Goal: Communication & Community: Answer question/provide support

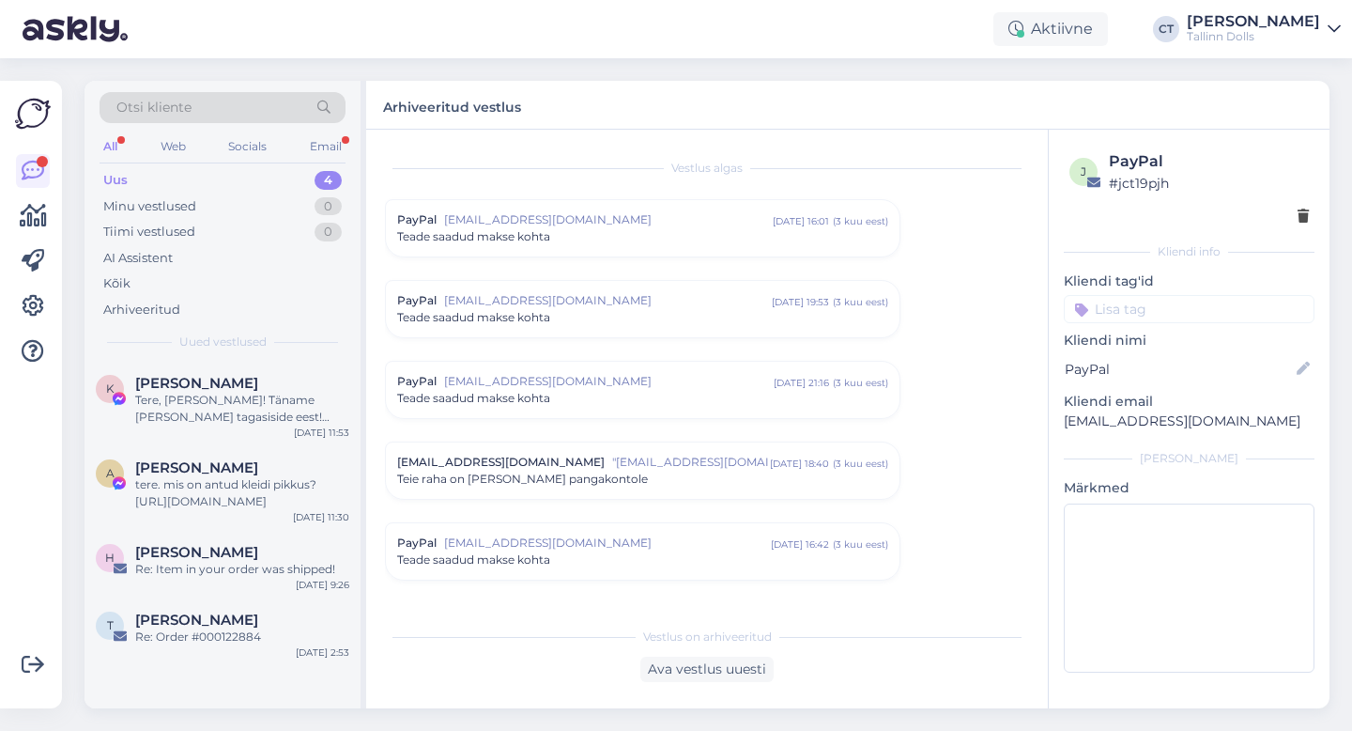
scroll to position [8045, 0]
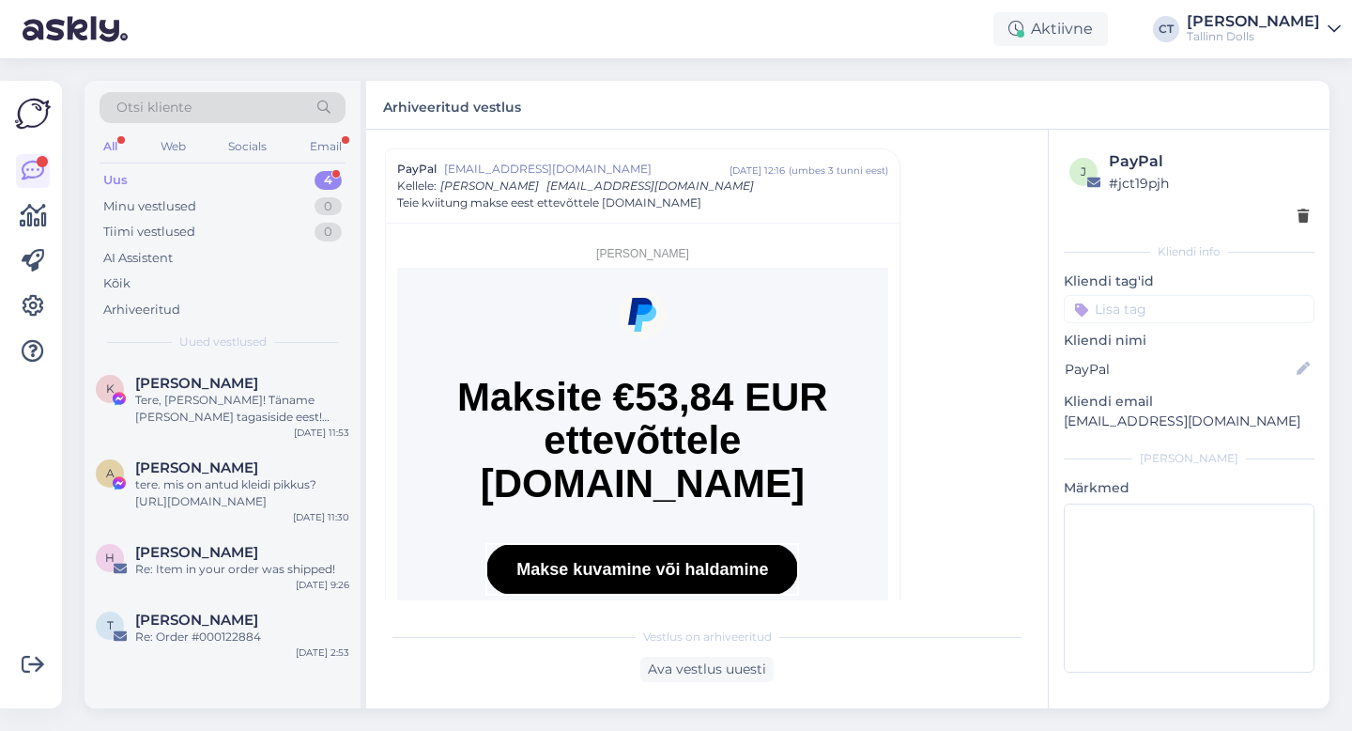
click at [153, 167] on div "Uus 4" at bounding box center [223, 180] width 246 height 26
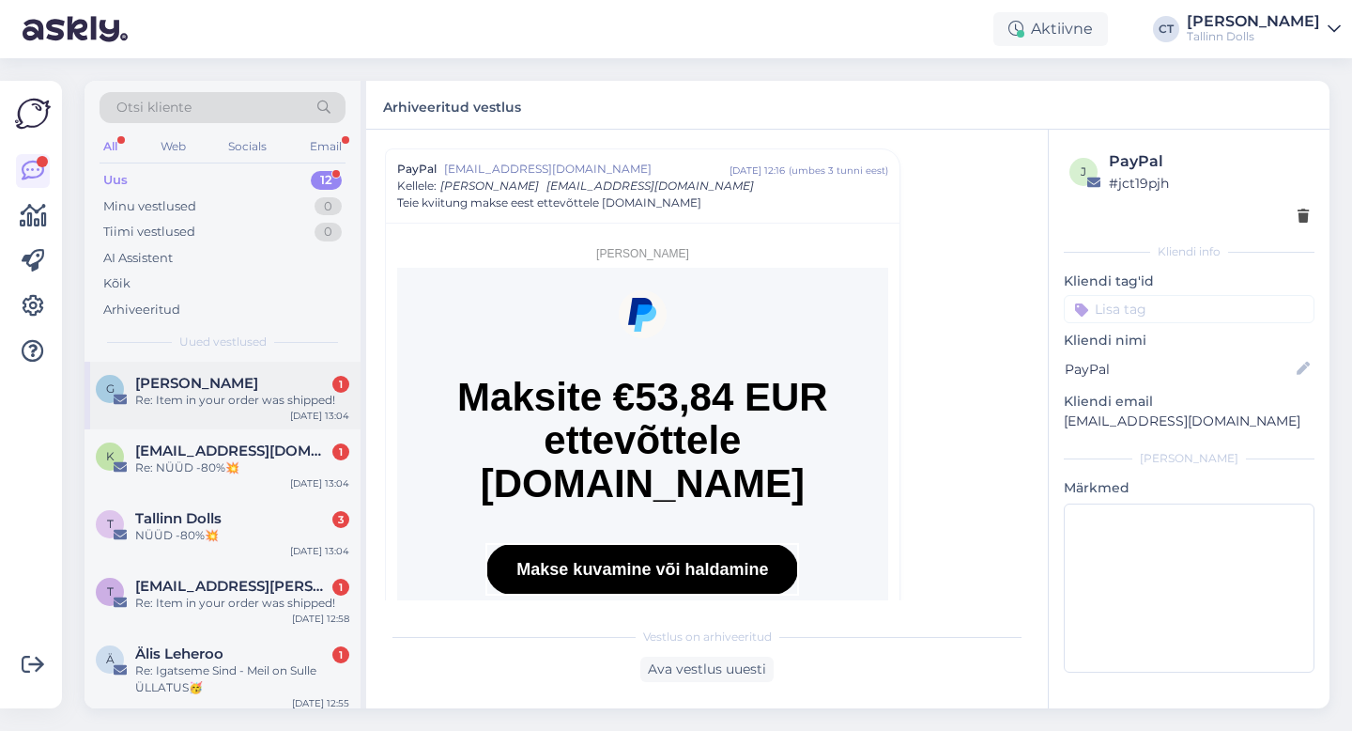
click at [194, 387] on span "[PERSON_NAME]" at bounding box center [196, 383] width 123 height 17
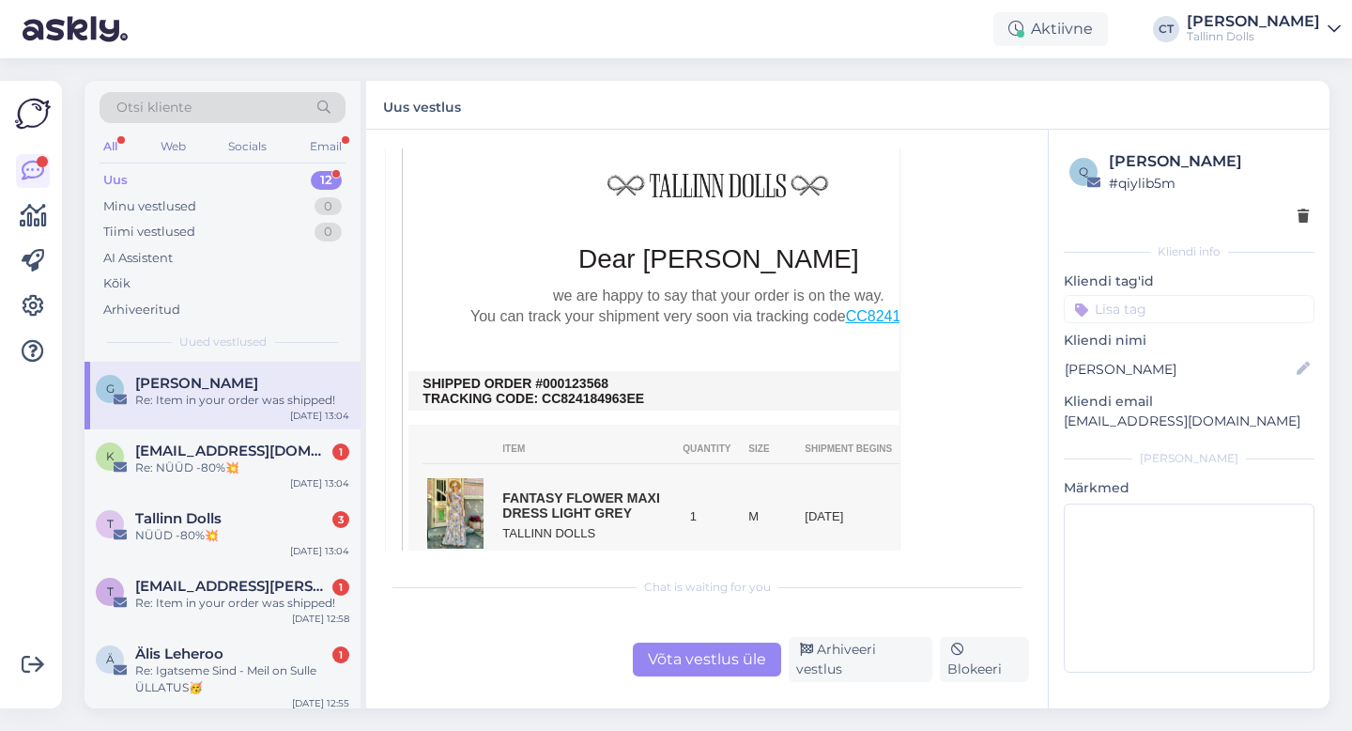
scroll to position [464, 0]
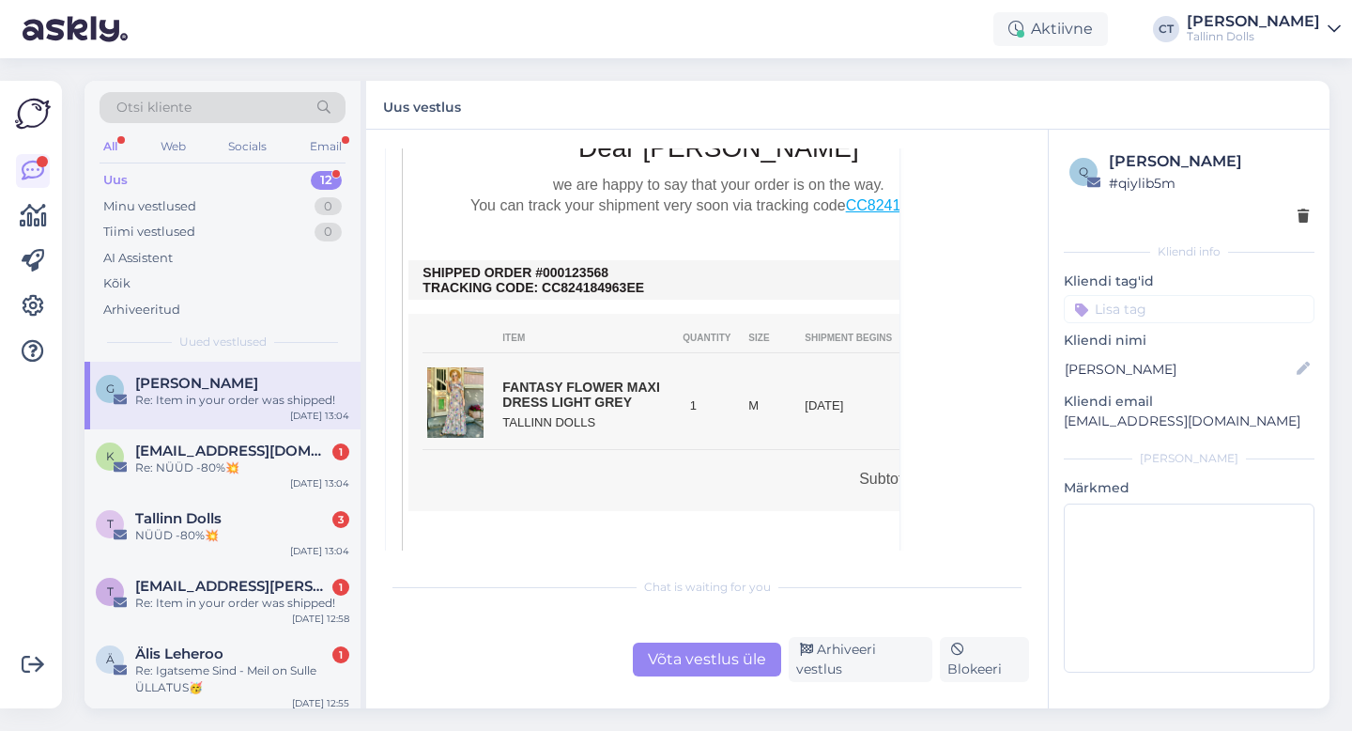
click at [716, 658] on div "Võta vestlus üle" at bounding box center [707, 659] width 148 height 34
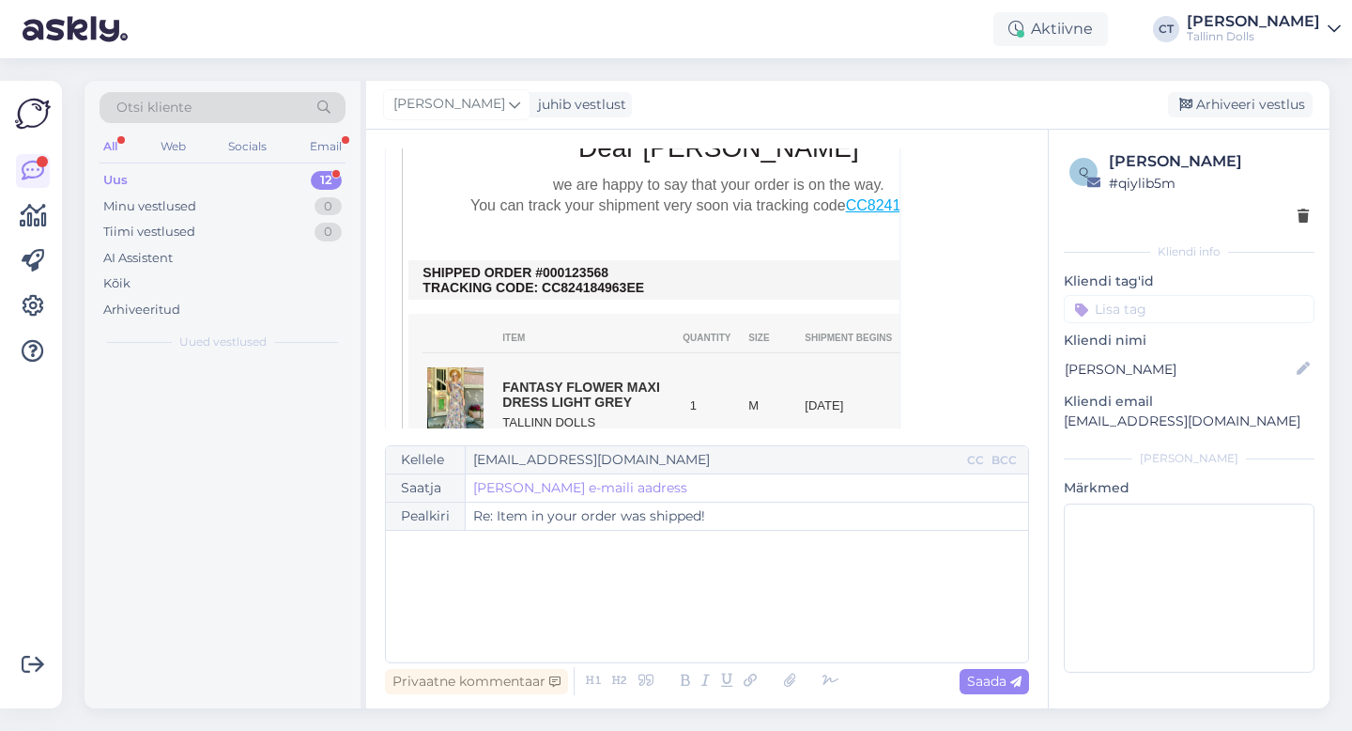
scroll to position [51, 0]
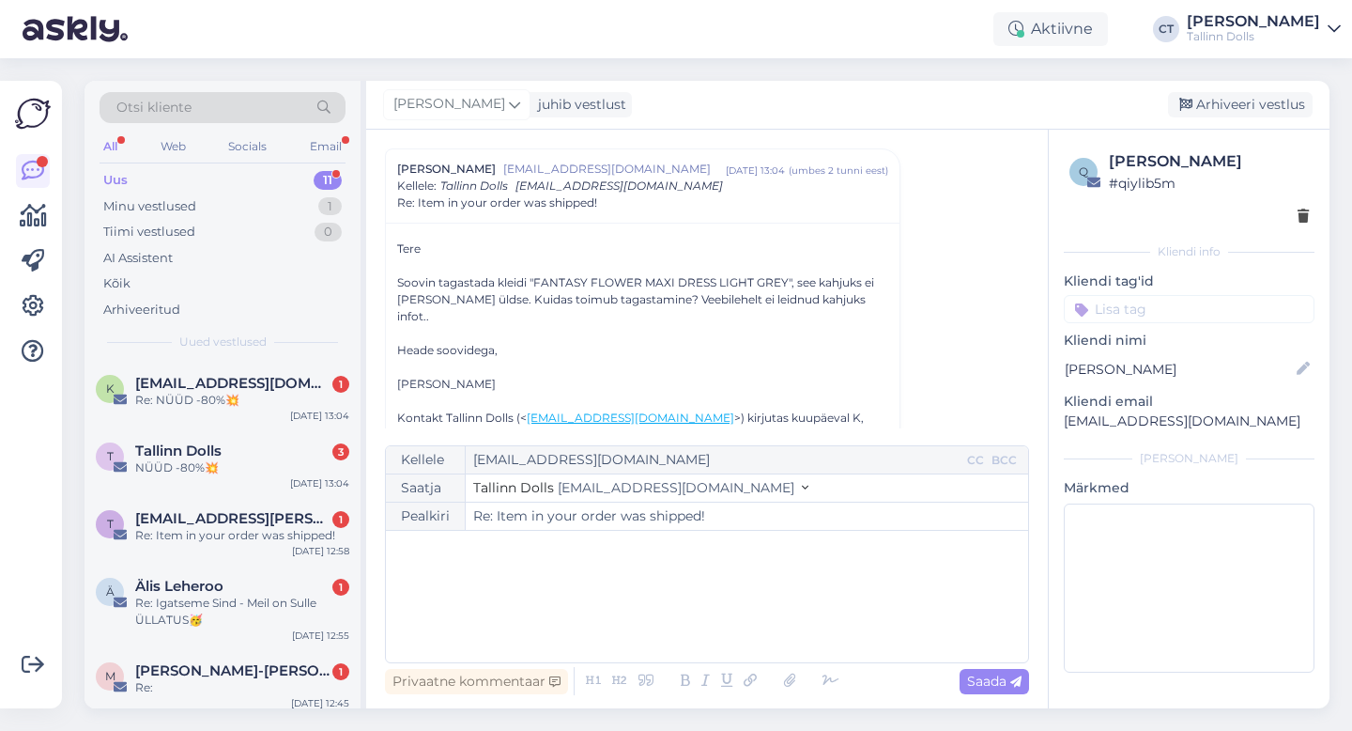
click at [712, 629] on div "﻿" at bounding box center [707, 596] width 624 height 113
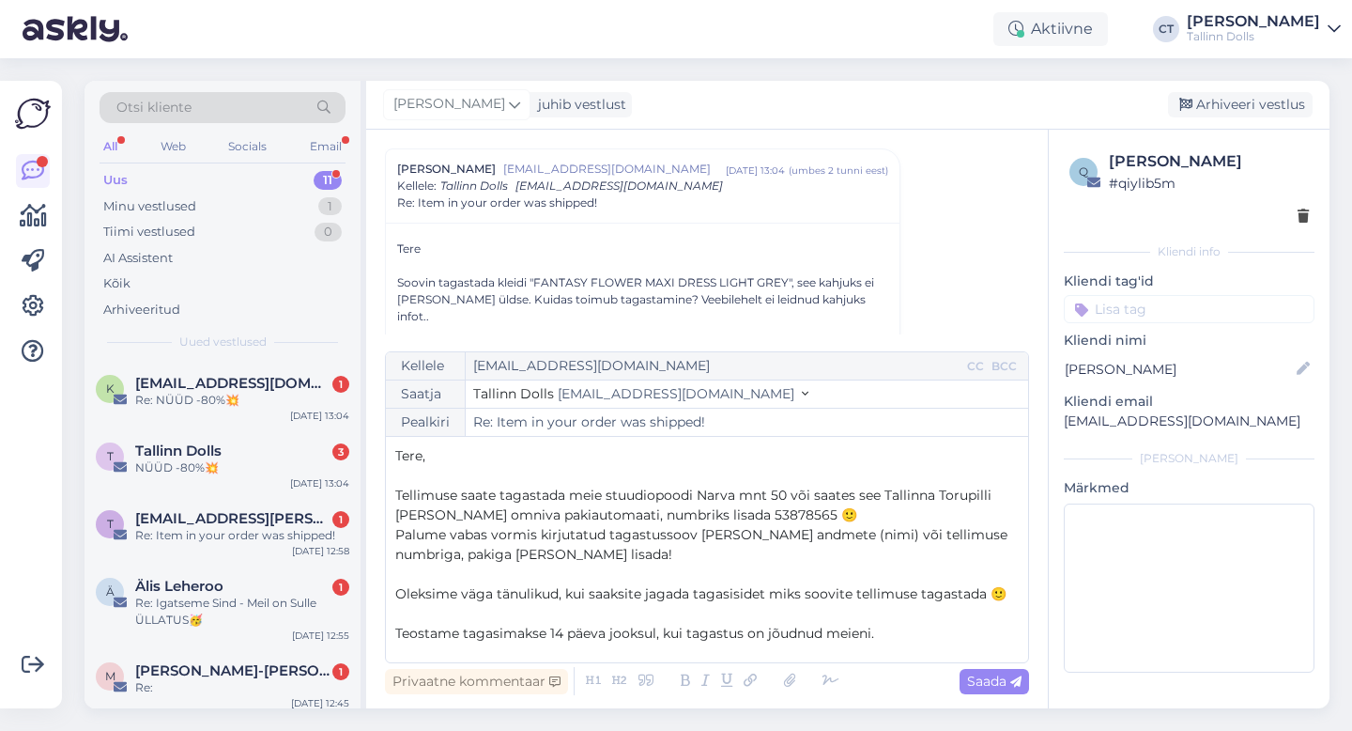
scroll to position [69, 0]
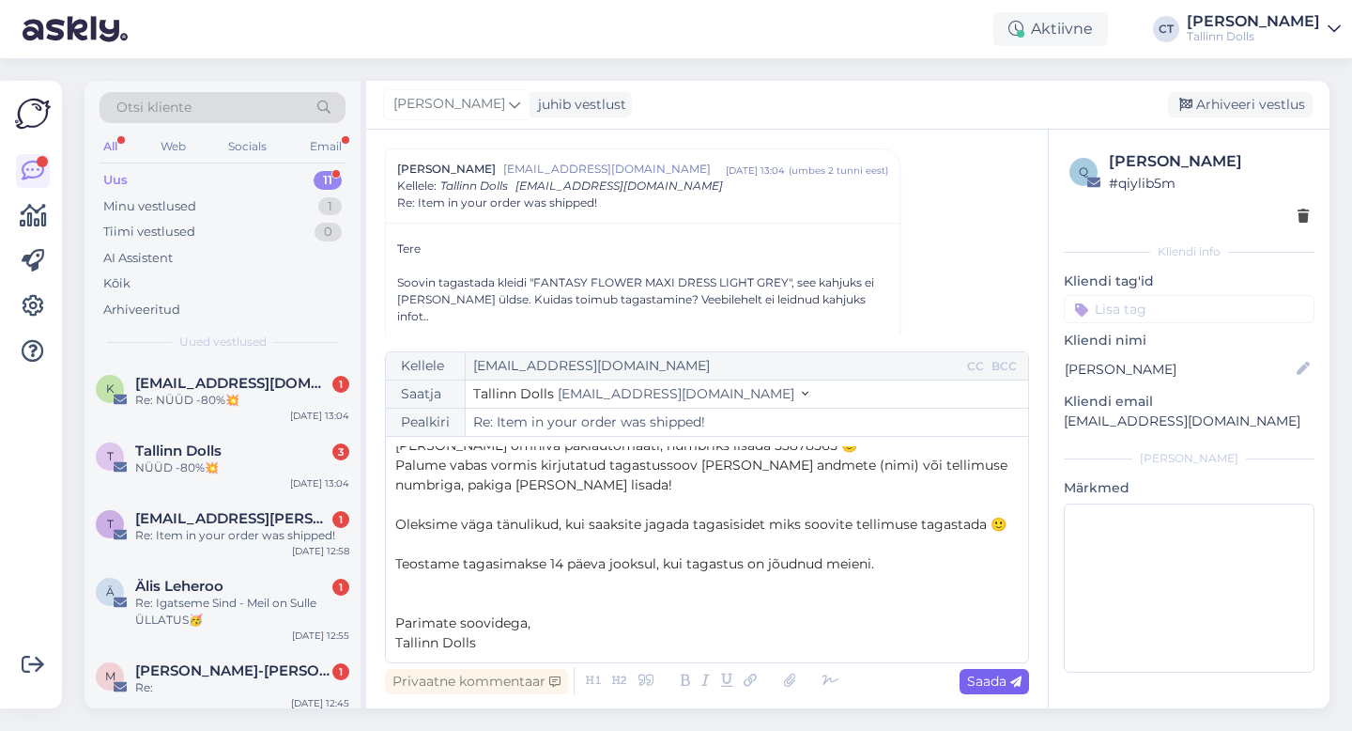
click at [998, 689] on div "Saada" at bounding box center [994, 681] width 69 height 25
type input "Re: Re: Item in your order was shipped!"
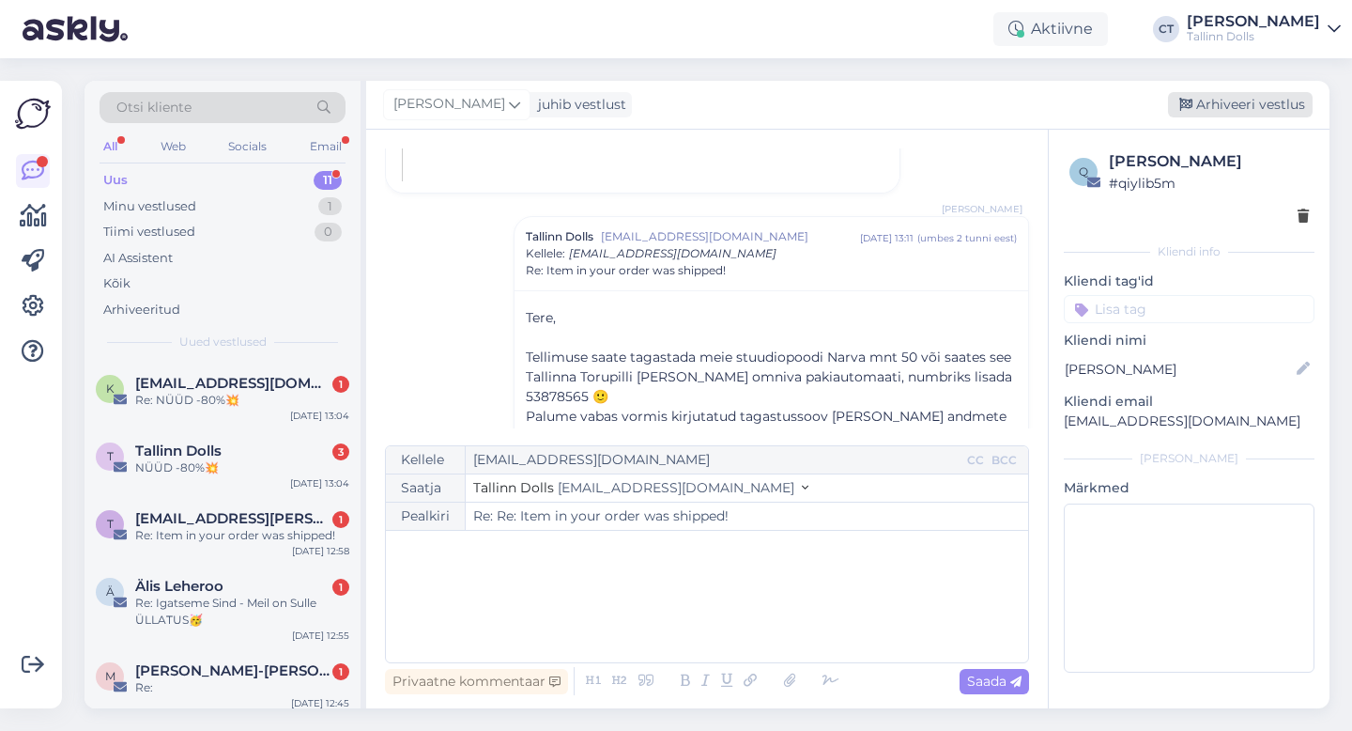
scroll to position [0, 0]
click at [1249, 100] on div "Arhiveeri vestlus" at bounding box center [1240, 104] width 145 height 25
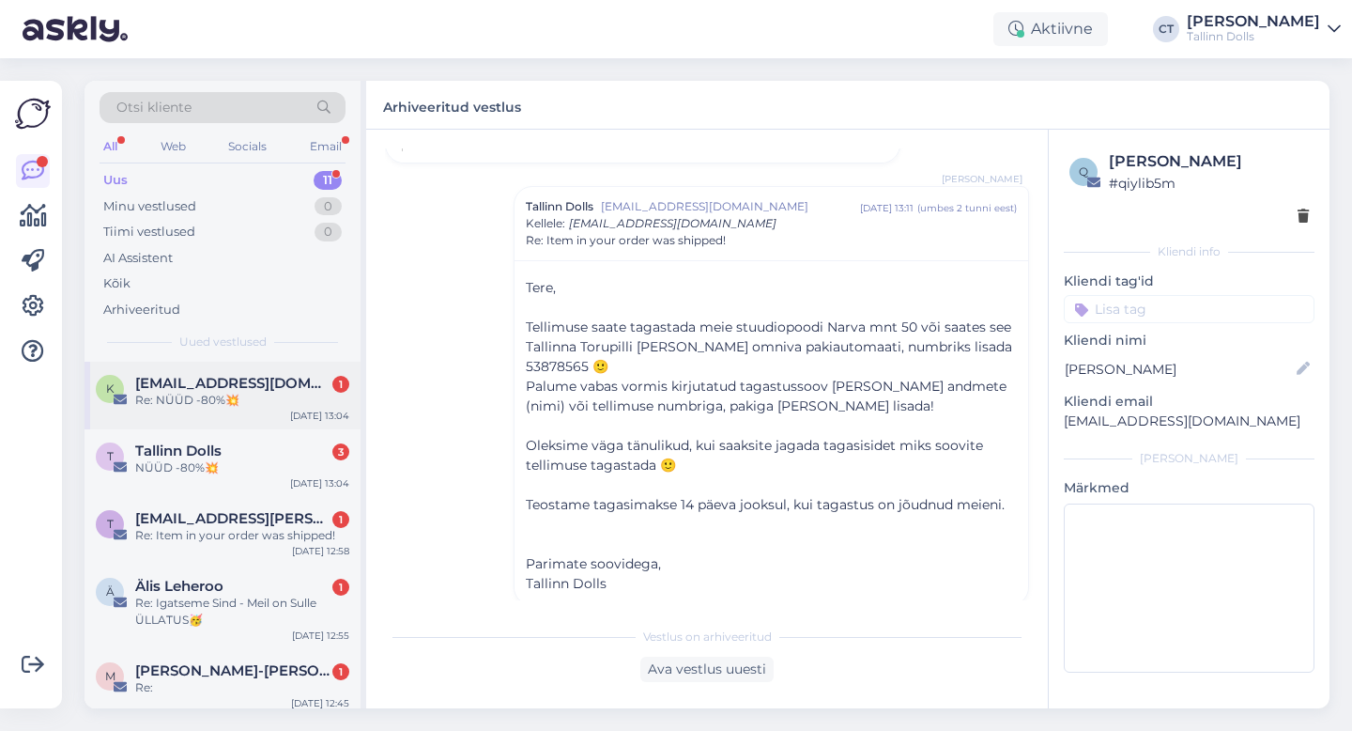
click at [246, 394] on div "Re: NÜÜD -80%💥" at bounding box center [242, 400] width 214 height 17
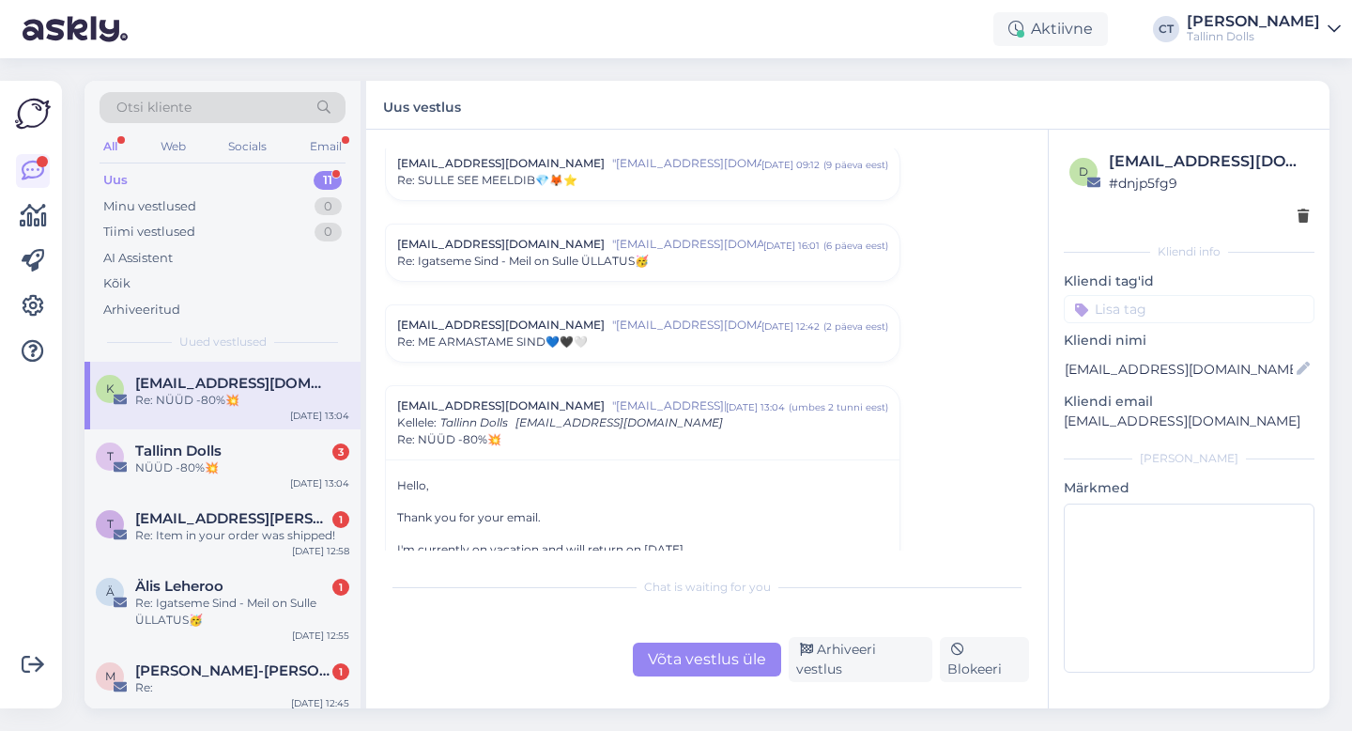
scroll to position [783, 0]
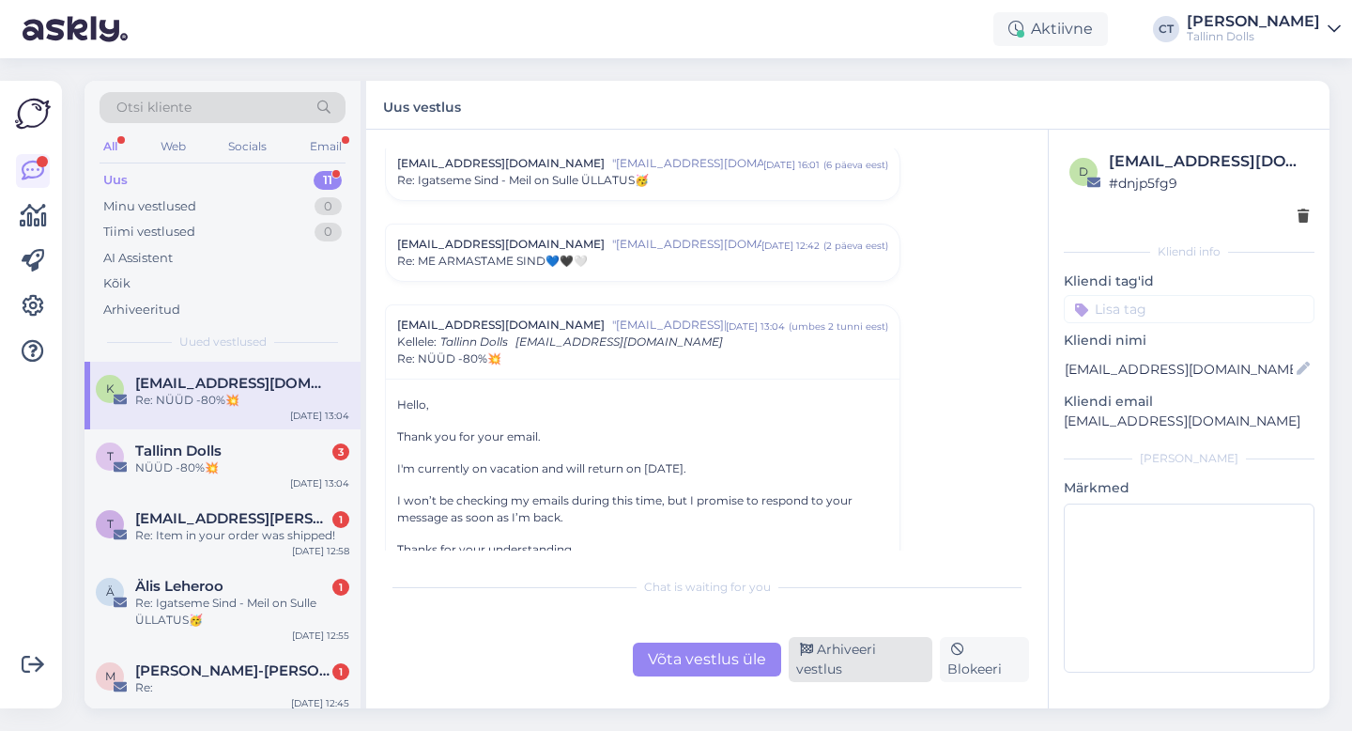
click at [839, 669] on div "Arhiveeri vestlus" at bounding box center [861, 659] width 144 height 45
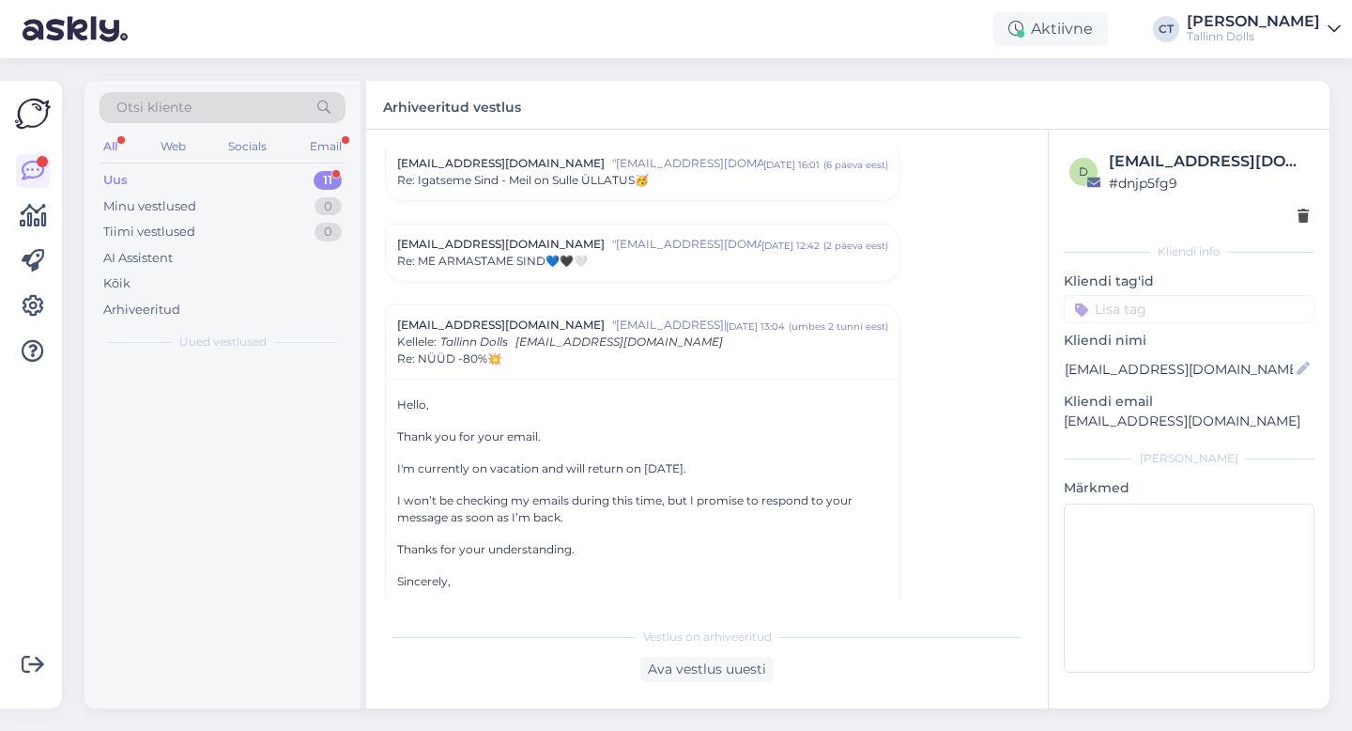
scroll to position [939, 0]
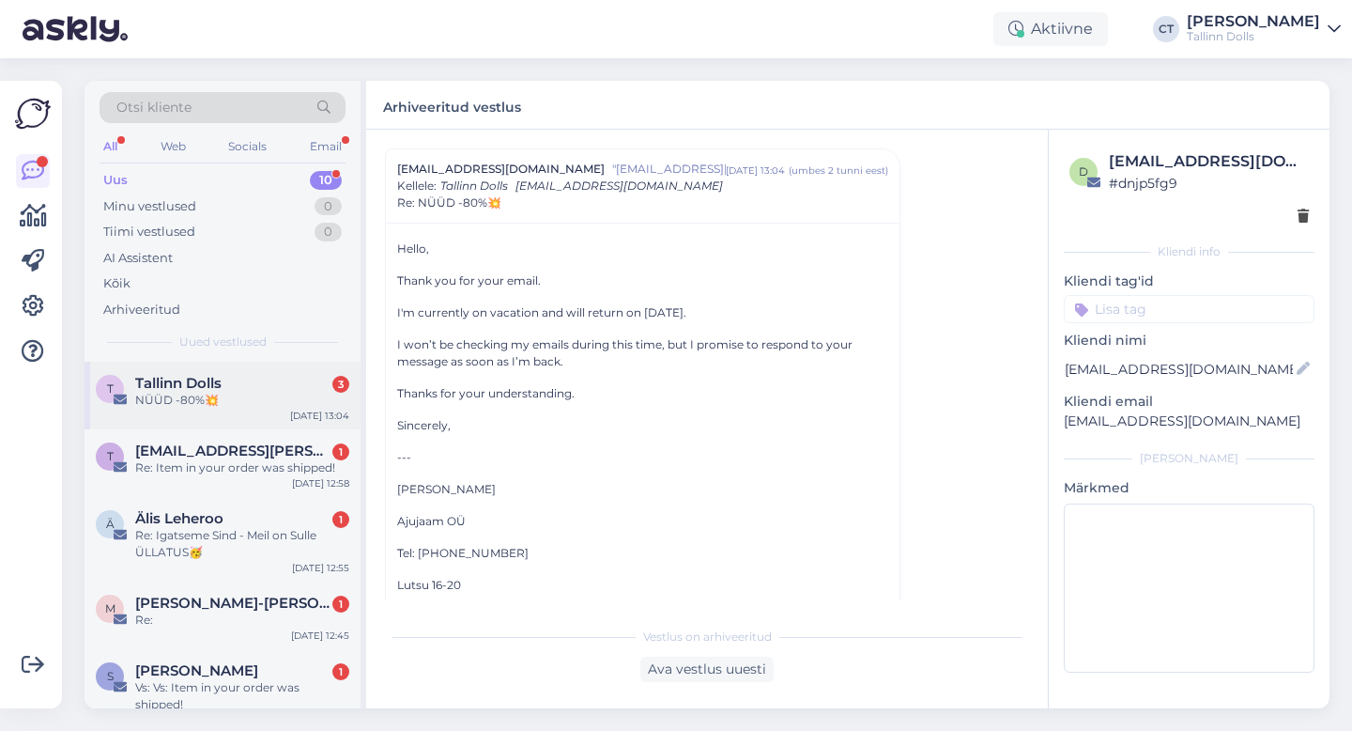
click at [283, 397] on div "NÜÜD -80%💥" at bounding box center [242, 400] width 214 height 17
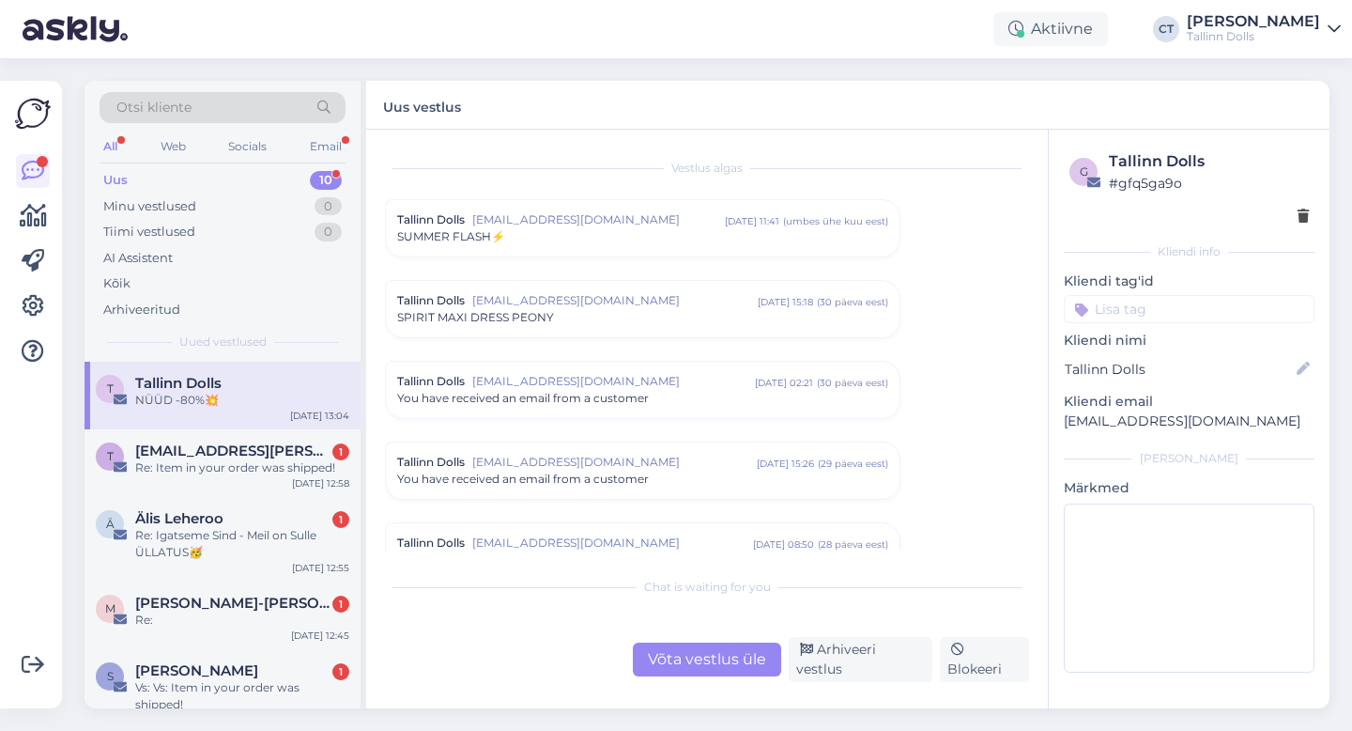
scroll to position [7767, 0]
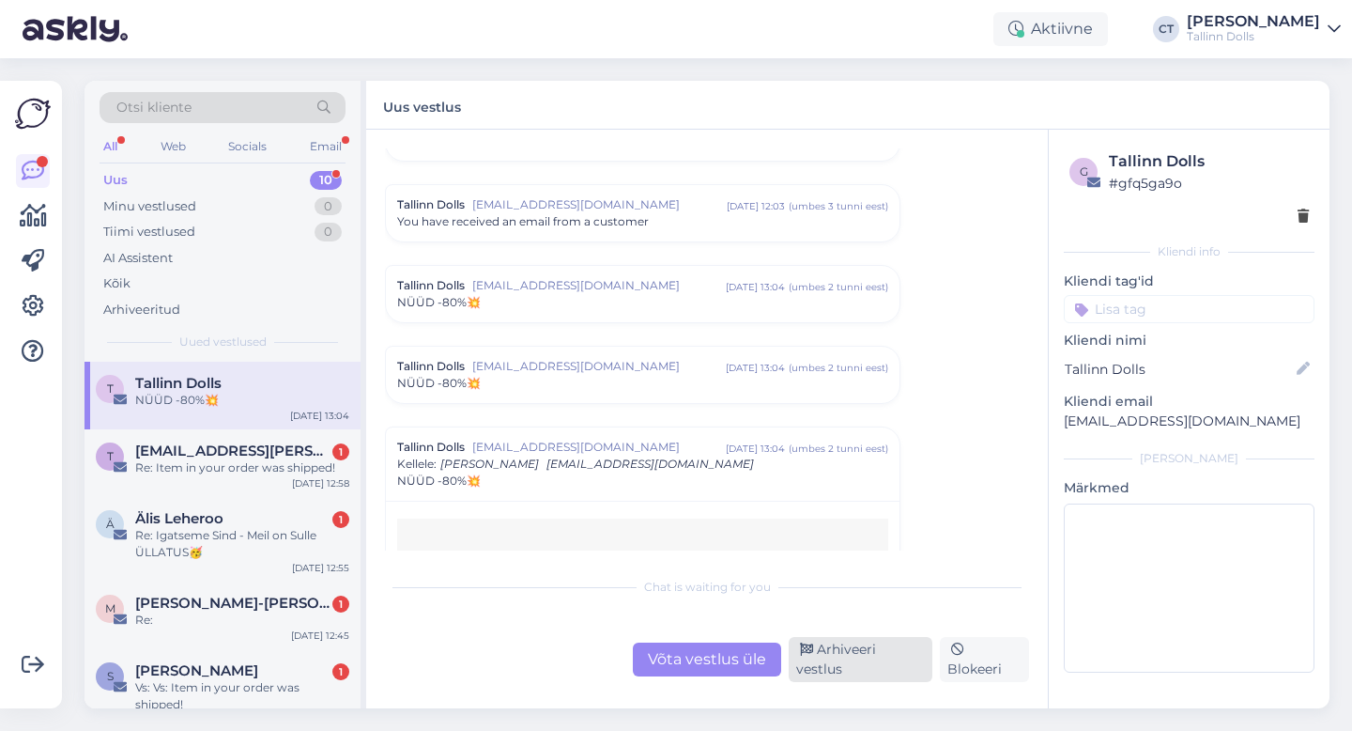
click at [872, 669] on div "Arhiveeri vestlus" at bounding box center [861, 659] width 144 height 45
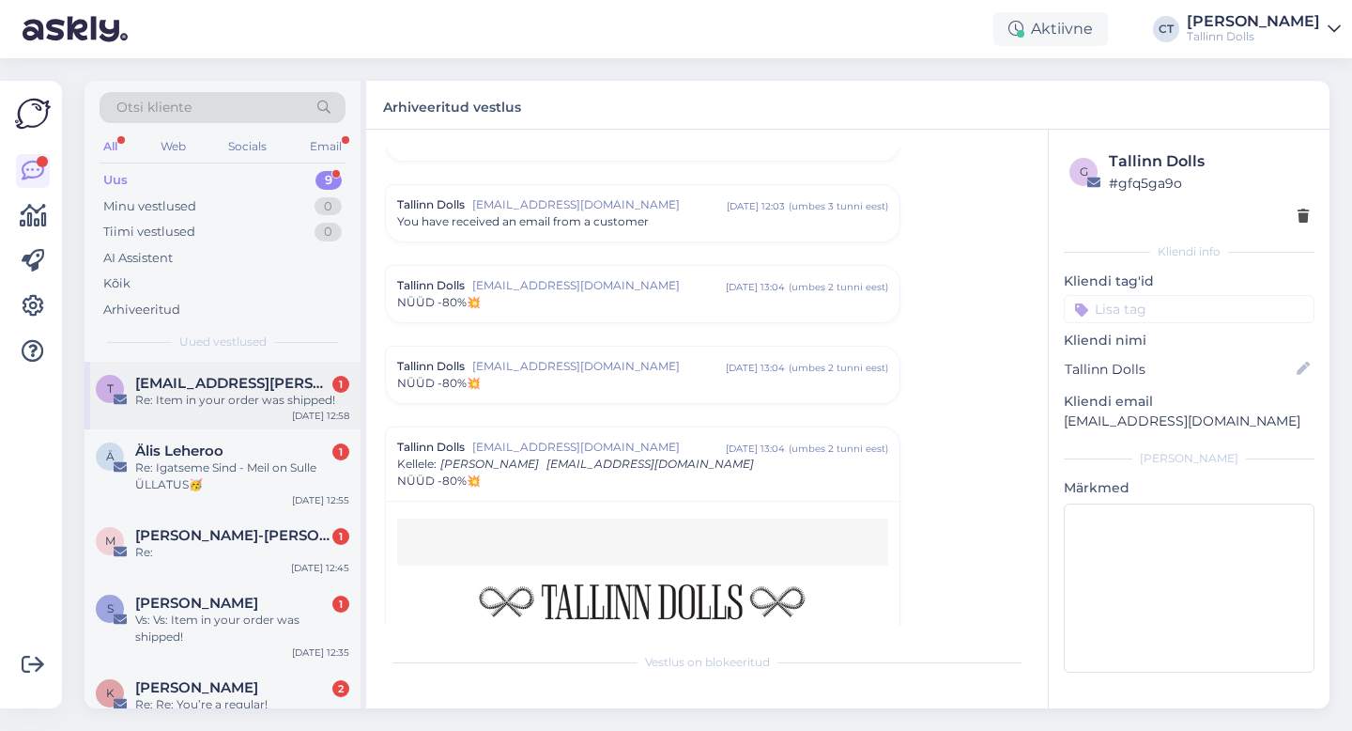
scroll to position [8045, 0]
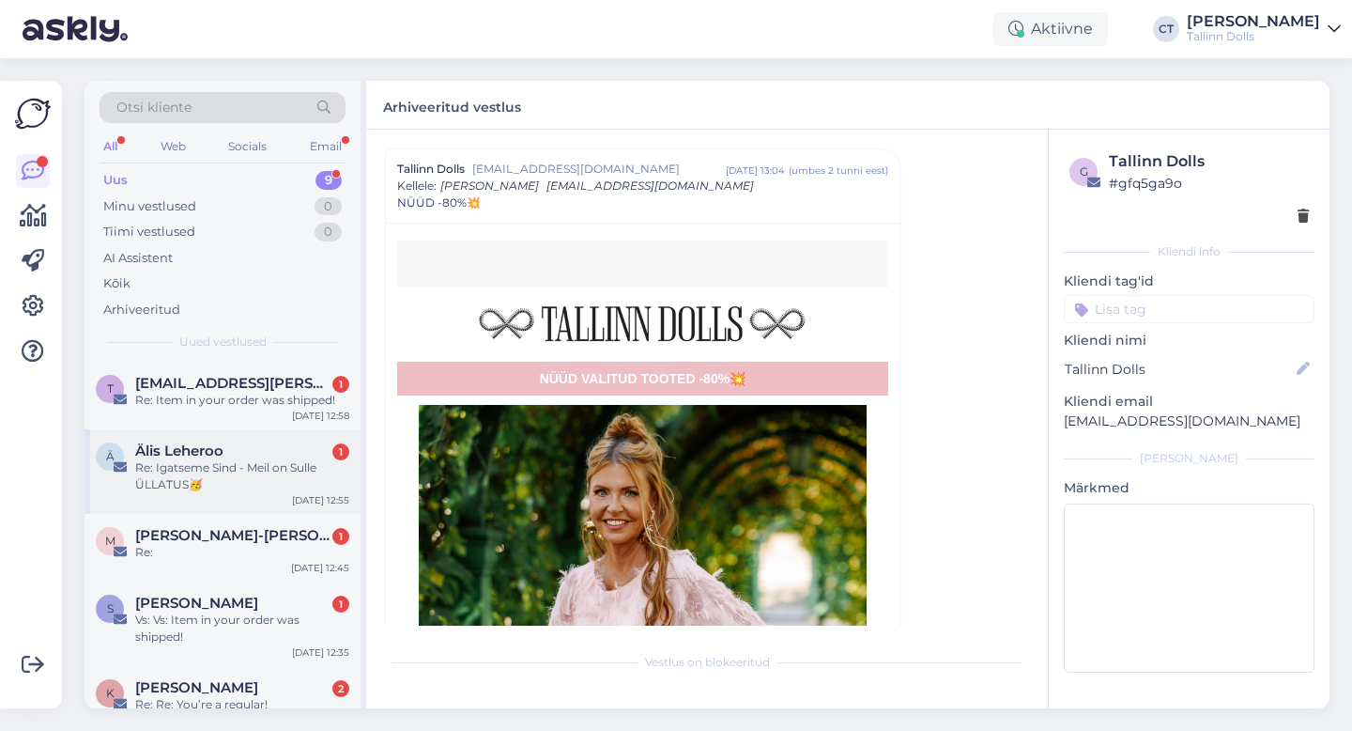
click at [259, 474] on div "Re: Igatseme Sind - Meil on Sulle ÜLLATUS🥳" at bounding box center [242, 476] width 214 height 34
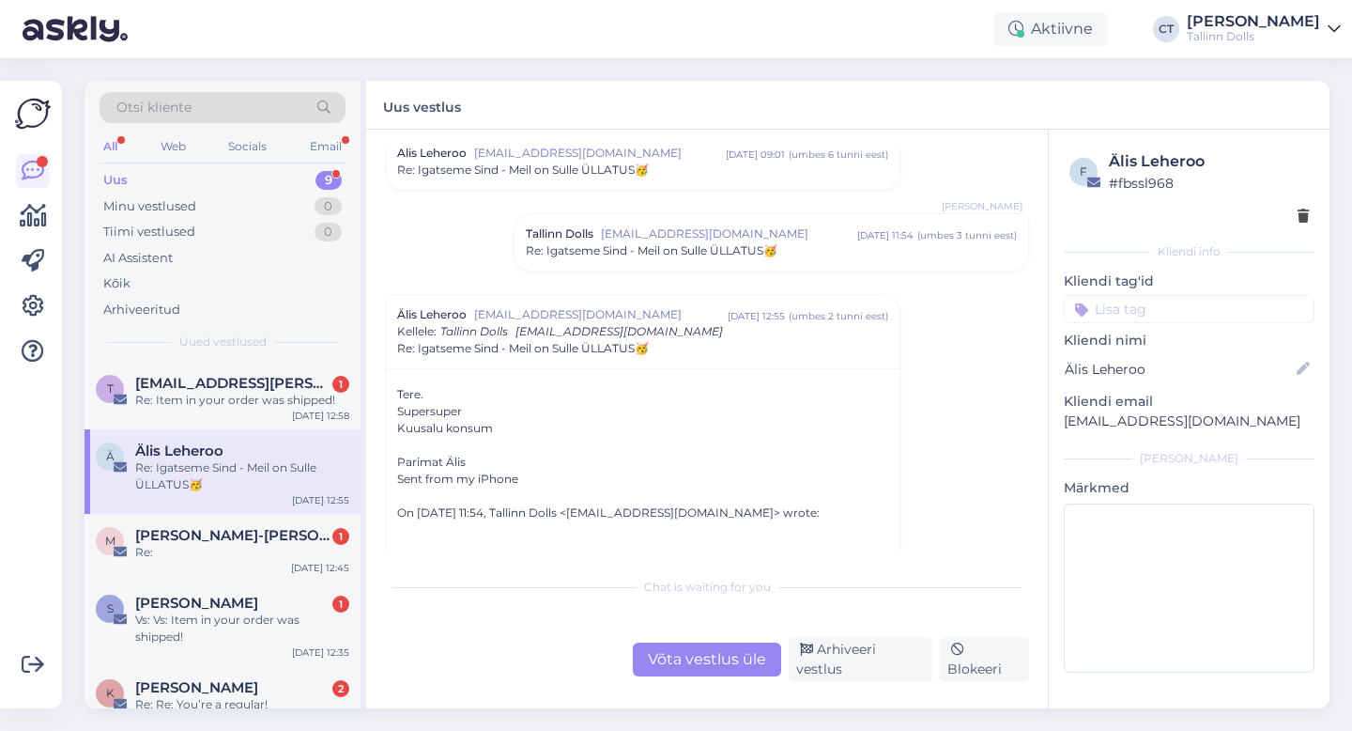
scroll to position [73, 0]
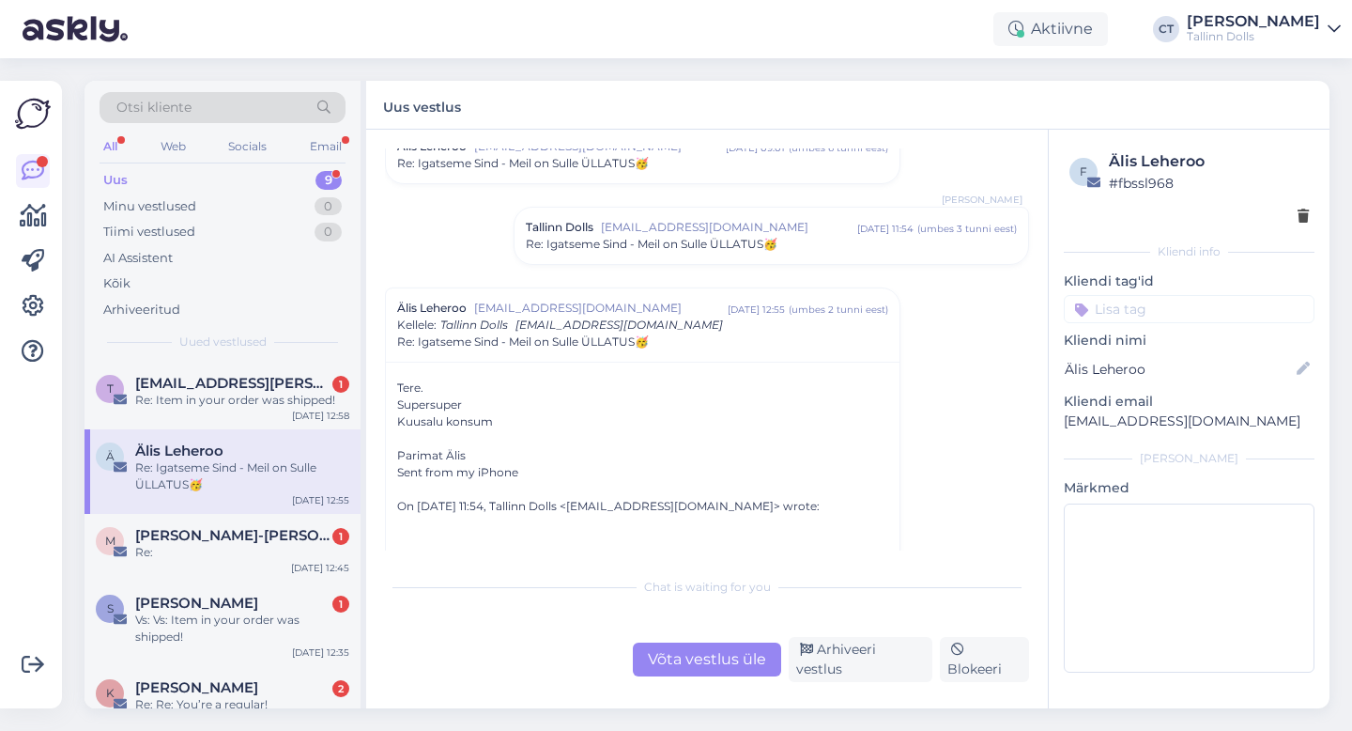
click at [673, 258] on div "Tallinn Dolls [EMAIL_ADDRESS][DOMAIN_NAME] [DATE] 11:54 ( umbes 3 tunni eest ) …" at bounding box center [772, 236] width 514 height 56
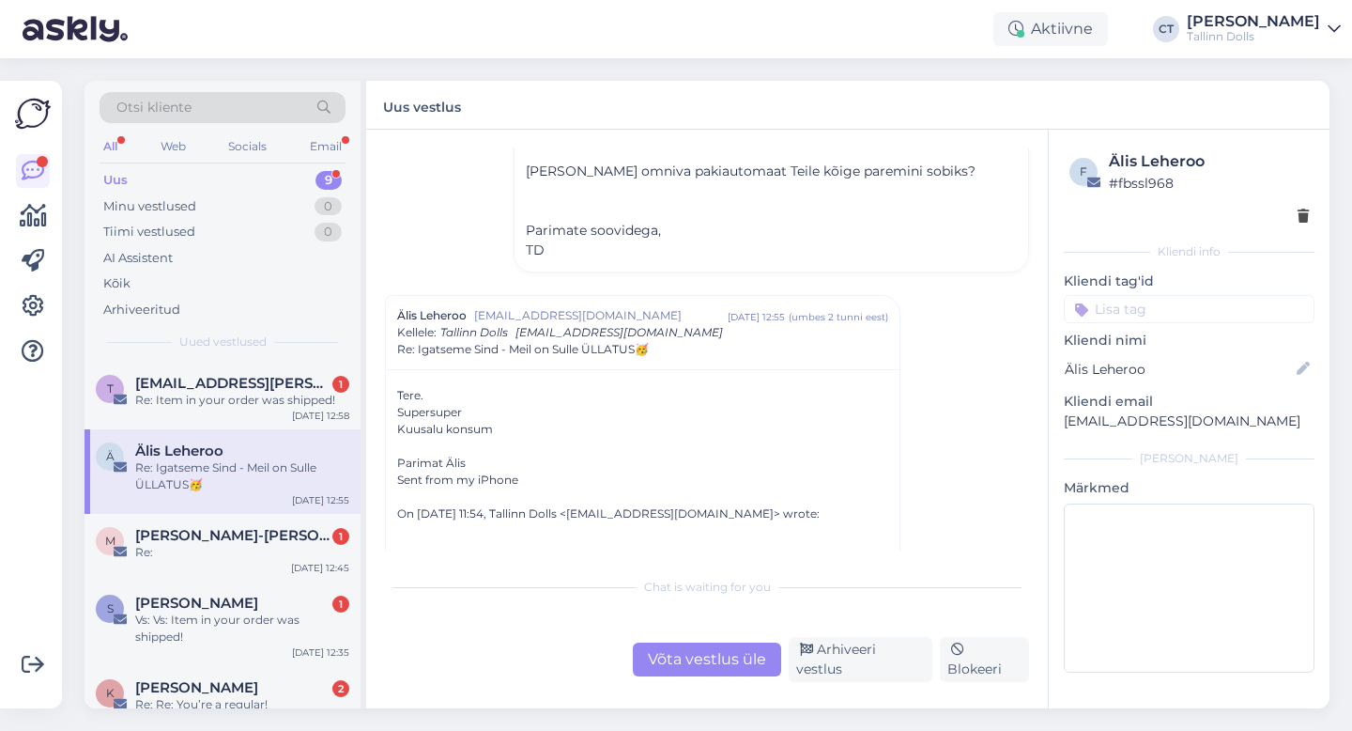
scroll to position [295, 0]
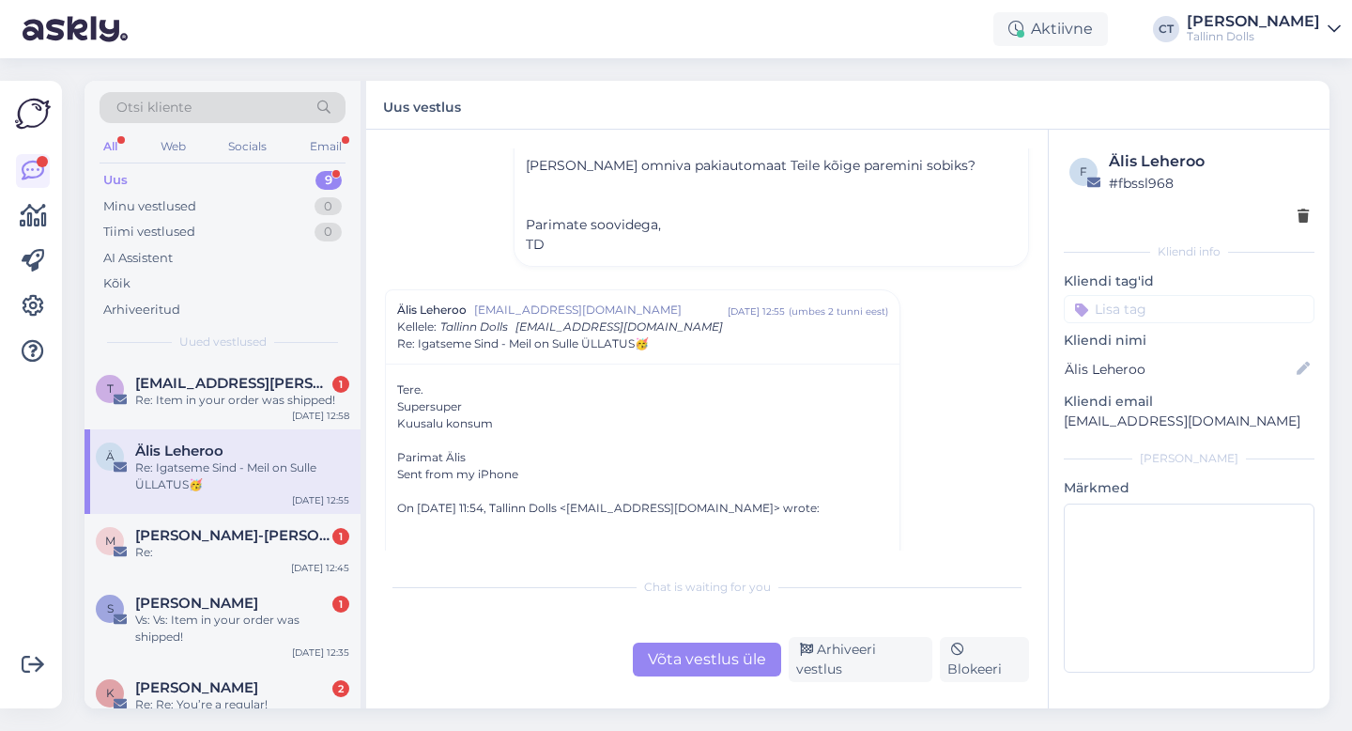
click at [687, 666] on div "Võta vestlus üle" at bounding box center [707, 659] width 148 height 34
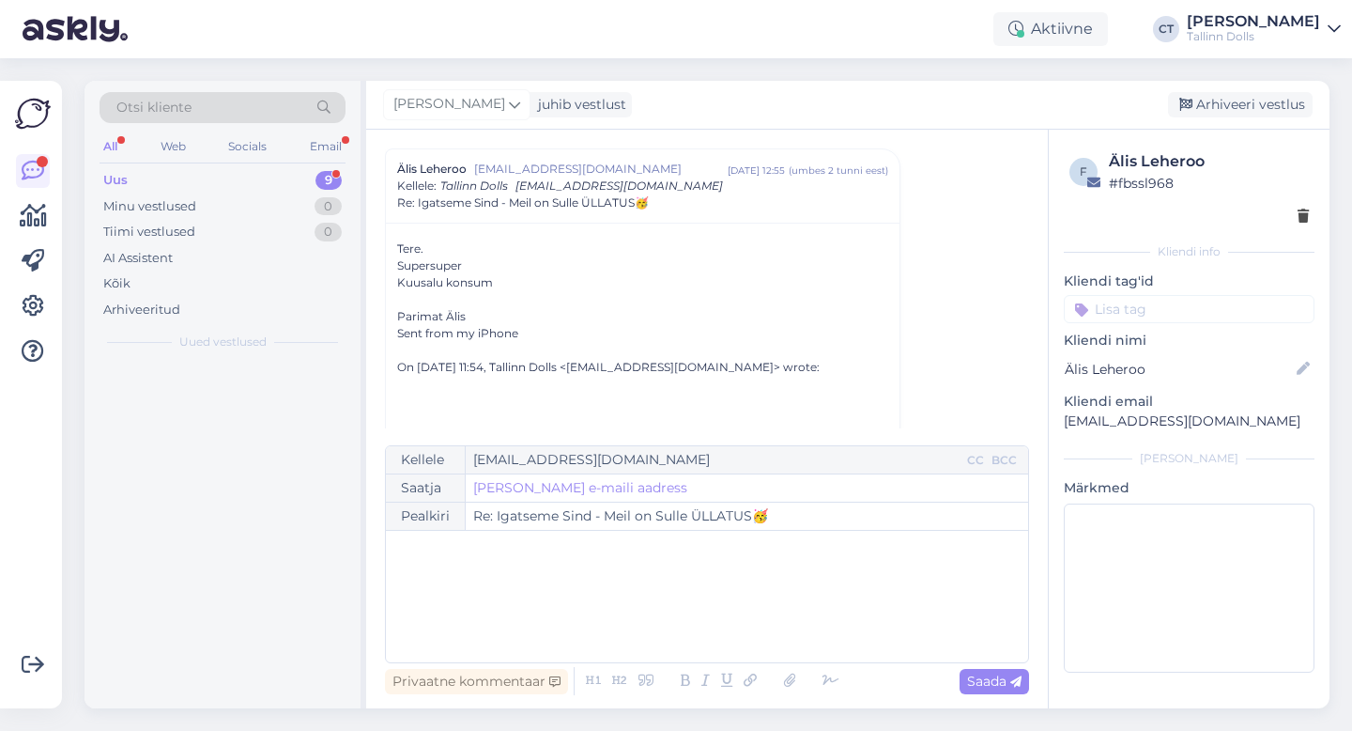
click at [702, 625] on div "﻿" at bounding box center [707, 596] width 624 height 113
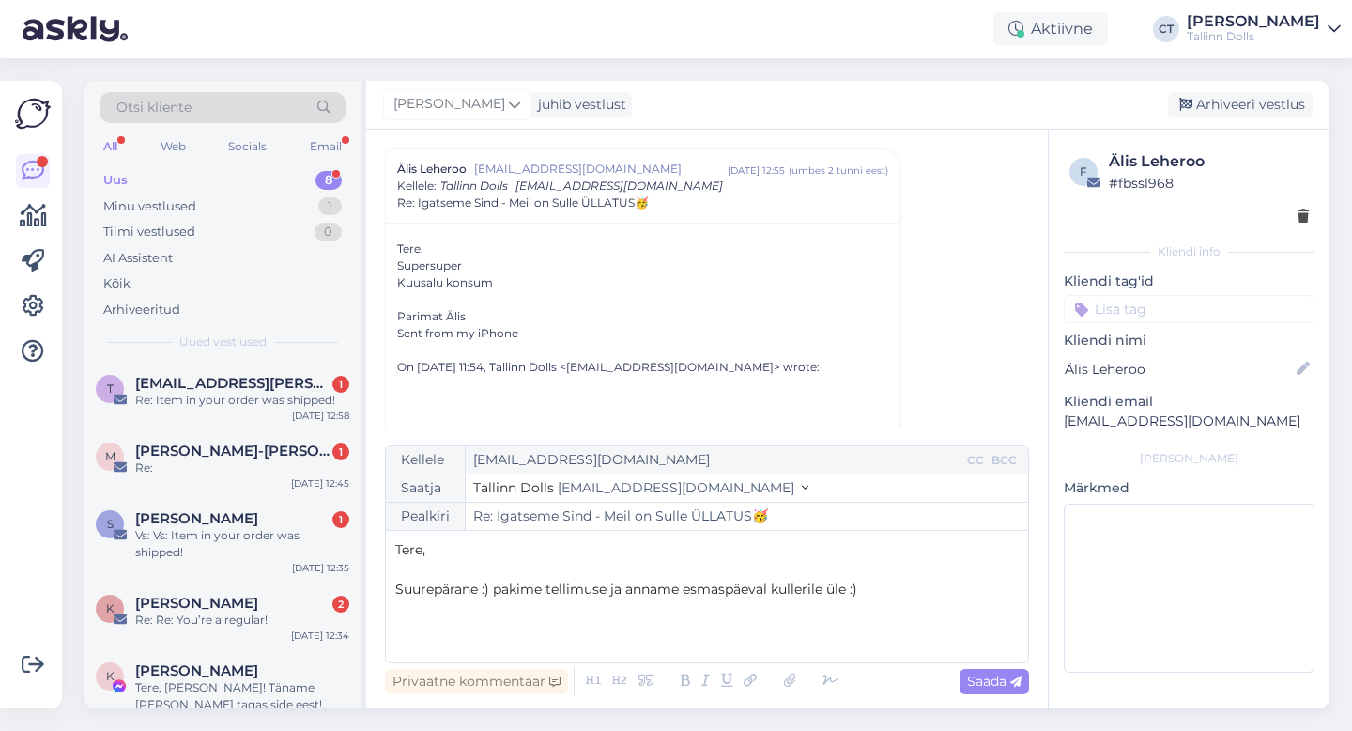
click at [500, 589] on span "Suurepärane :) pakime tellimuse ja anname esmaspäeval kullerile üle :)" at bounding box center [626, 588] width 462 height 17
click at [916, 590] on p "Suurepärane :) Pakime tellimuse ja anname esmaspäeval kullerile üle :)" at bounding box center [707, 589] width 624 height 20
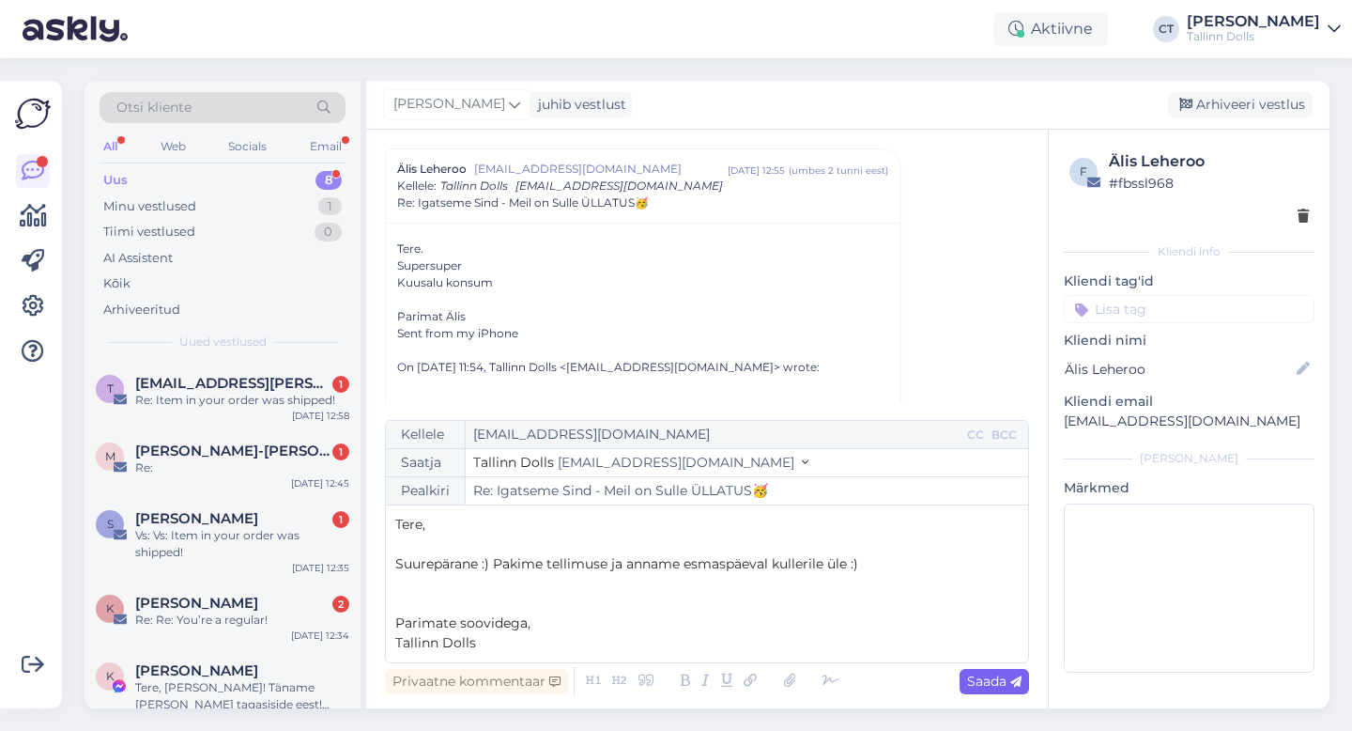
click at [1009, 687] on span "Saada" at bounding box center [994, 680] width 54 height 17
type input "Re: Re: Igatseme Sind - Meil on Sulle ÜLLATUS🥳"
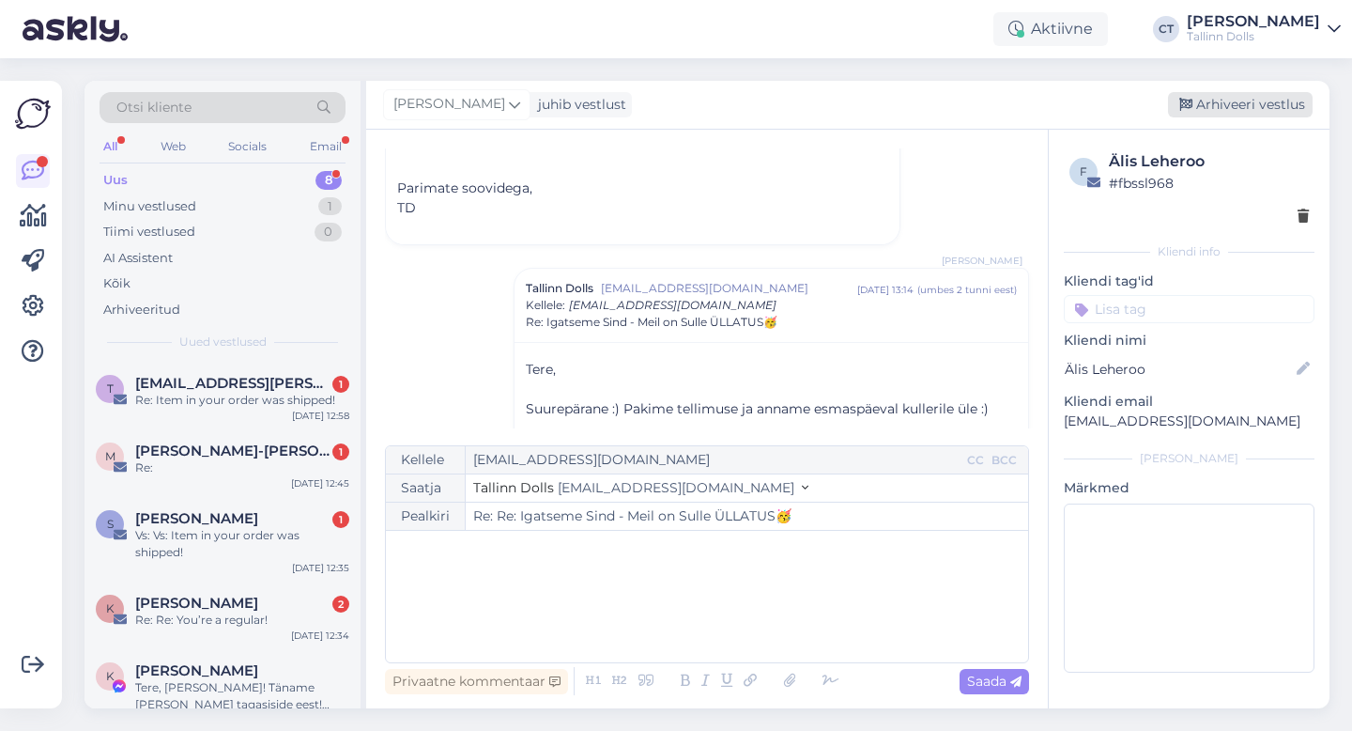
click at [1238, 105] on div "Arhiveeri vestlus" at bounding box center [1240, 104] width 145 height 25
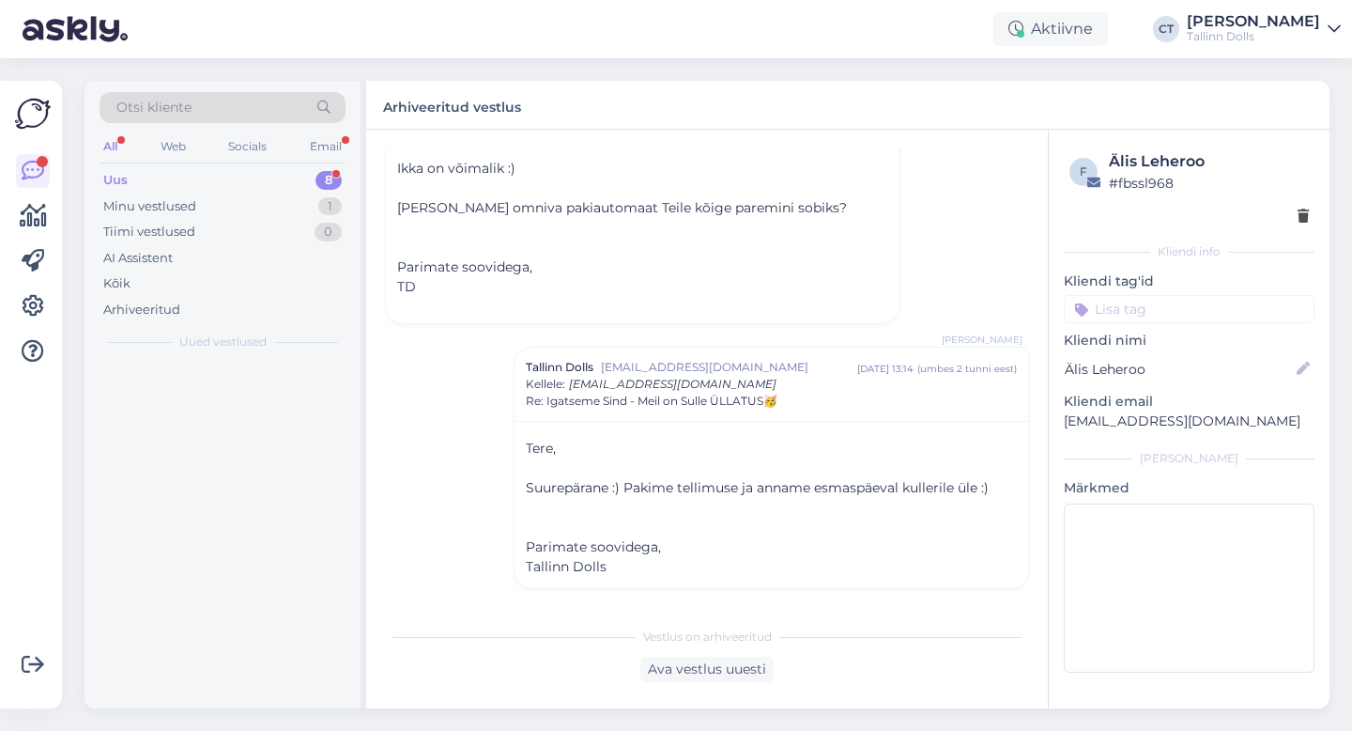
scroll to position [741, 0]
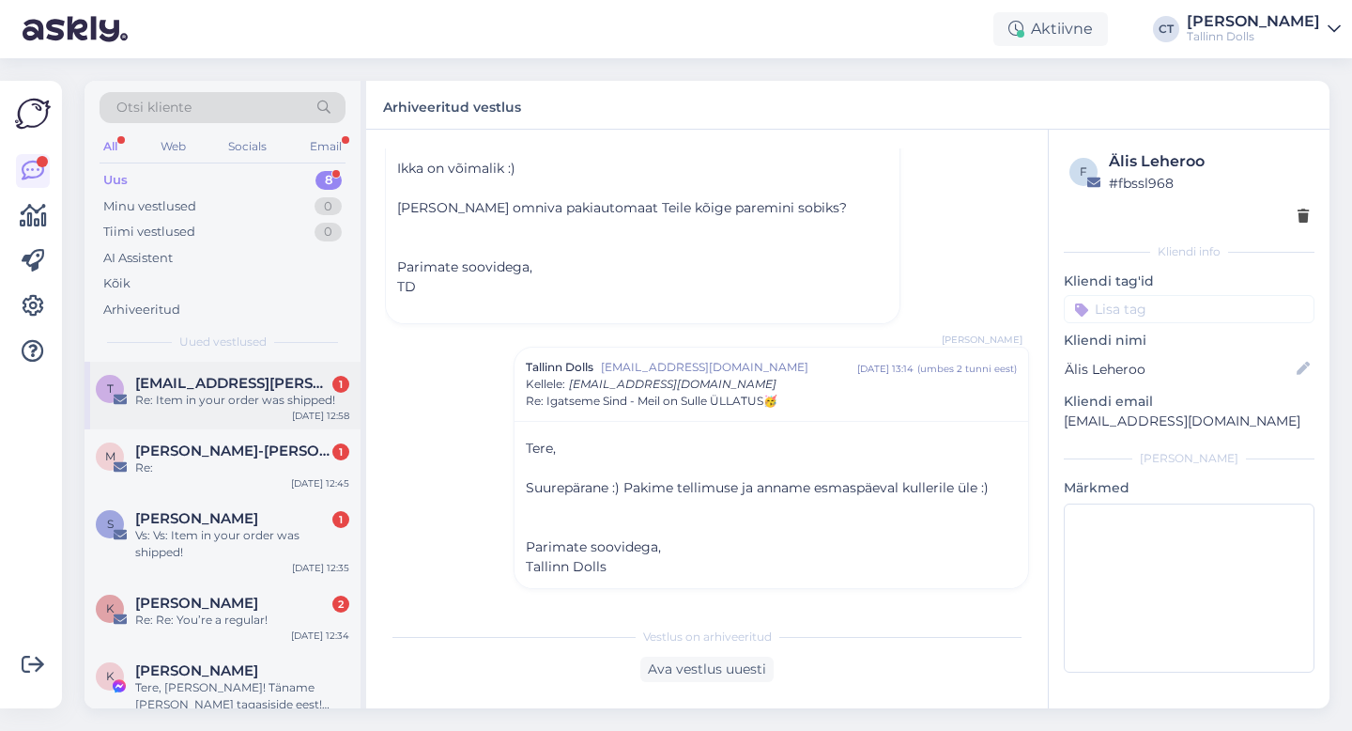
click at [281, 383] on span "[EMAIL_ADDRESS][PERSON_NAME][DOMAIN_NAME]" at bounding box center [232, 383] width 195 height 17
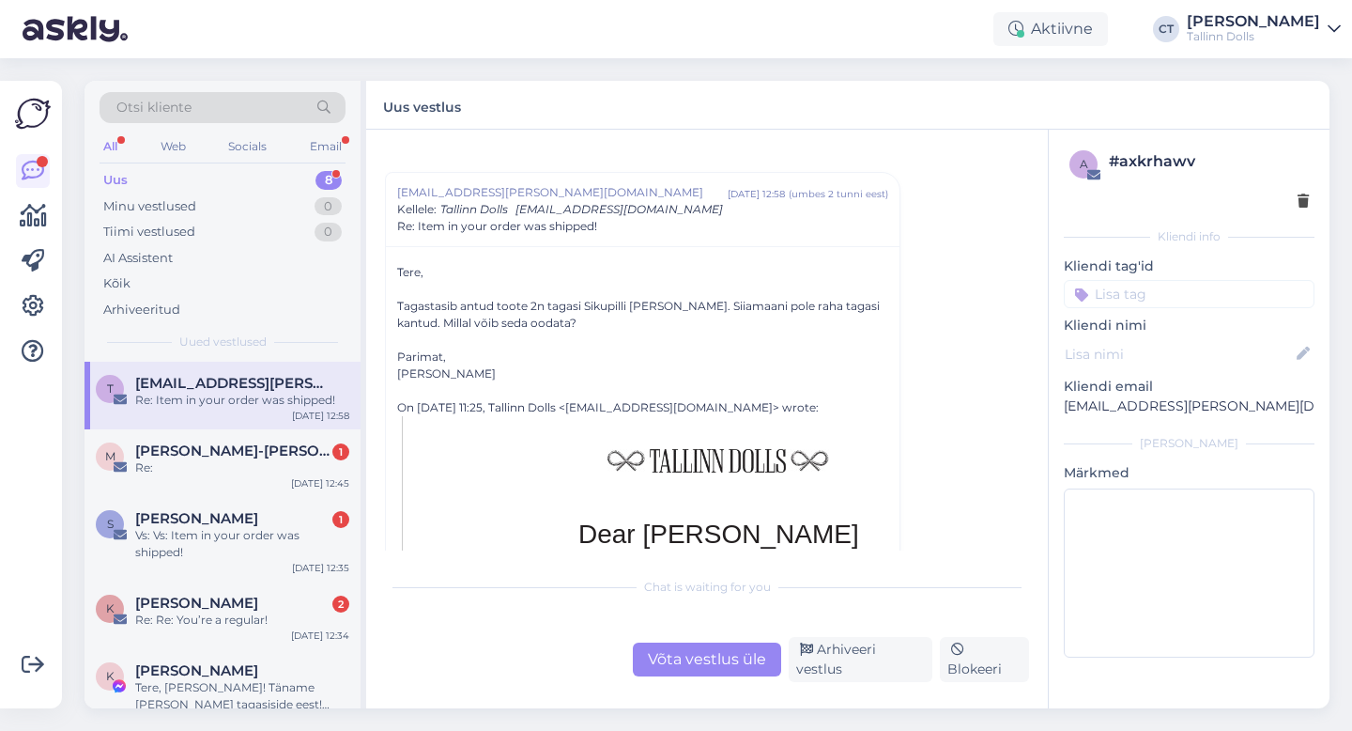
scroll to position [28, 0]
click at [701, 656] on div "Võta vestlus üle" at bounding box center [707, 659] width 148 height 34
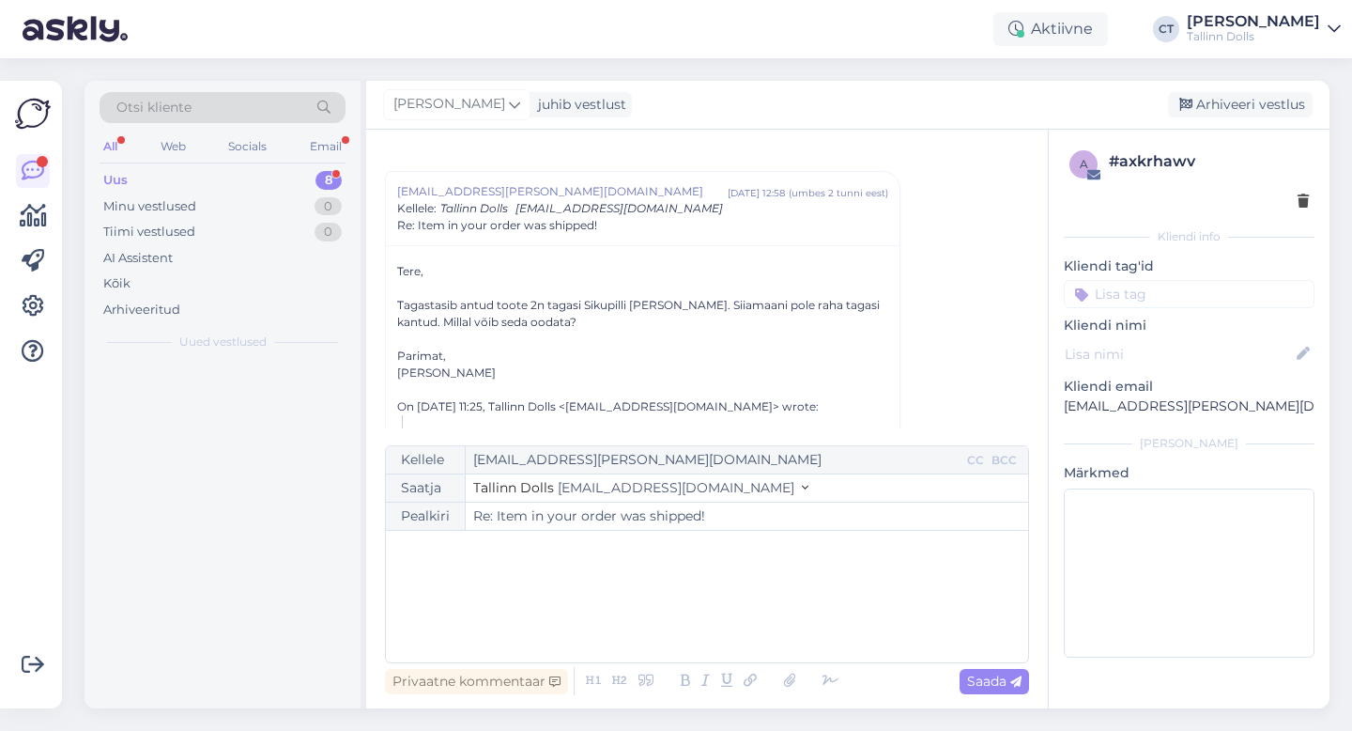
scroll to position [51, 0]
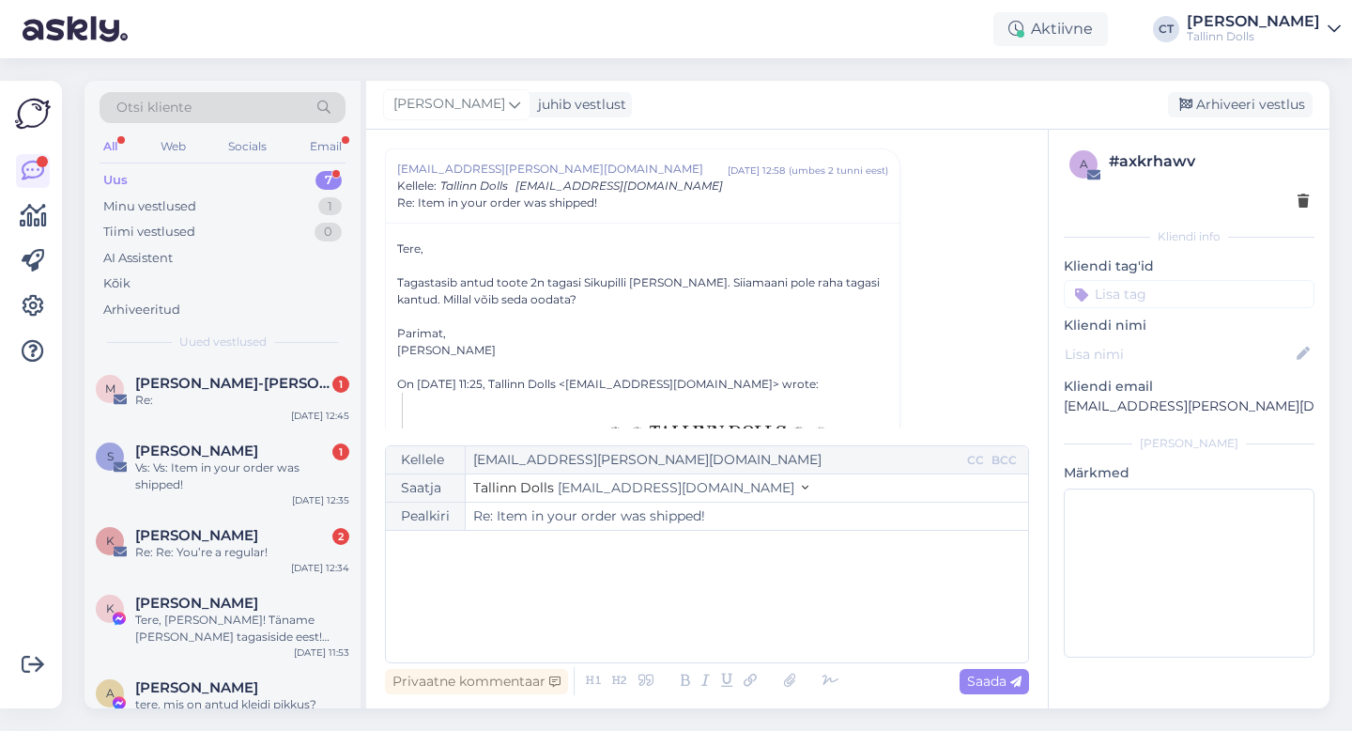
click at [723, 618] on div "﻿" at bounding box center [707, 596] width 624 height 113
type input "Re: Item in your order was shipped!"
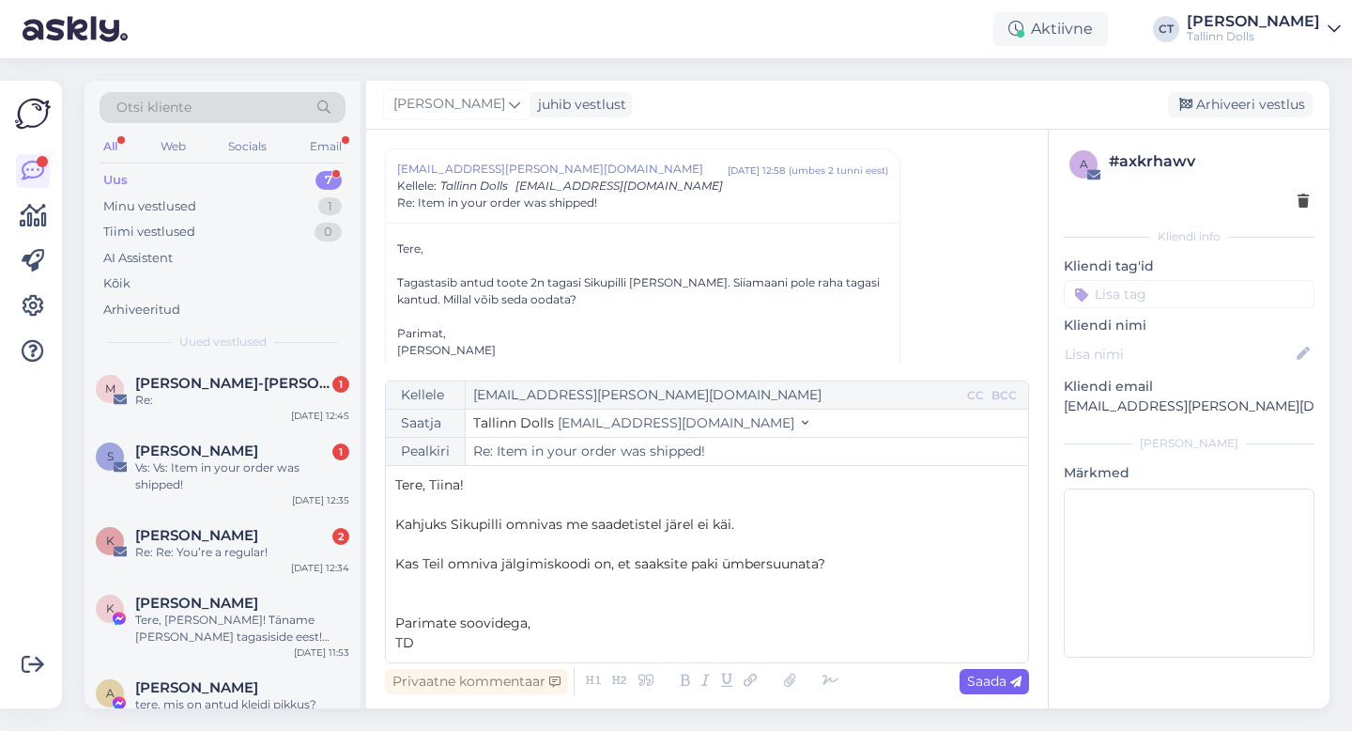
click at [978, 693] on div "Saada" at bounding box center [994, 681] width 69 height 25
type input "Re: Re: Item in your order was shipped!"
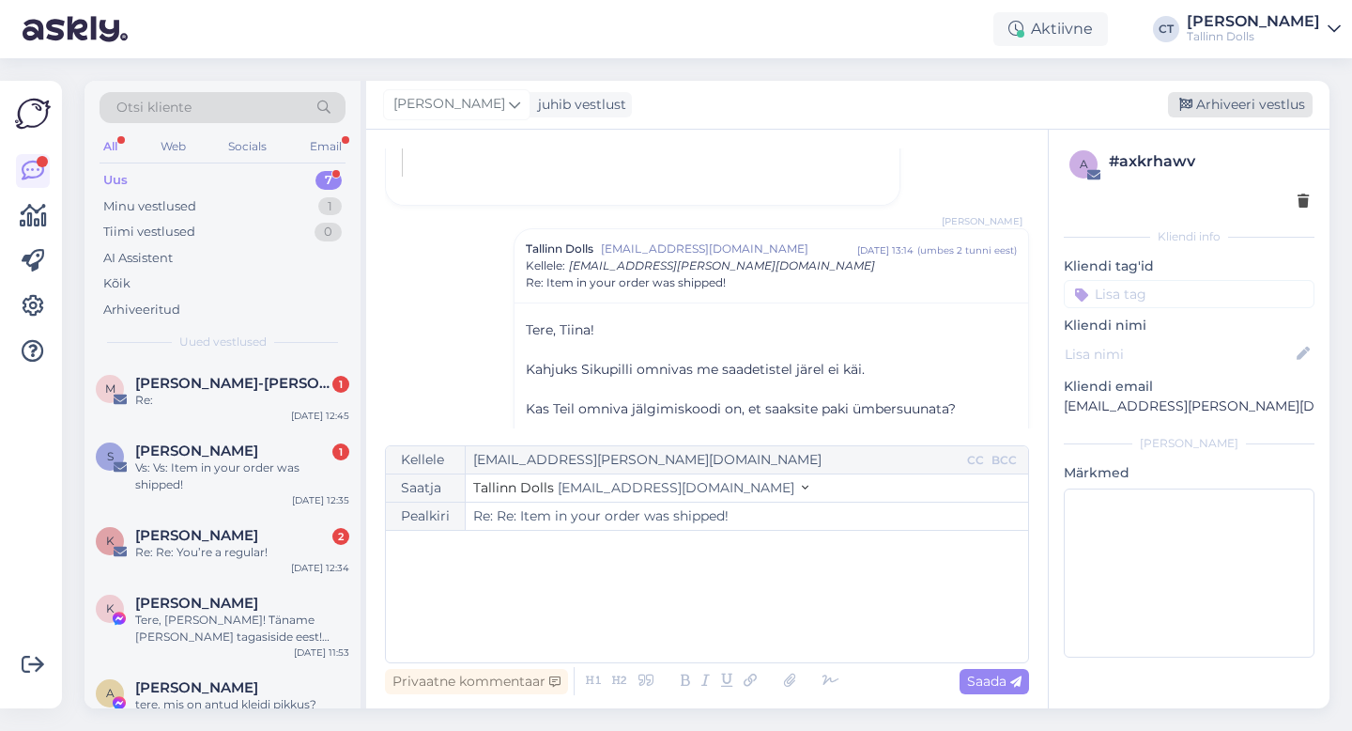
click at [1257, 105] on div "Arhiveeri vestlus" at bounding box center [1240, 104] width 145 height 25
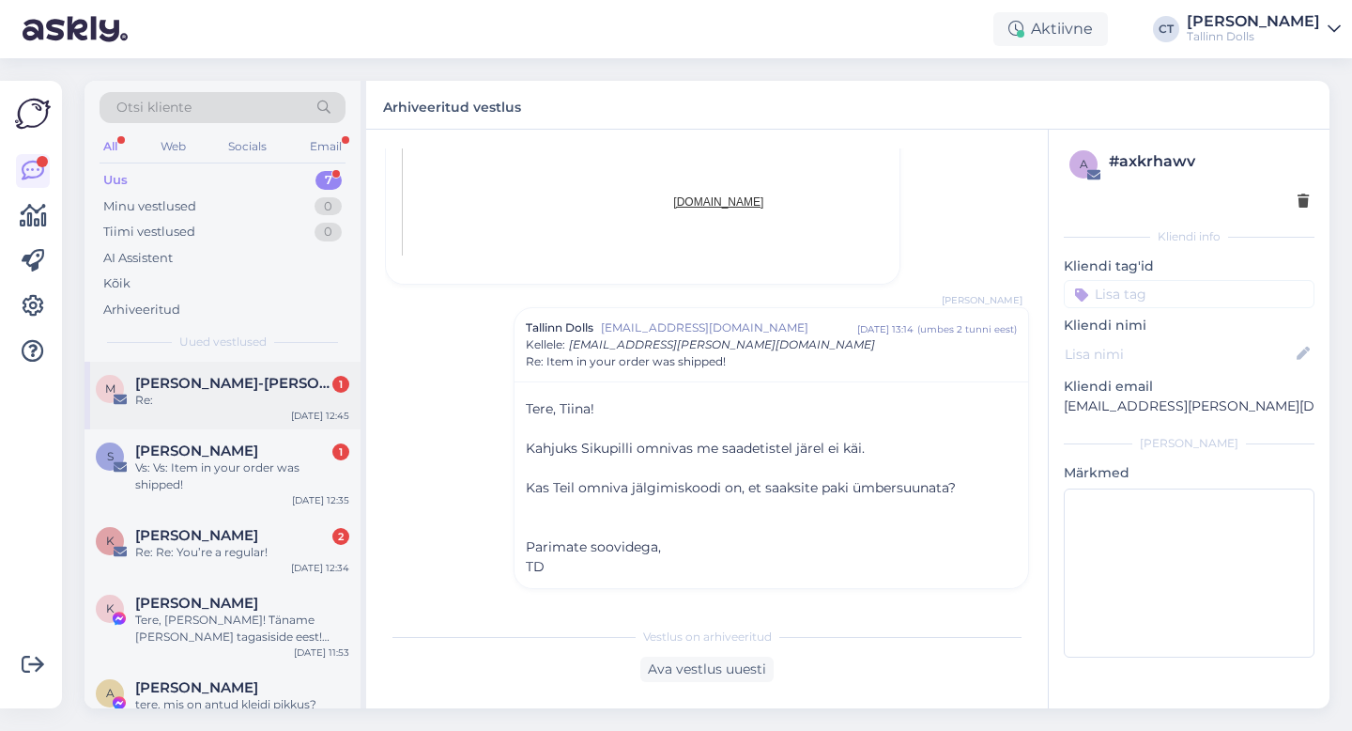
click at [241, 394] on div "Re:" at bounding box center [242, 400] width 214 height 17
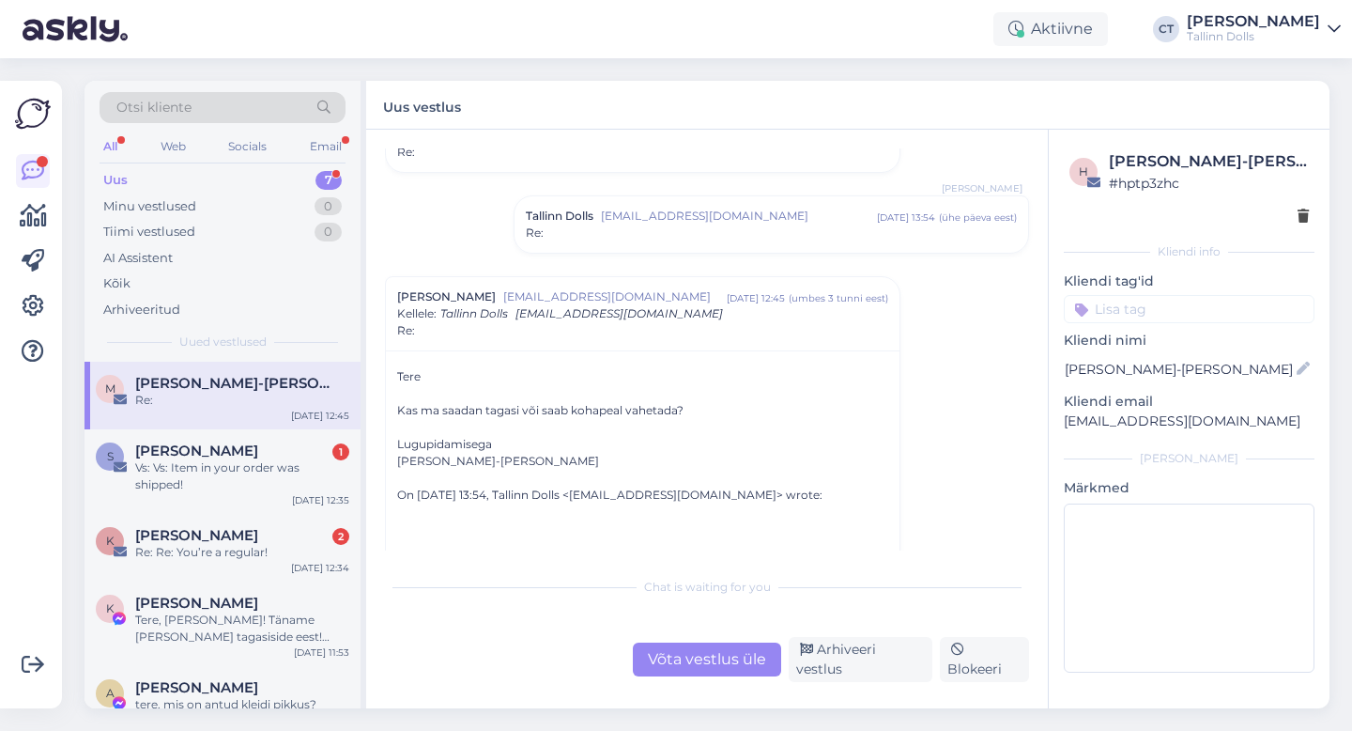
scroll to position [1804, 0]
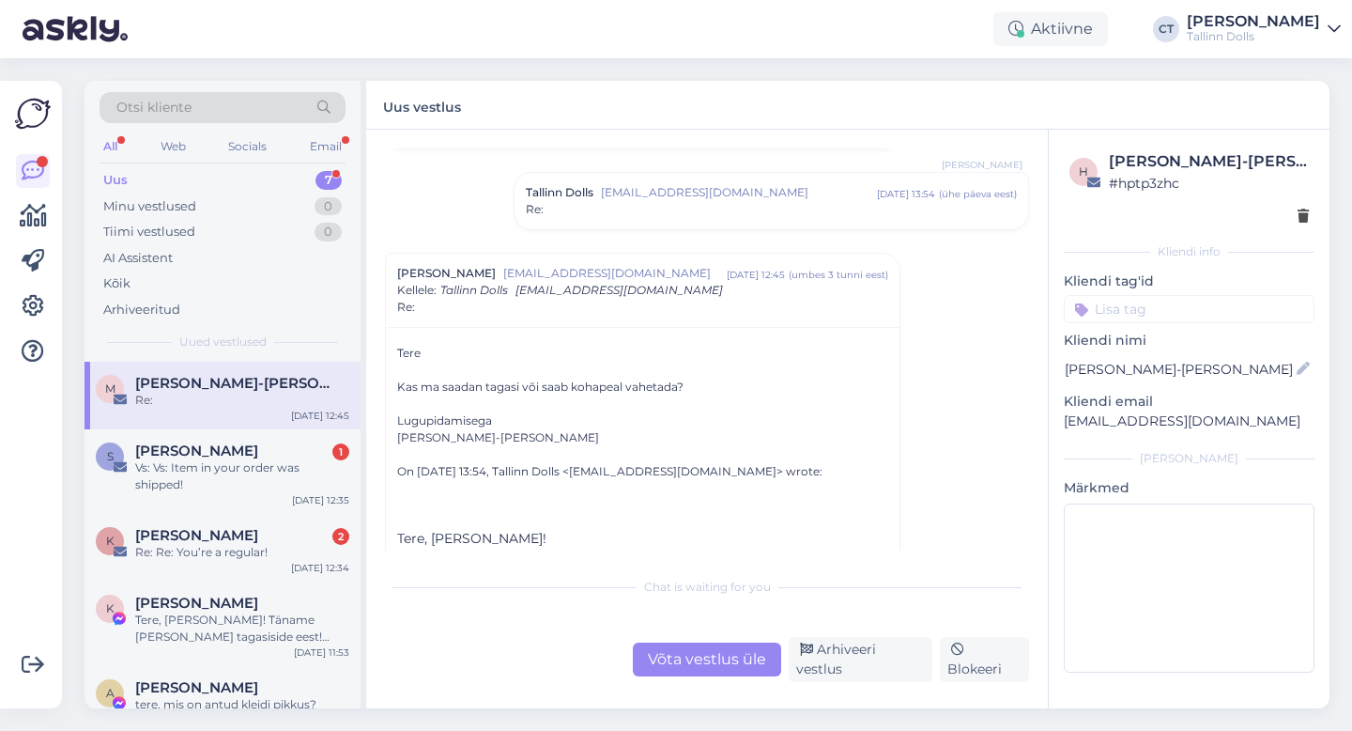
click at [707, 222] on div "Tallinn Dolls [EMAIL_ADDRESS][DOMAIN_NAME] [DATE] 13:54 ( ühe päeva eest ) Re:" at bounding box center [772, 201] width 514 height 56
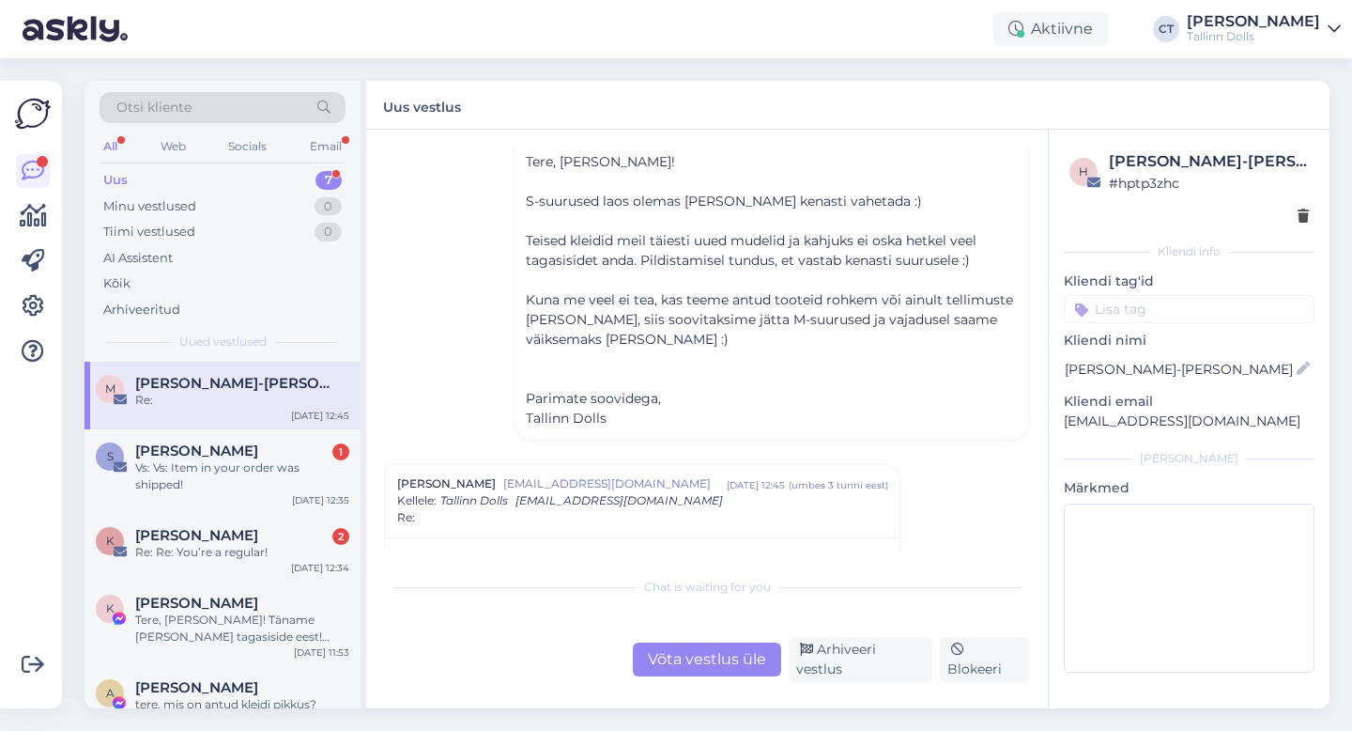
scroll to position [1917, 0]
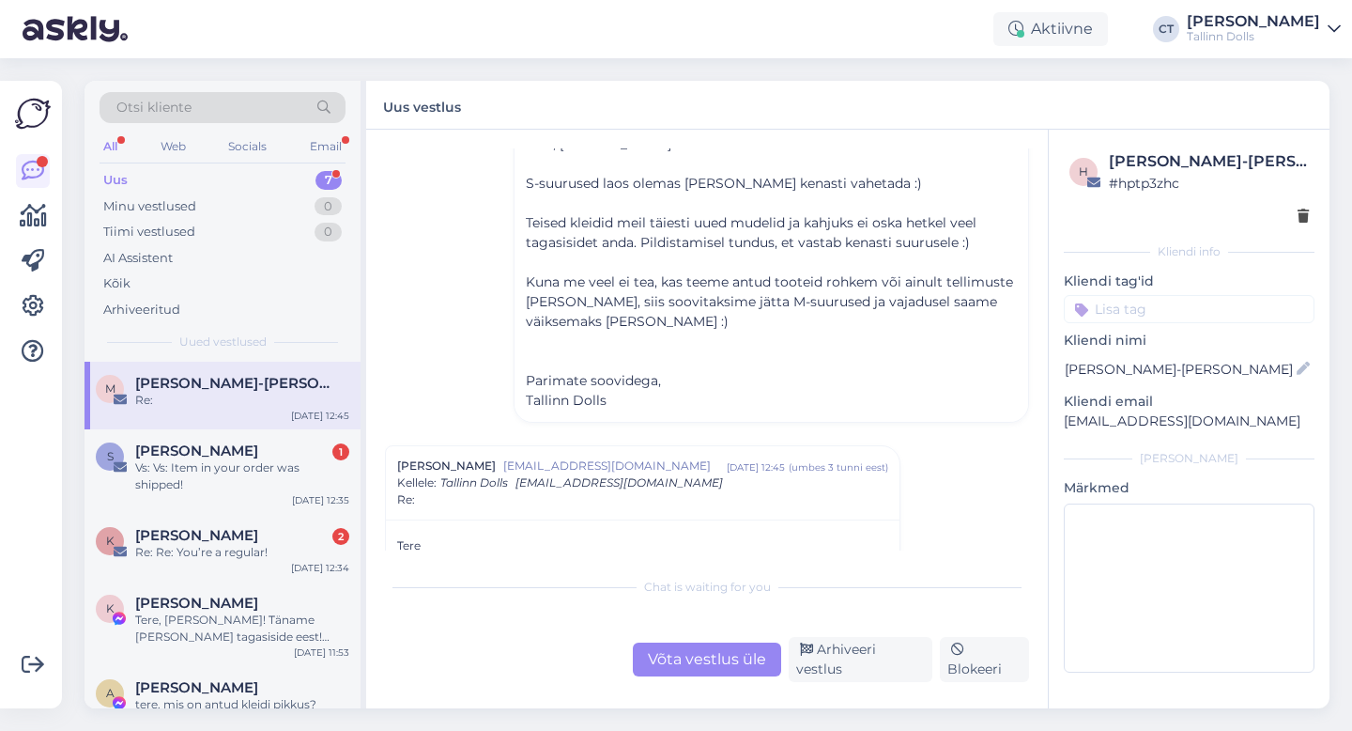
click at [684, 676] on div "Võta vestlus üle" at bounding box center [707, 659] width 148 height 34
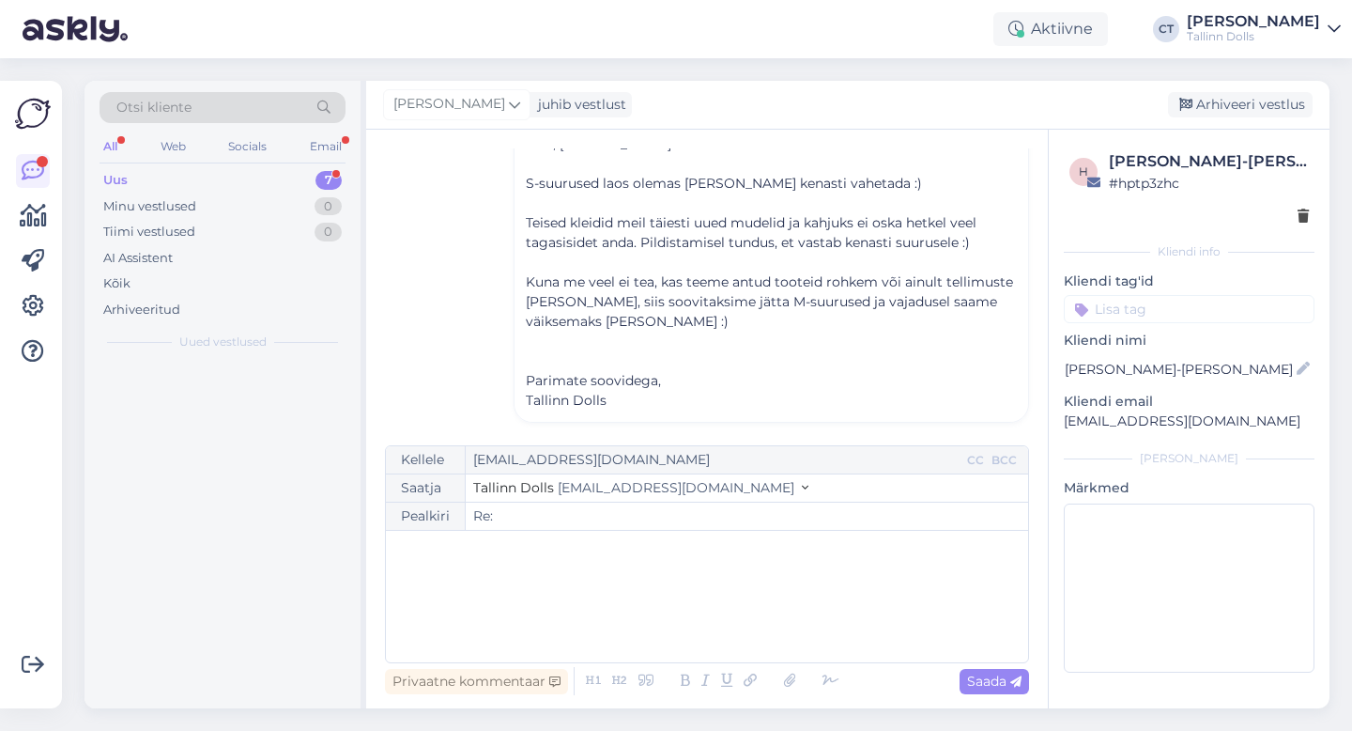
scroll to position [2230, 0]
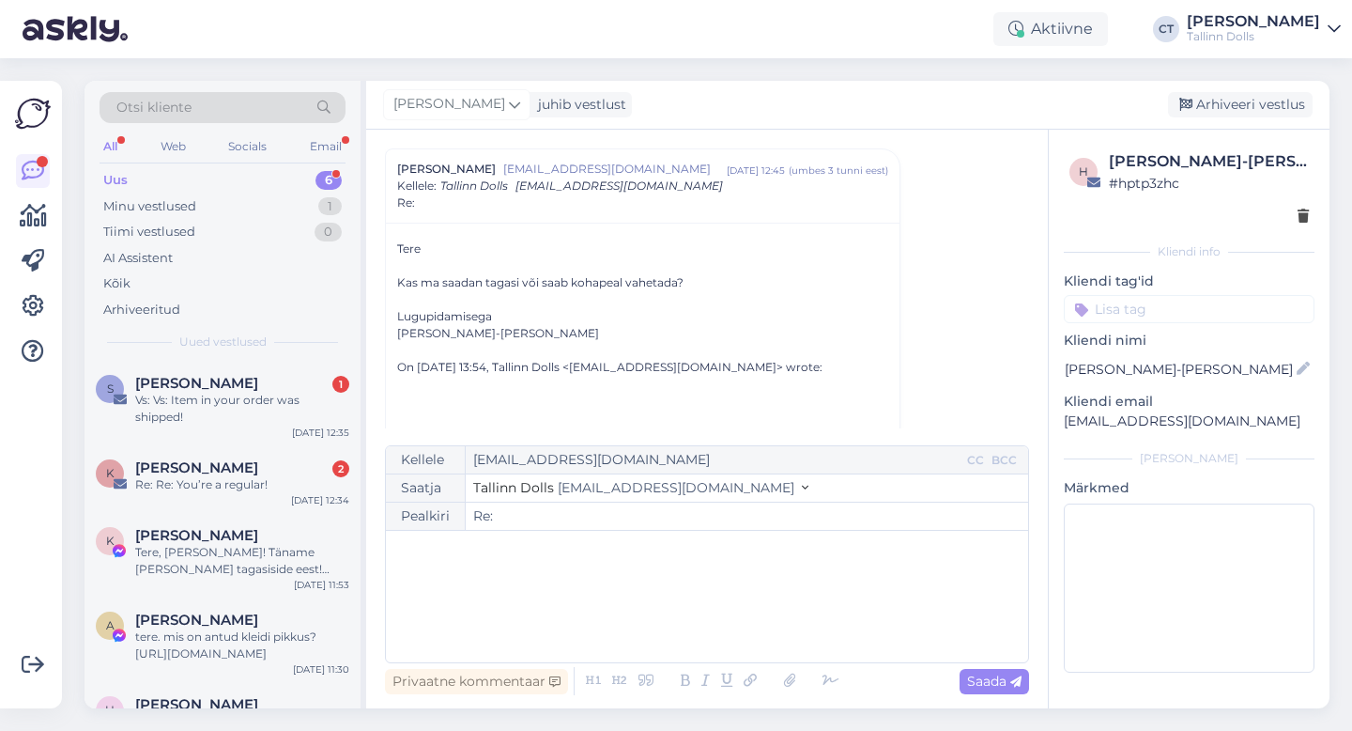
click at [687, 636] on div "﻿" at bounding box center [707, 596] width 624 height 113
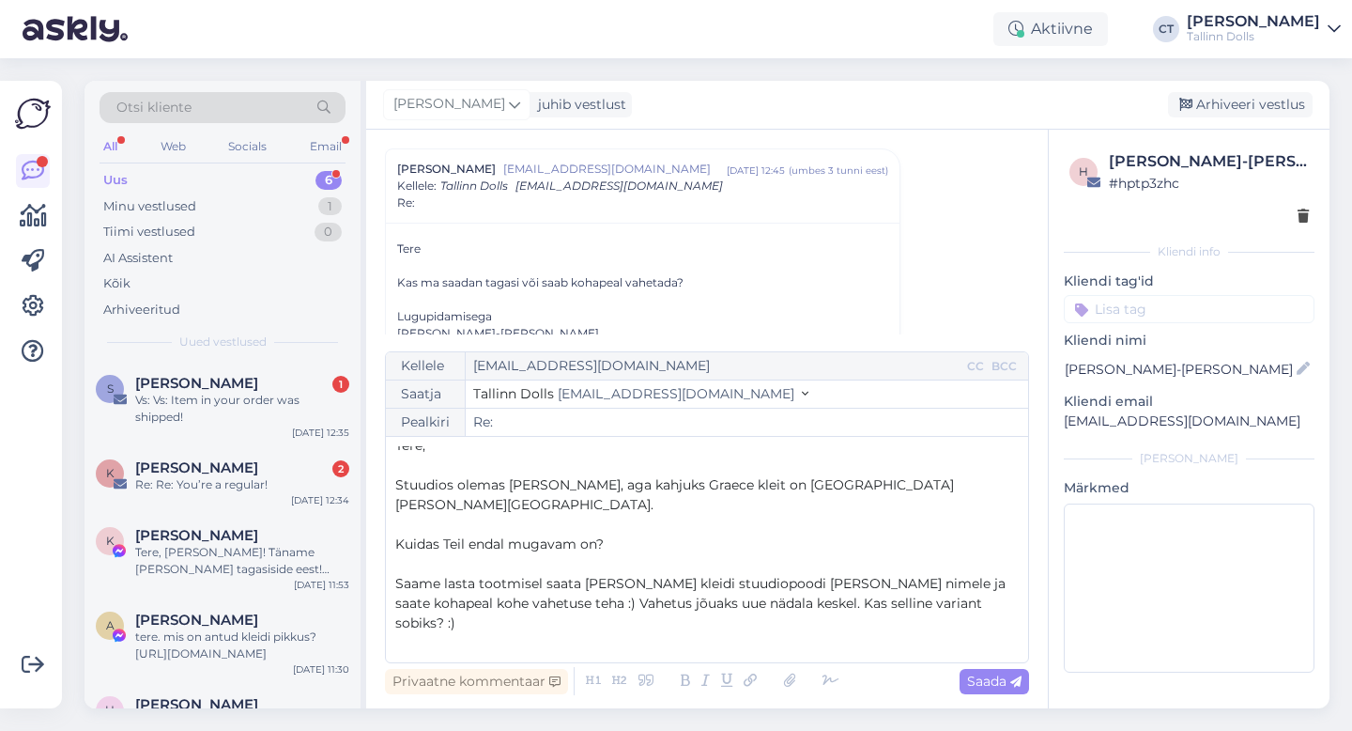
scroll to position [30, 0]
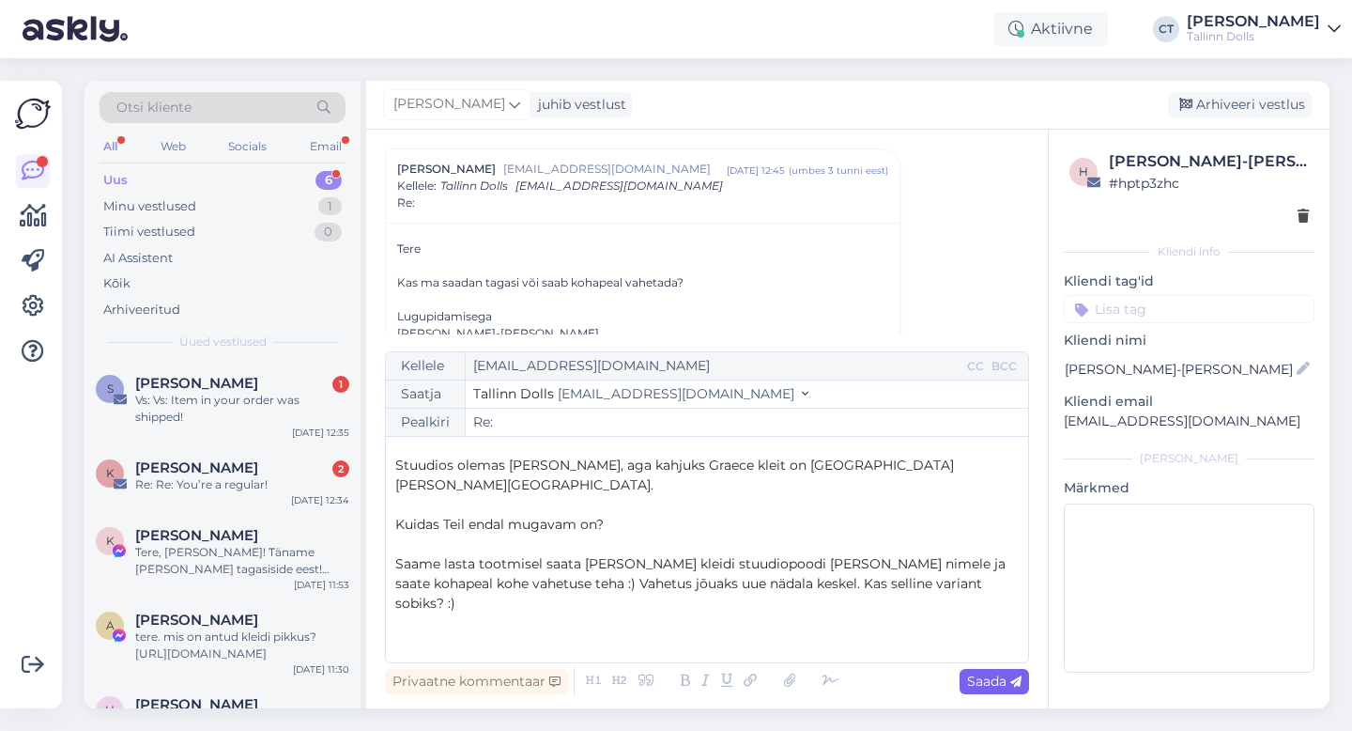
click at [980, 676] on span "Saada" at bounding box center [994, 680] width 54 height 17
type input "Re: Re:"
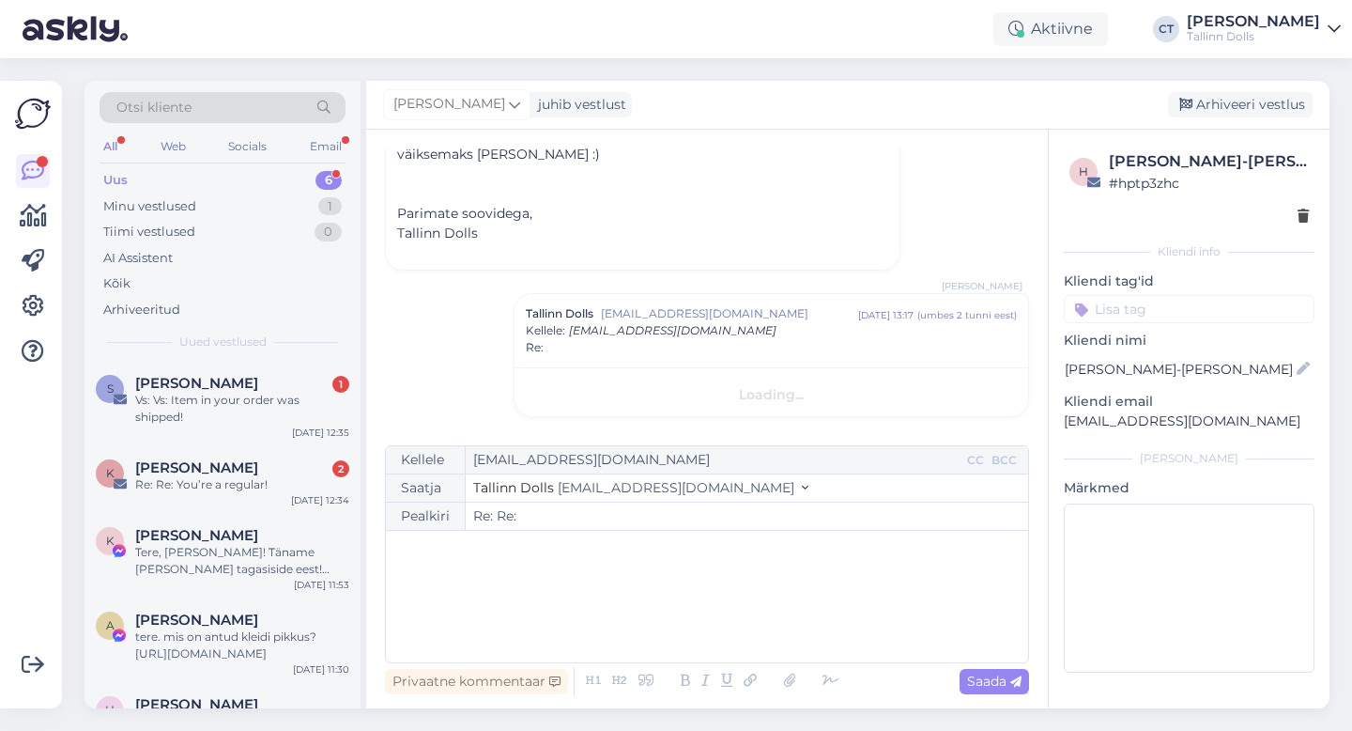
scroll to position [0, 0]
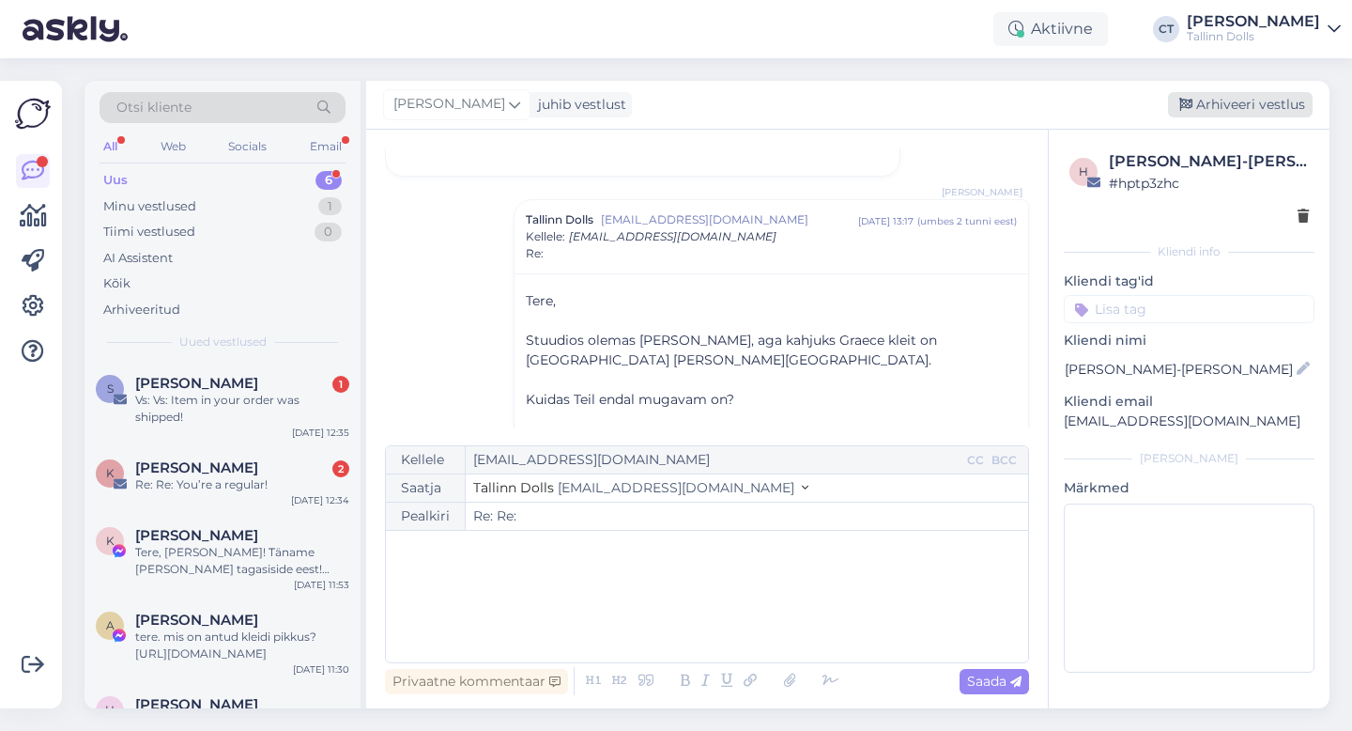
click at [1217, 109] on div "Arhiveeri vestlus" at bounding box center [1240, 104] width 145 height 25
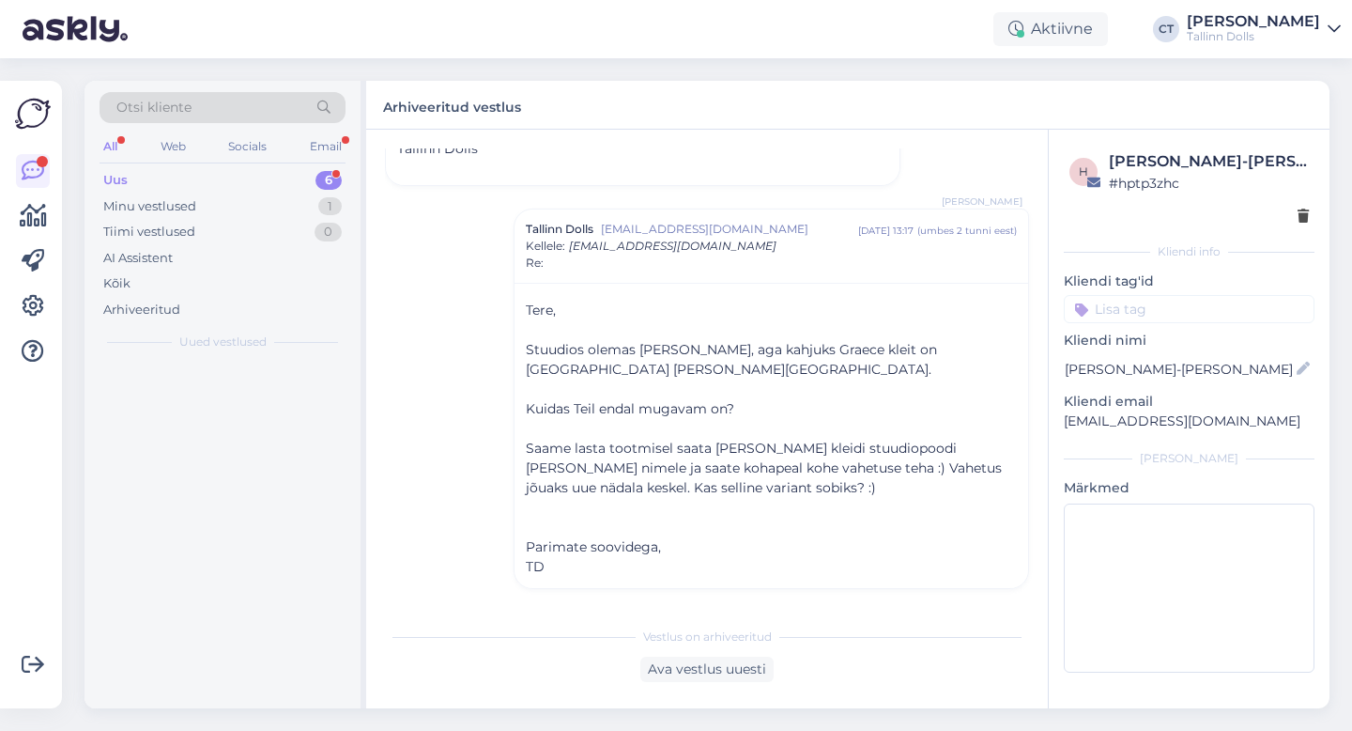
scroll to position [2752, 0]
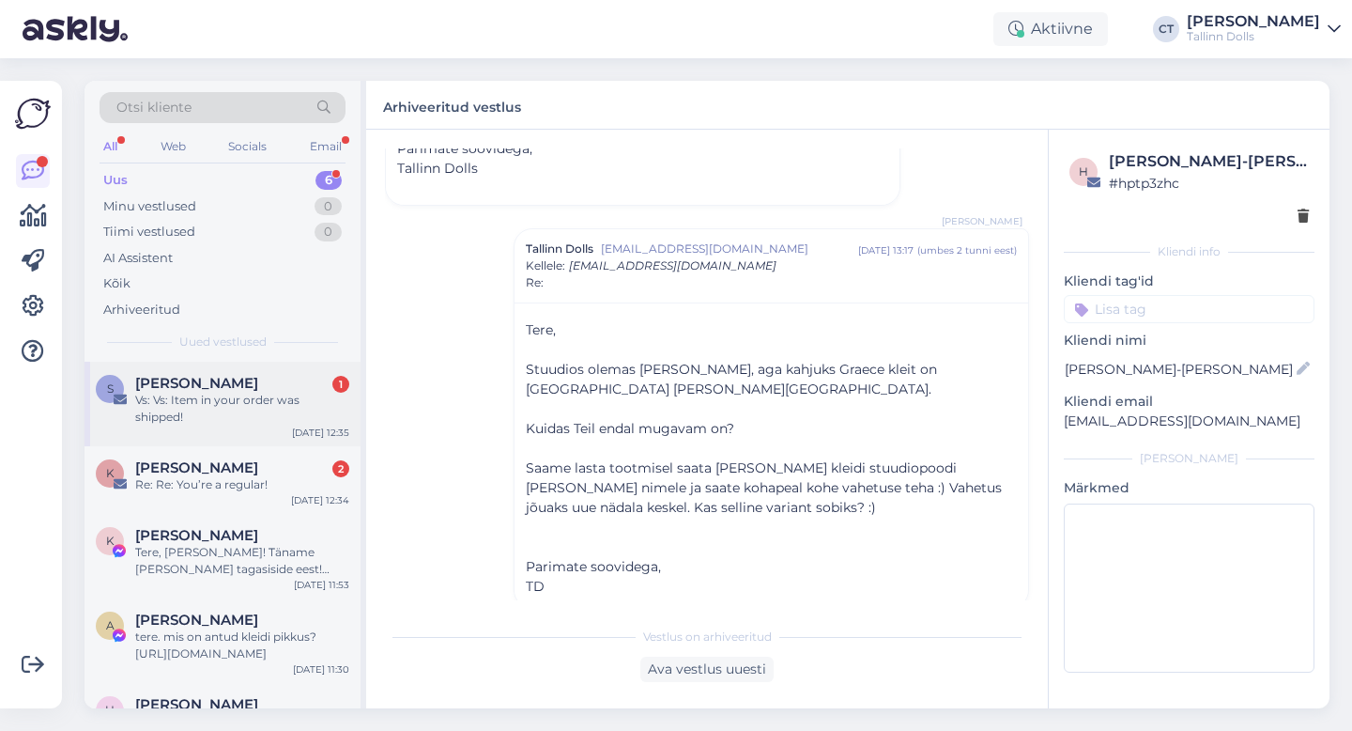
click at [245, 403] on div "Vs: Vs: Item in your order was shipped!" at bounding box center [242, 409] width 214 height 34
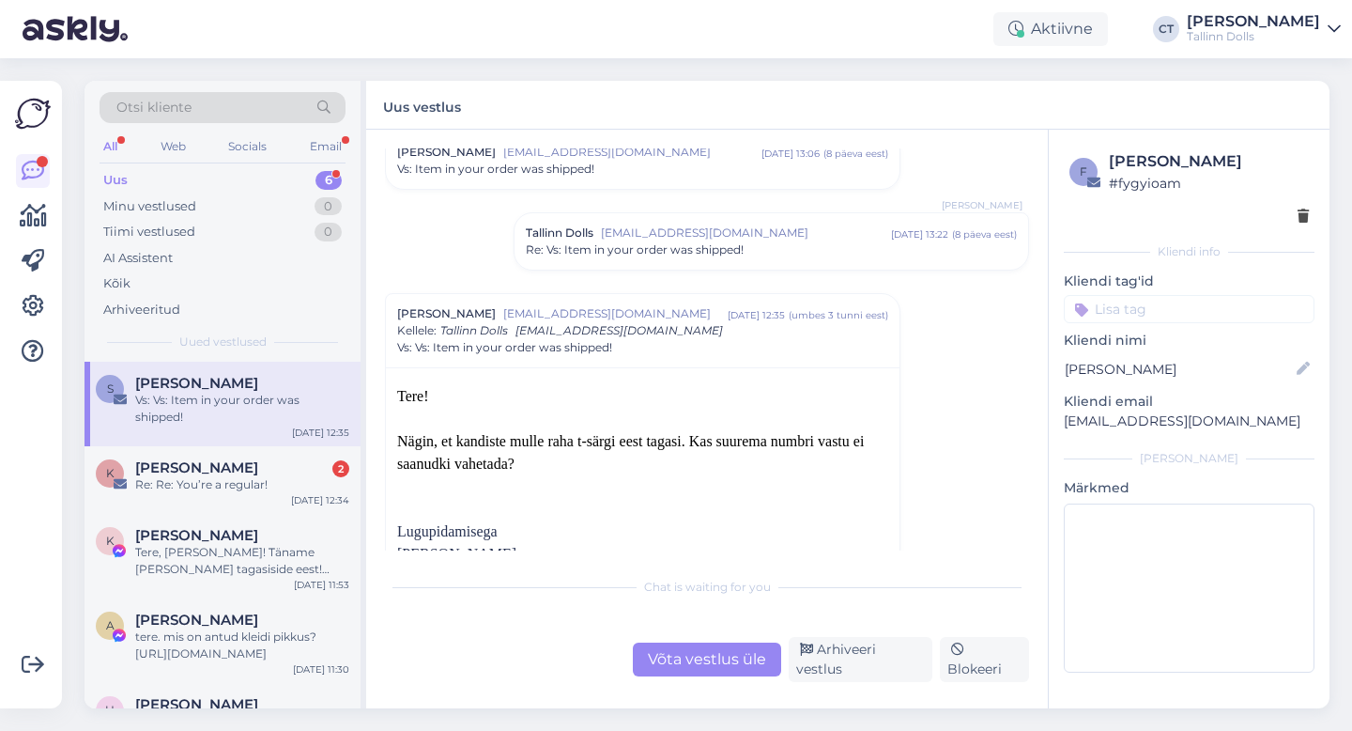
scroll to position [84, 0]
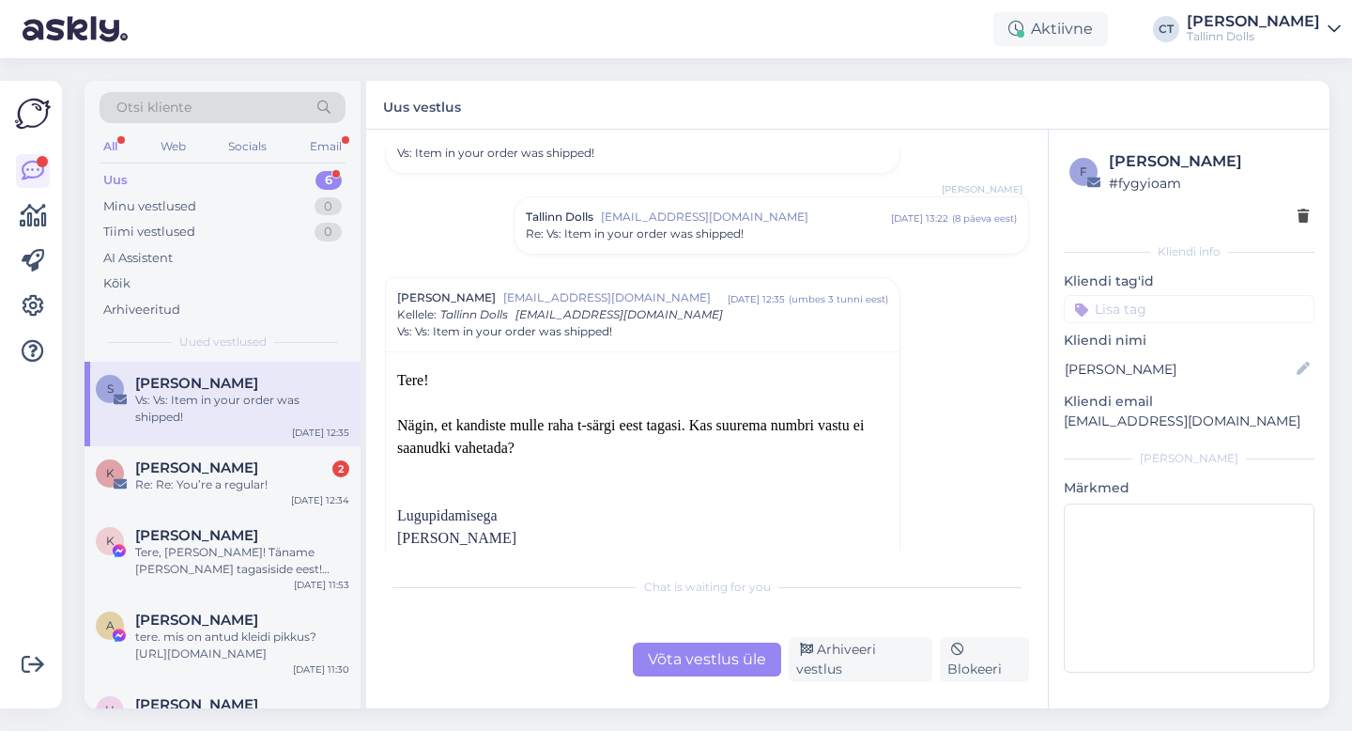
click at [683, 676] on div "Võta vestlus üle" at bounding box center [707, 659] width 148 height 34
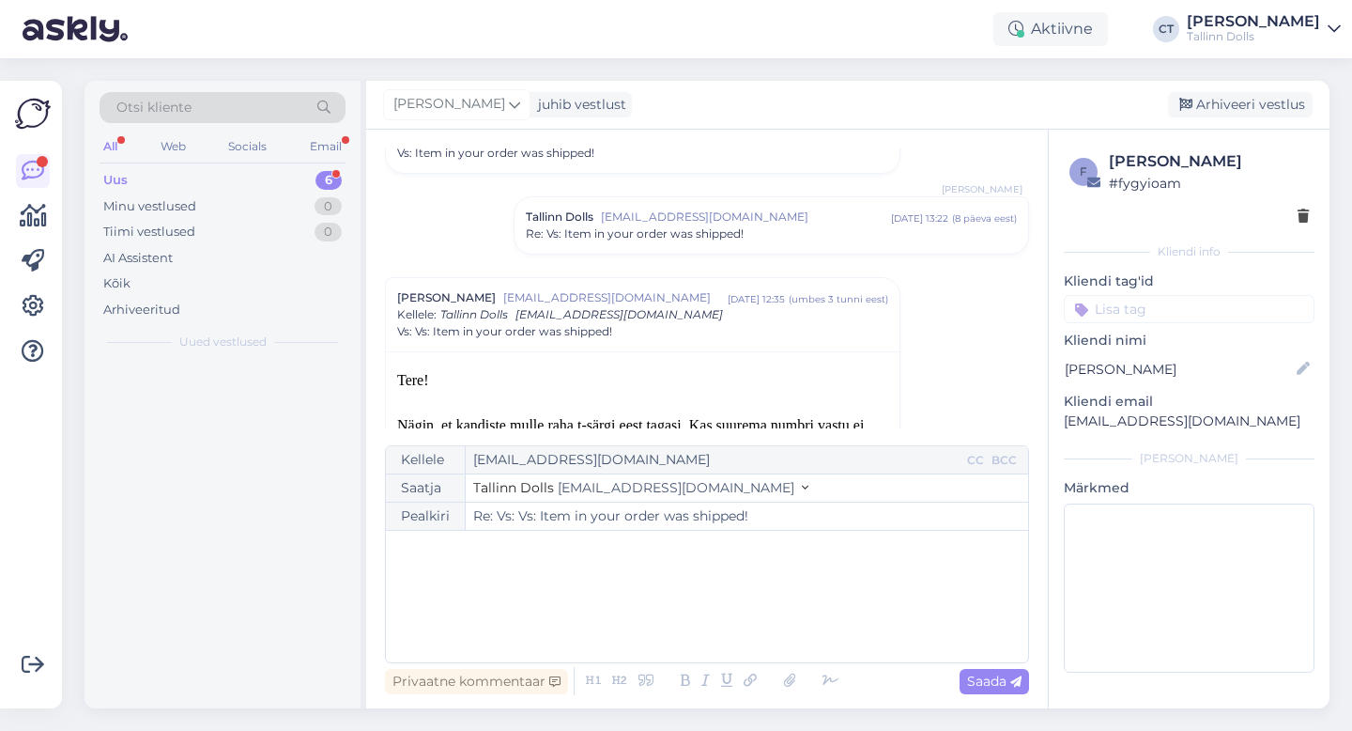
scroll to position [212, 0]
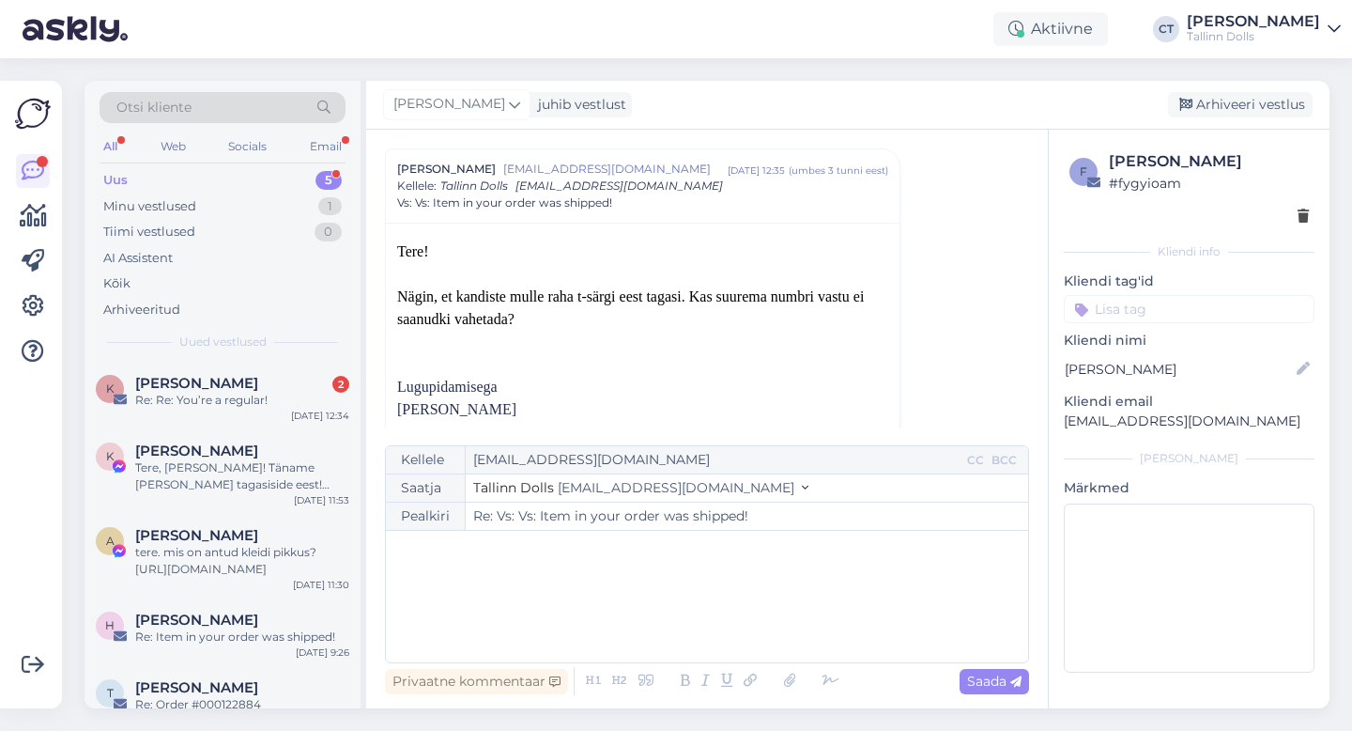
click at [712, 632] on div "﻿" at bounding box center [707, 596] width 624 height 113
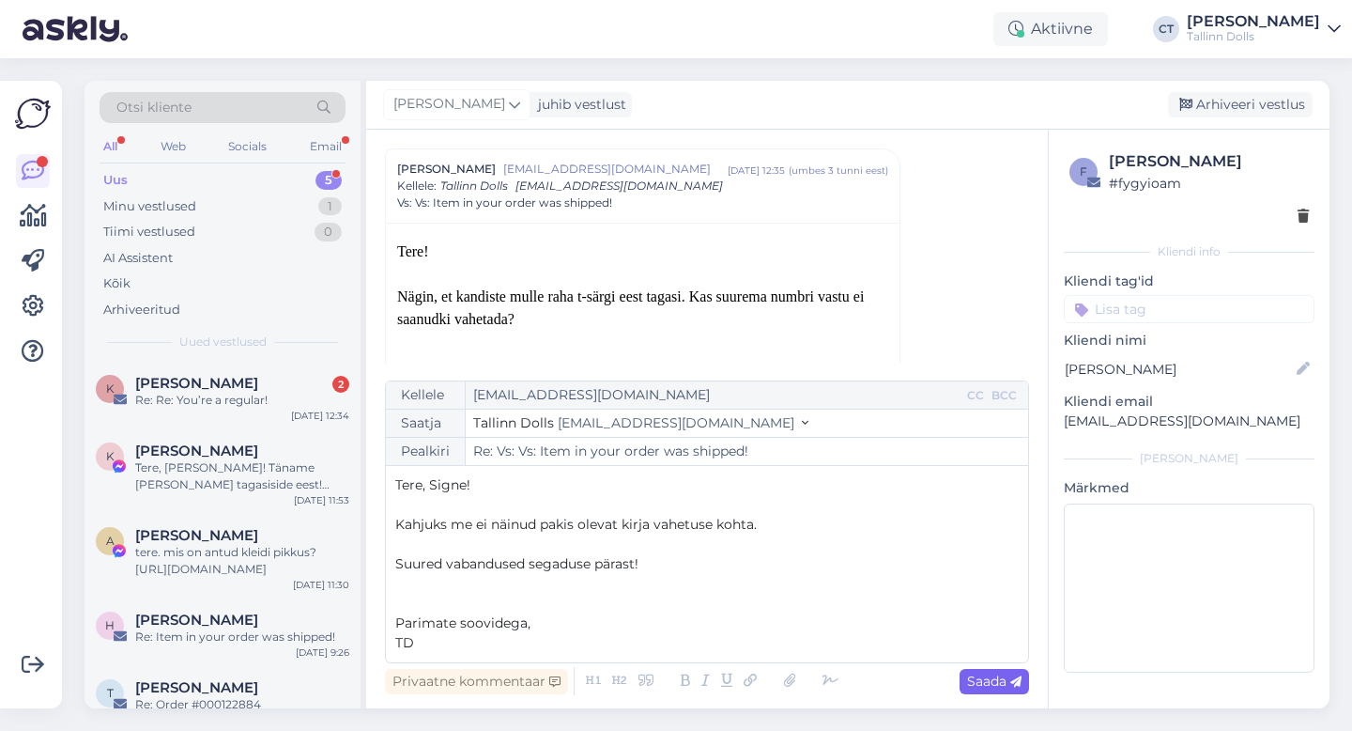
click at [998, 669] on div "Saada" at bounding box center [994, 681] width 69 height 25
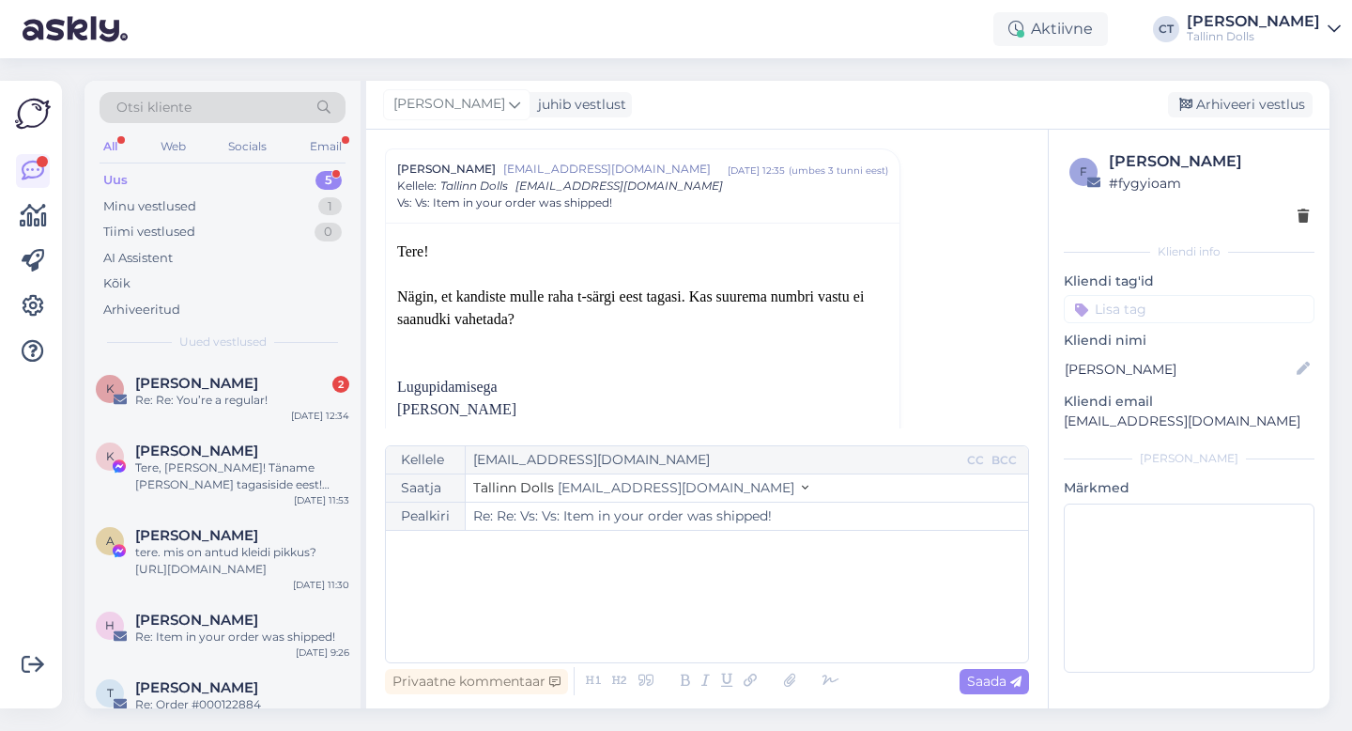
type input "Re: Re: Vs: Vs: Item in your order was shipped!"
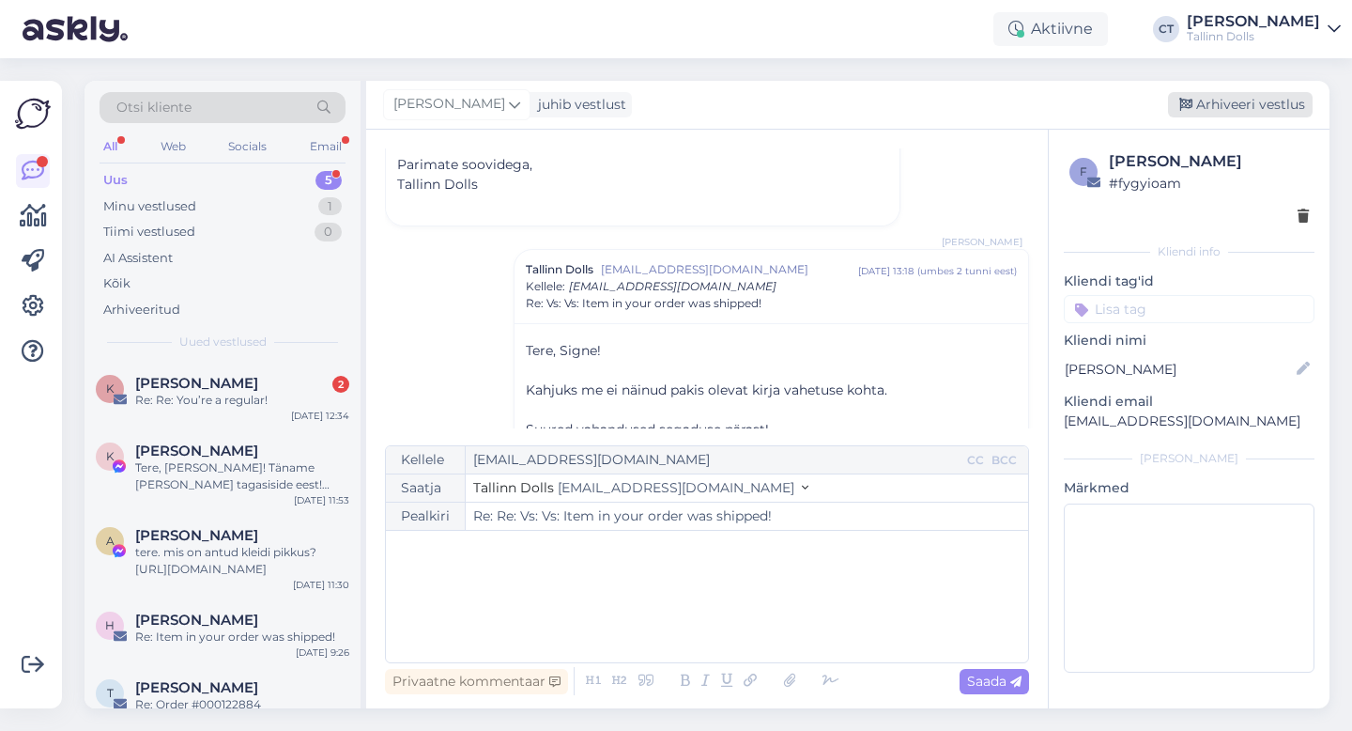
click at [1276, 102] on div "Arhiveeri vestlus" at bounding box center [1240, 104] width 145 height 25
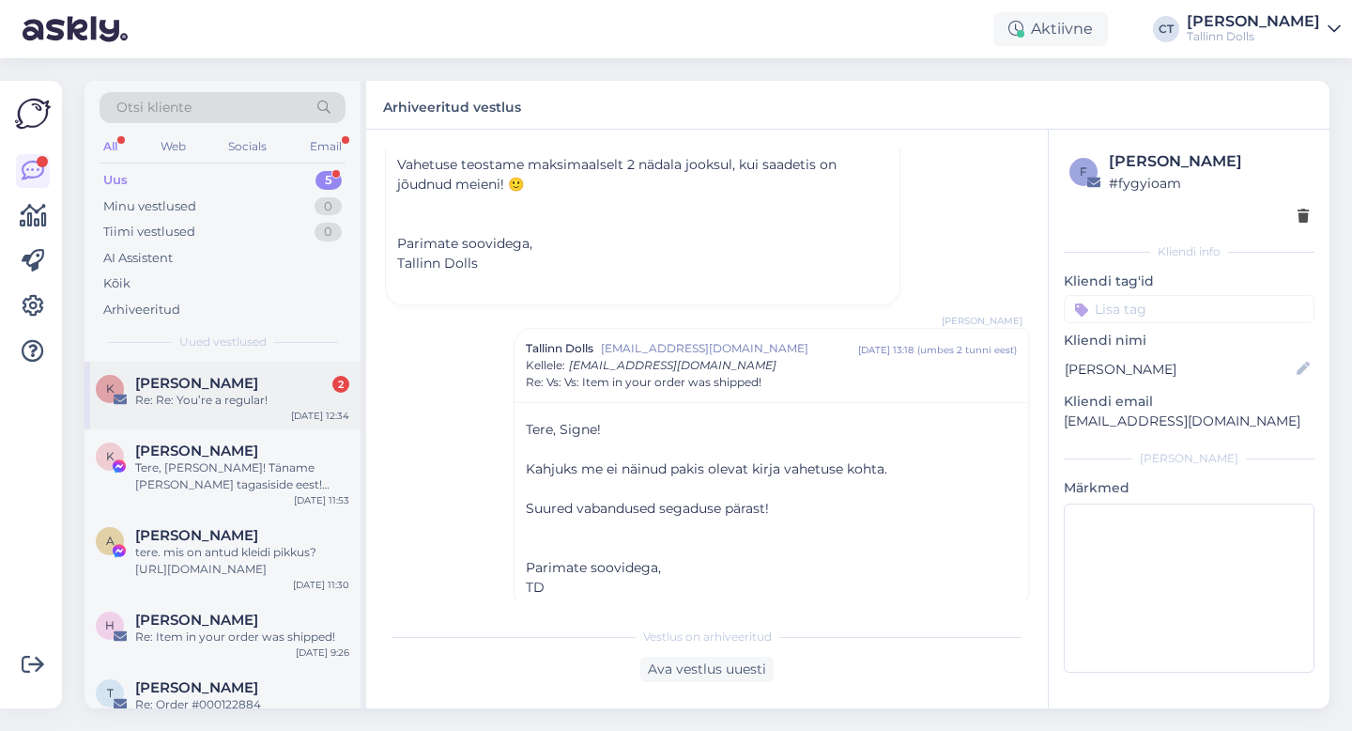
click at [213, 392] on div "Re: Re: You’re a regular!" at bounding box center [242, 400] width 214 height 17
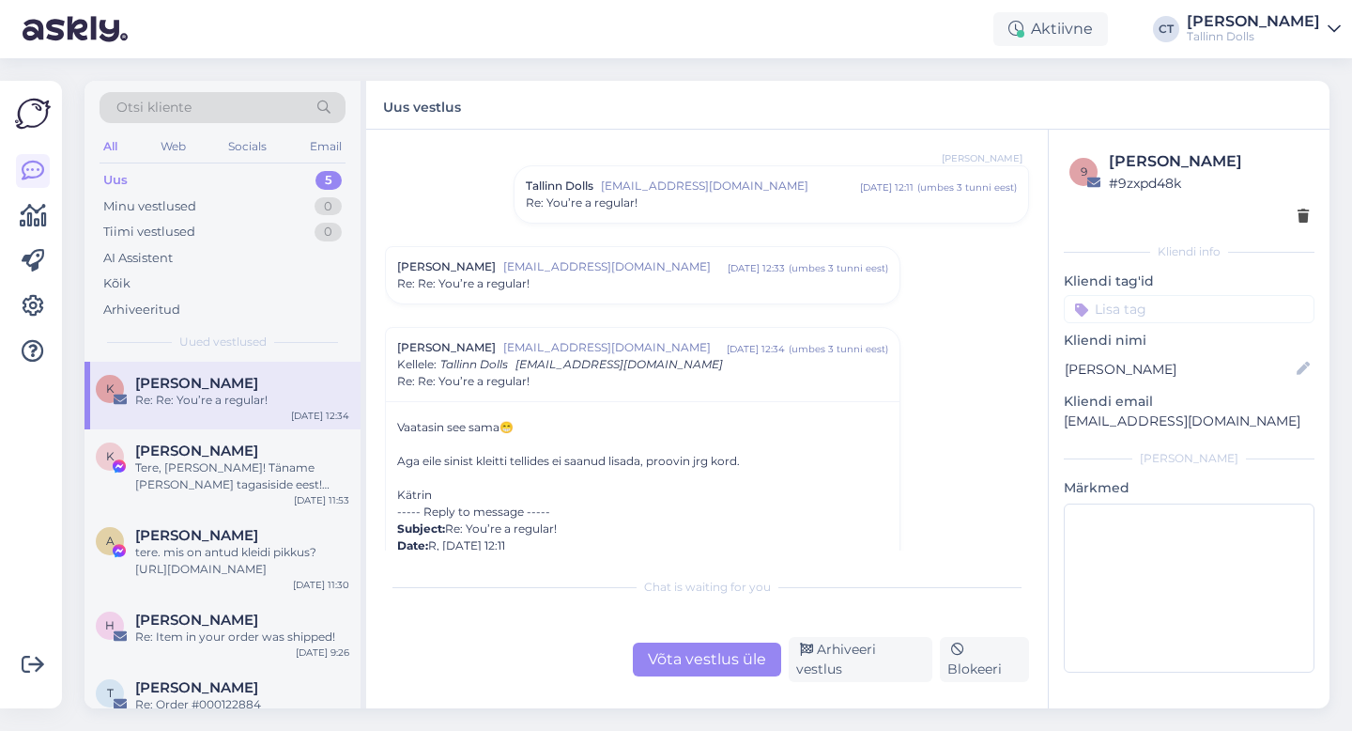
scroll to position [7990, 0]
click at [692, 659] on div "Võta vestlus üle" at bounding box center [707, 659] width 148 height 34
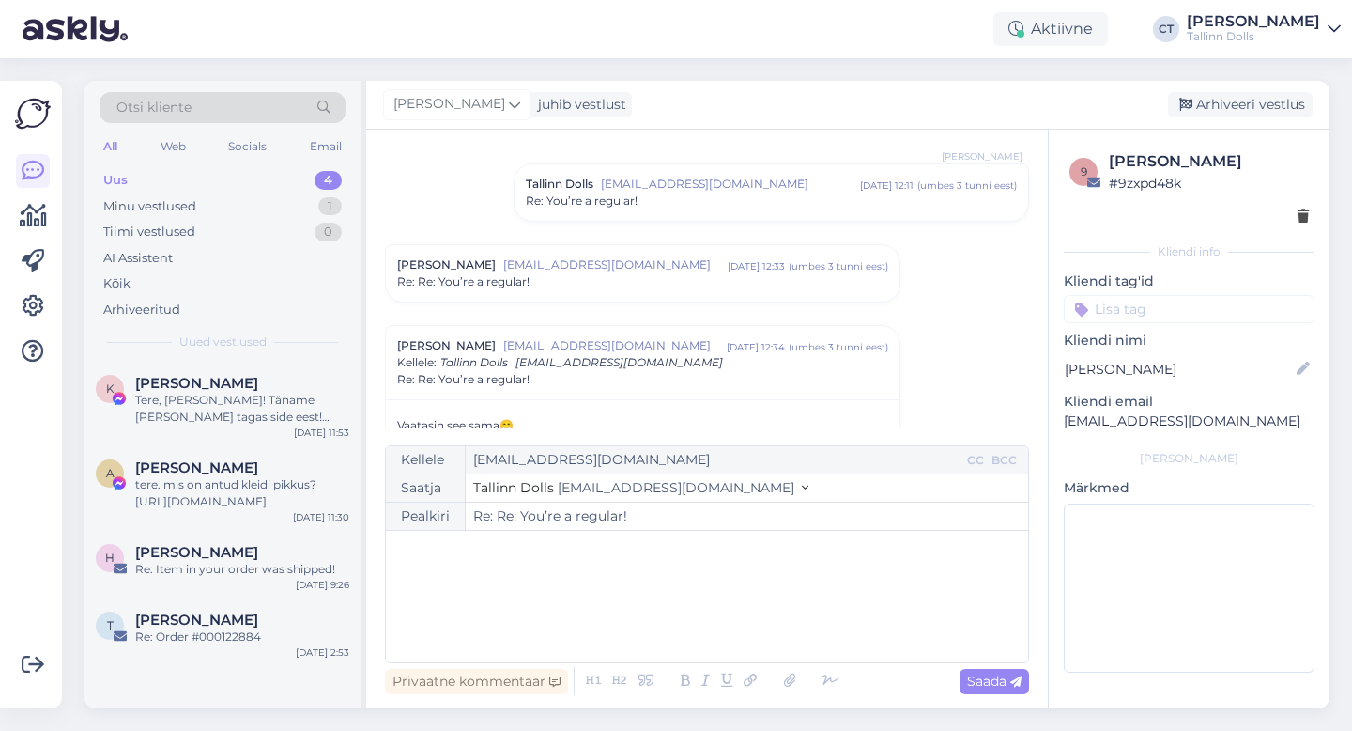
scroll to position [8167, 0]
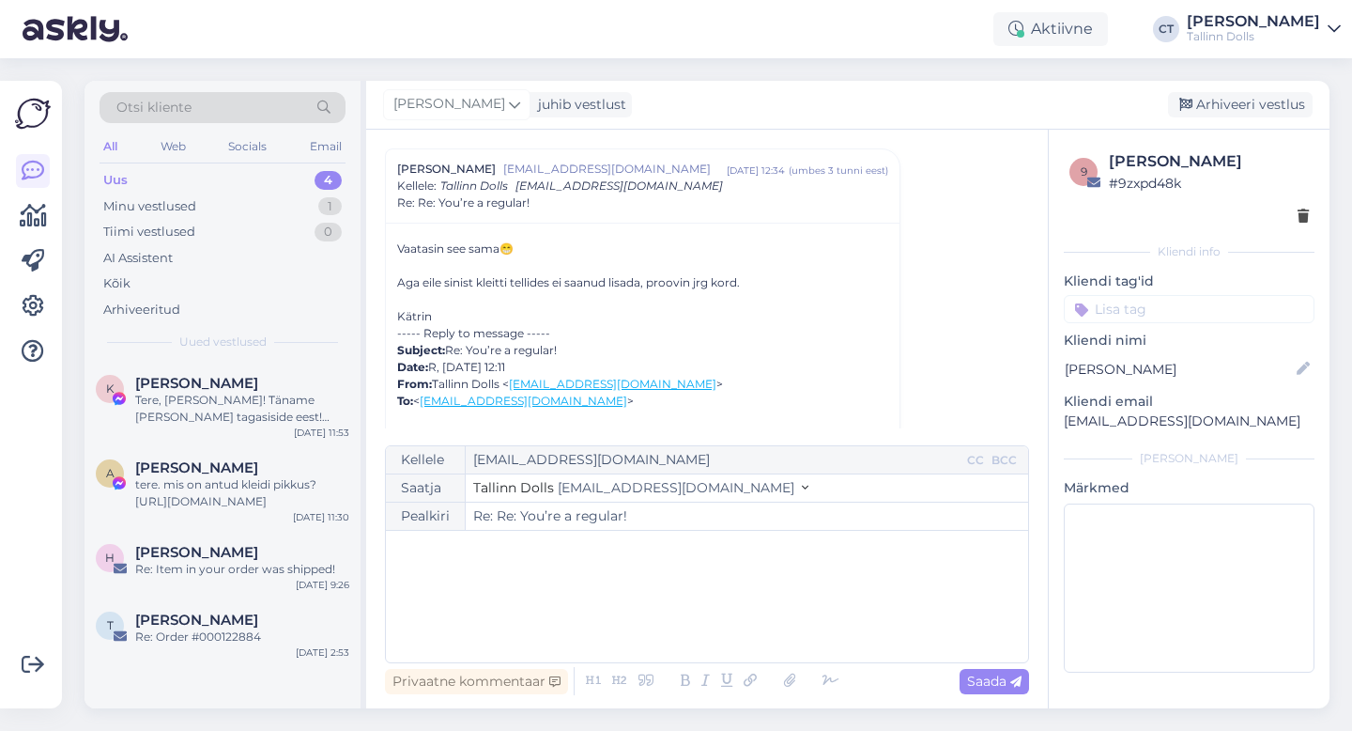
click at [698, 624] on div "﻿" at bounding box center [707, 596] width 624 height 113
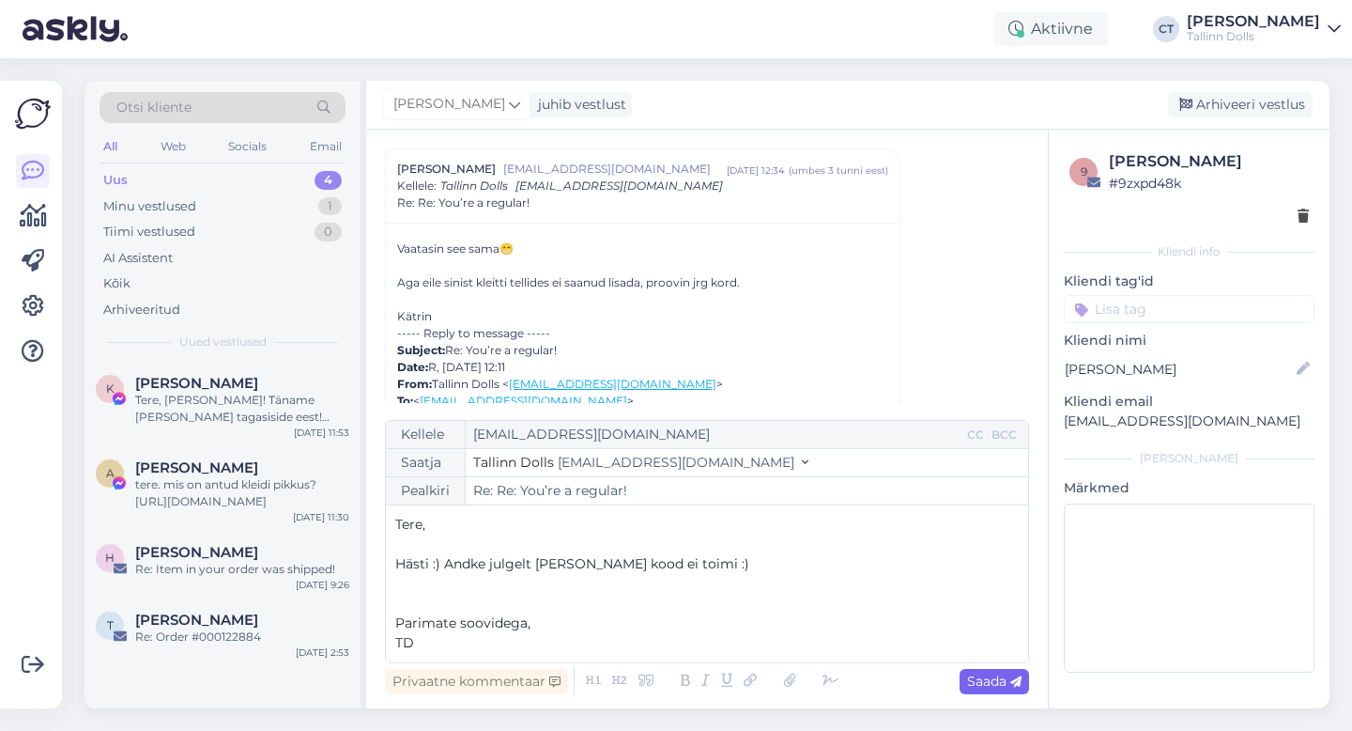
click at [984, 673] on span "Saada" at bounding box center [994, 680] width 54 height 17
type input "Re: Re: Re: You’re a regular!"
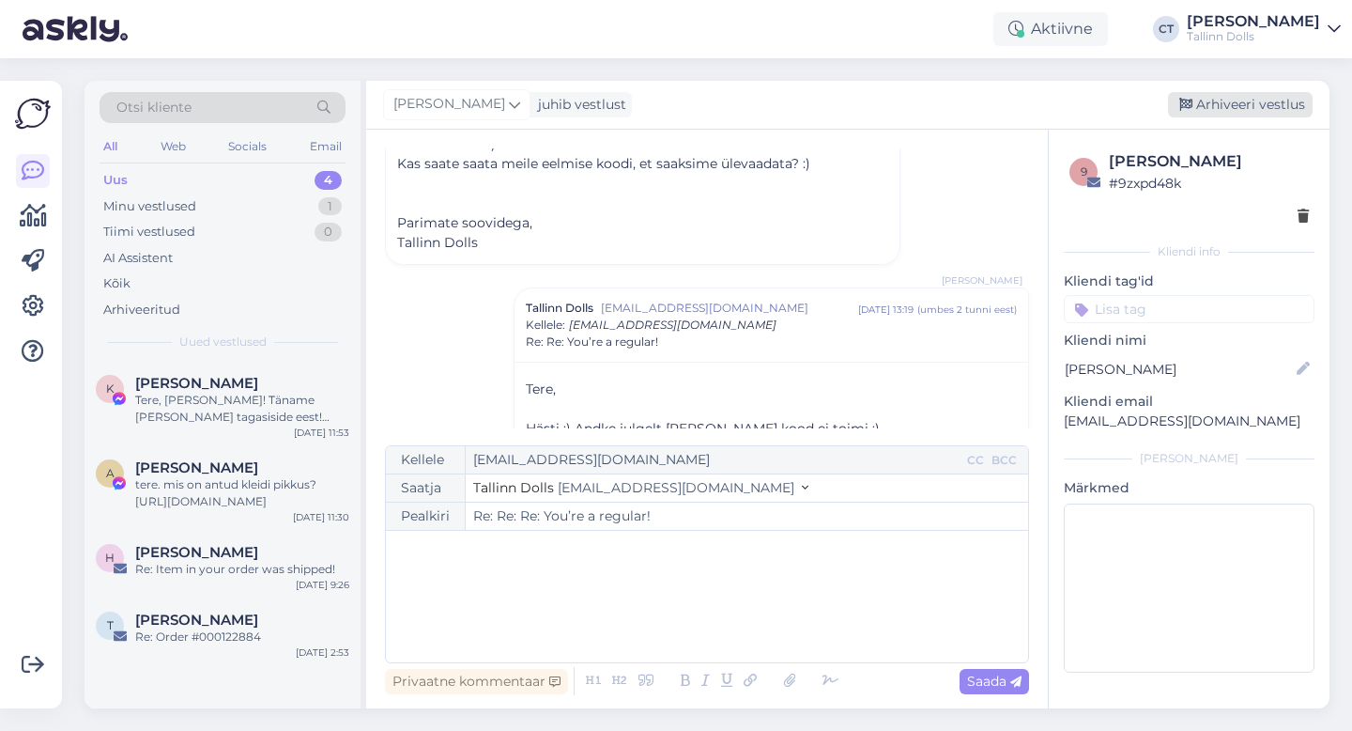
scroll to position [8550, 0]
click at [1264, 96] on div "Arhiveeri vestlus" at bounding box center [1240, 104] width 145 height 25
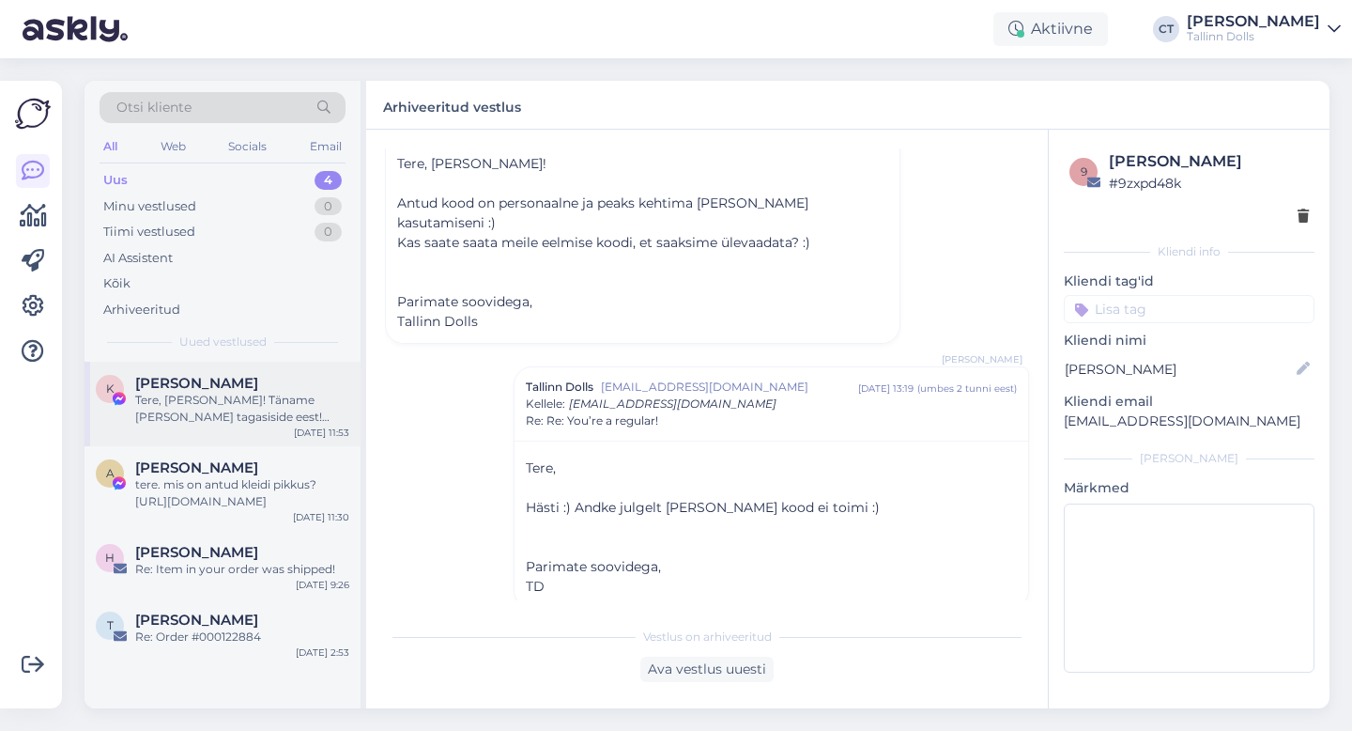
click at [239, 398] on div "Tere, [PERSON_NAME]! Täname [PERSON_NAME] tagasiside eest! Saame vahetada [PERS…" at bounding box center [242, 409] width 214 height 34
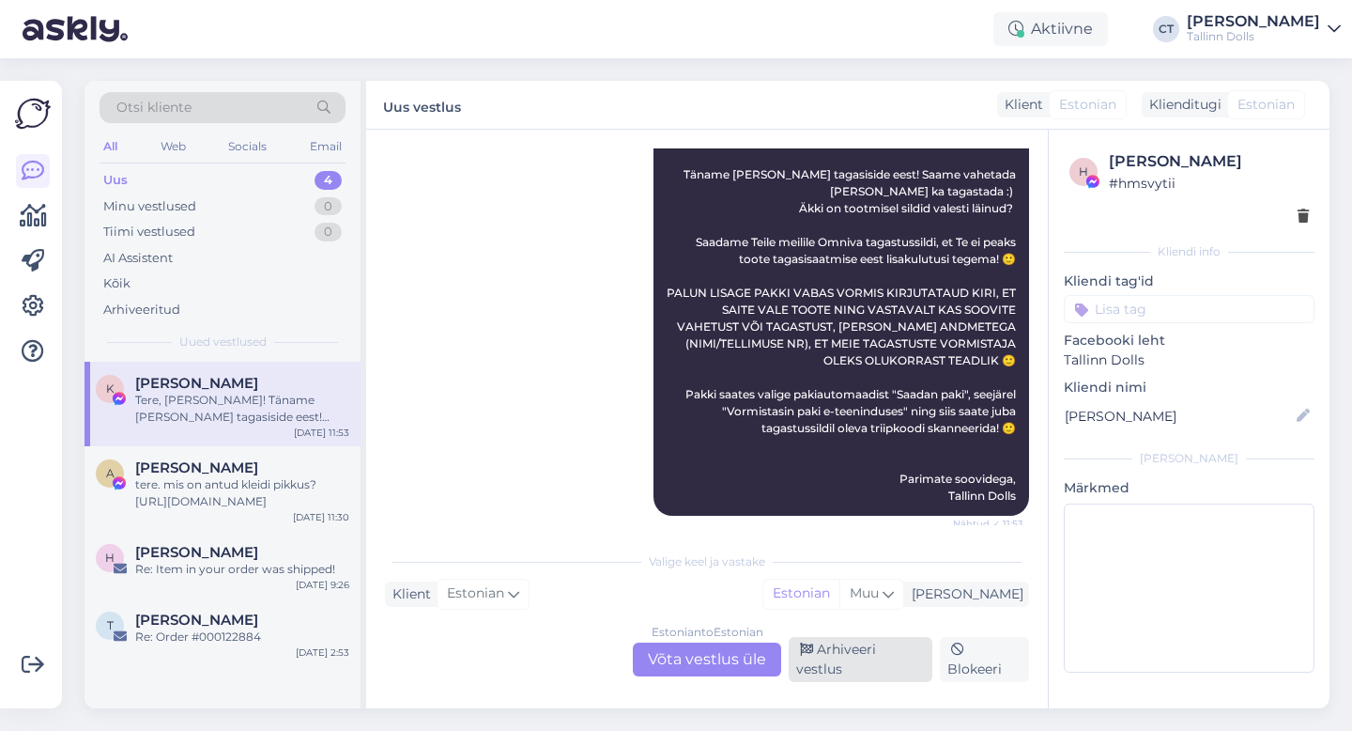
click at [831, 656] on div "Arhiveeri vestlus" at bounding box center [861, 659] width 144 height 45
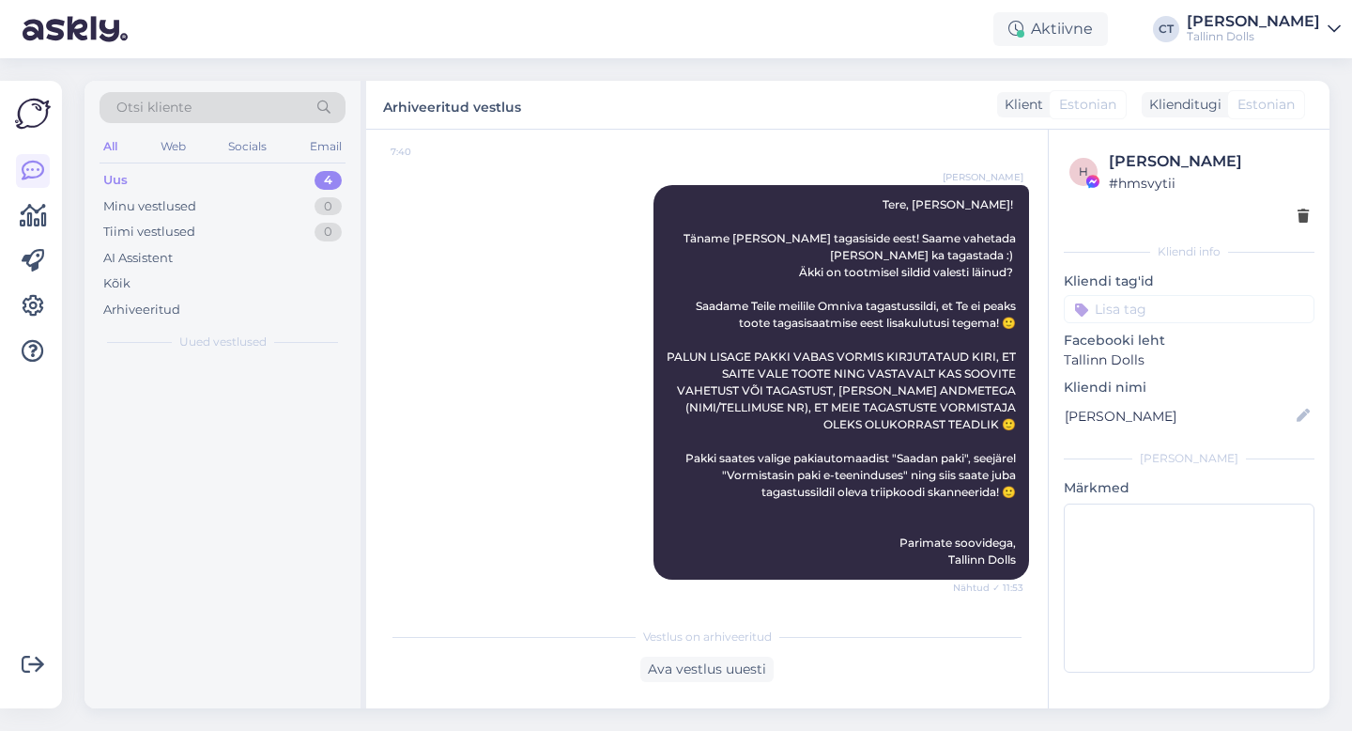
scroll to position [2489, 0]
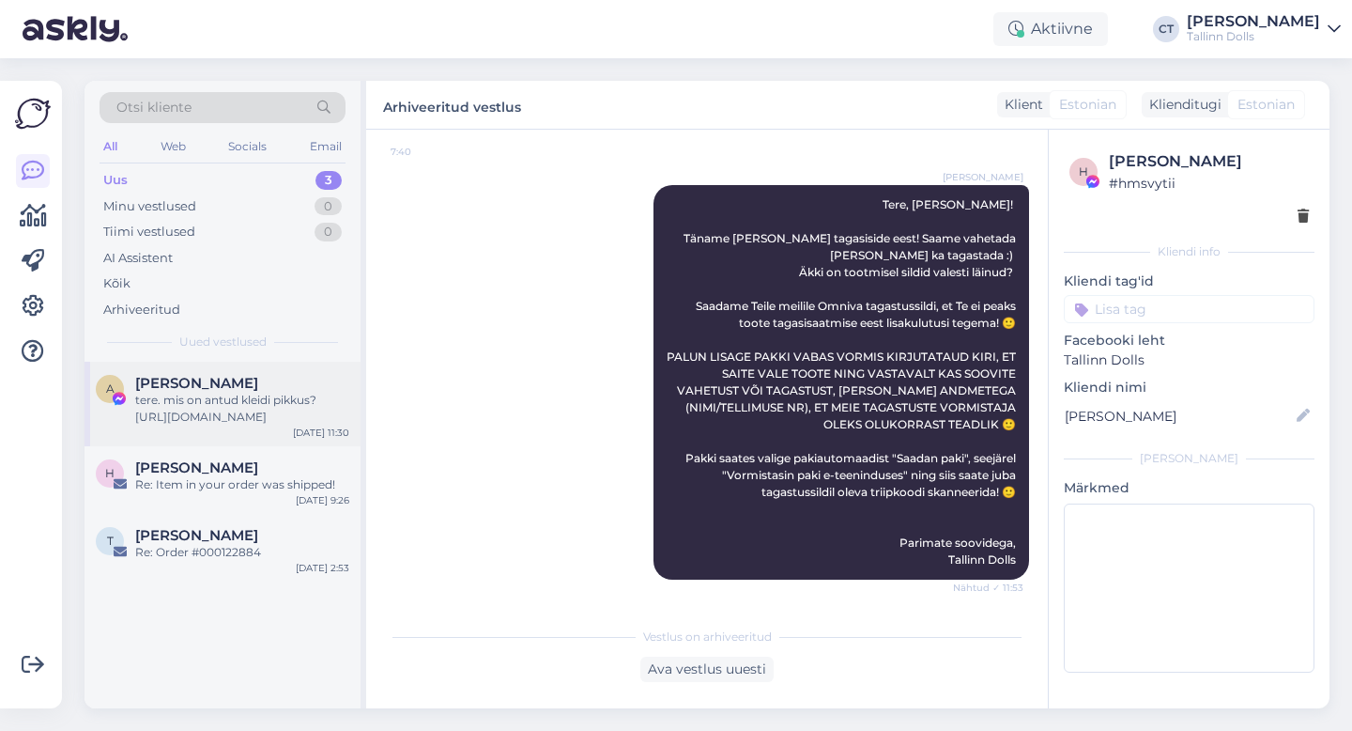
click at [249, 397] on div "tere. mis on antud kleidi pikkus? [URL][DOMAIN_NAME]" at bounding box center [242, 409] width 214 height 34
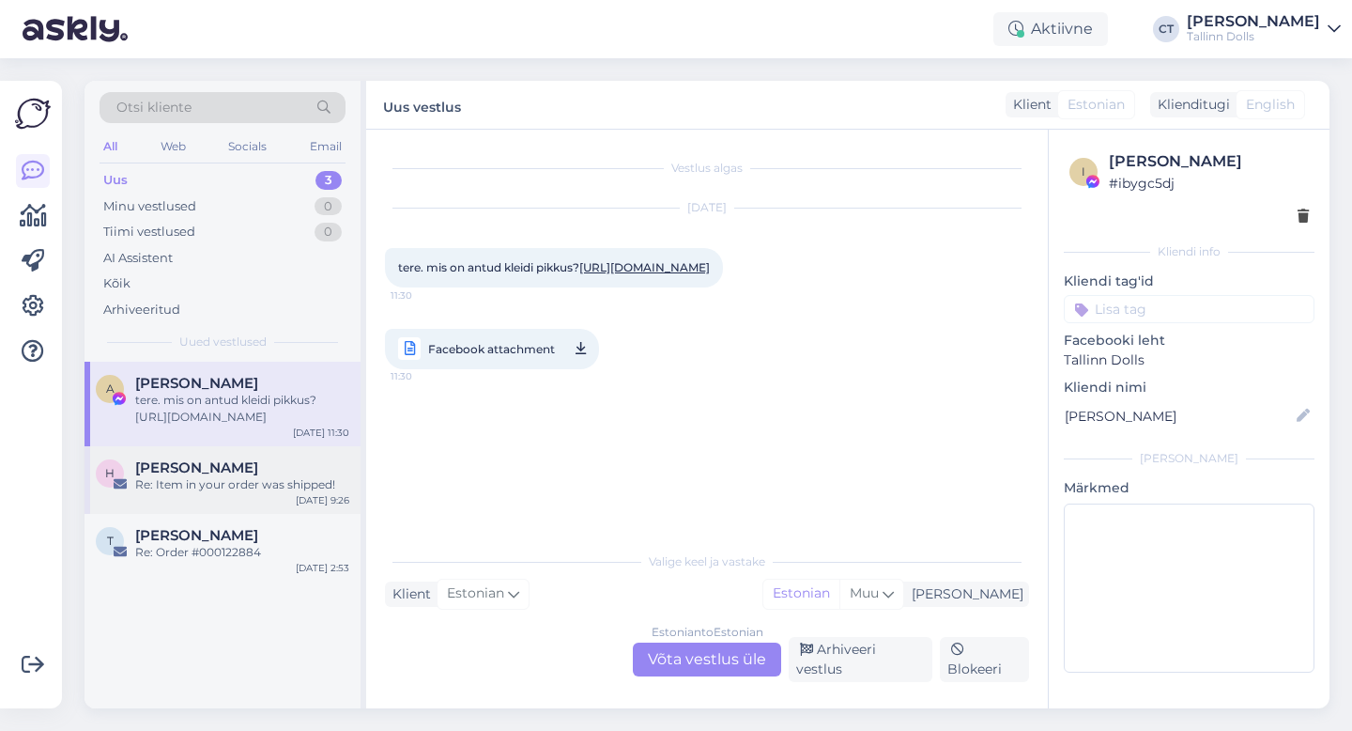
click at [265, 455] on div "H [PERSON_NAME] S Re: Item in your order was shipped! [DATE] 9:26" at bounding box center [223, 480] width 276 height 68
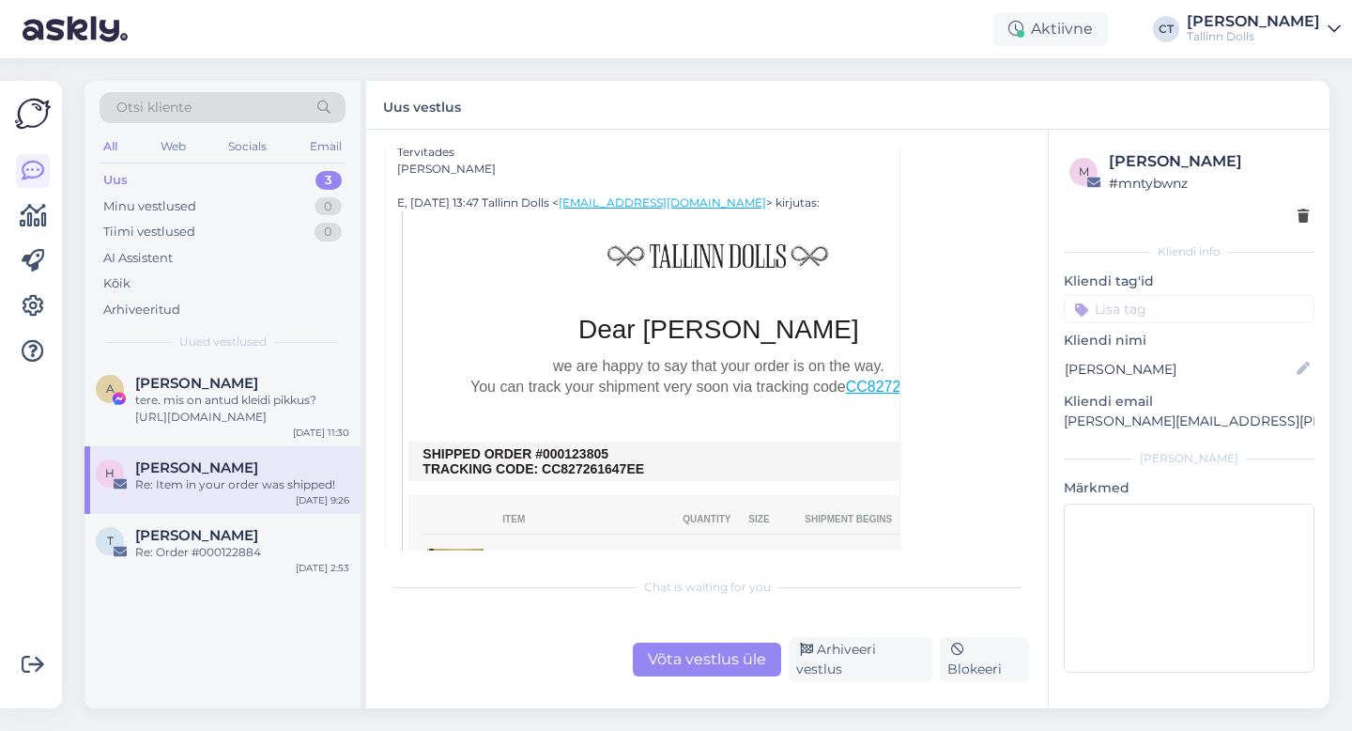
scroll to position [256, 0]
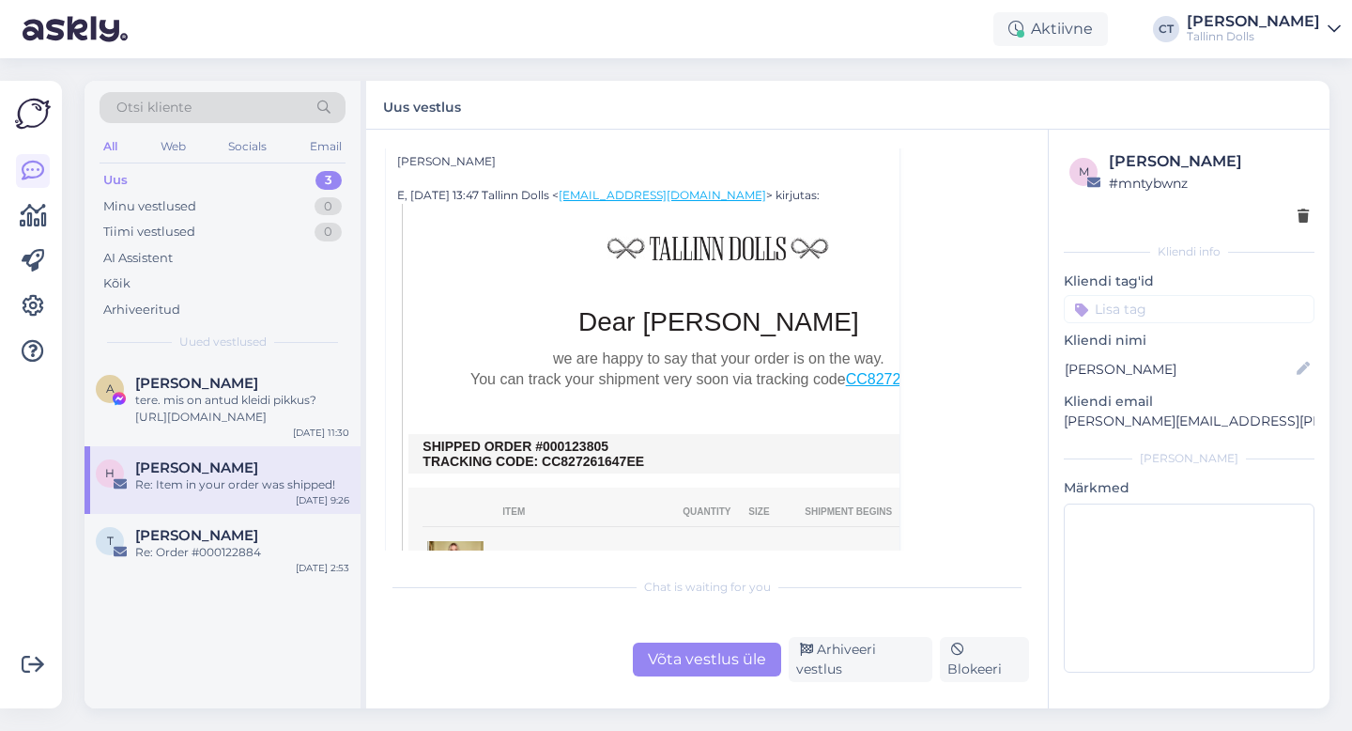
drag, startPoint x: 622, startPoint y: 443, endPoint x: 560, endPoint y: 441, distance: 62.0
click at [560, 441] on td "SHIPPED ORDER #000123805 TRACKING CODE: CC827261647EE" at bounding box center [719, 454] width 592 height 30
copy td "0123805"
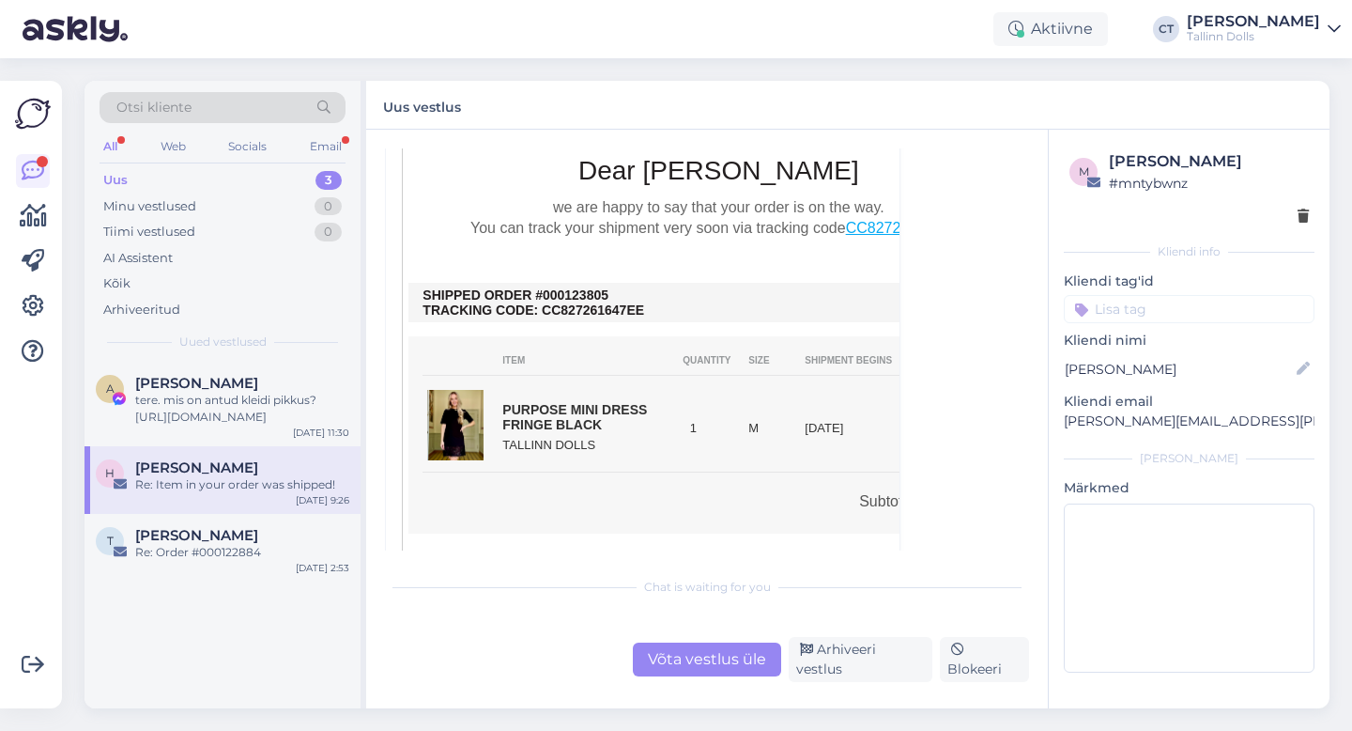
scroll to position [482, 0]
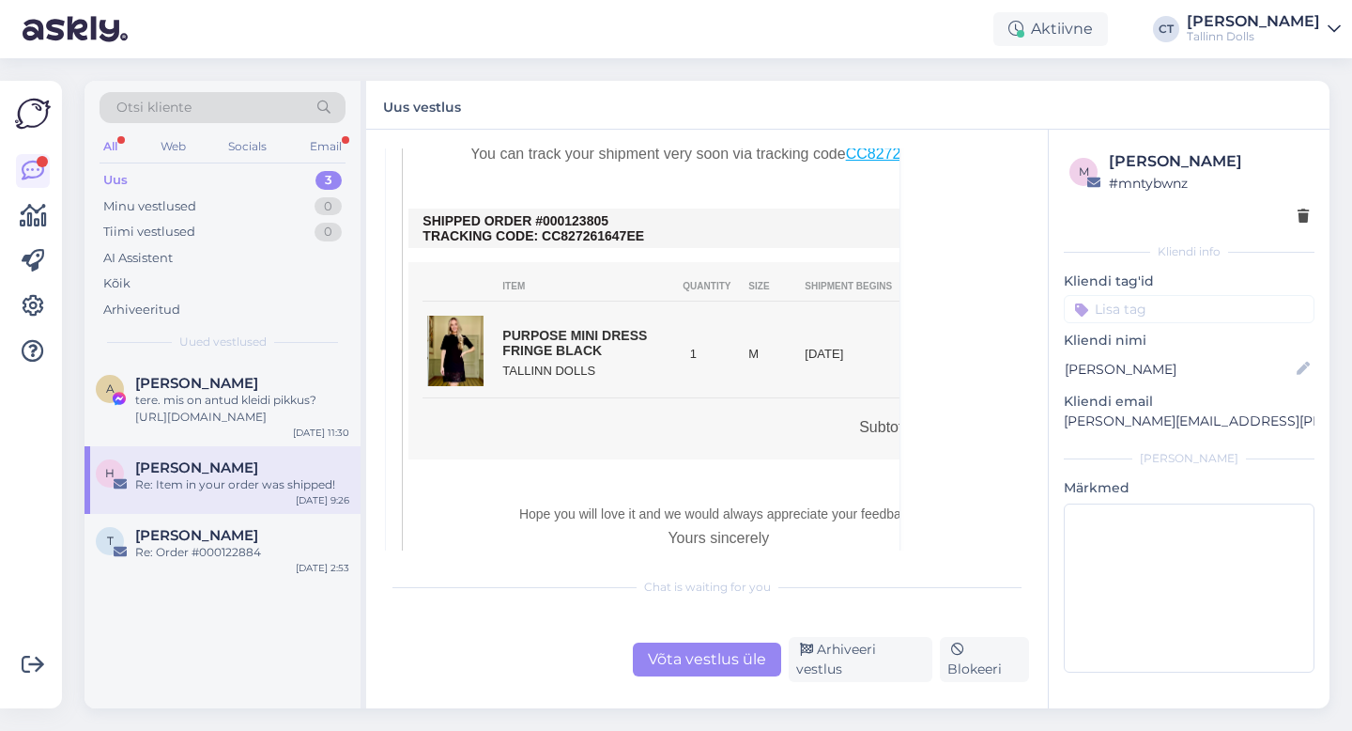
drag, startPoint x: 613, startPoint y: 223, endPoint x: 561, endPoint y: 220, distance: 52.7
click at [561, 220] on td "SHIPPED ORDER #000123805 TRACKING CODE: CC827261647EE" at bounding box center [719, 228] width 592 height 30
copy td "0123805"
click at [702, 663] on div "Võta vestlus üle" at bounding box center [707, 659] width 148 height 34
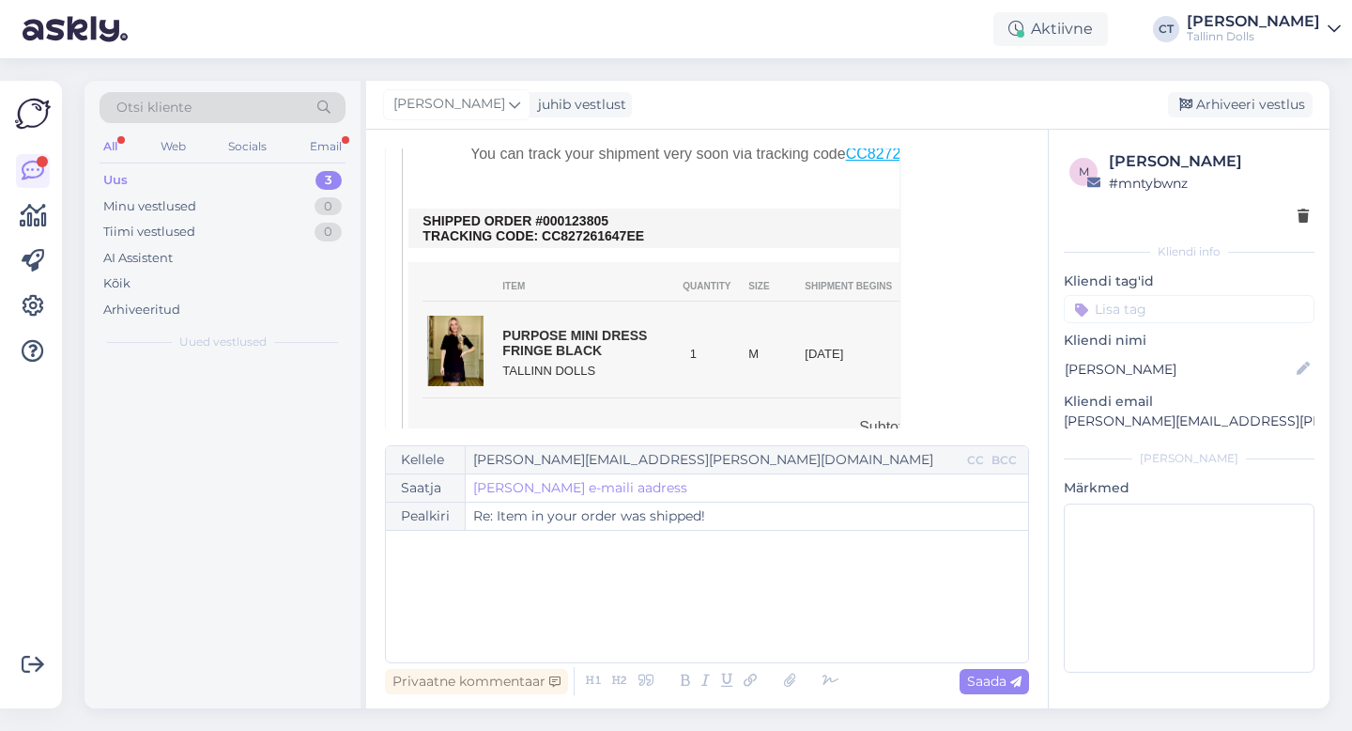
scroll to position [51, 0]
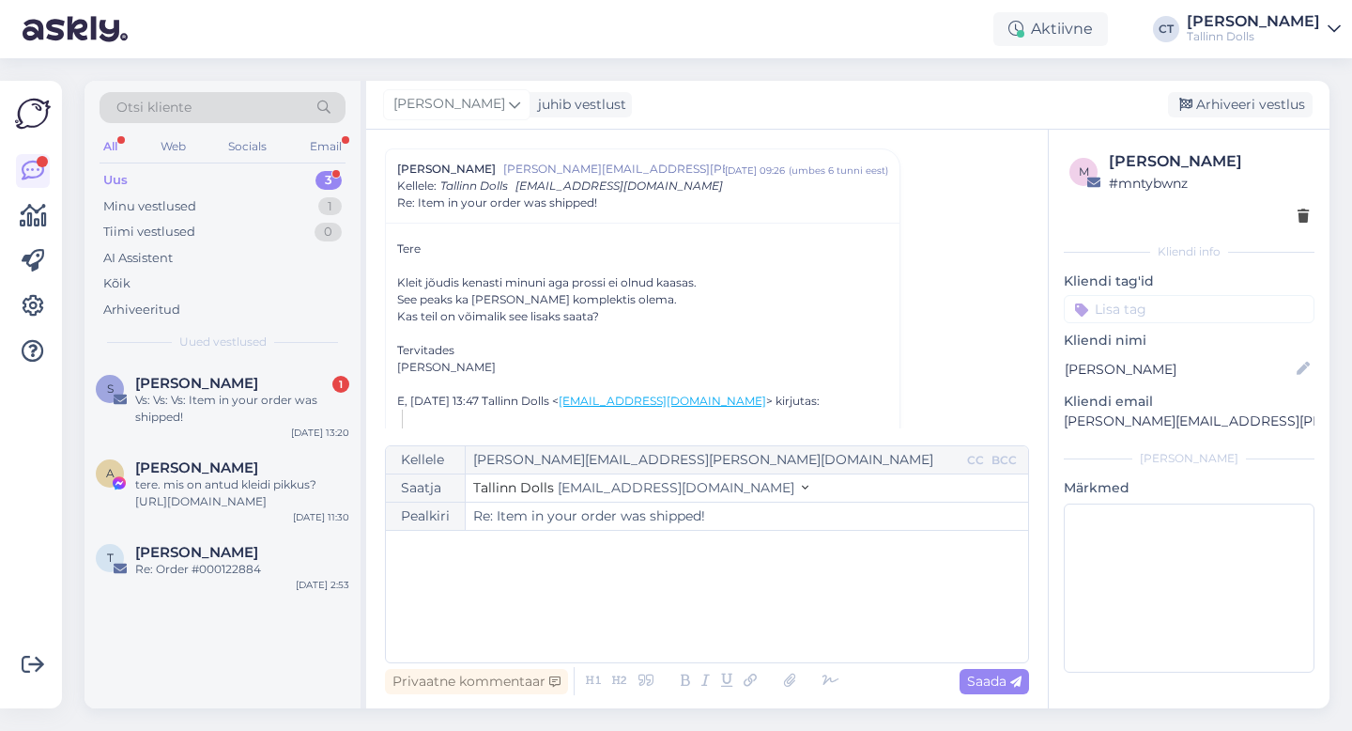
click at [719, 614] on div "﻿" at bounding box center [707, 596] width 624 height 113
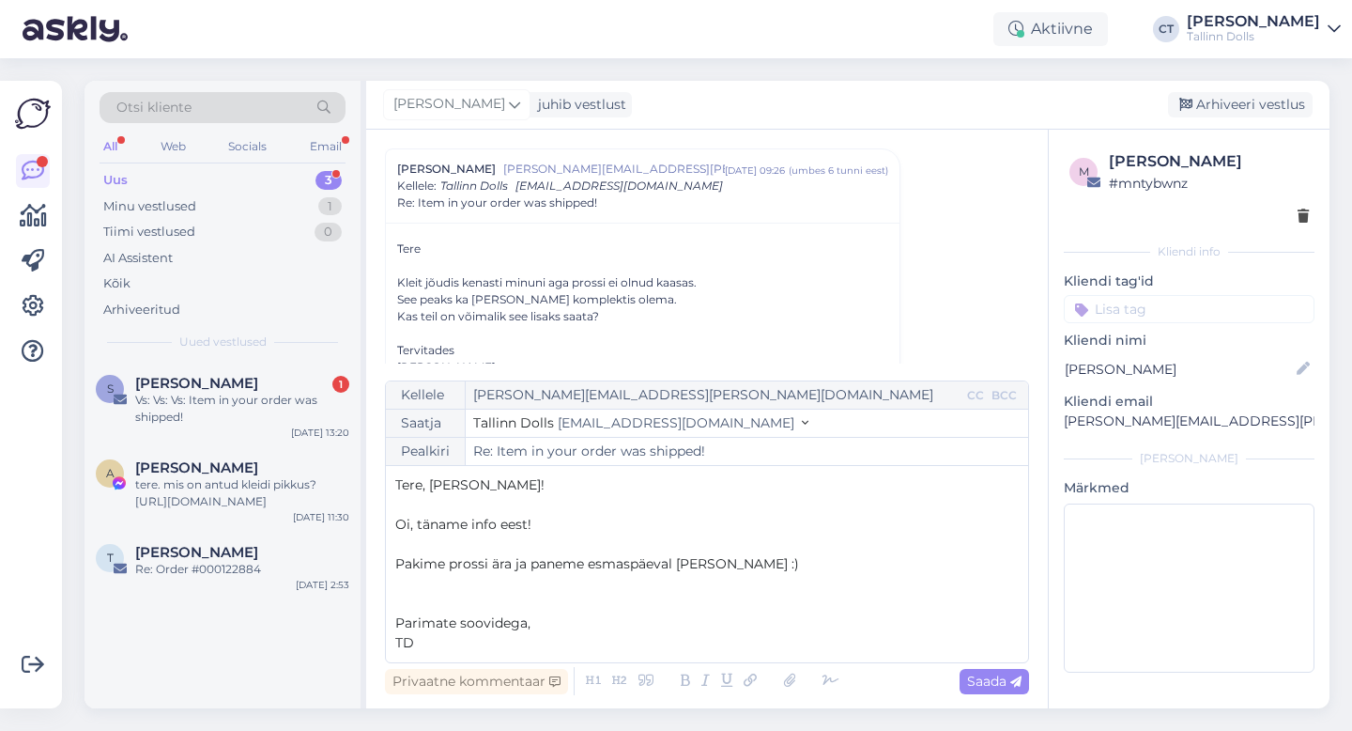
click at [1006, 663] on div "Privaatne kommentaar Saada" at bounding box center [707, 681] width 644 height 36
click at [1006, 670] on div "Saada" at bounding box center [994, 681] width 69 height 25
type input "Re: Re: Item in your order was shipped!"
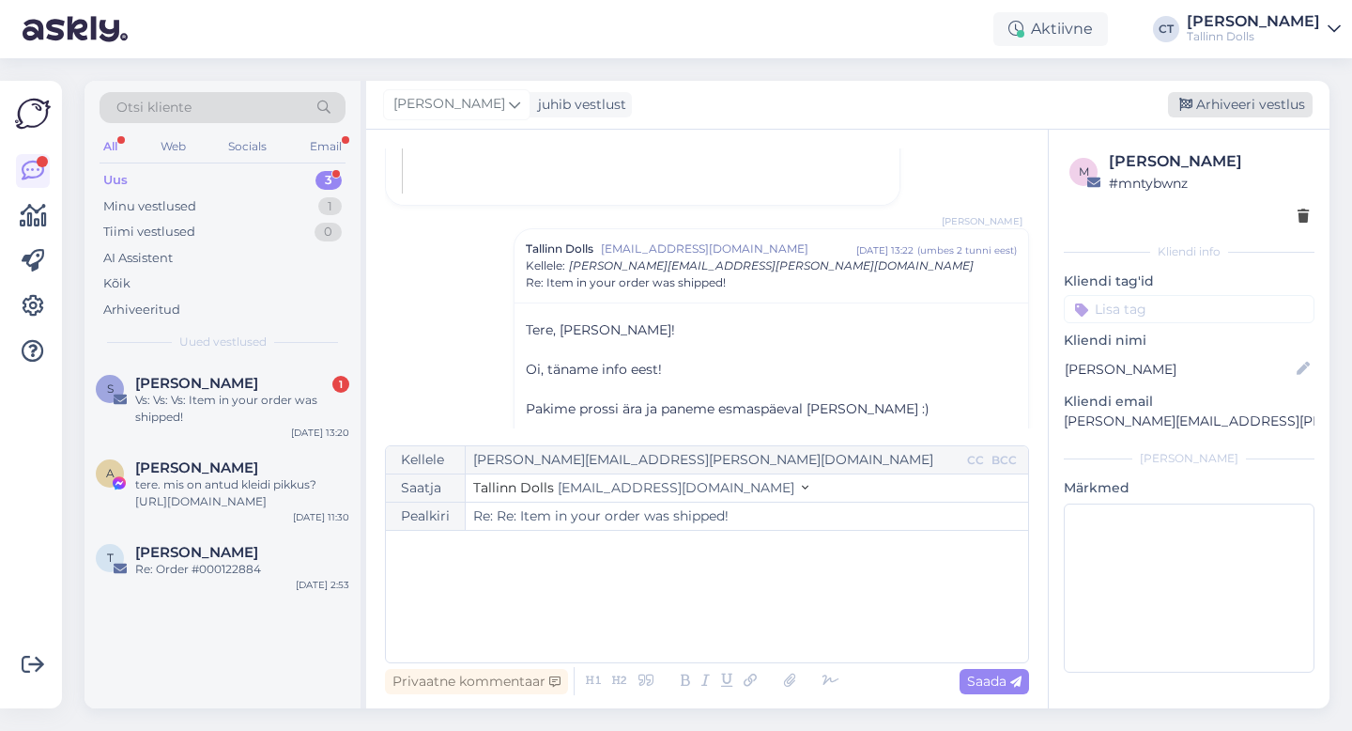
click at [1219, 107] on div "Arhiveeri vestlus" at bounding box center [1240, 104] width 145 height 25
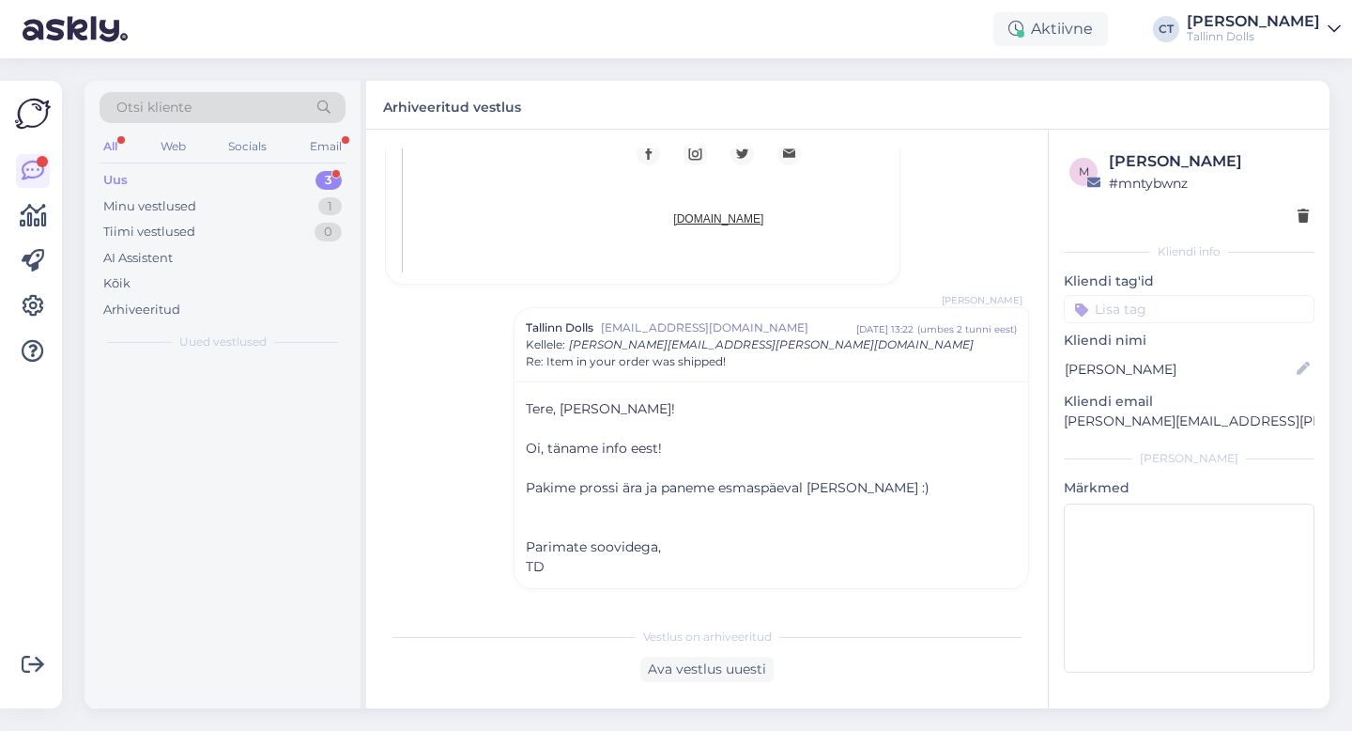
scroll to position [1110, 0]
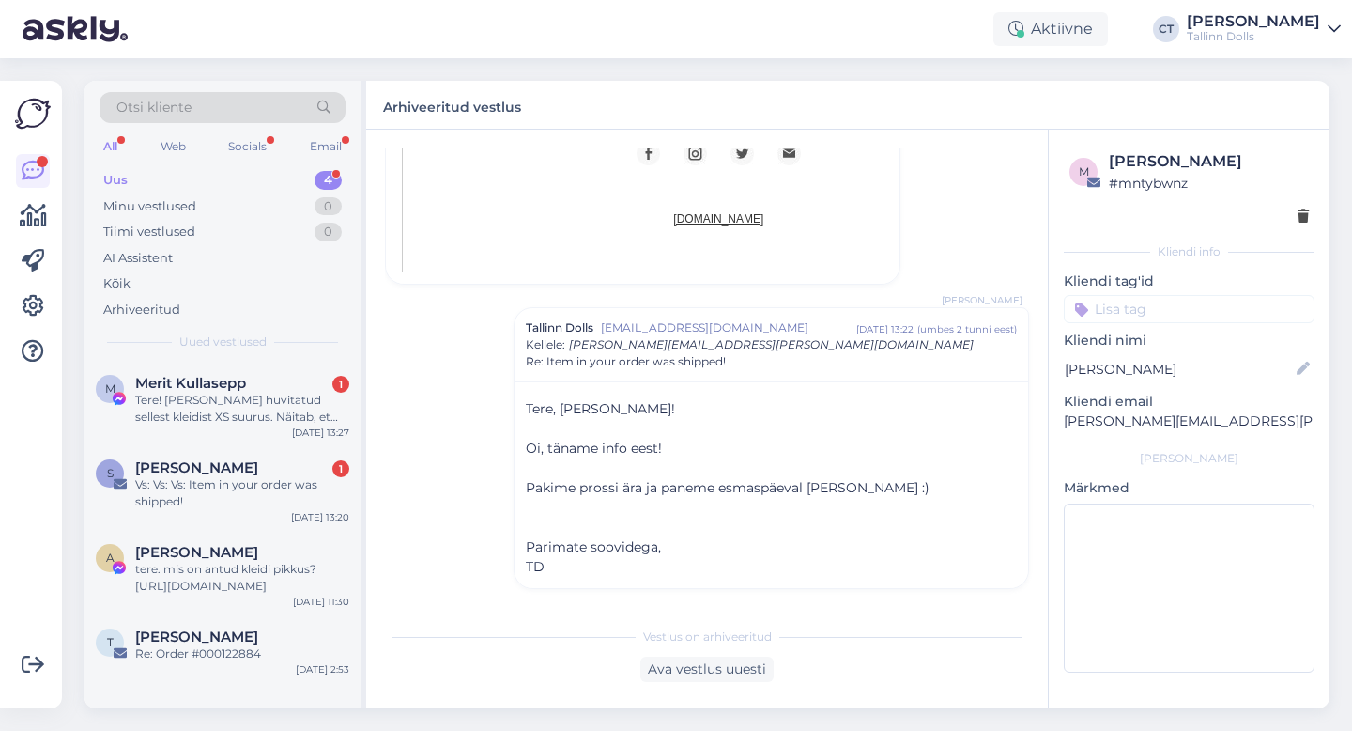
click at [118, 181] on div "Uus" at bounding box center [115, 180] width 24 height 19
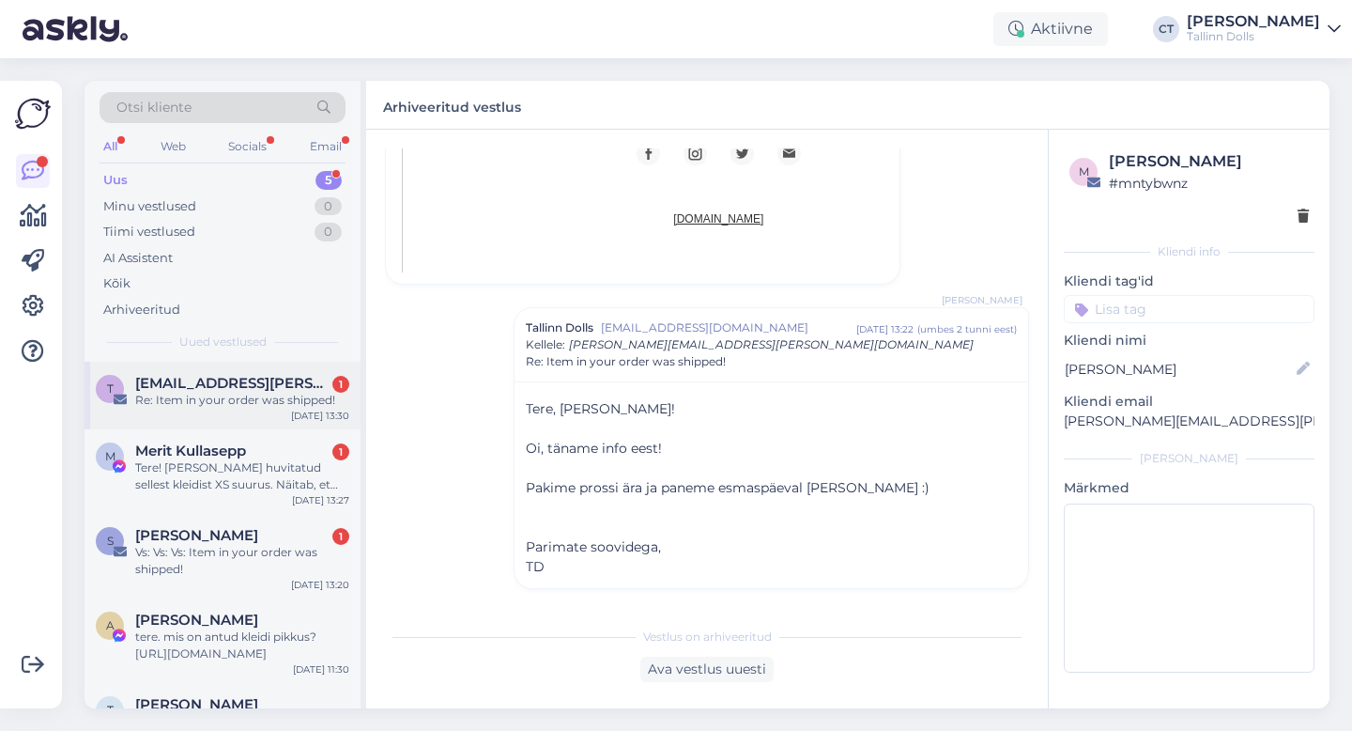
click at [233, 370] on div "t [EMAIL_ADDRESS][PERSON_NAME][DOMAIN_NAME] 1 Re: Item in your order was shippe…" at bounding box center [223, 396] width 276 height 68
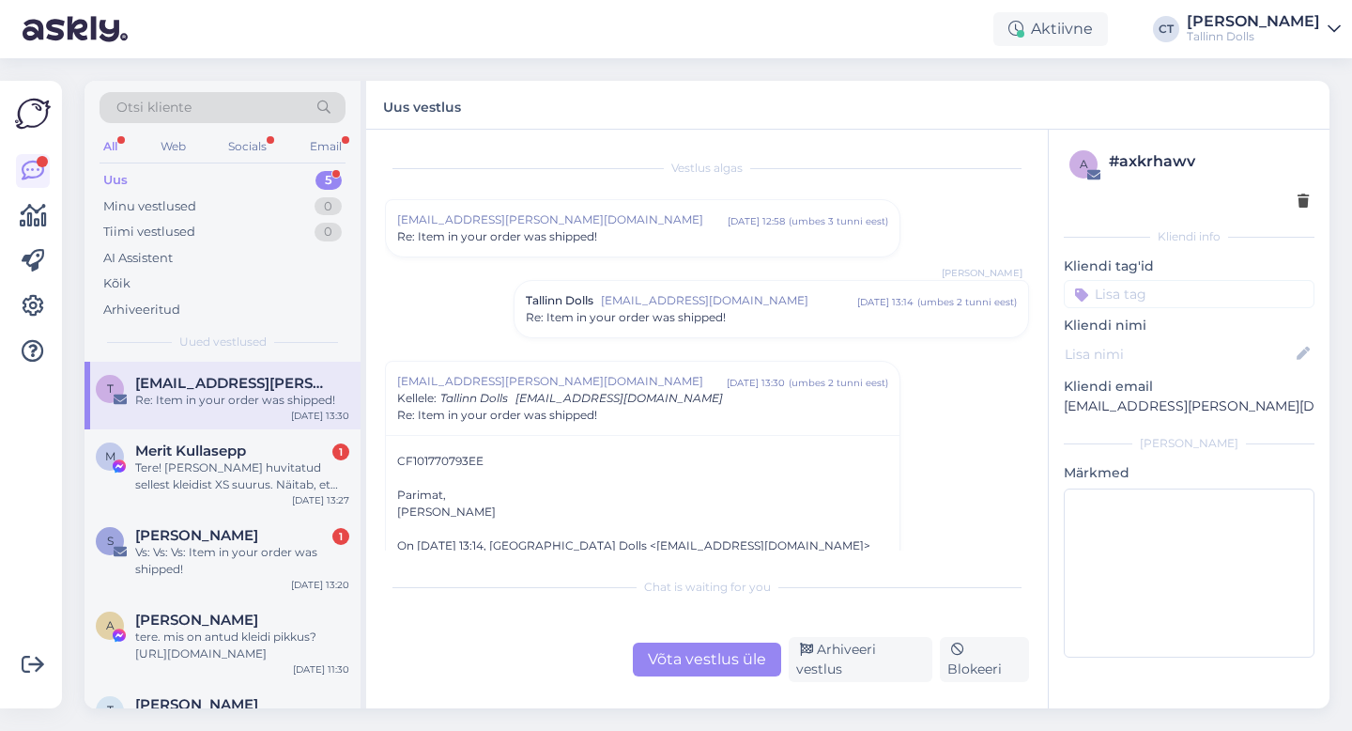
scroll to position [85, 0]
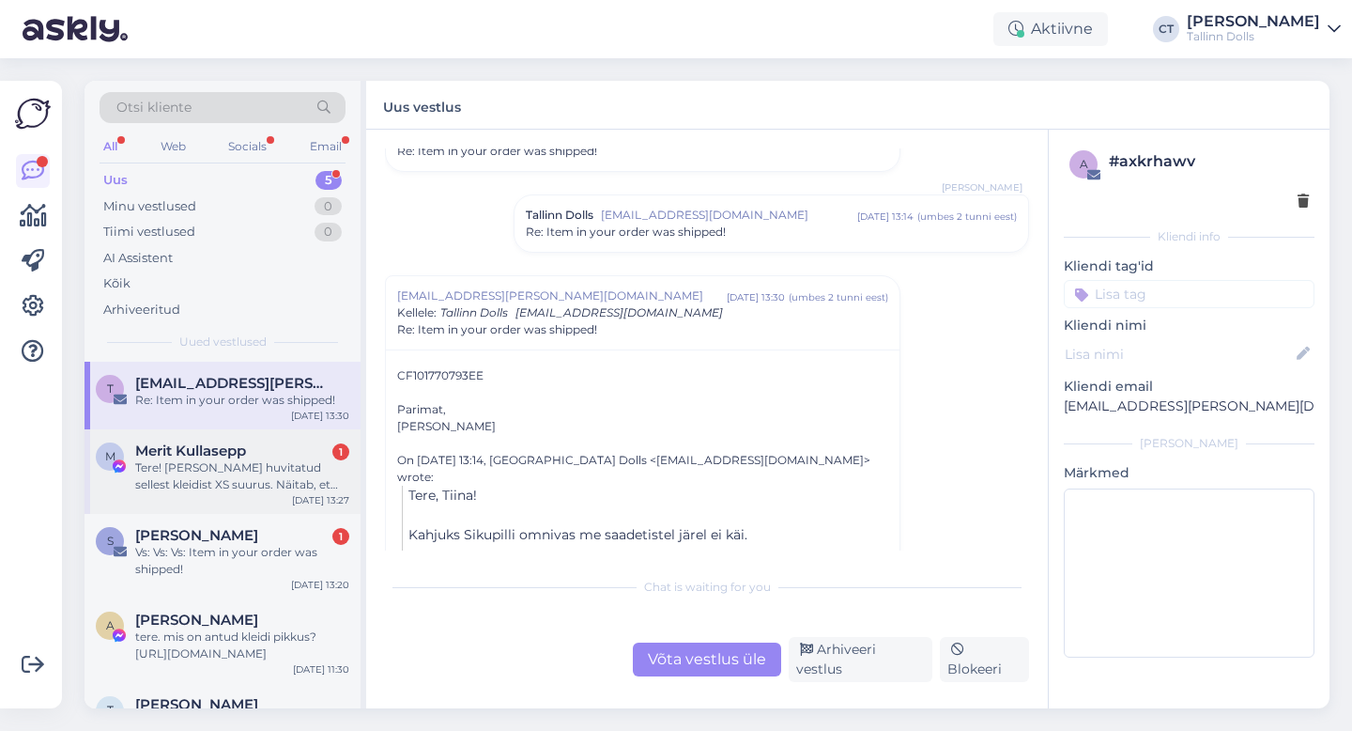
click at [251, 457] on div "Merit Kullasepp 1" at bounding box center [242, 450] width 214 height 17
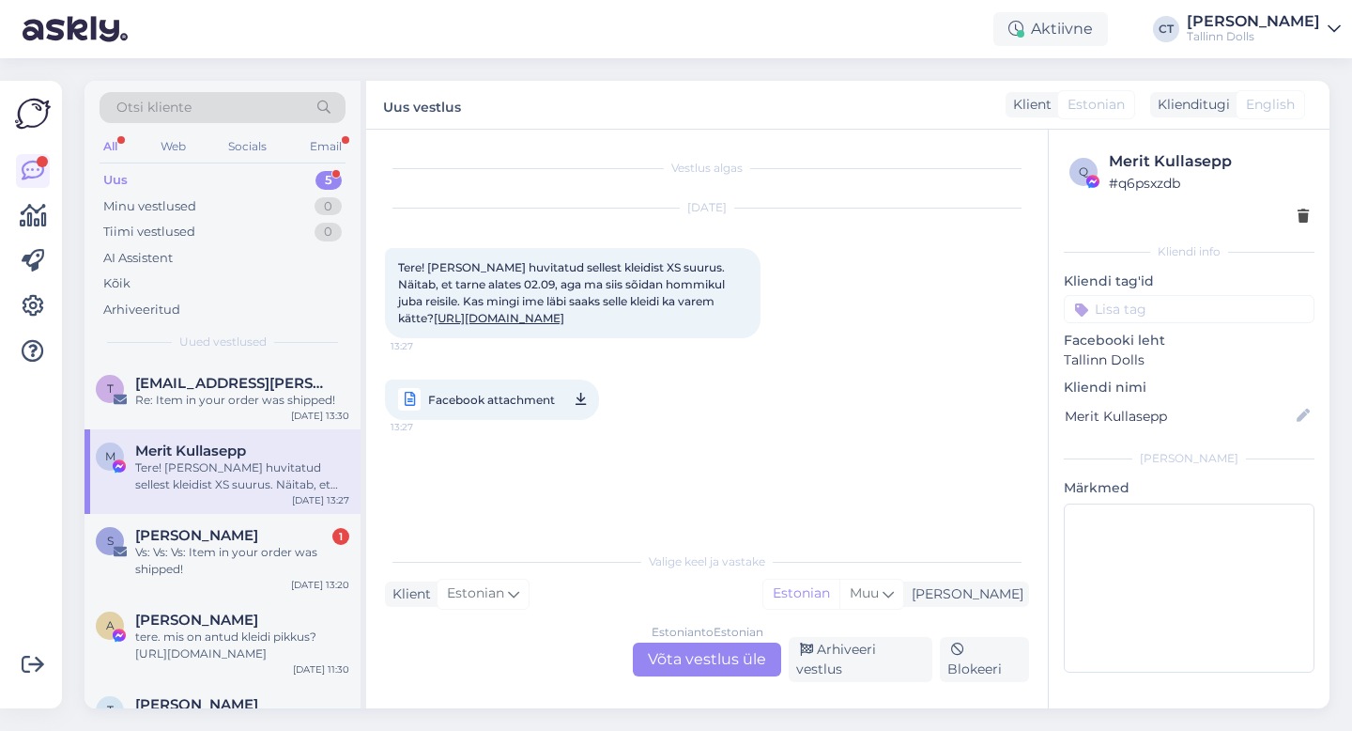
click at [701, 663] on div "Estonian to Estonian Võta vestlus üle" at bounding box center [707, 659] width 148 height 34
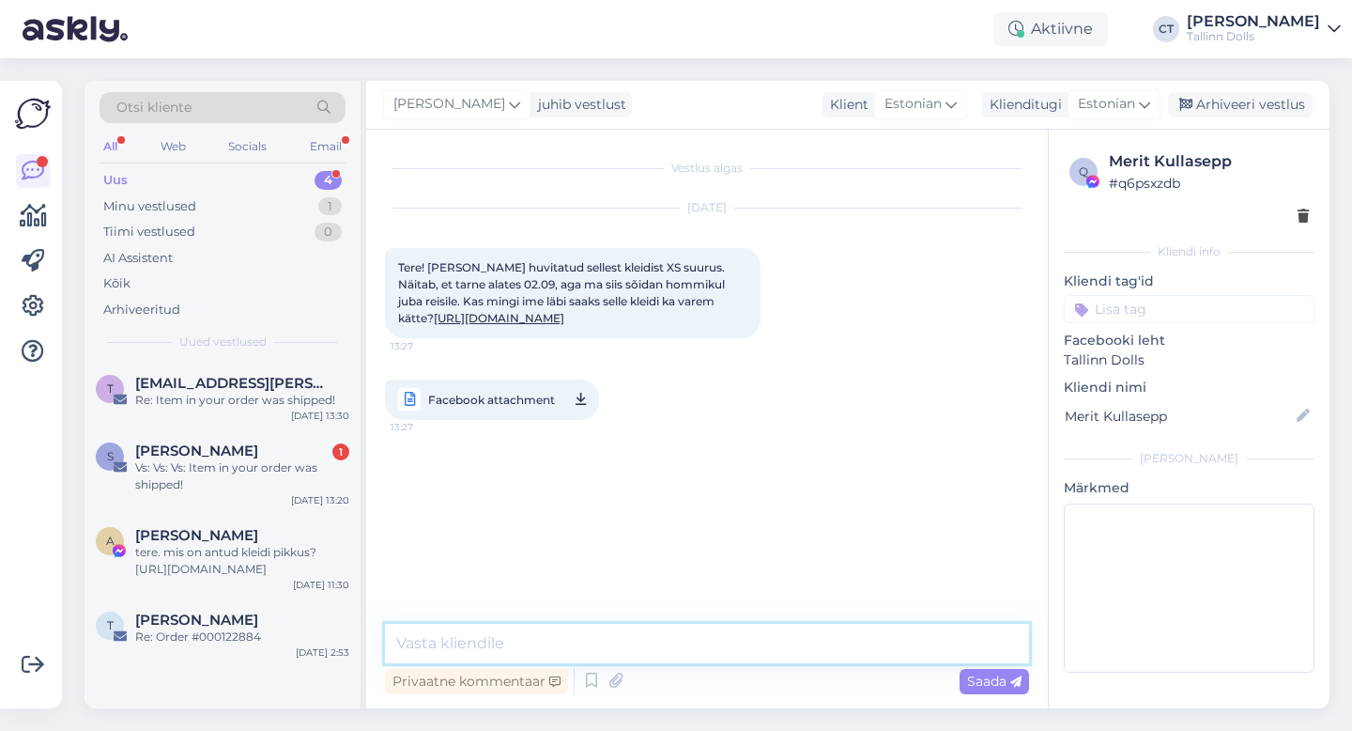
click at [703, 649] on textarea at bounding box center [707, 643] width 644 height 39
click at [252, 470] on div "Vs: Vs: Vs: Item in your order was shipped!" at bounding box center [242, 476] width 214 height 34
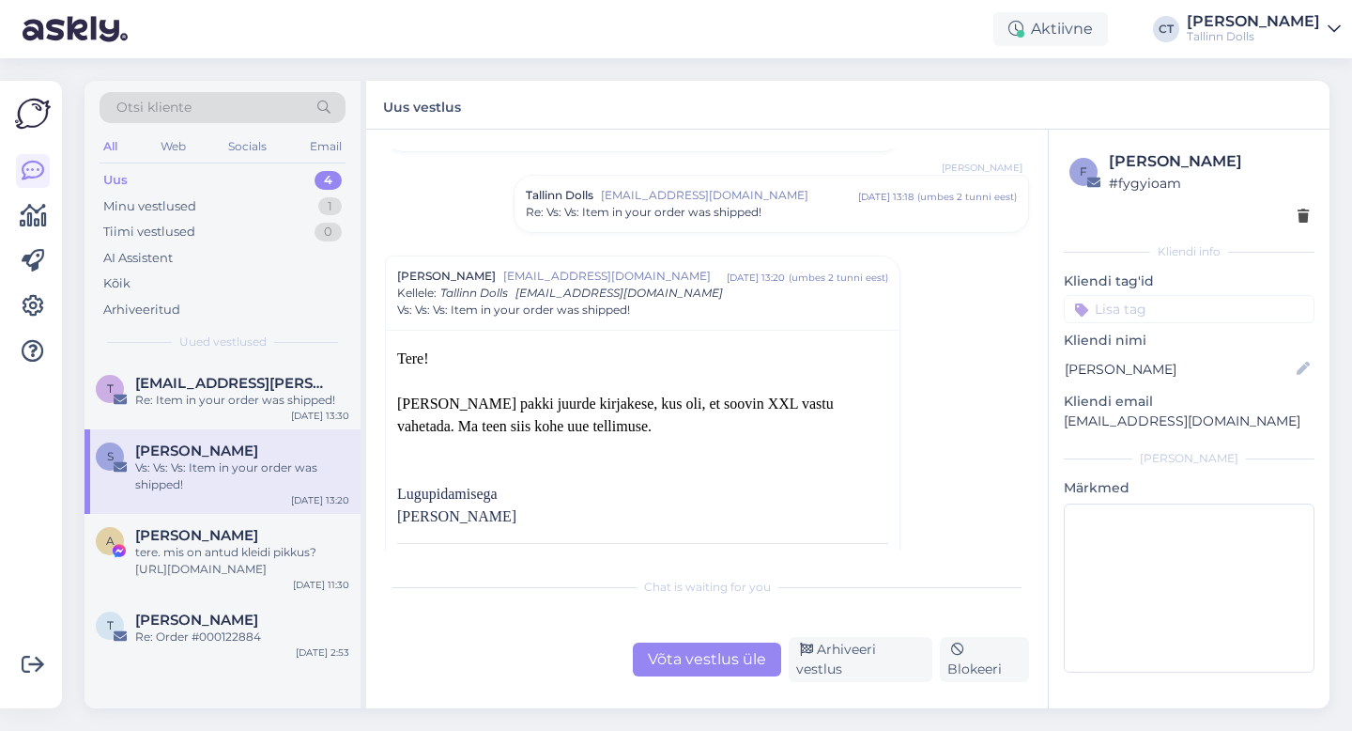
scroll to position [292, 0]
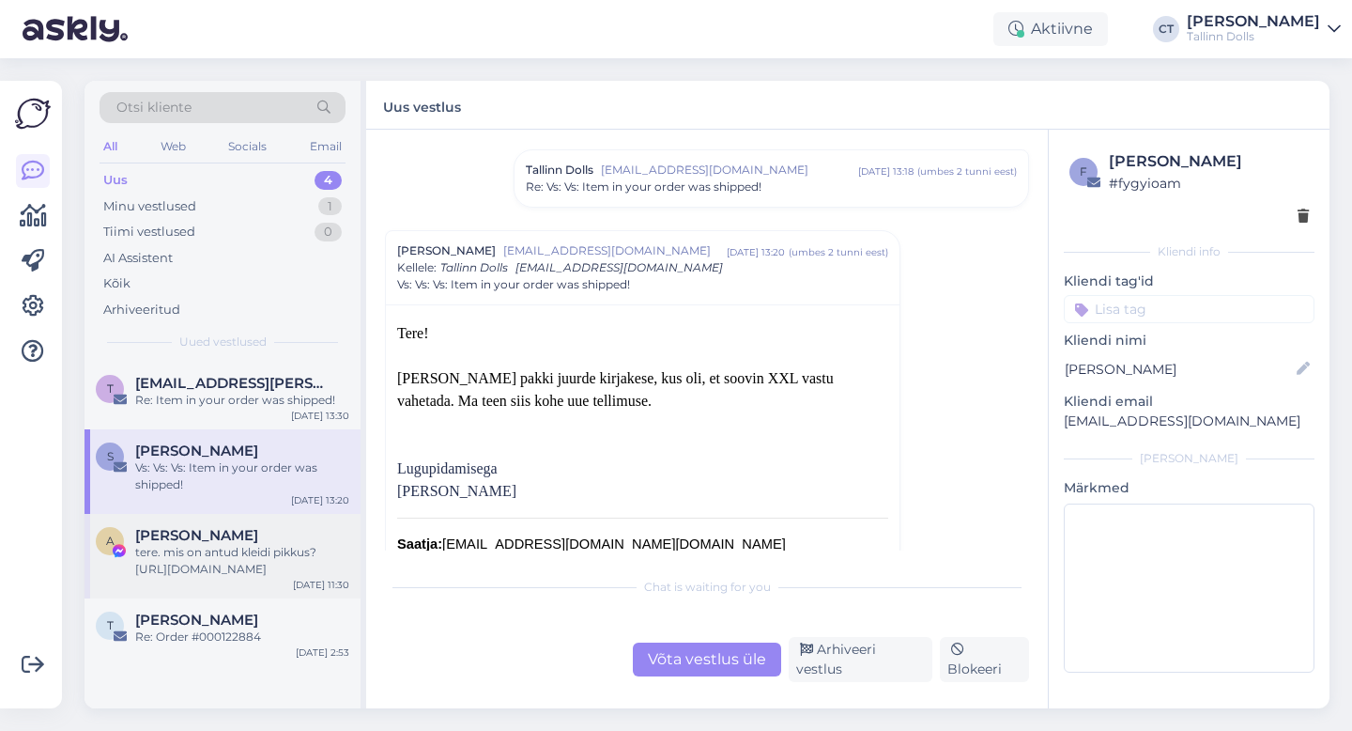
click at [255, 579] on div "A [PERSON_NAME] tere. mis on antud kleidi pikkus? [URL][DOMAIN_NAME] [DATE] 11:…" at bounding box center [223, 556] width 276 height 85
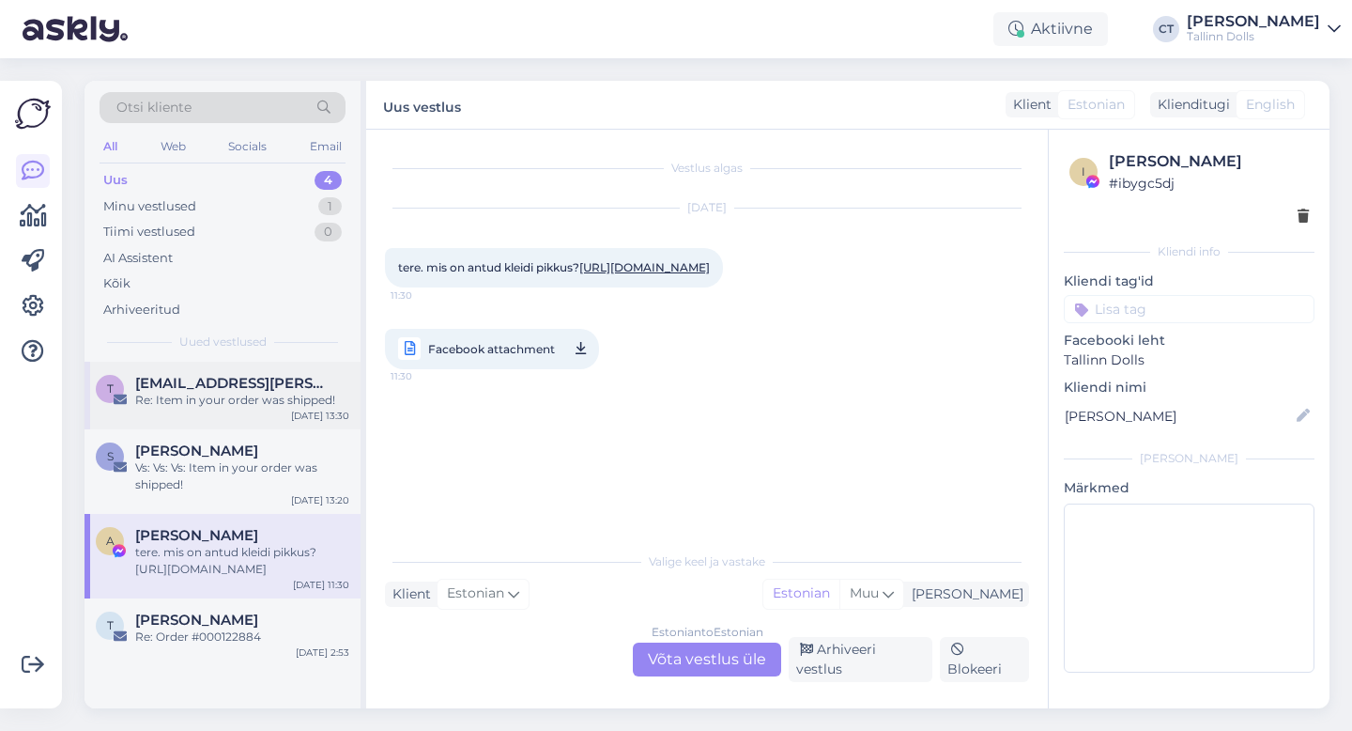
click at [140, 418] on div "t [EMAIL_ADDRESS][PERSON_NAME][DOMAIN_NAME] Re: Item in your order was shipped!…" at bounding box center [223, 396] width 276 height 68
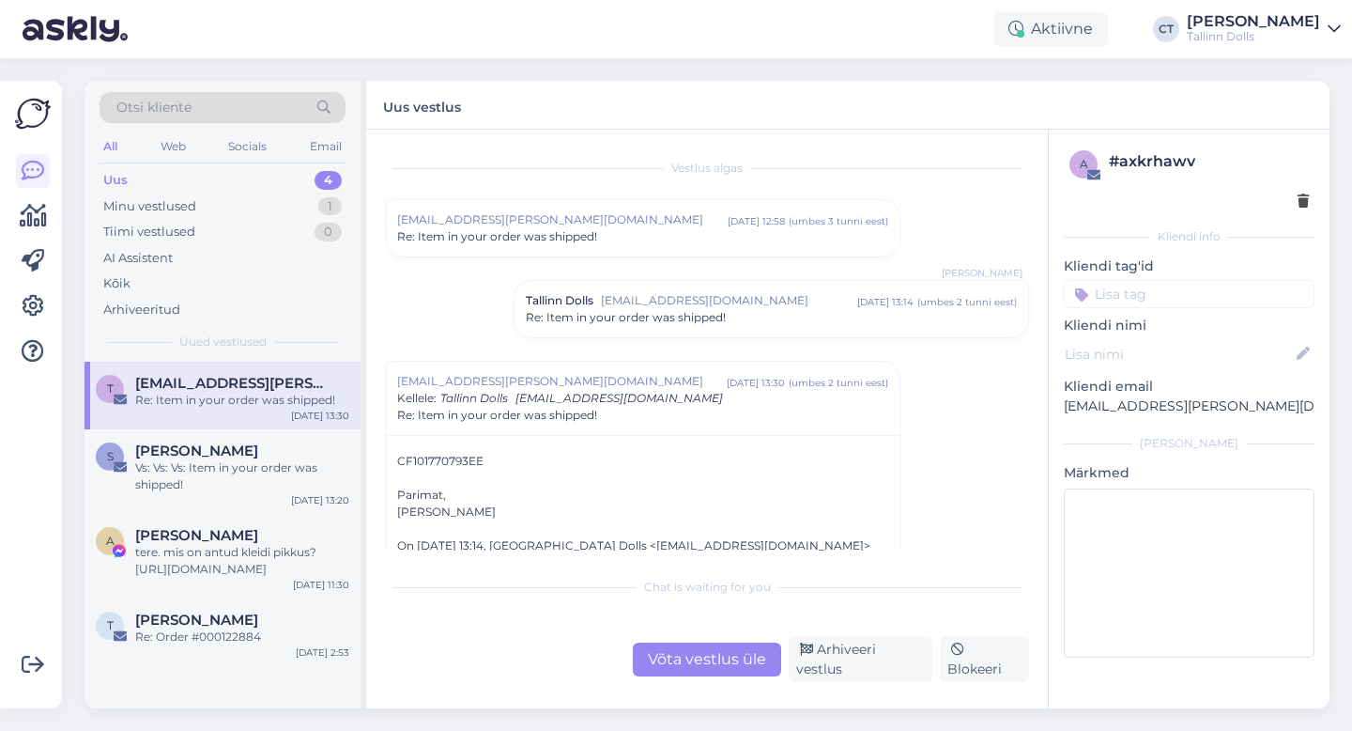
scroll to position [210, 0]
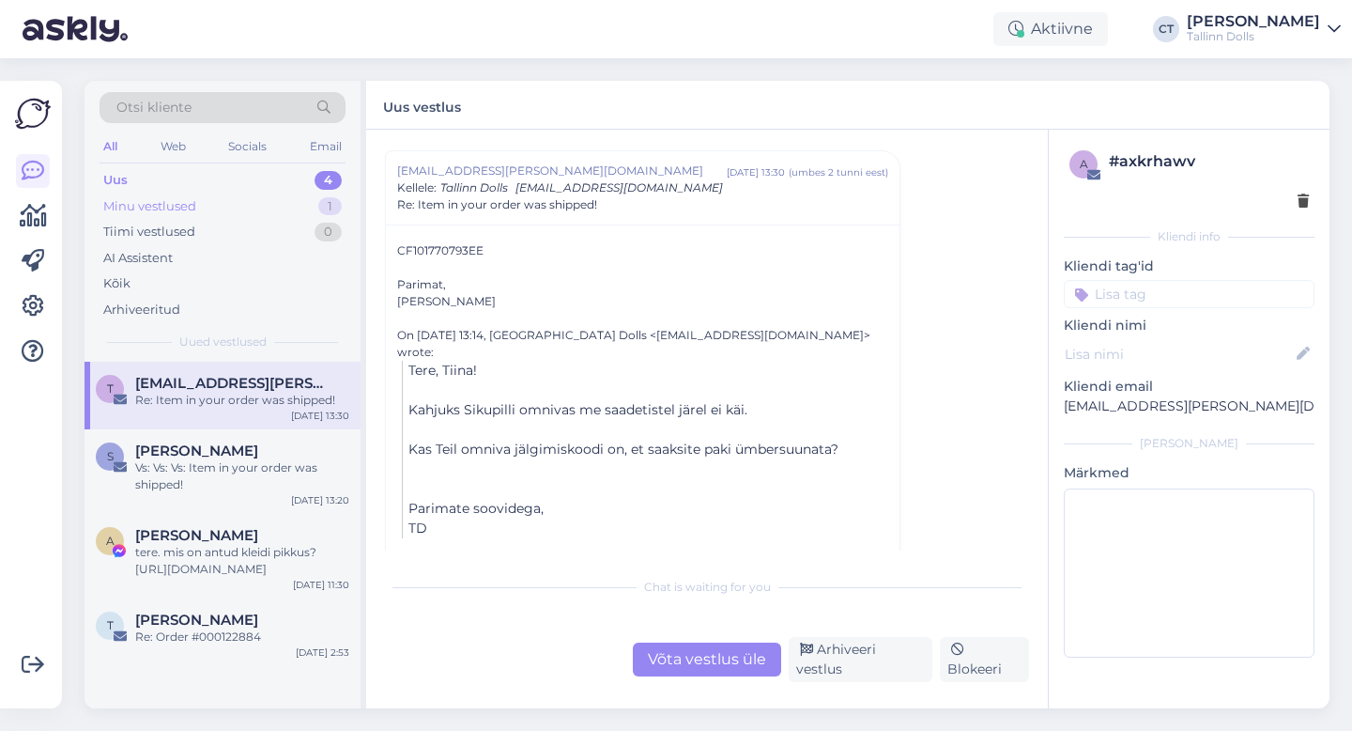
click at [281, 196] on div "Minu vestlused 1" at bounding box center [223, 206] width 246 height 26
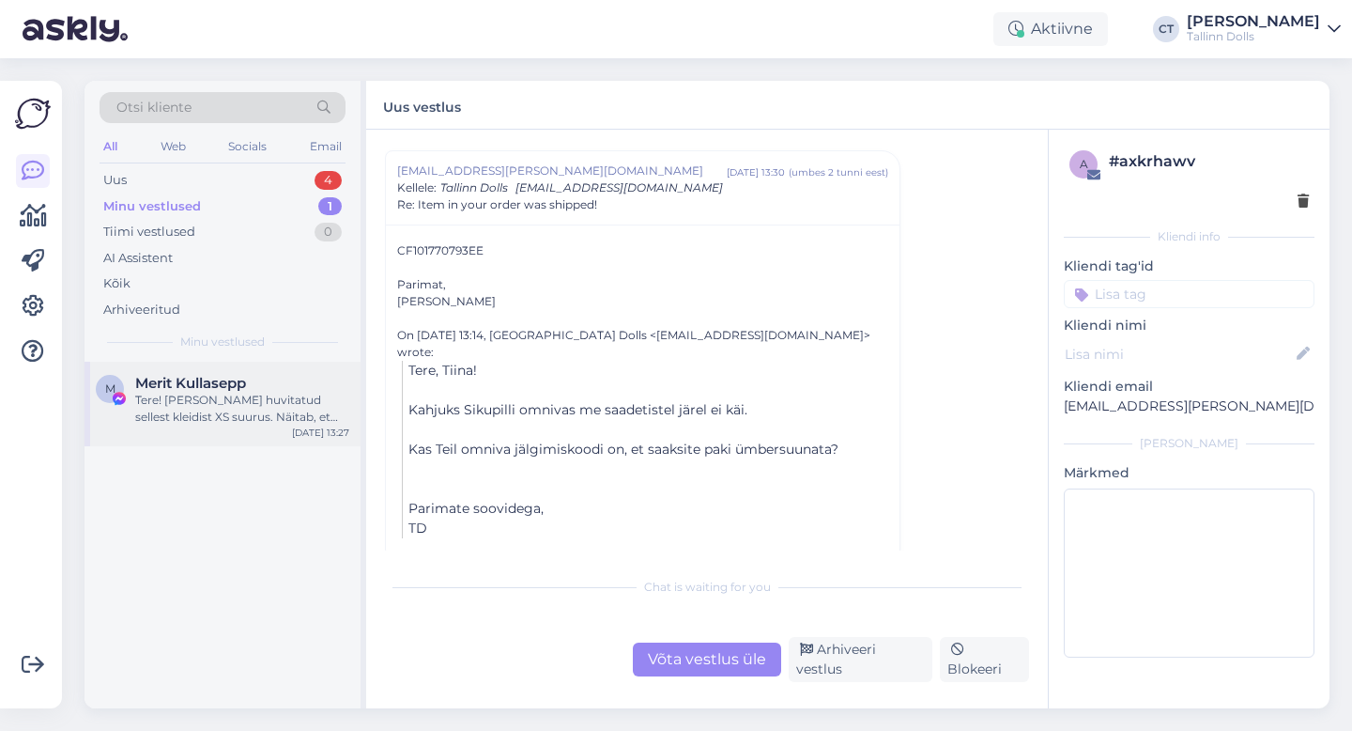
click at [259, 380] on div "Merit Kullasepp" at bounding box center [242, 383] width 214 height 17
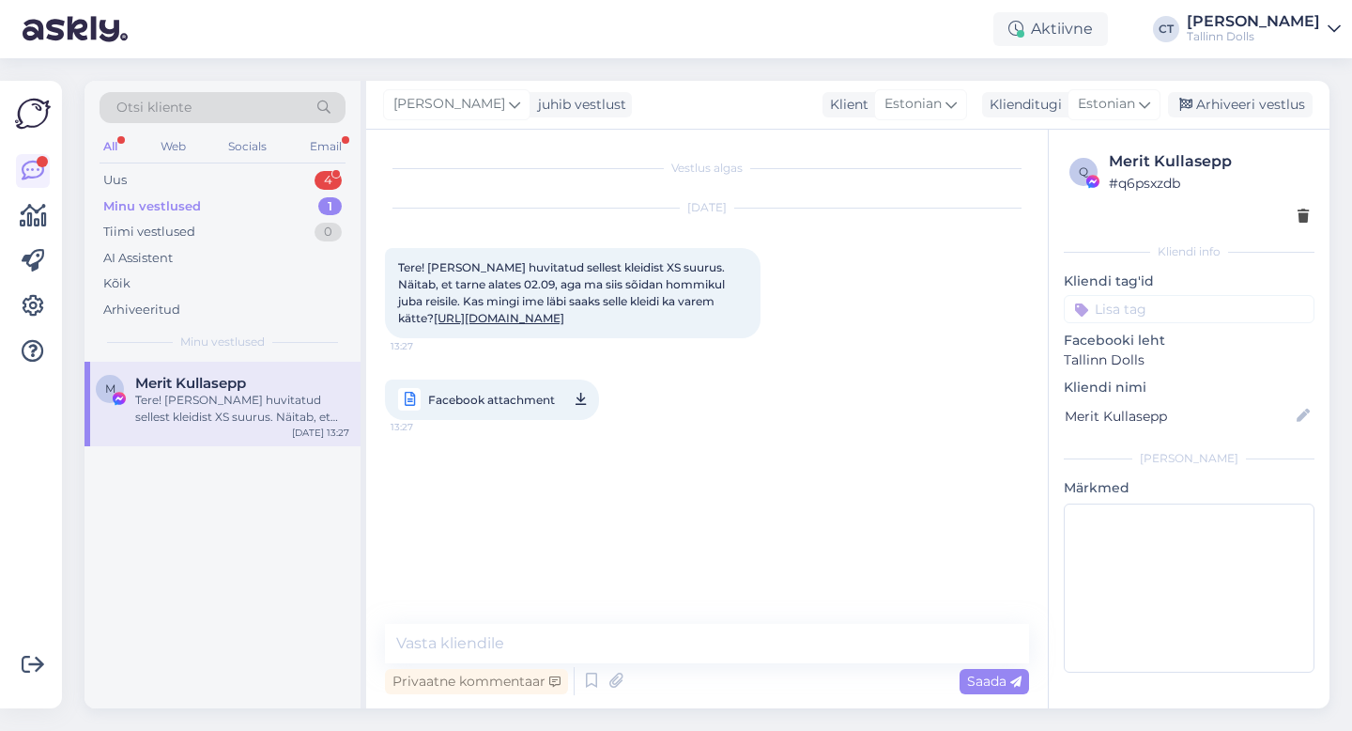
click at [208, 193] on div "Minu vestlused 1" at bounding box center [223, 206] width 246 height 26
click at [162, 180] on div "Uus 6" at bounding box center [223, 180] width 246 height 26
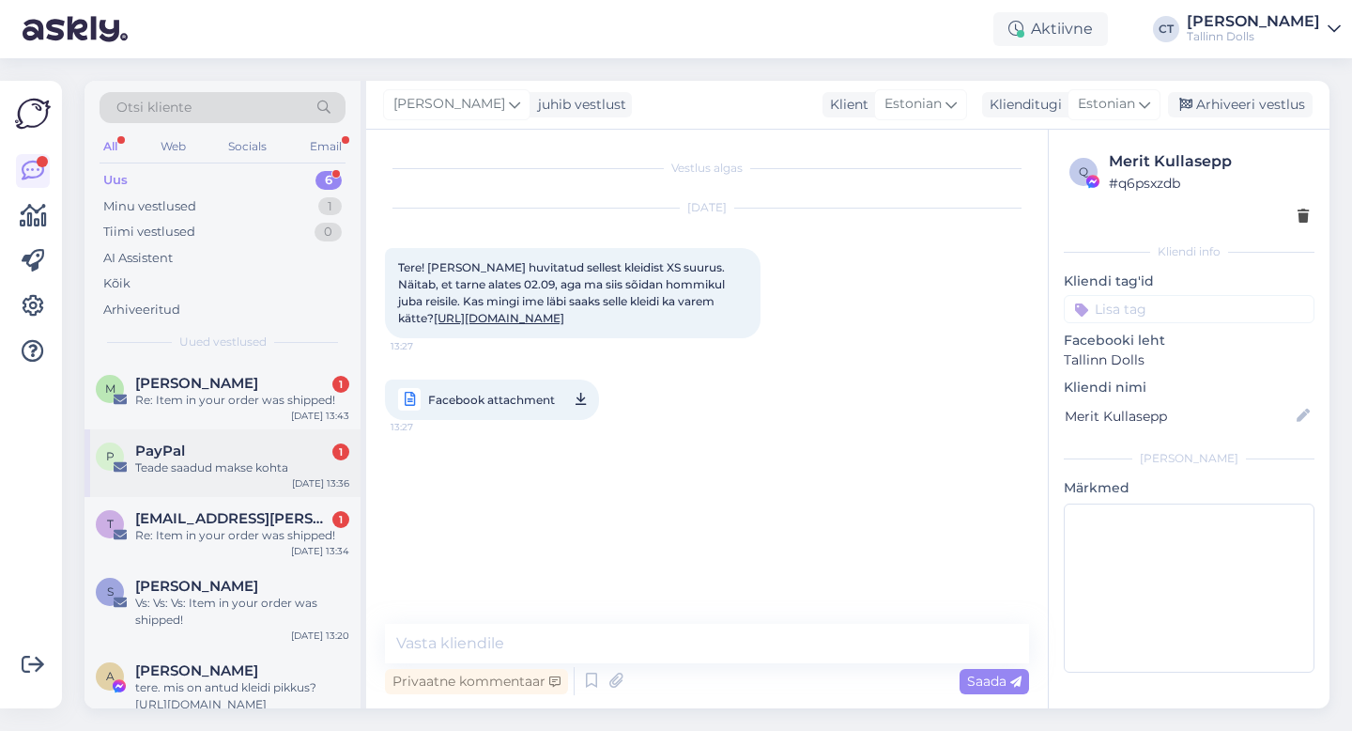
click at [206, 474] on div "Teade saadud makse kohta" at bounding box center [242, 467] width 214 height 17
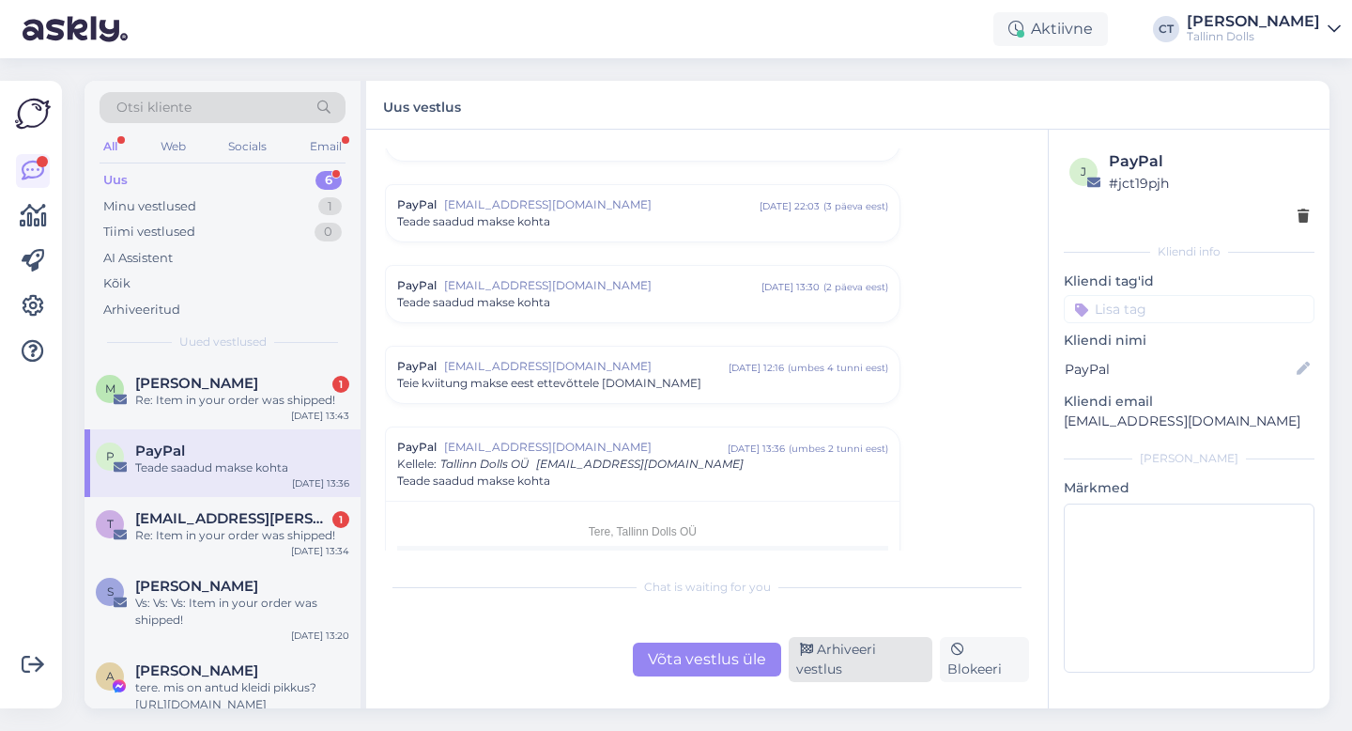
click at [876, 668] on div "Arhiveeri vestlus" at bounding box center [861, 659] width 144 height 45
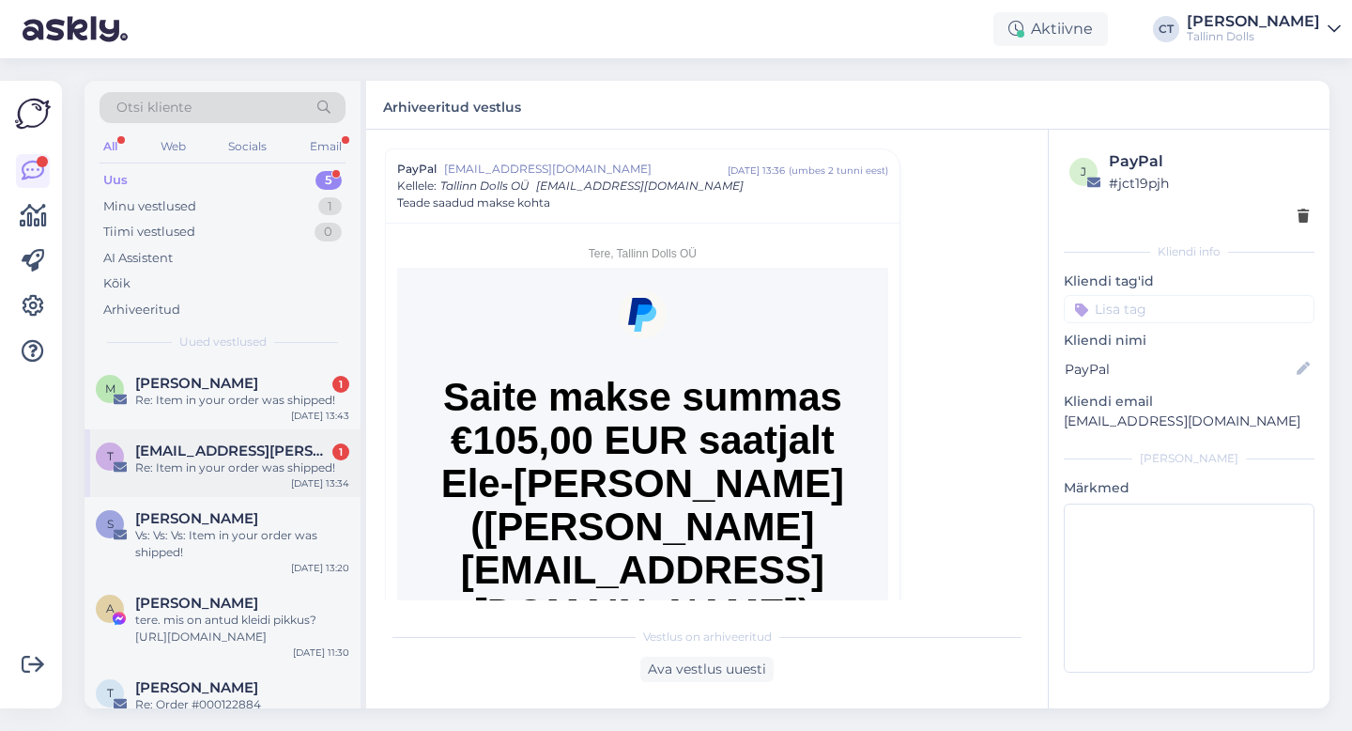
click at [261, 468] on div "Re: Item in your order was shipped!" at bounding box center [242, 467] width 214 height 17
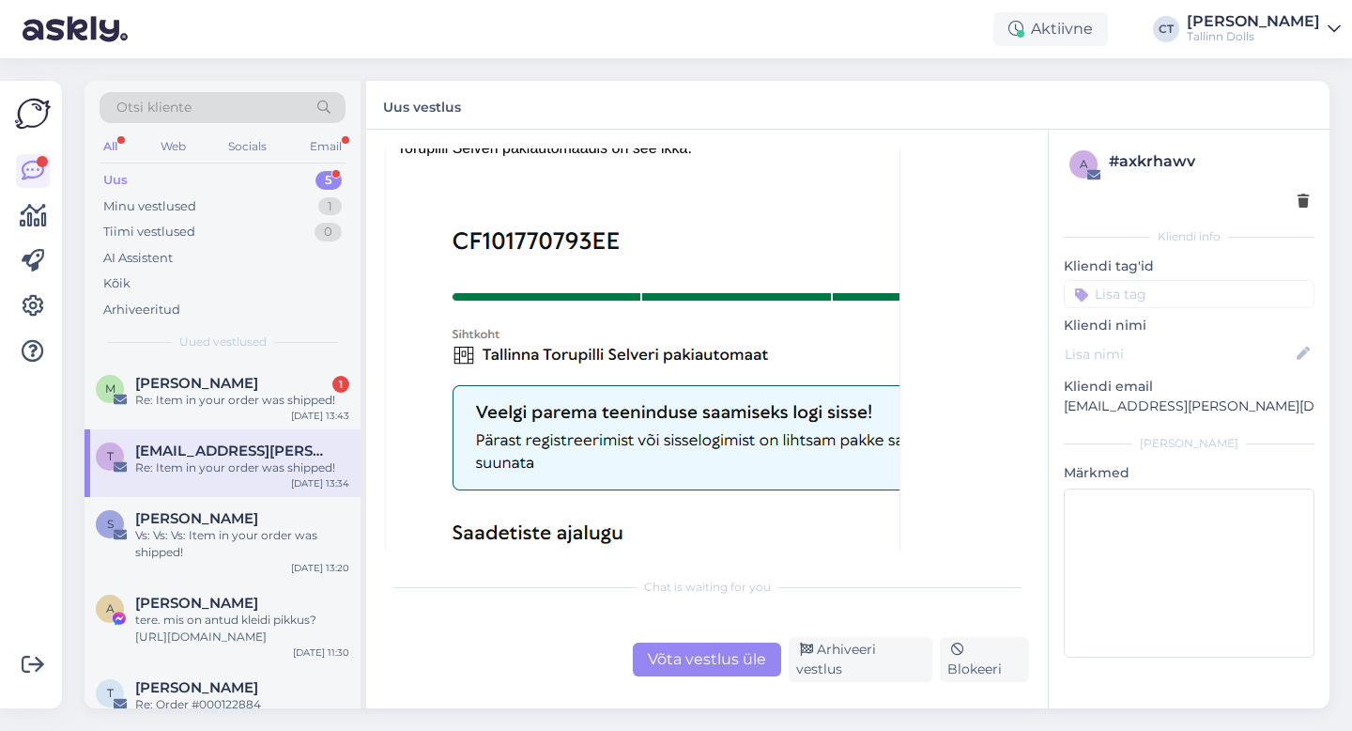
scroll to position [440, 0]
click at [192, 385] on span "[PERSON_NAME]" at bounding box center [196, 383] width 123 height 17
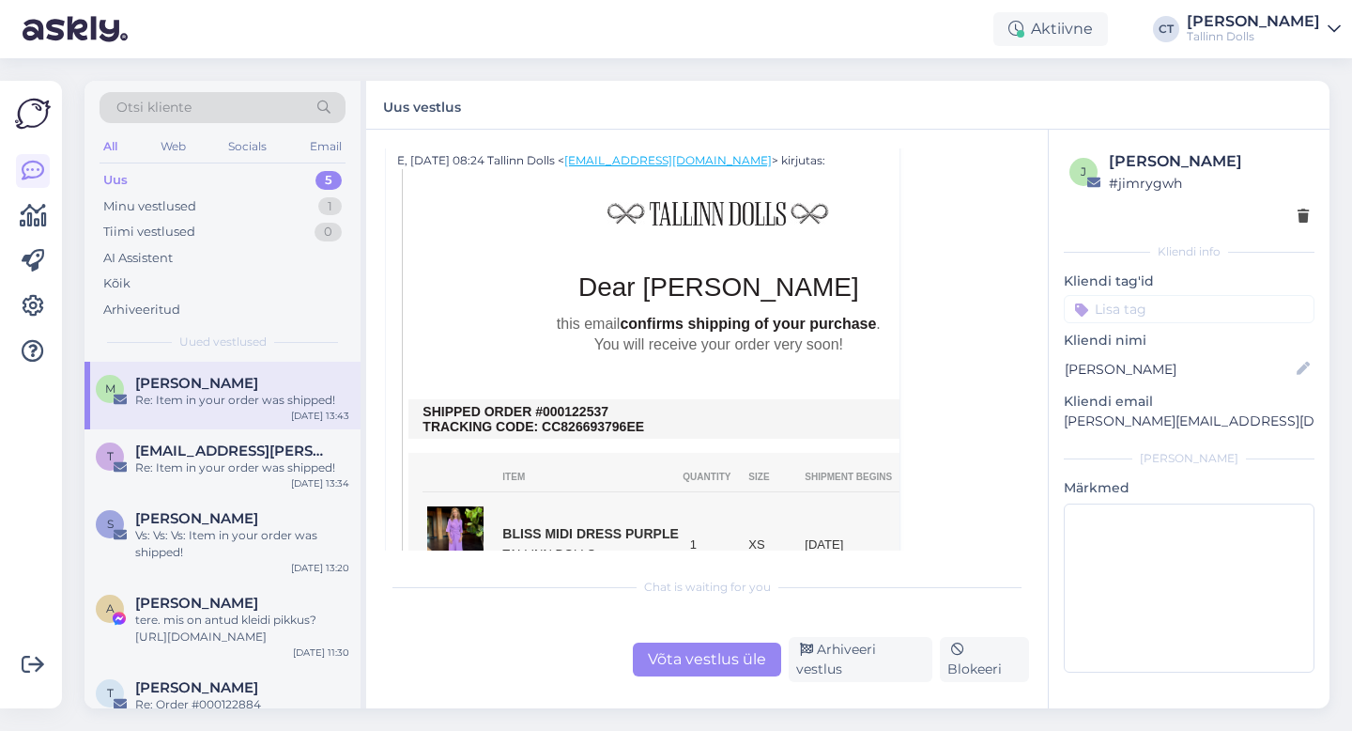
scroll to position [654, 0]
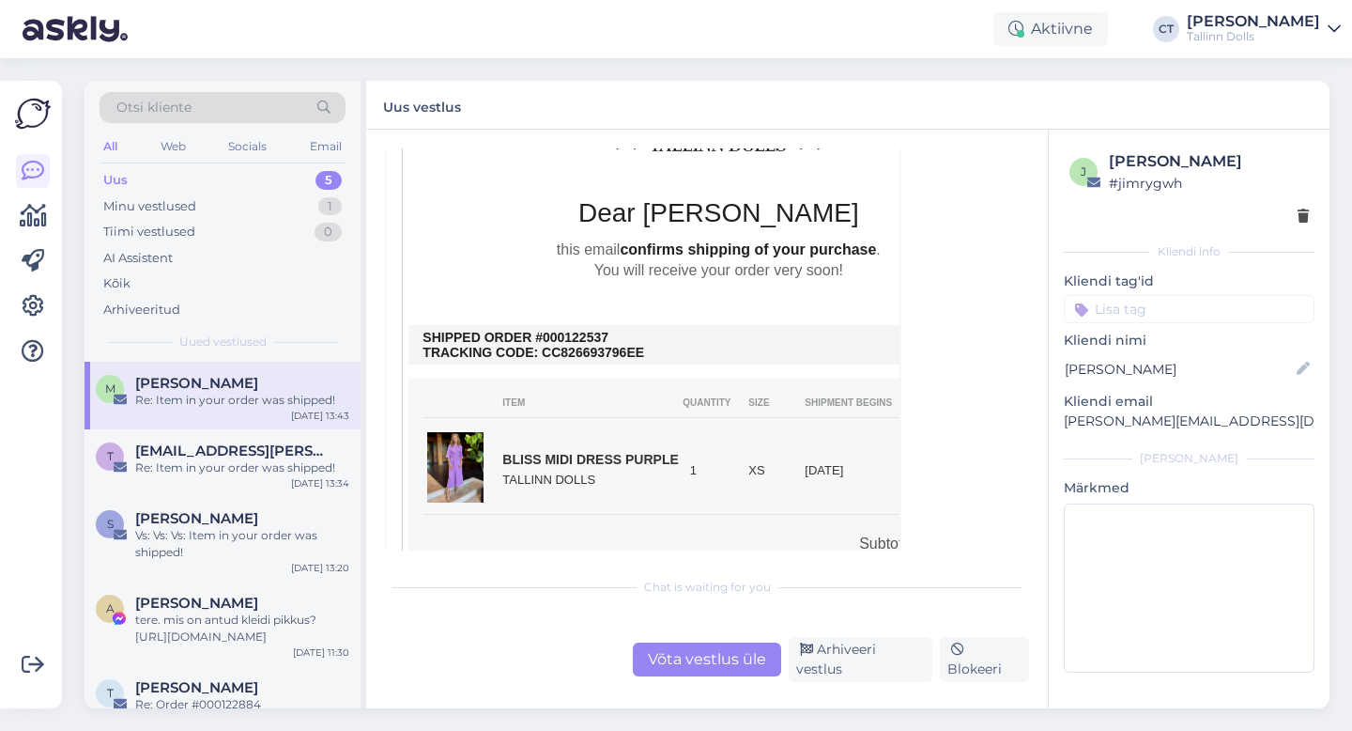
click at [700, 663] on div "Võta vestlus üle" at bounding box center [707, 659] width 148 height 34
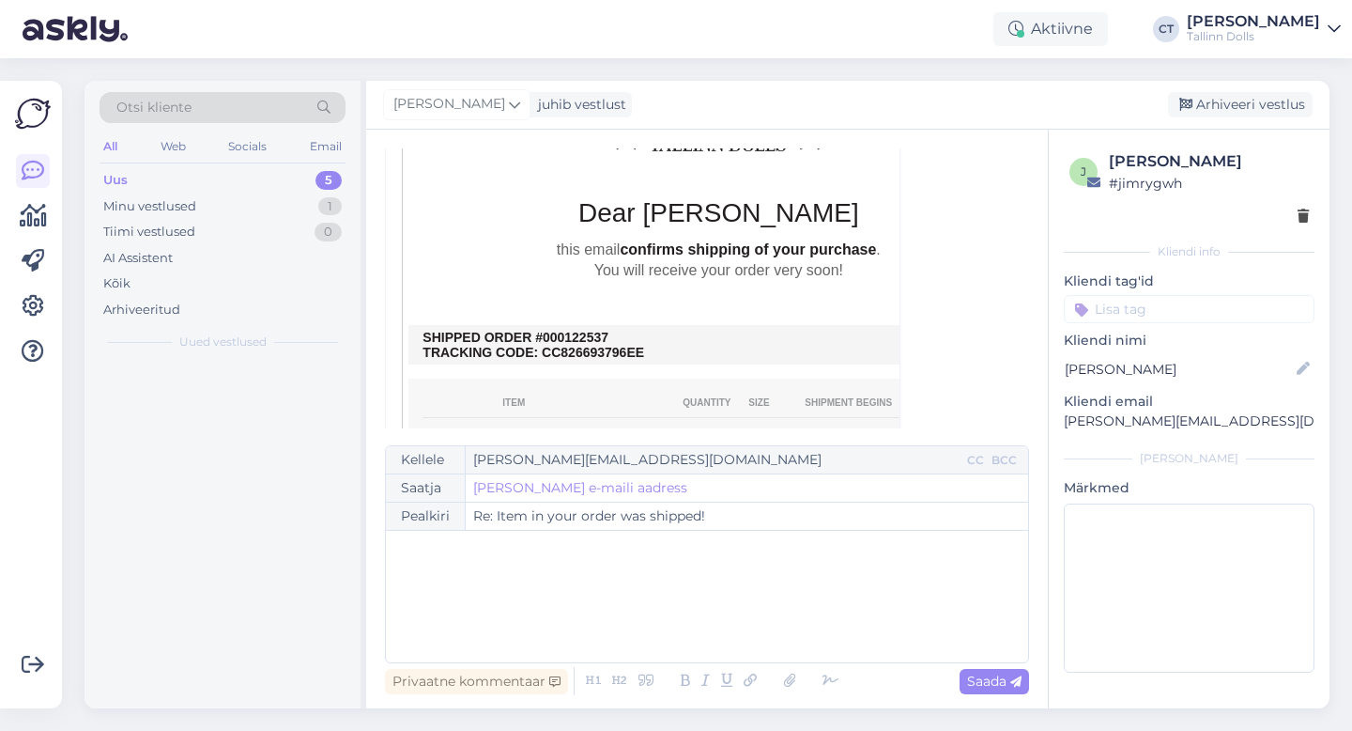
scroll to position [374, 0]
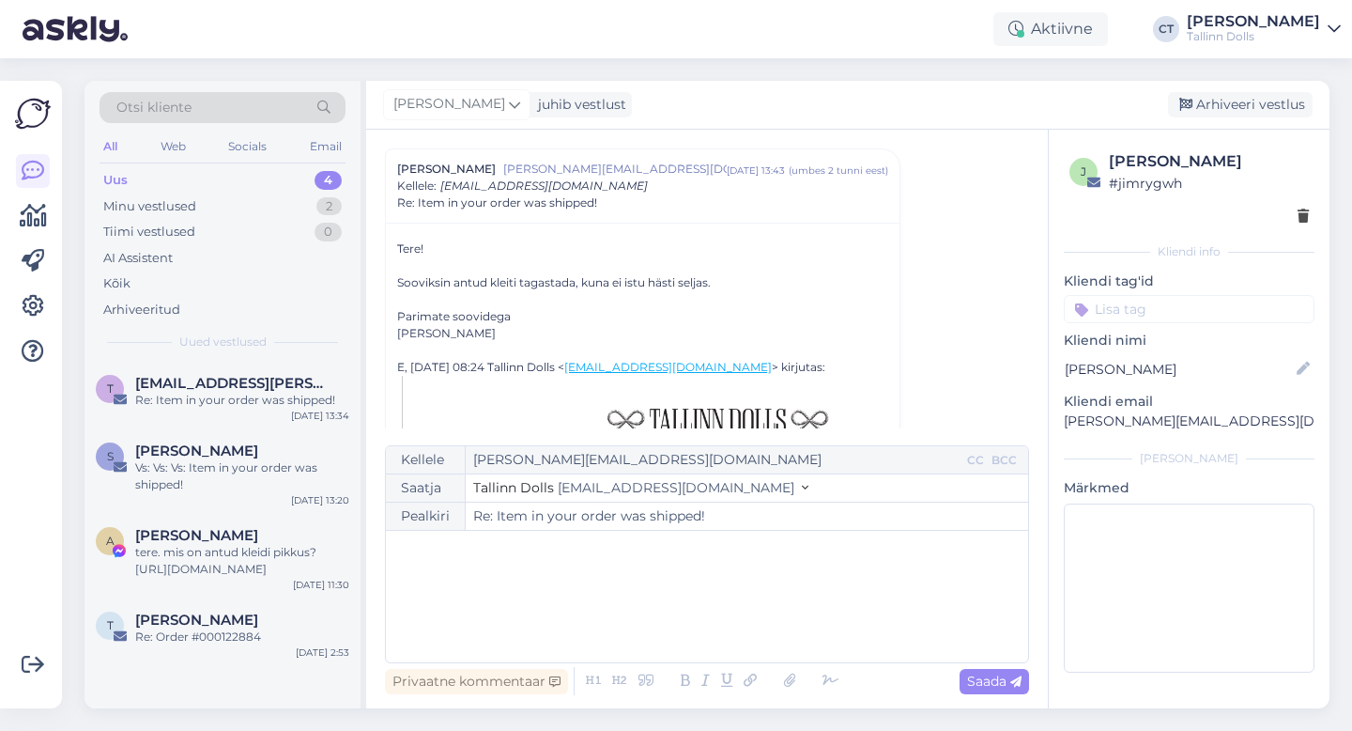
click at [679, 614] on div "﻿" at bounding box center [707, 596] width 624 height 113
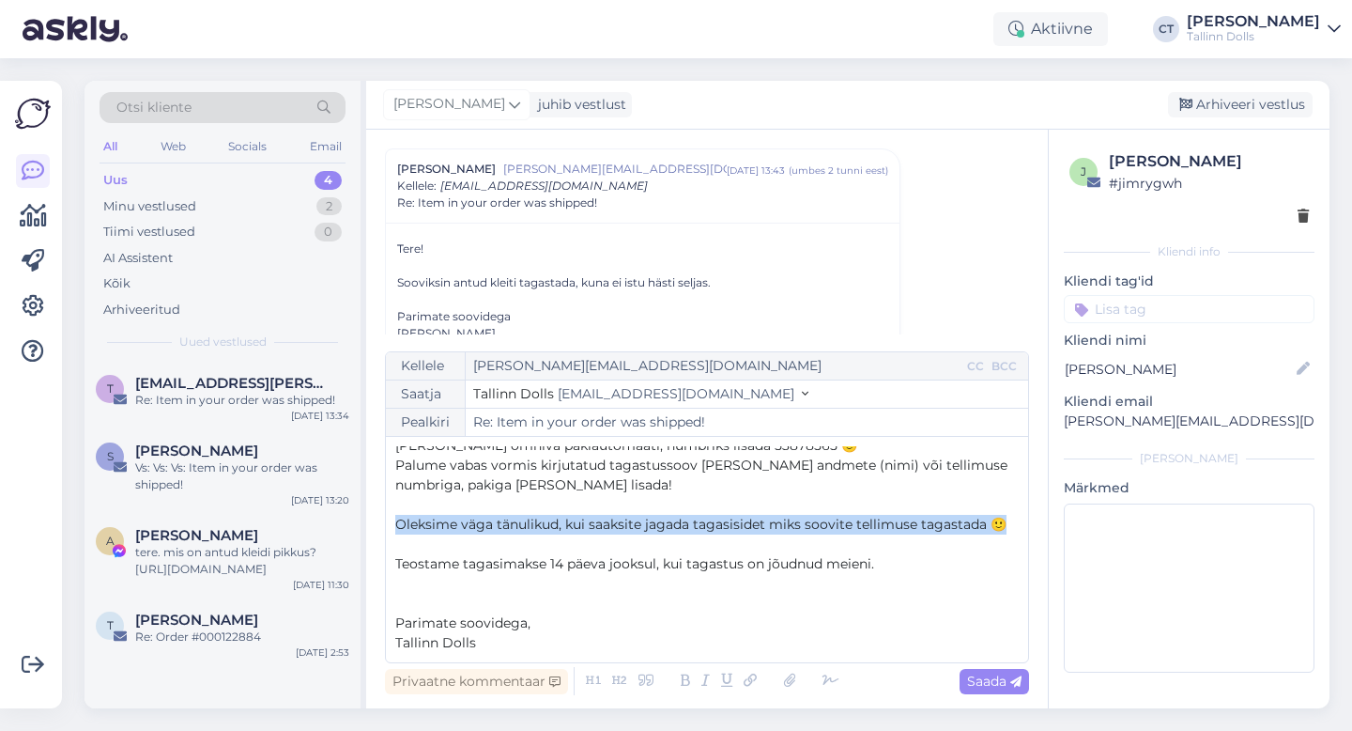
drag, startPoint x: 394, startPoint y: 525, endPoint x: 1007, endPoint y: 523, distance: 612.2
click at [1007, 523] on p "Oleksime väga tänulikud, kui saaksite jagada tagasisidet miks soovite tellimuse…" at bounding box center [707, 525] width 624 height 20
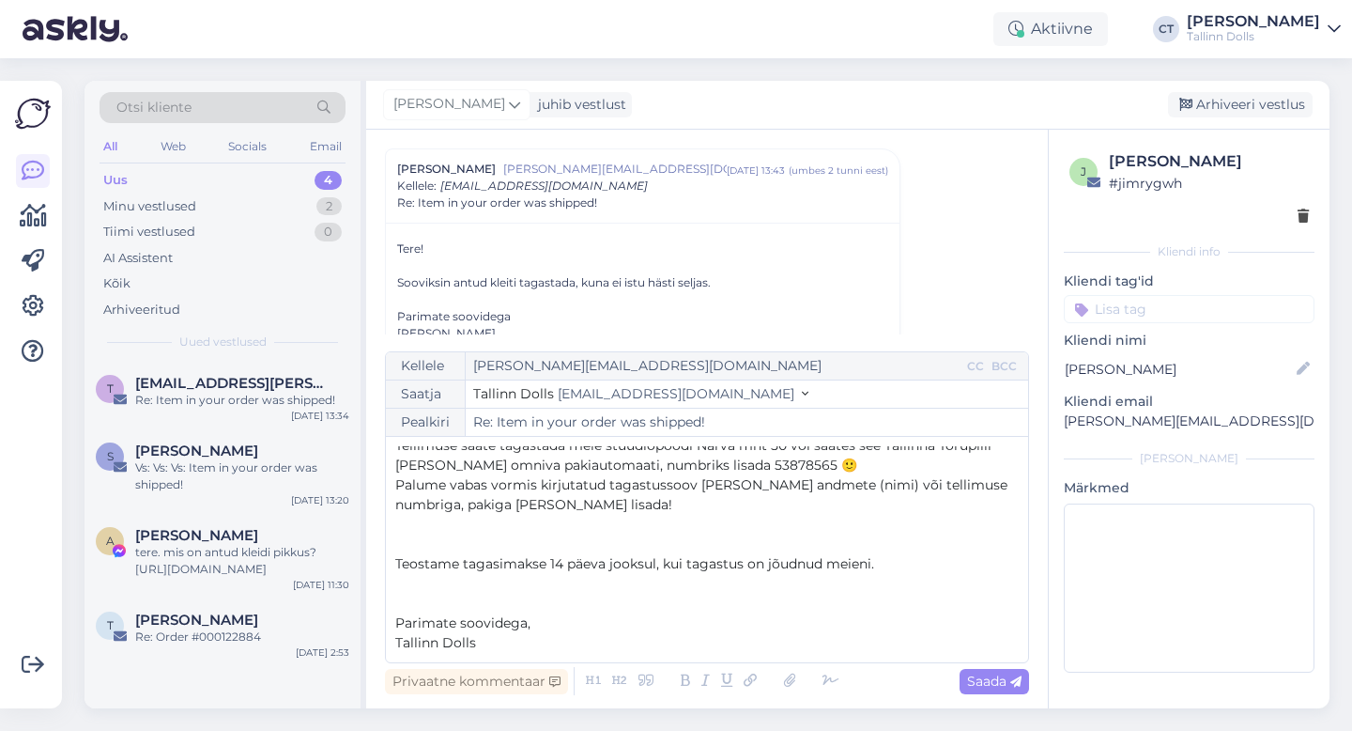
scroll to position [30, 0]
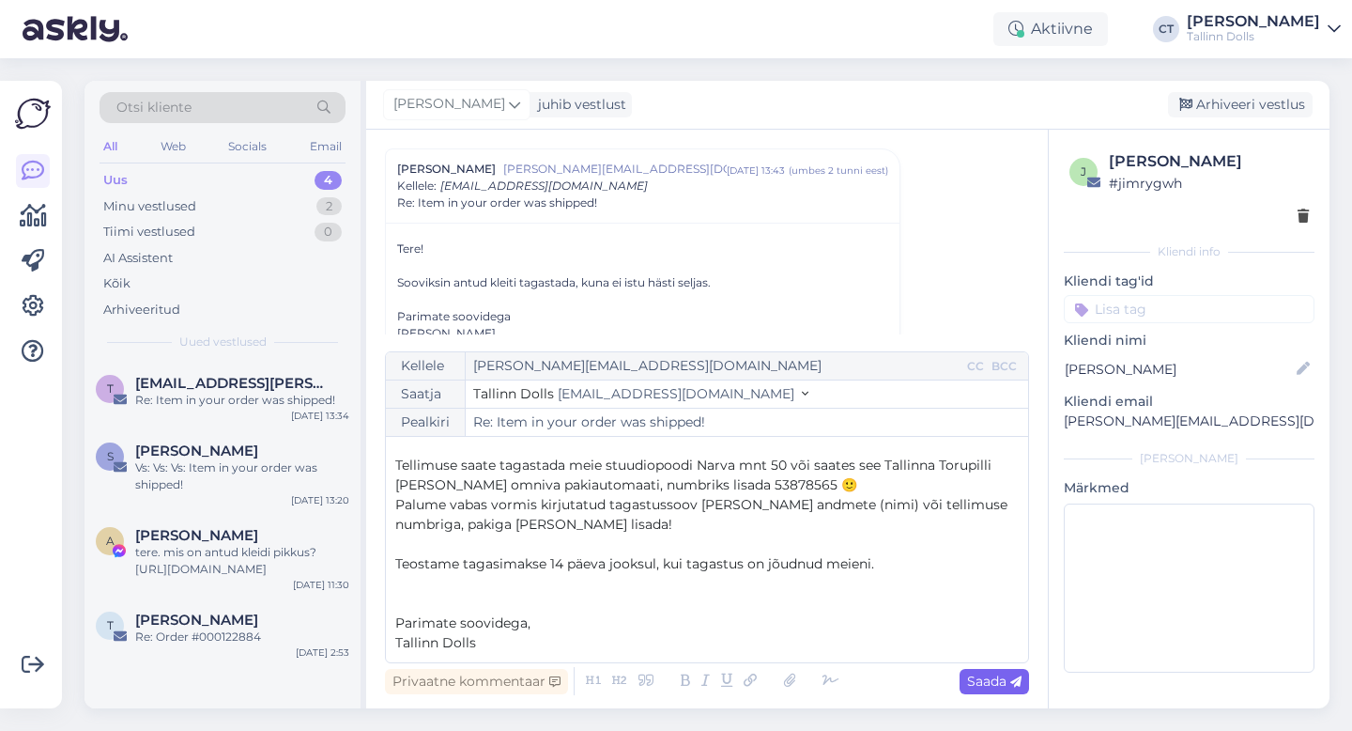
click at [990, 691] on div "Saada" at bounding box center [994, 681] width 69 height 25
type input "Re: Re: Item in your order was shipped!"
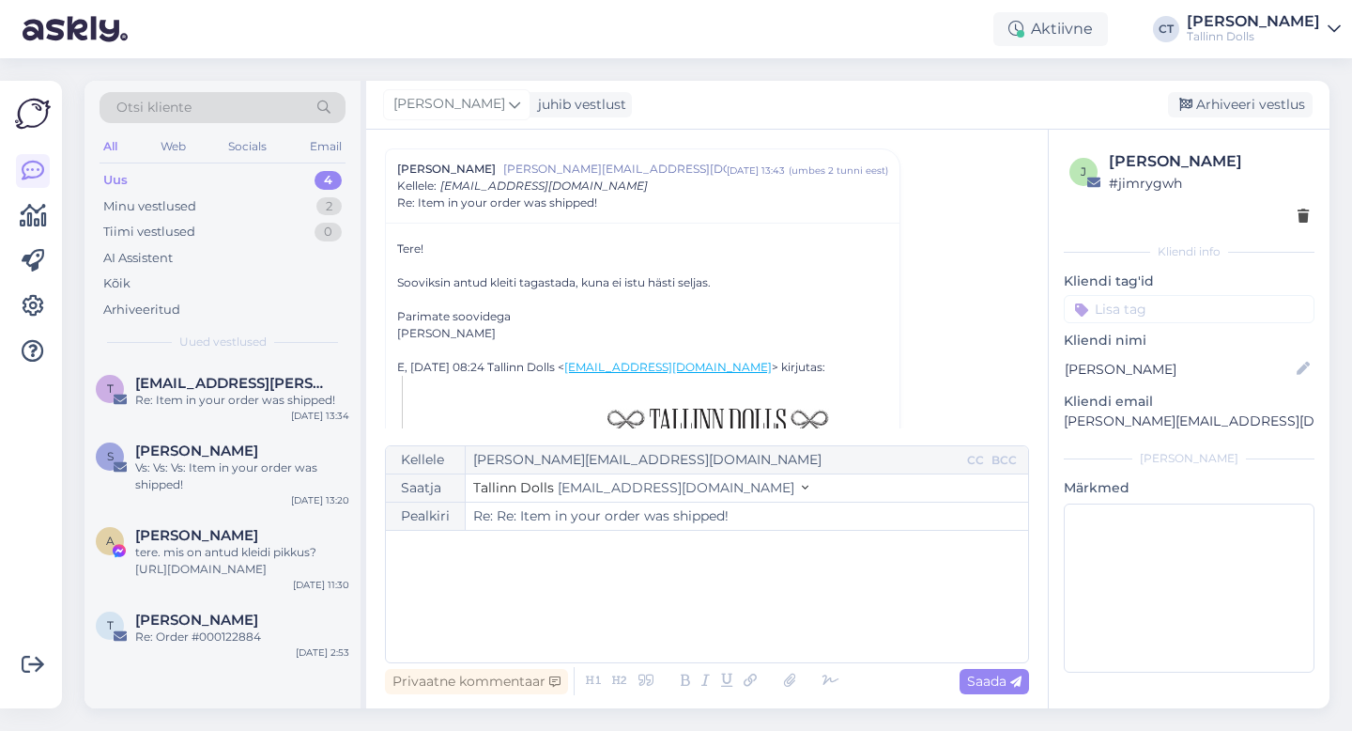
scroll to position [0, 0]
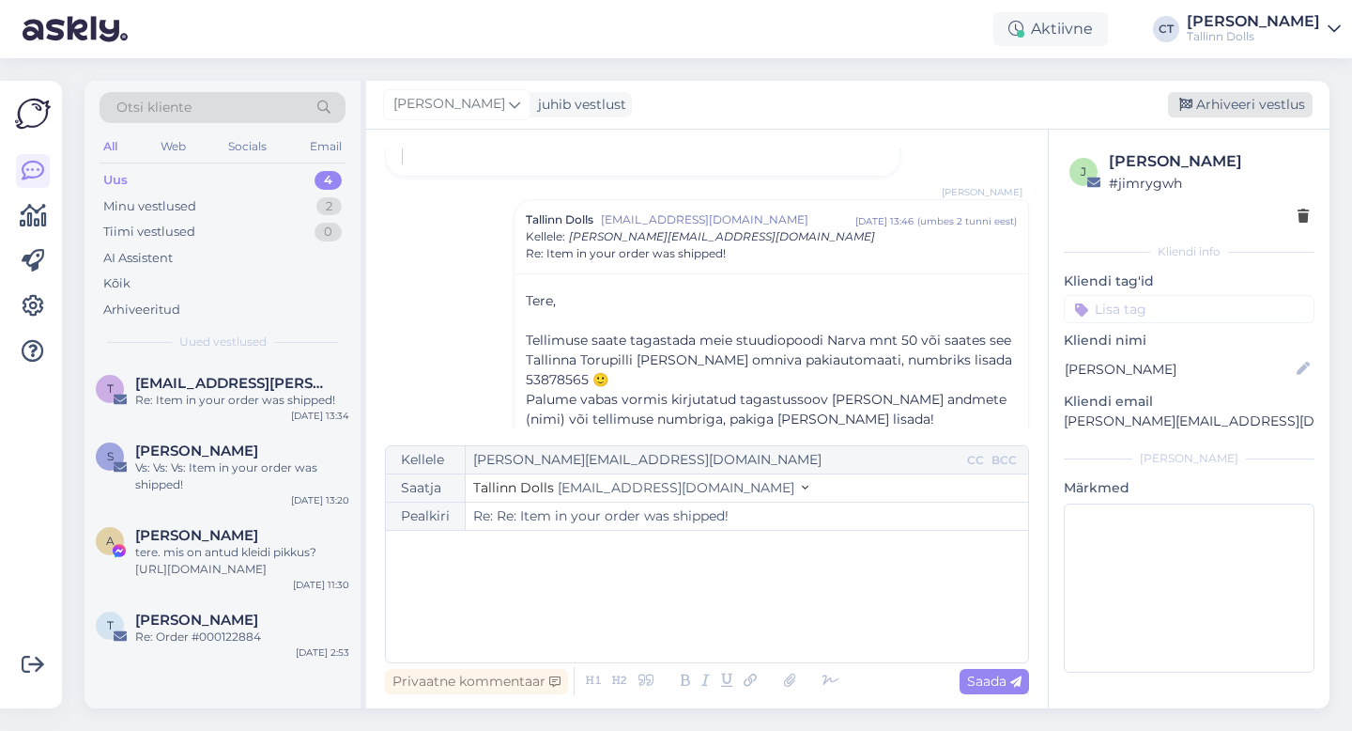
click at [1227, 106] on div "Arhiveeri vestlus" at bounding box center [1240, 104] width 145 height 25
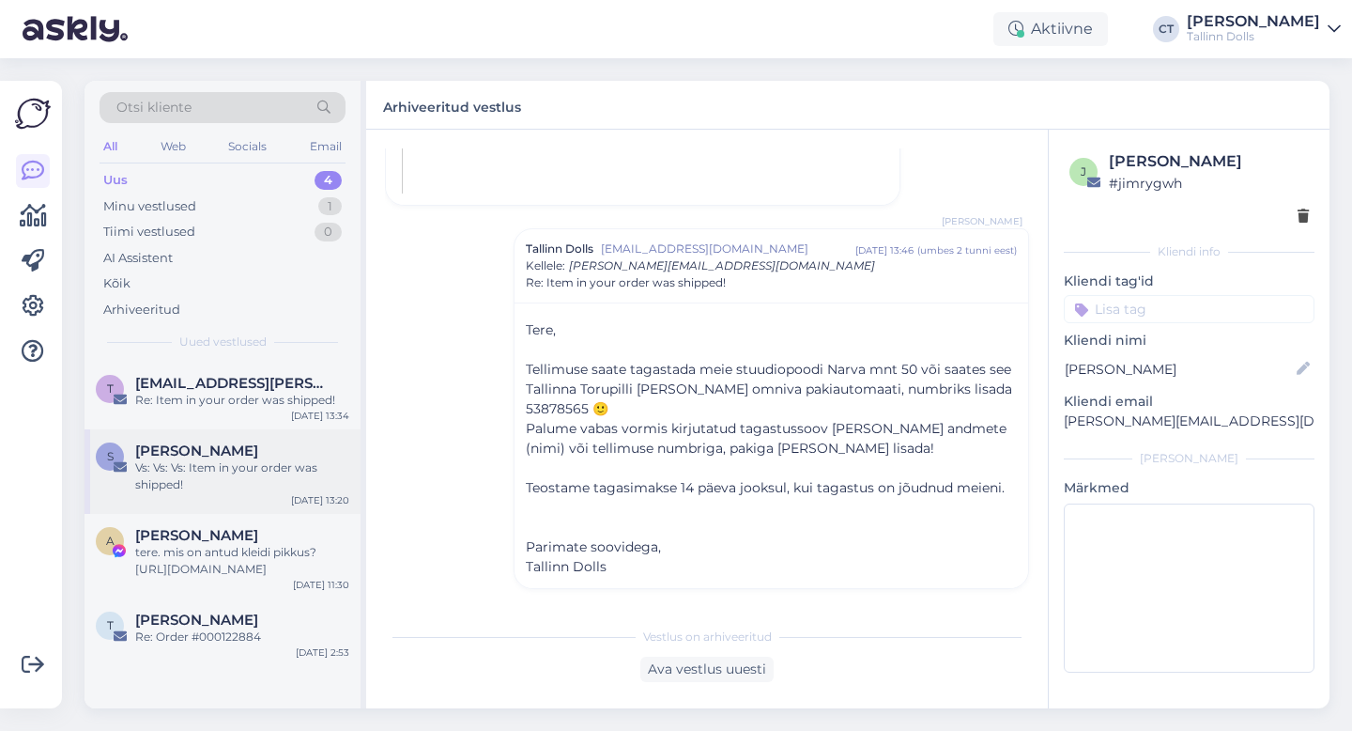
click at [194, 466] on div "Vs: Vs: Vs: Item in your order was shipped!" at bounding box center [242, 476] width 214 height 34
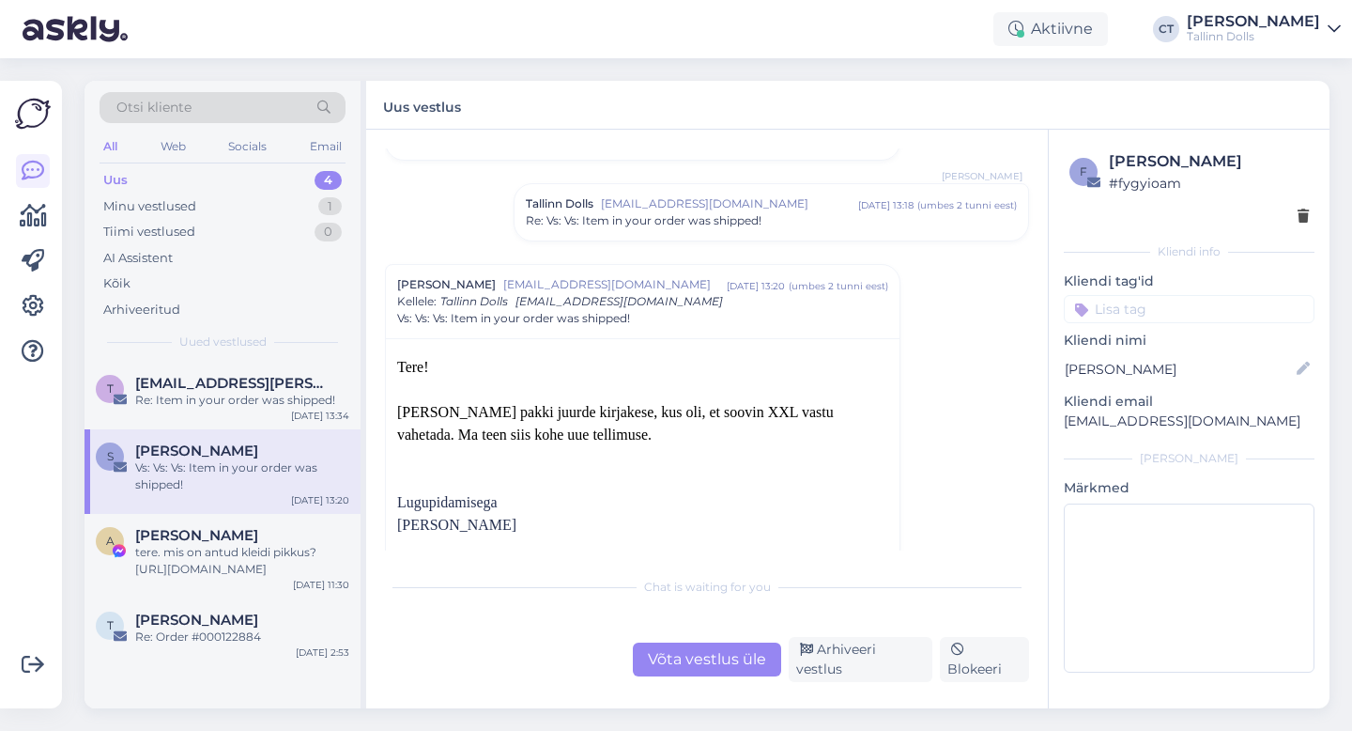
scroll to position [259, 0]
click at [232, 554] on div "tere. mis on antud kleidi pikkus? [URL][DOMAIN_NAME]" at bounding box center [242, 561] width 214 height 34
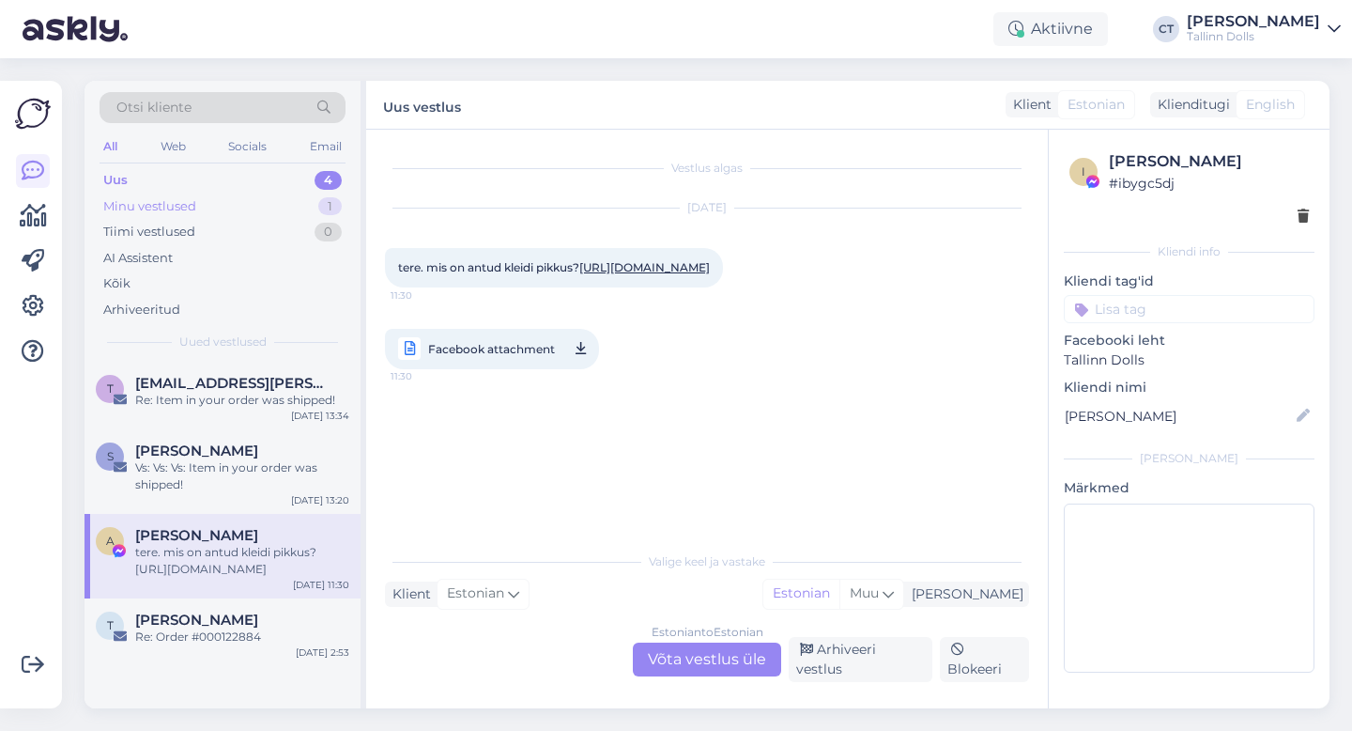
click at [235, 200] on div "Minu vestlused 1" at bounding box center [223, 206] width 246 height 26
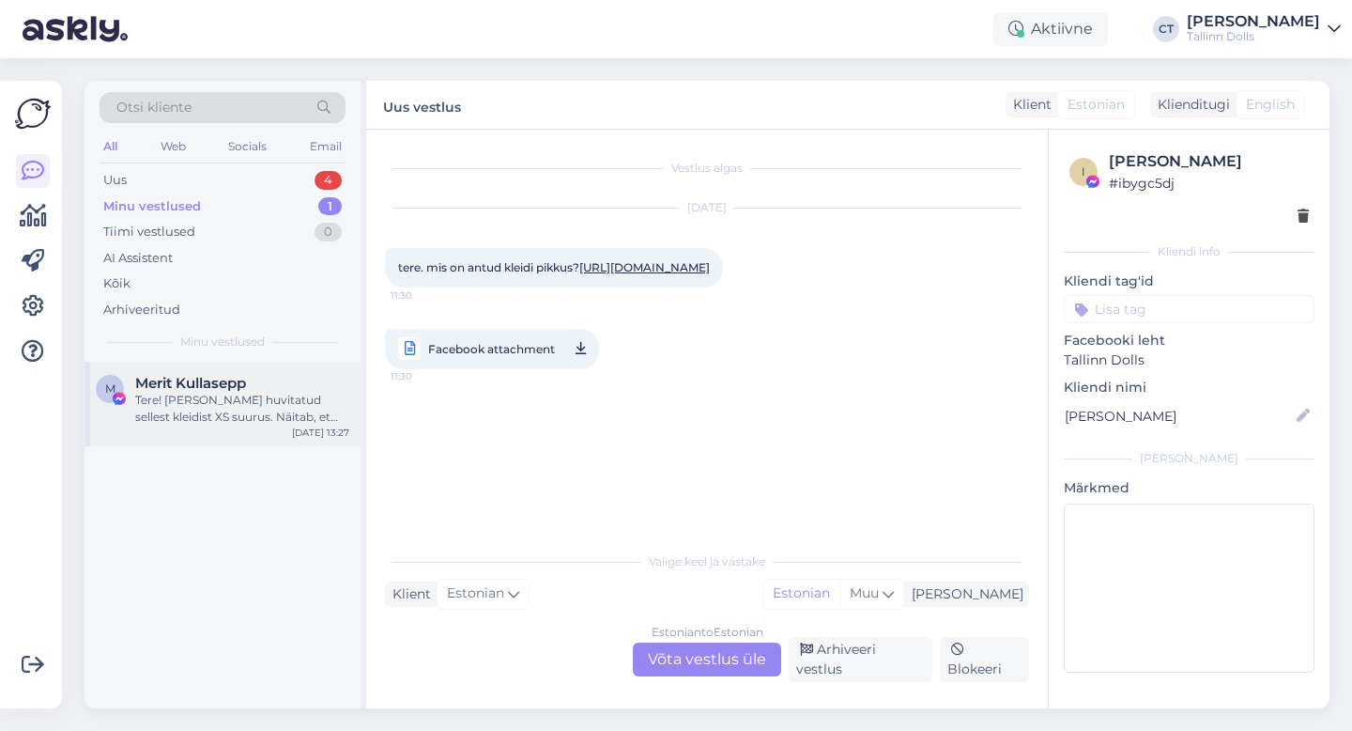
click at [205, 403] on div "Tere! [PERSON_NAME] huvitatud sellest kleidist XS suurus. Näitab, et tarne alat…" at bounding box center [242, 409] width 214 height 34
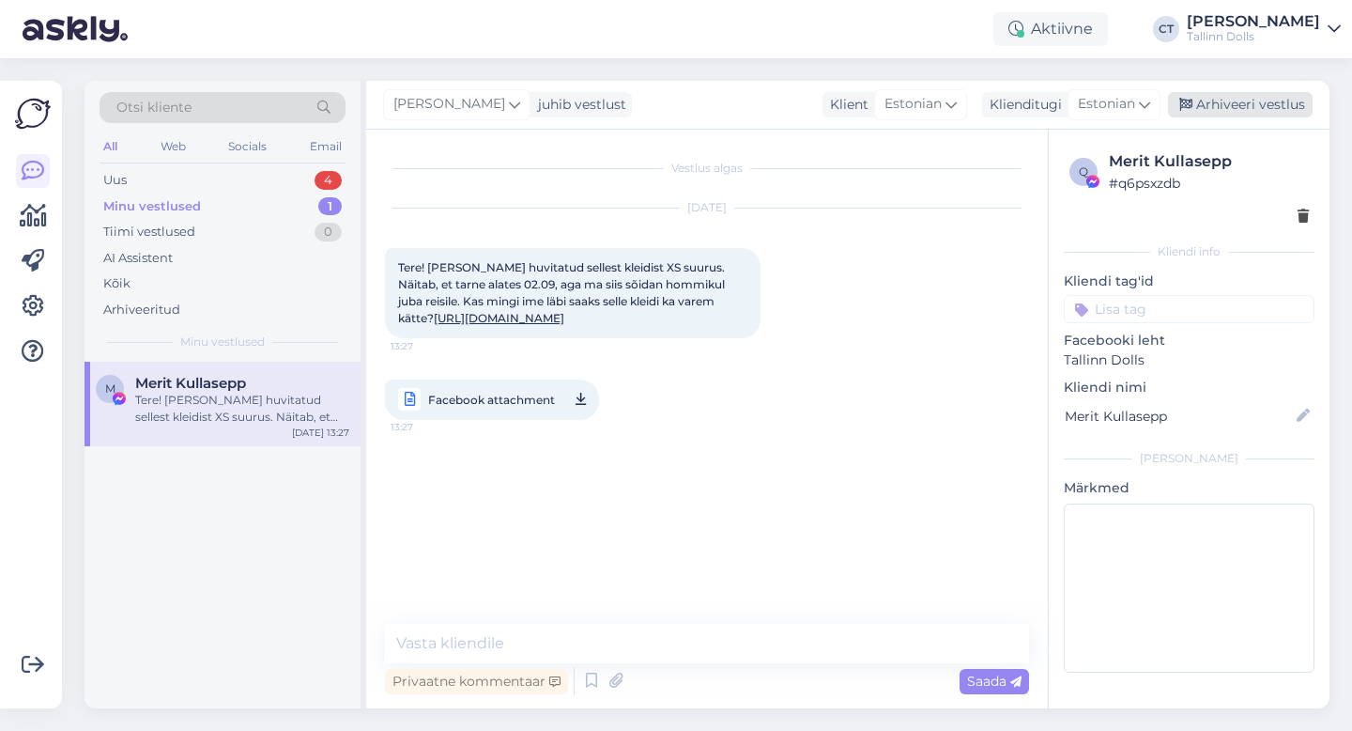
click at [1279, 102] on div "Arhiveeri vestlus" at bounding box center [1240, 104] width 145 height 25
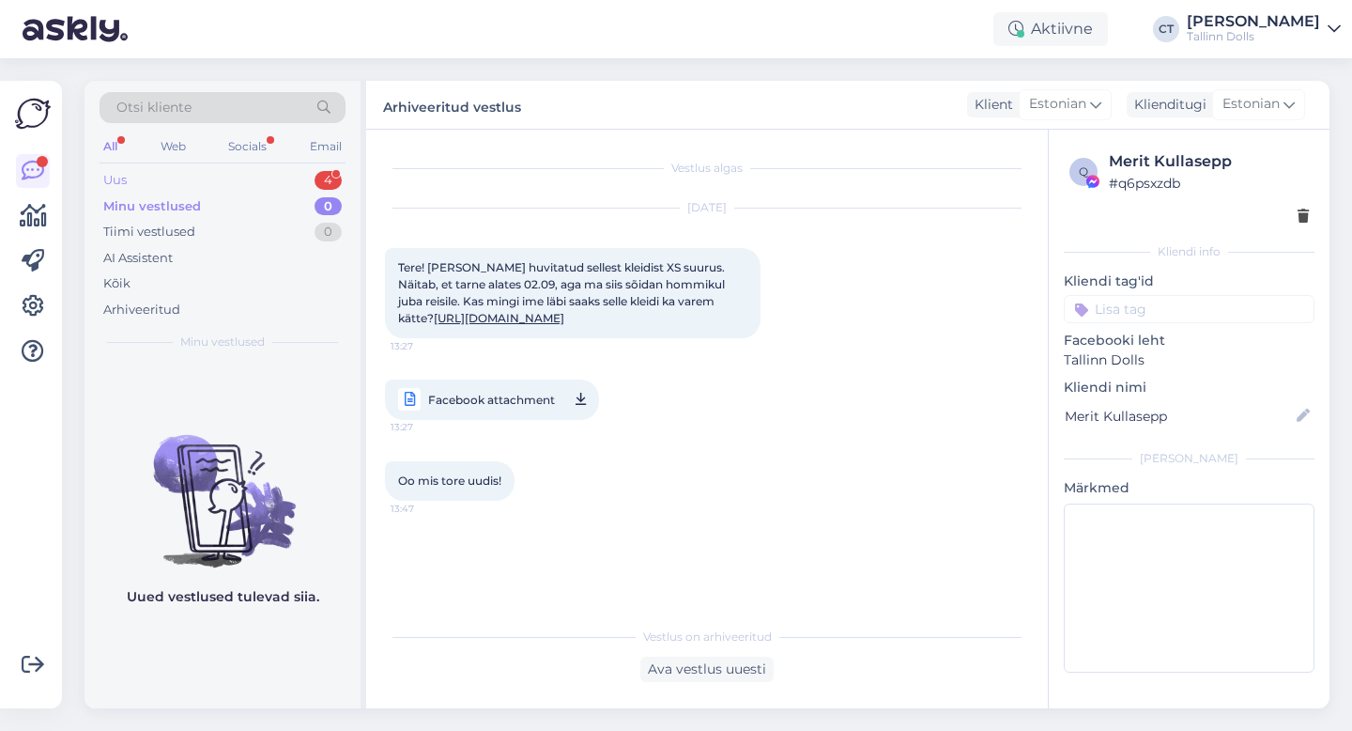
click at [200, 178] on div "Uus 4" at bounding box center [223, 180] width 246 height 26
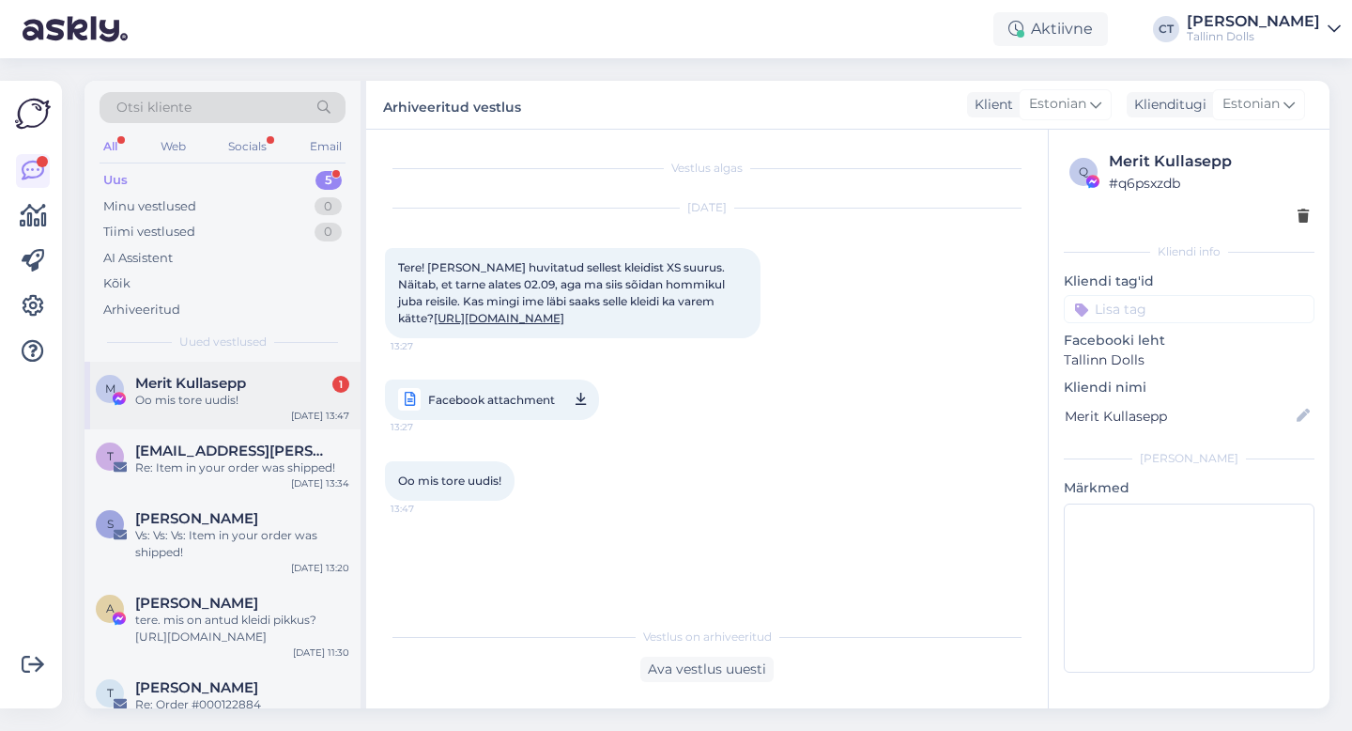
click at [220, 408] on div "Oo mis tore uudis!" at bounding box center [242, 400] width 214 height 17
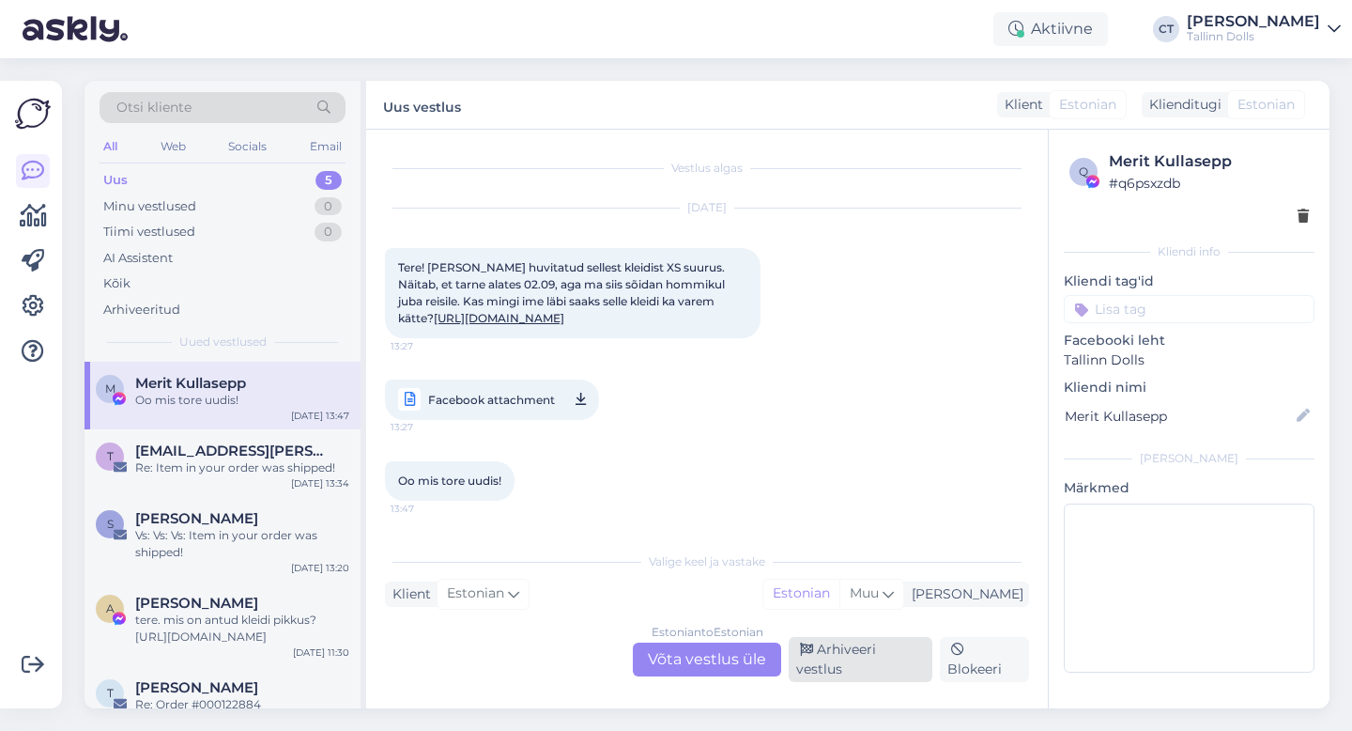
click at [869, 664] on div "Arhiveeri vestlus" at bounding box center [861, 659] width 144 height 45
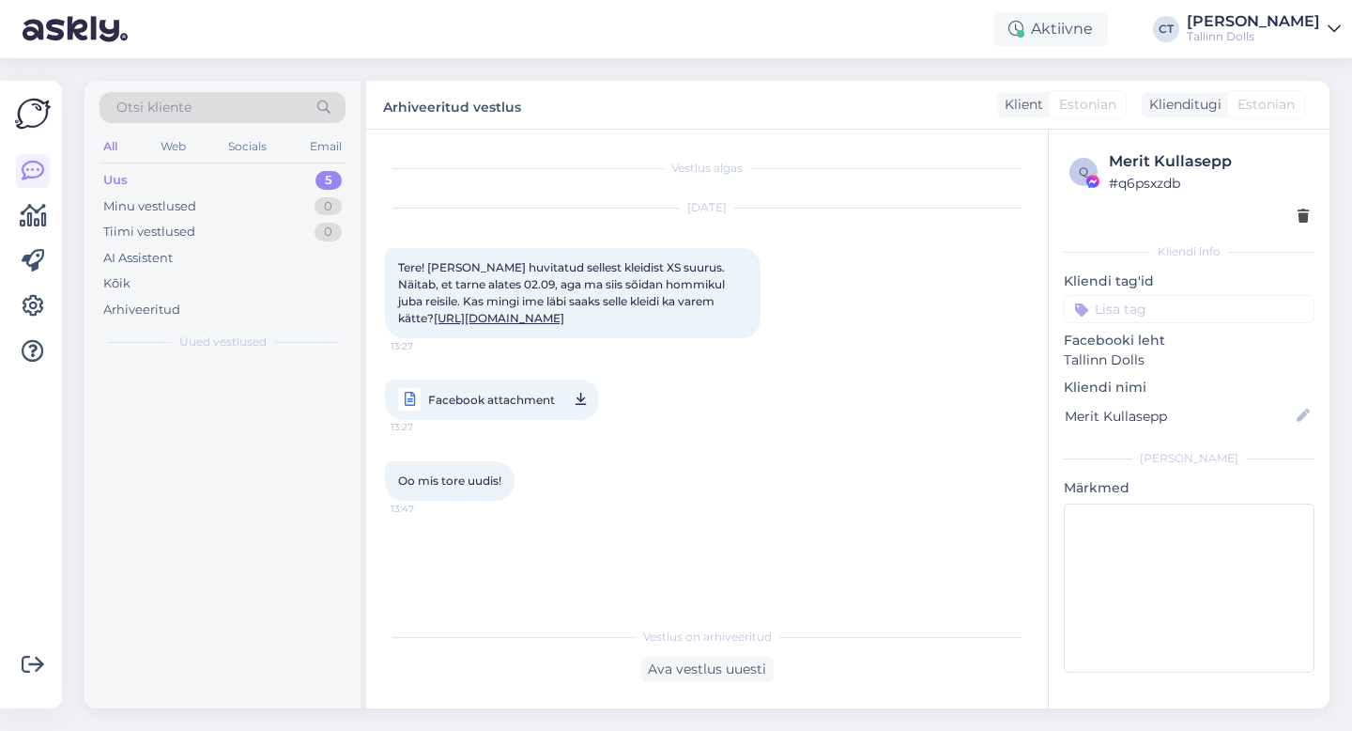
scroll to position [0, 0]
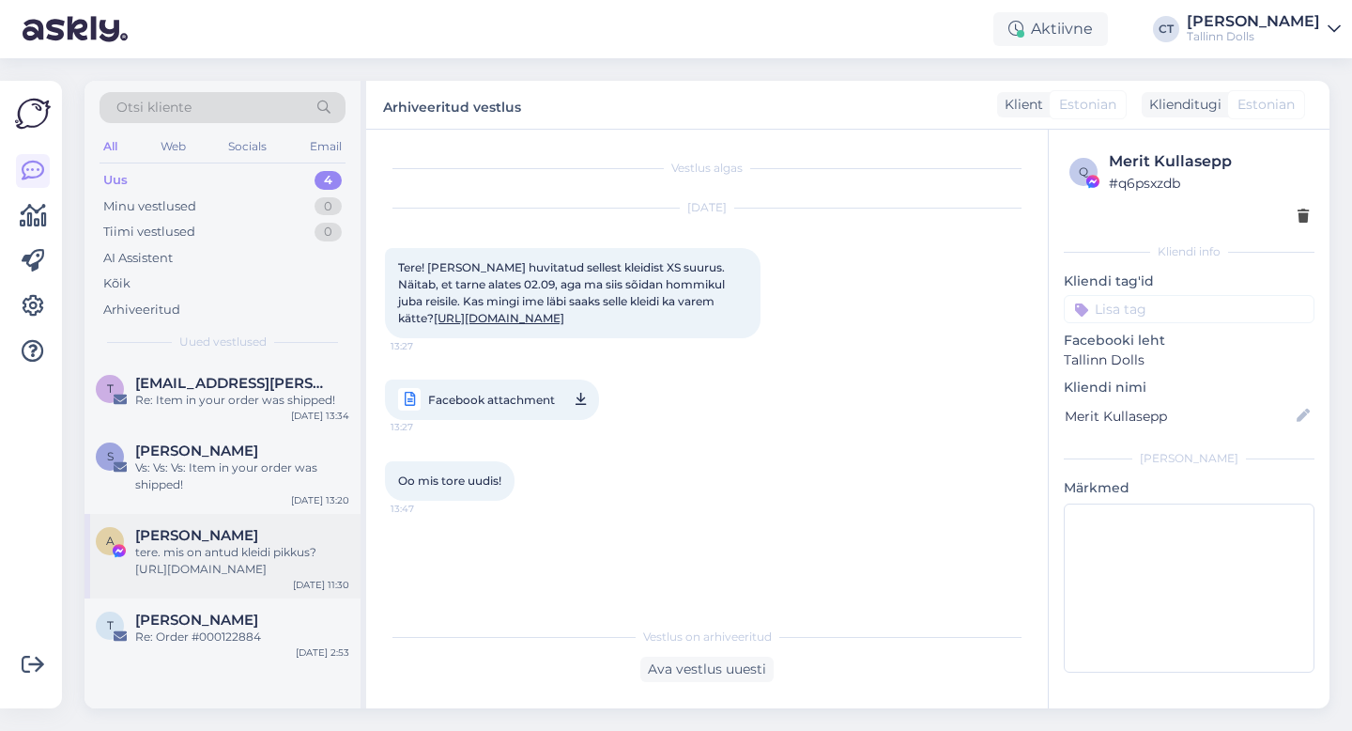
click at [235, 568] on div "tere. mis on antud kleidi pikkus? [URL][DOMAIN_NAME]" at bounding box center [242, 561] width 214 height 34
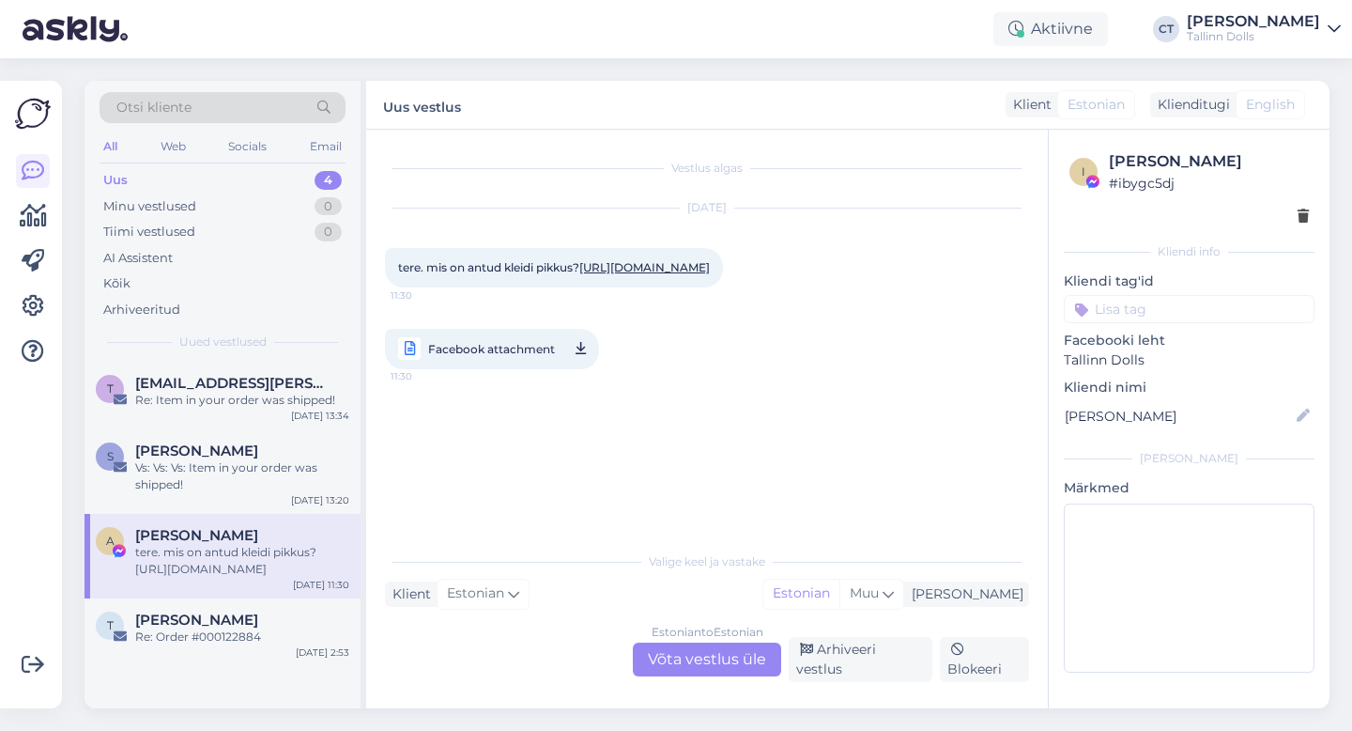
click at [745, 664] on div "Estonian to Estonian Võta vestlus üle" at bounding box center [707, 659] width 148 height 34
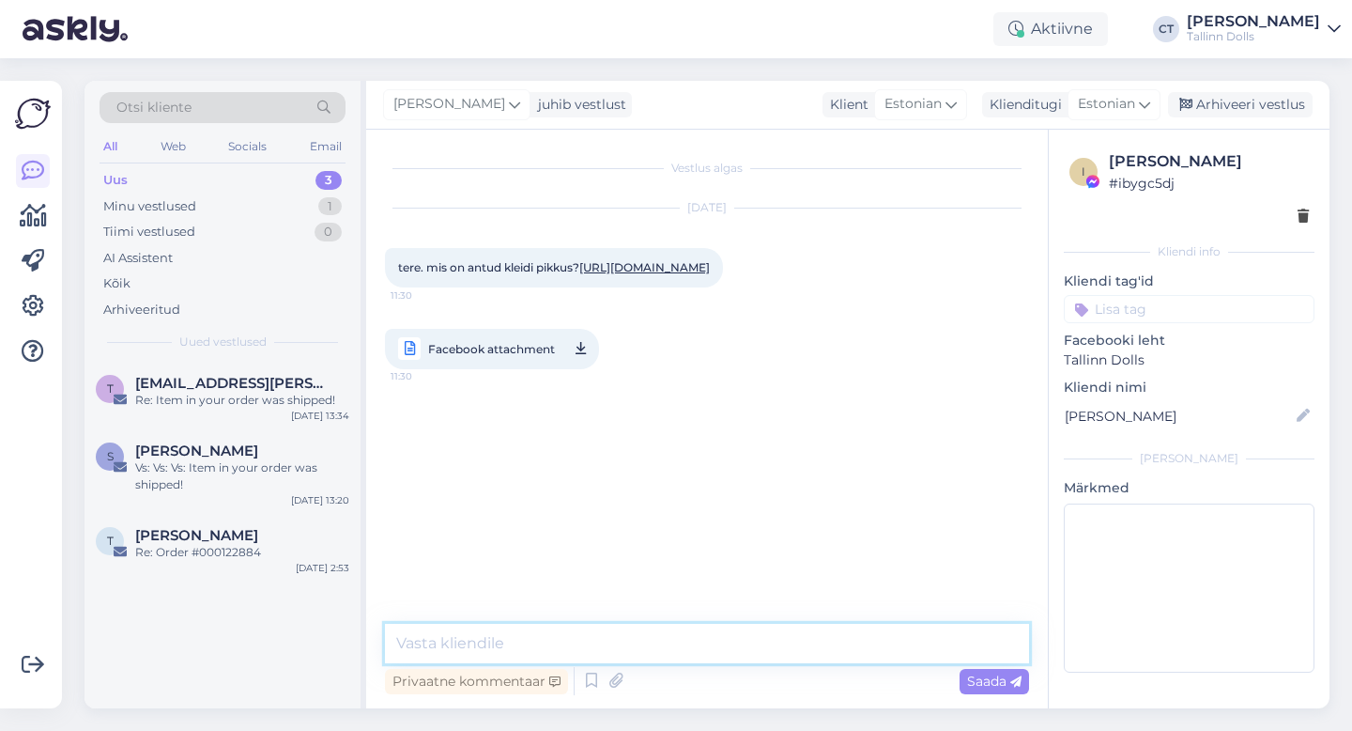
click at [747, 649] on textarea at bounding box center [707, 643] width 644 height 39
type textarea "Tere, mis suurusel? :)"
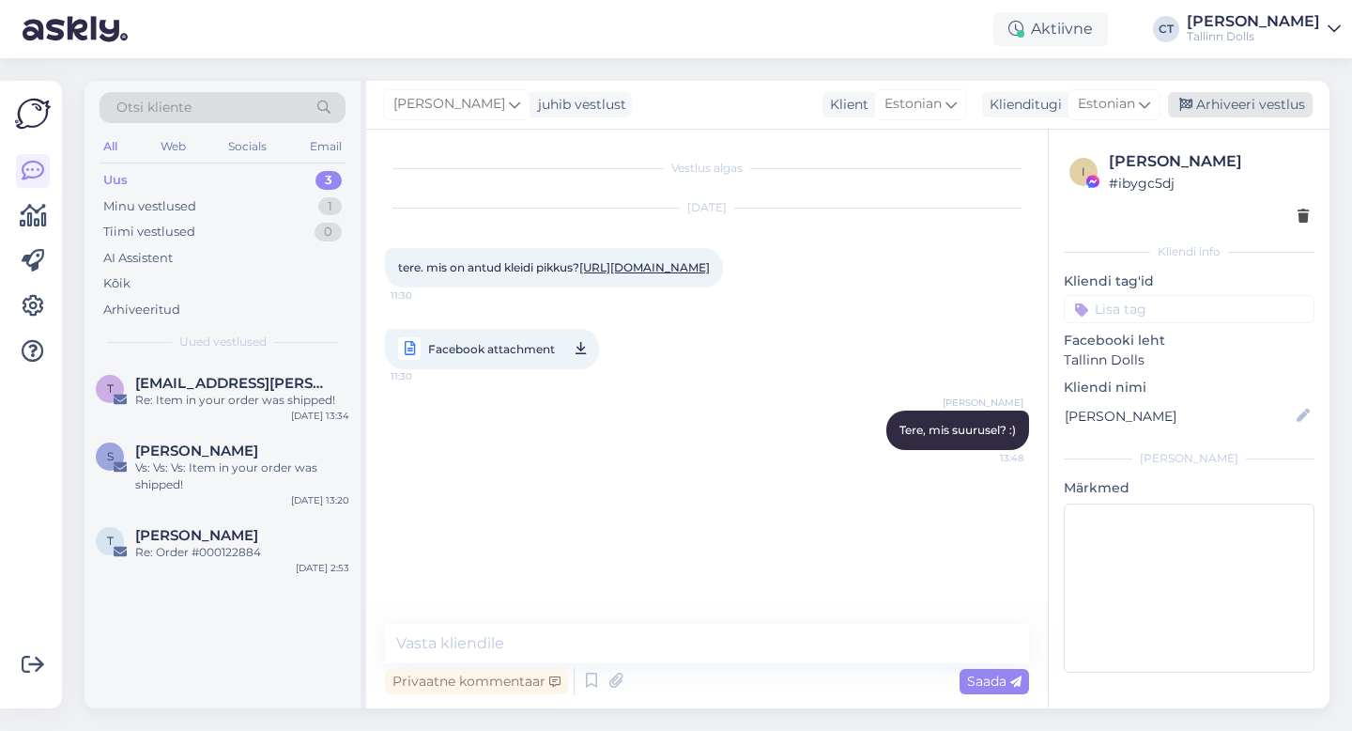
click at [1282, 100] on div "Arhiveeri vestlus" at bounding box center [1240, 104] width 145 height 25
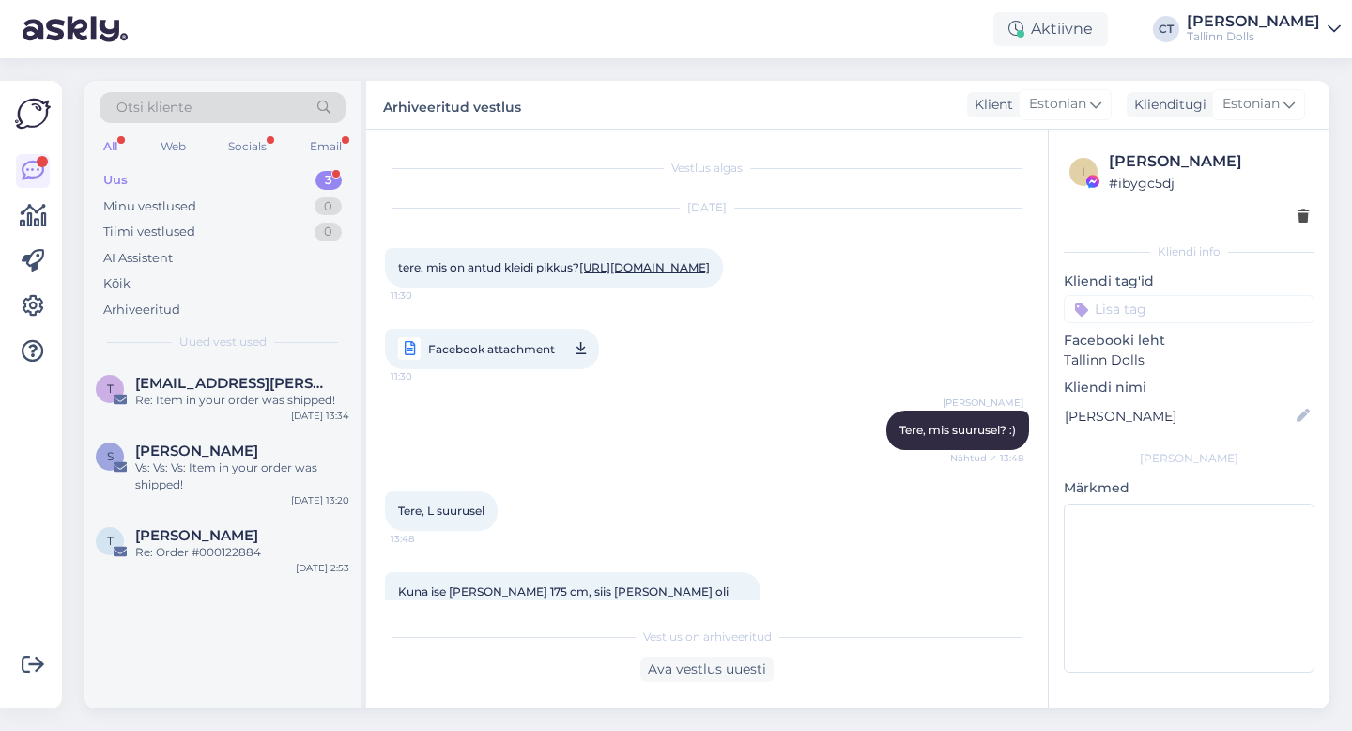
scroll to position [83, 0]
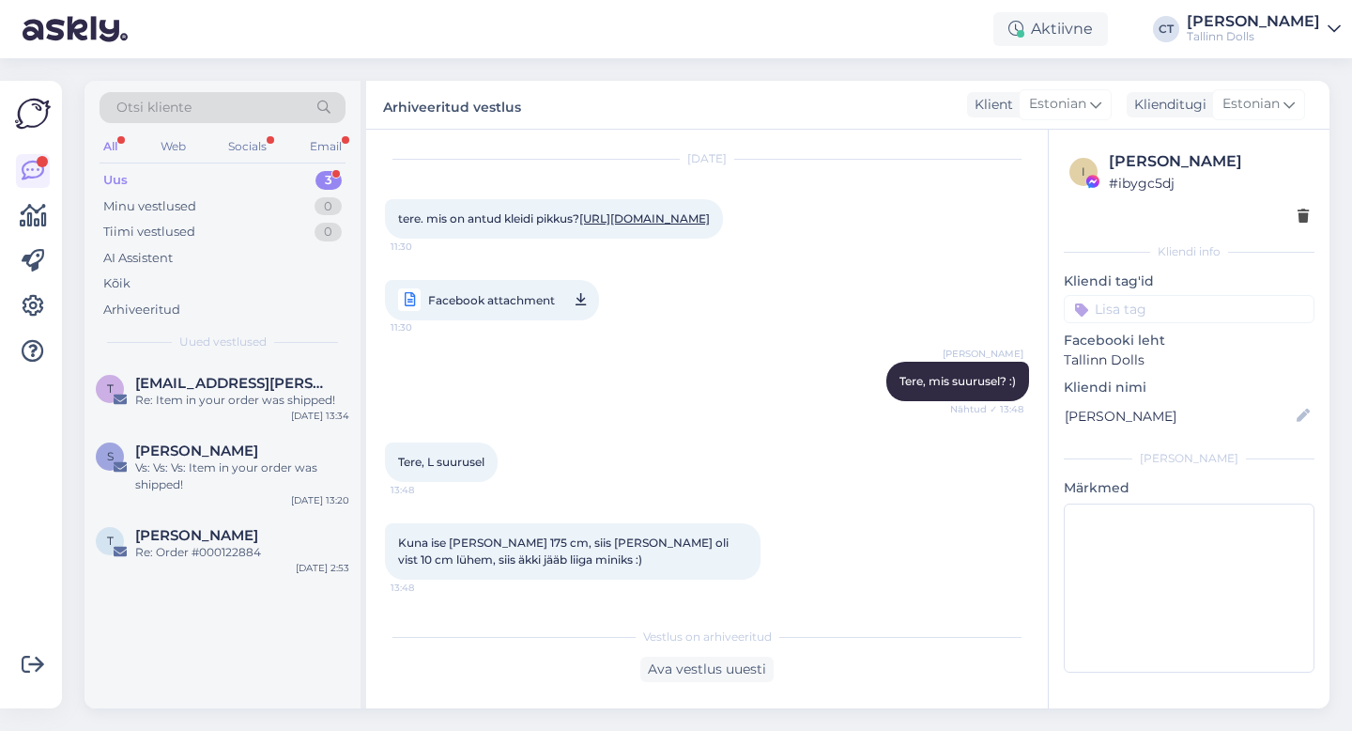
click at [194, 165] on div "Otsi kliente All Web Socials Email Uus 3 Minu vestlused 0 Tiimi vestlused 0 AI …" at bounding box center [223, 221] width 276 height 281
click at [187, 178] on div "Uus 3" at bounding box center [223, 180] width 246 height 26
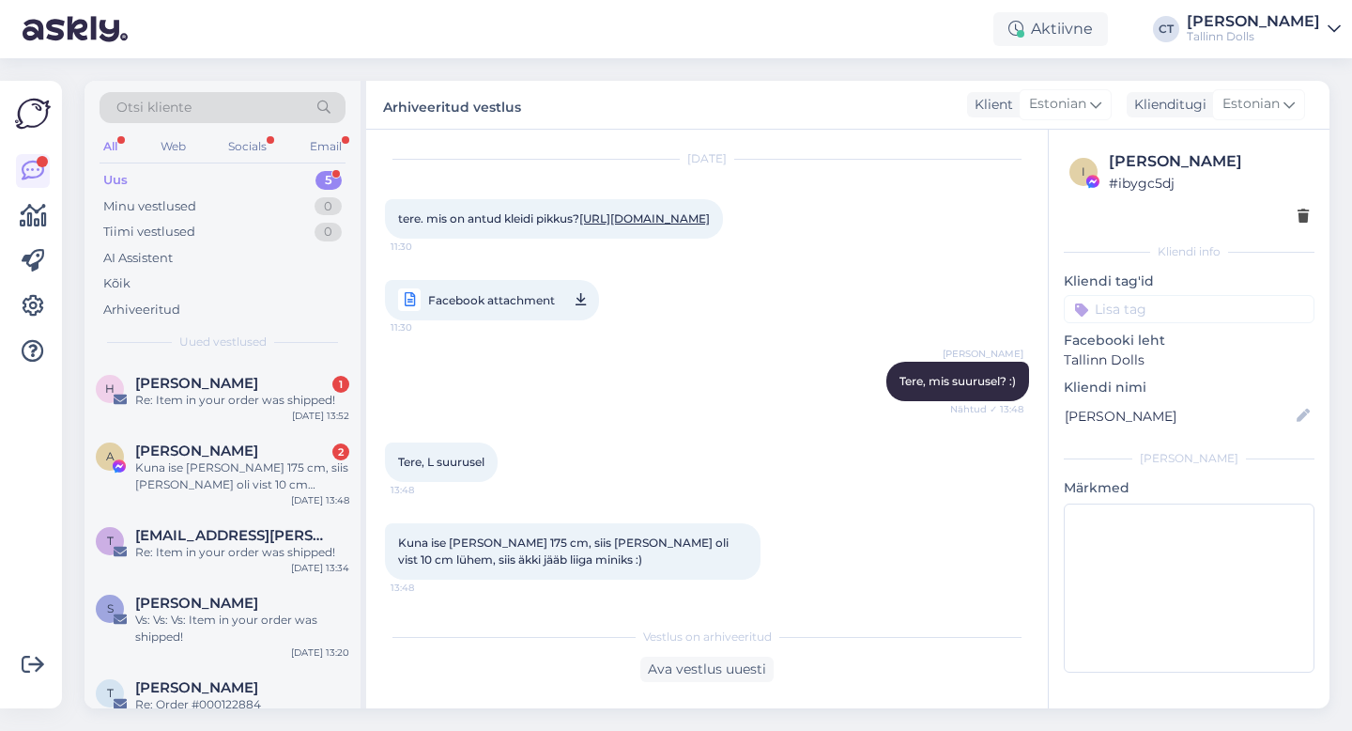
click at [227, 408] on div "Re: Item in your order was shipped!" at bounding box center [242, 400] width 214 height 17
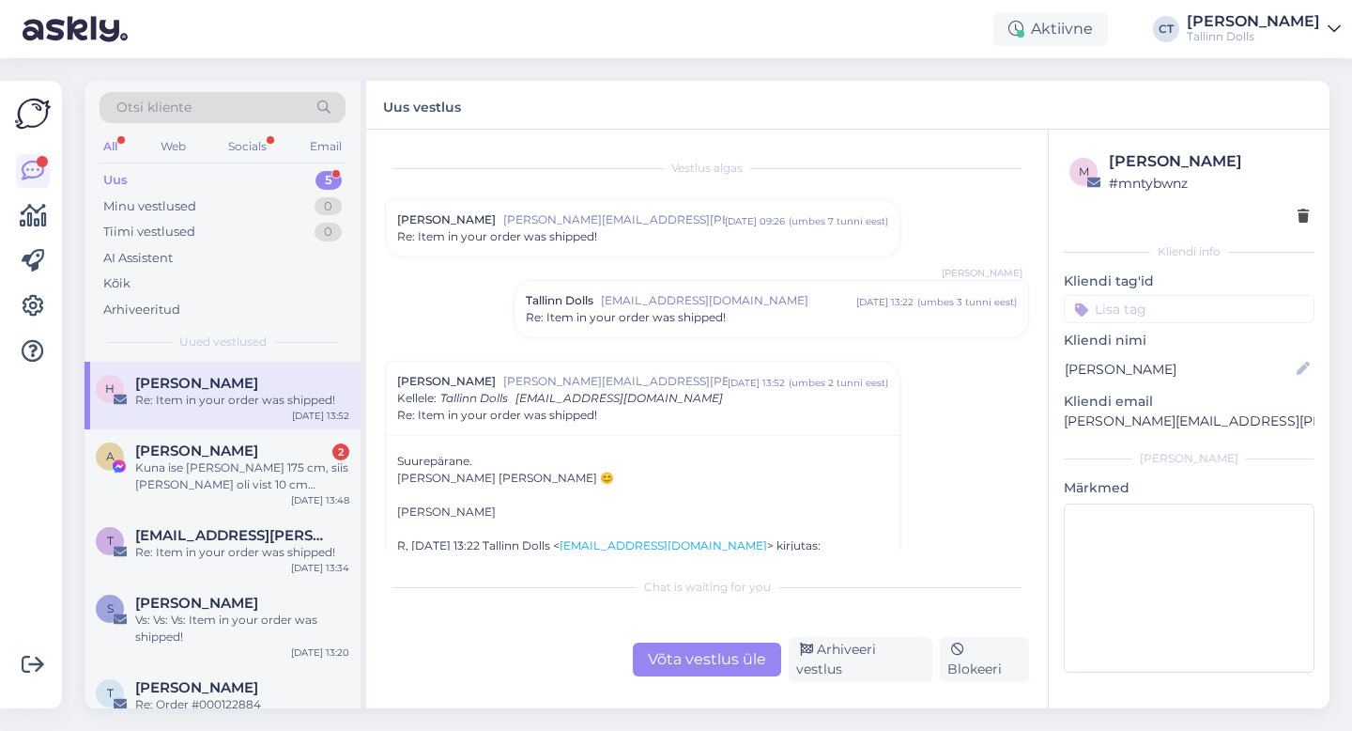
scroll to position [53, 0]
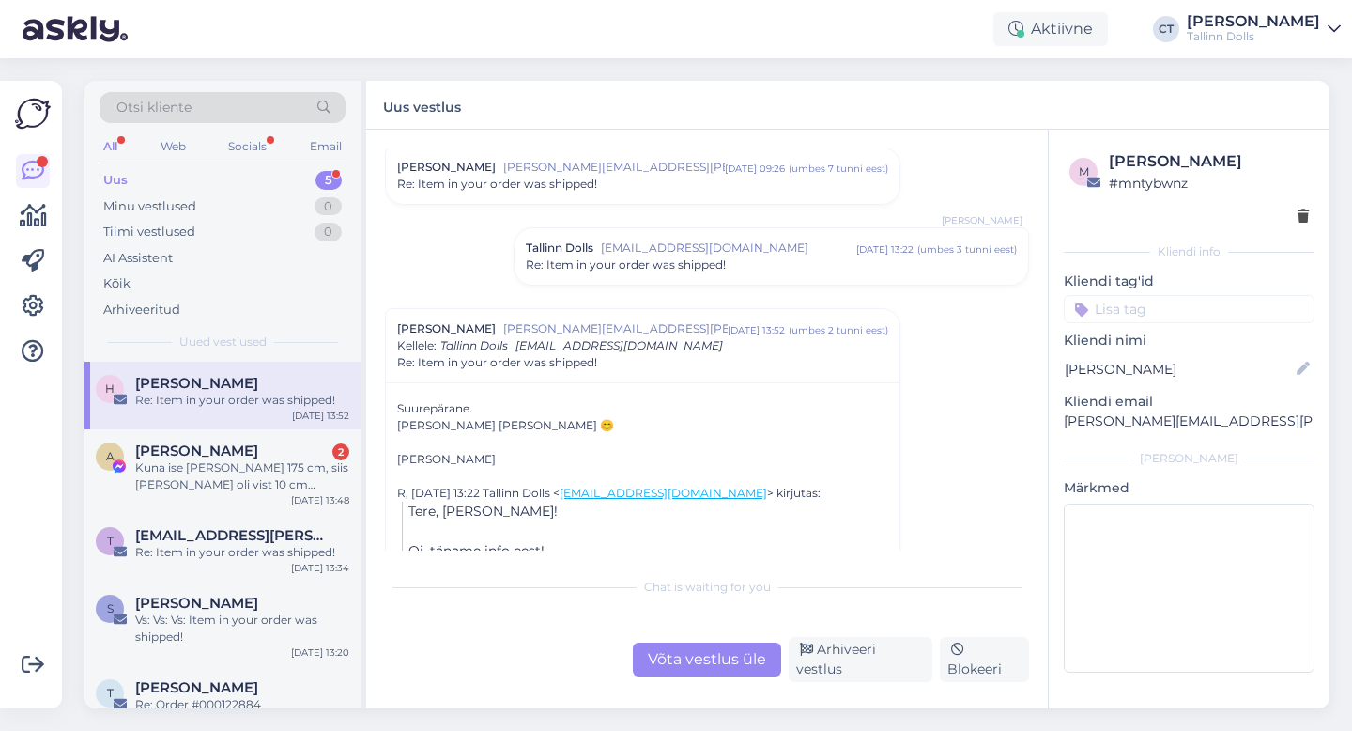
click at [716, 279] on div "Tallinn Dolls [EMAIL_ADDRESS][DOMAIN_NAME] [DATE] 13:22 ( umbes 3 tunni eest ) …" at bounding box center [772, 256] width 514 height 56
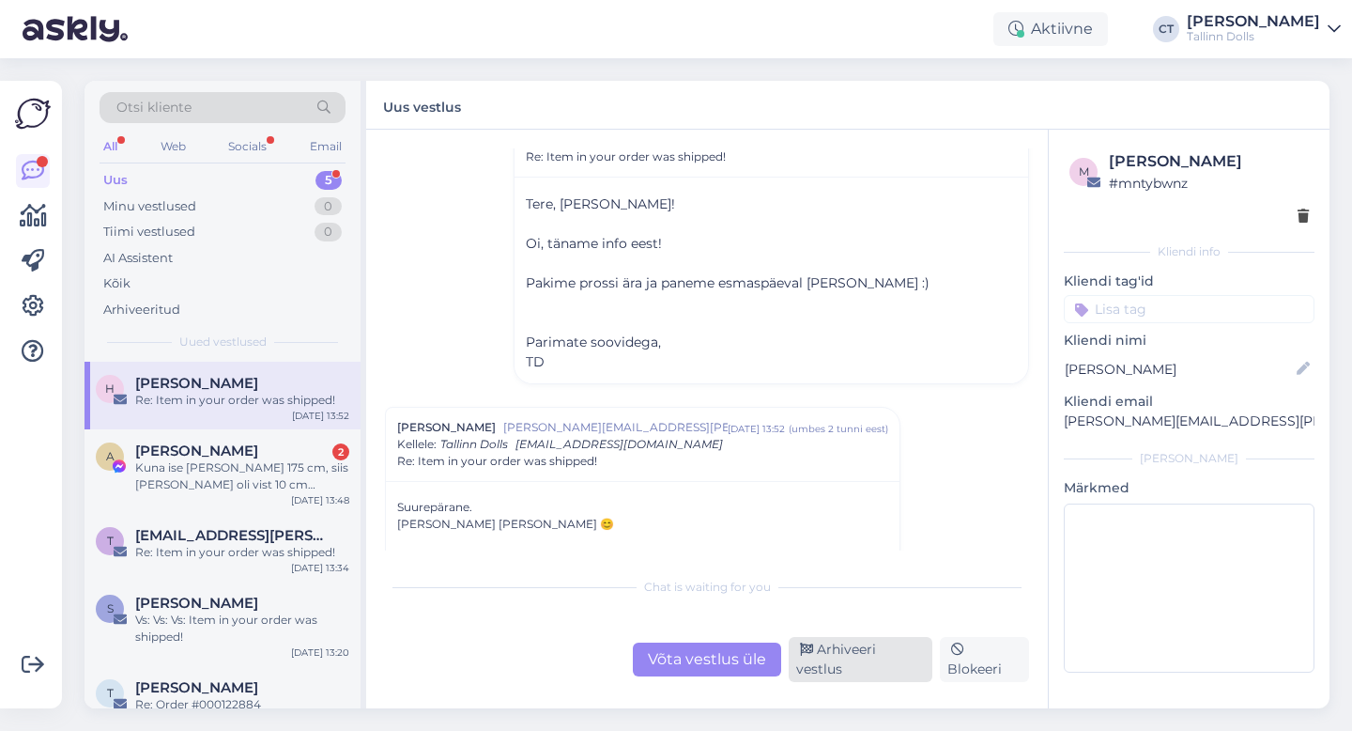
click at [838, 668] on div "Arhiveeri vestlus" at bounding box center [861, 659] width 144 height 45
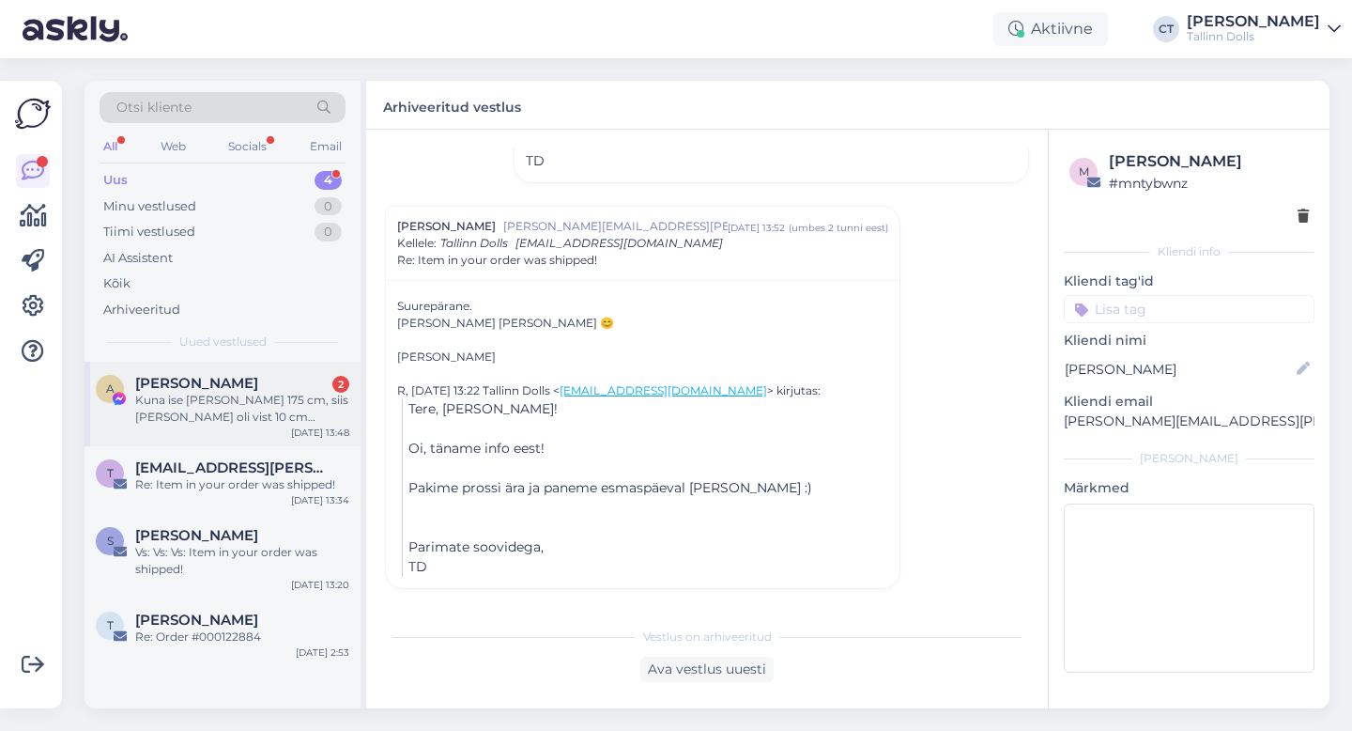
click at [278, 428] on div "A [PERSON_NAME] 2 Kuna ise [PERSON_NAME] 175 cm, siis Birgit oli vist 10 cm lüh…" at bounding box center [223, 404] width 276 height 85
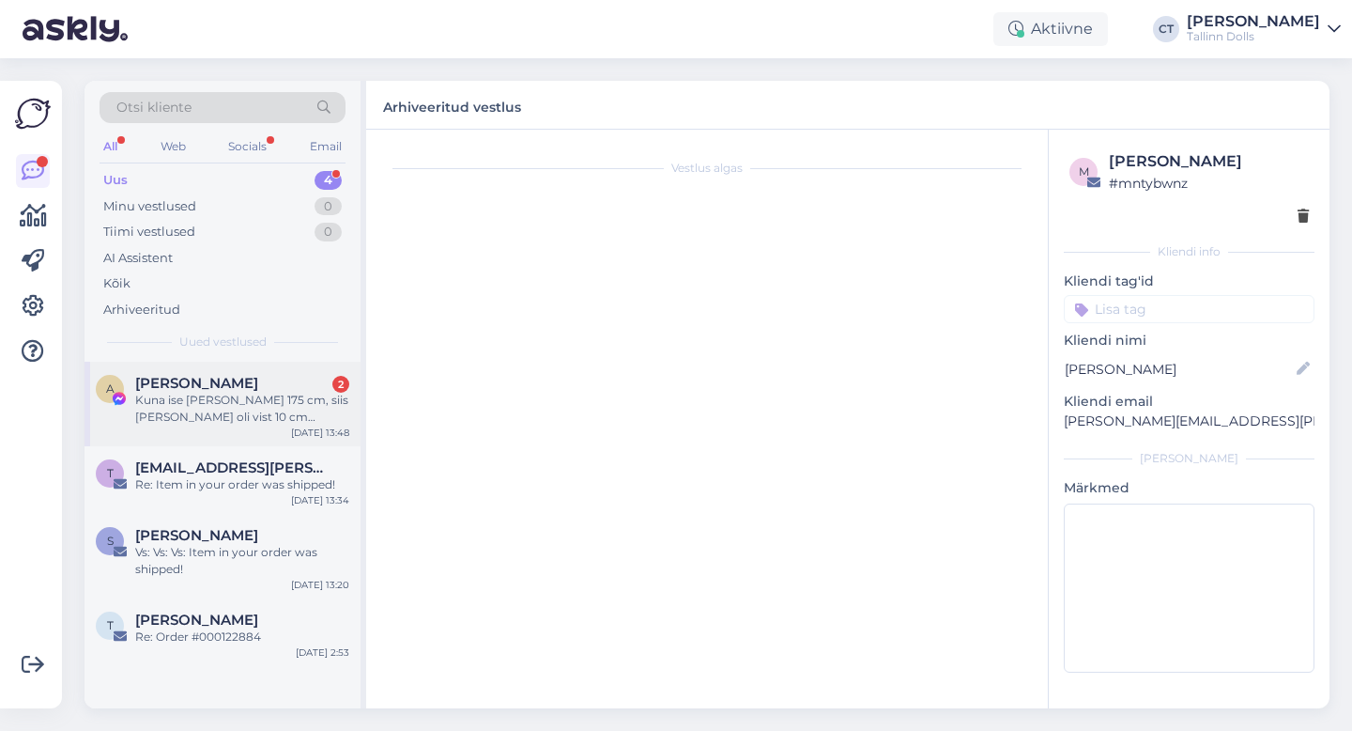
scroll to position [146, 0]
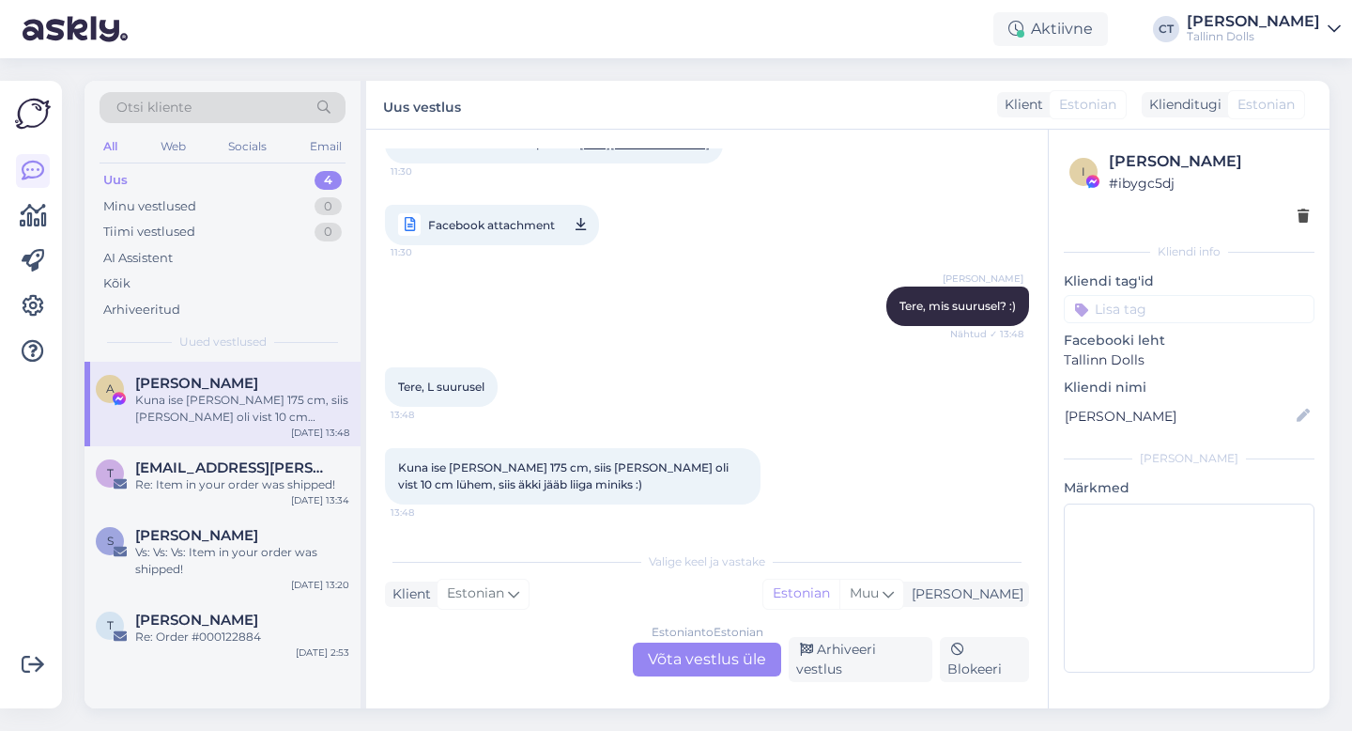
click at [703, 664] on div "Estonian to Estonian Võta vestlus üle" at bounding box center [707, 659] width 148 height 34
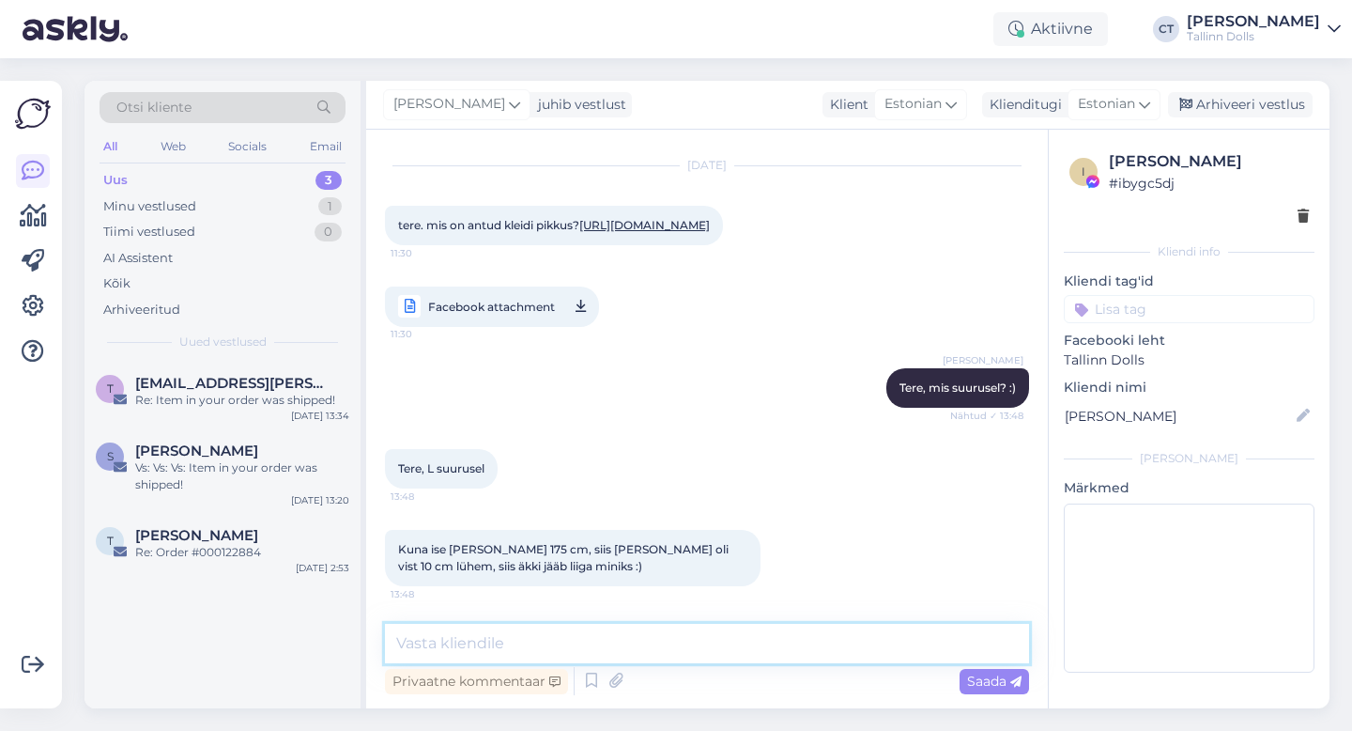
click at [700, 654] on textarea at bounding box center [707, 643] width 644 height 39
click at [400, 644] on textarea "94 -20cm" at bounding box center [707, 643] width 644 height 39
click at [784, 637] on textarea "Tere, L-suurusel õlast mõõdetuna üldpikkus on 94 -20cm" at bounding box center [707, 643] width 644 height 39
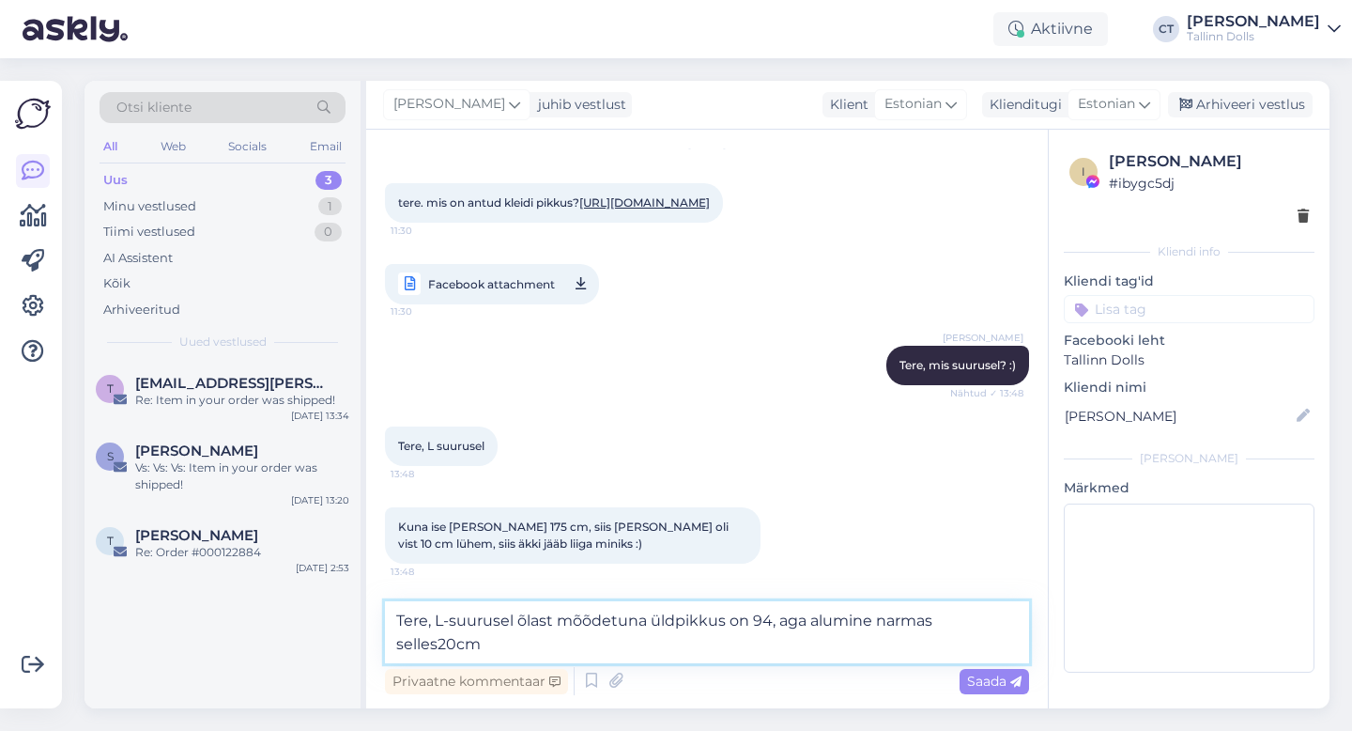
scroll to position [99, 0]
click at [447, 650] on textarea "Tere, L-suurusel õlast mõõdetuna üldpikkus on 94, aga alumine narmas sellest on…" at bounding box center [707, 632] width 644 height 62
click at [652, 638] on textarea "Tere, L-suurusel õlast mõõdetuna üldpikkus on 94, aga alumine narmas sellest on…" at bounding box center [707, 632] width 644 height 62
click at [731, 638] on textarea "Tere, L-suurusel õlast mõõdetuna üldpikkus on 94, aga alumine narmas sellest on…" at bounding box center [707, 632] width 644 height 62
type textarea "Tere, L-suurusel õlast mõõdetuna üldpikkus on 94, aga alumine narmas sellest on…"
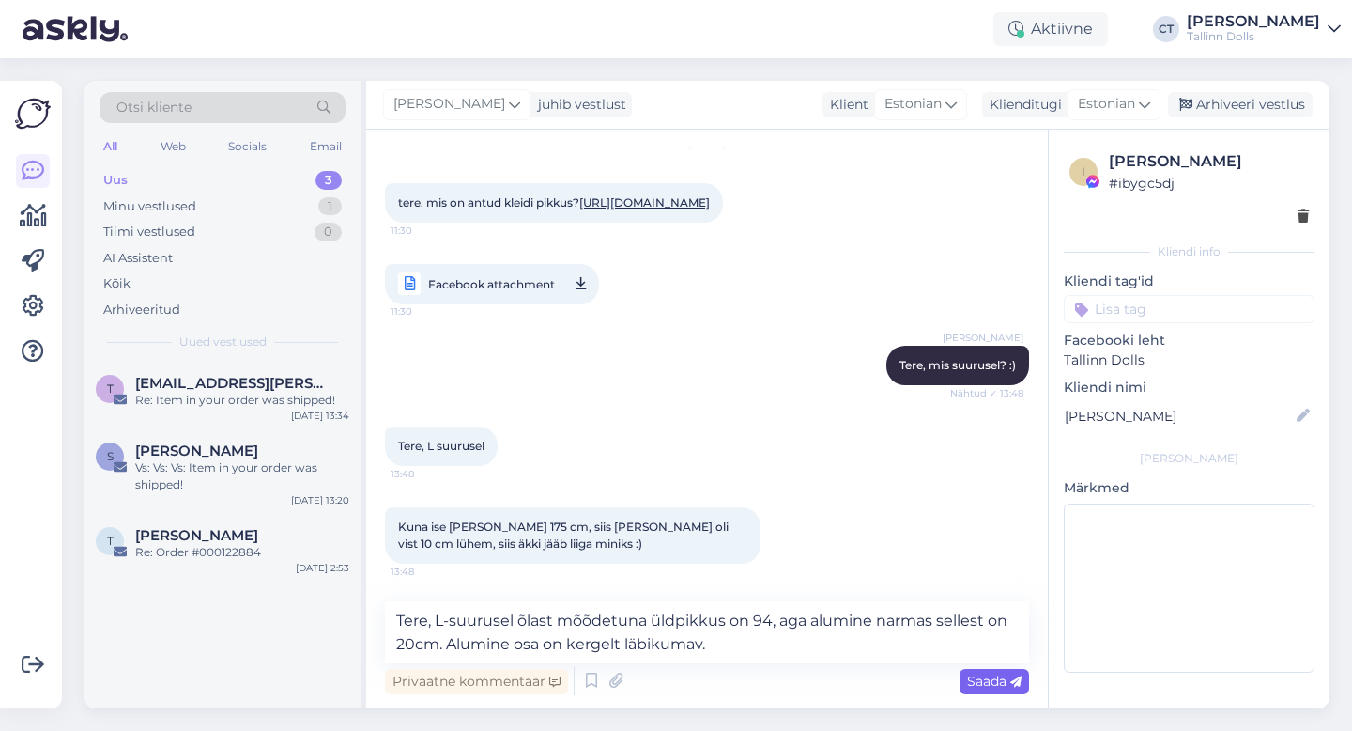
click at [990, 683] on span "Saada" at bounding box center [994, 680] width 54 height 17
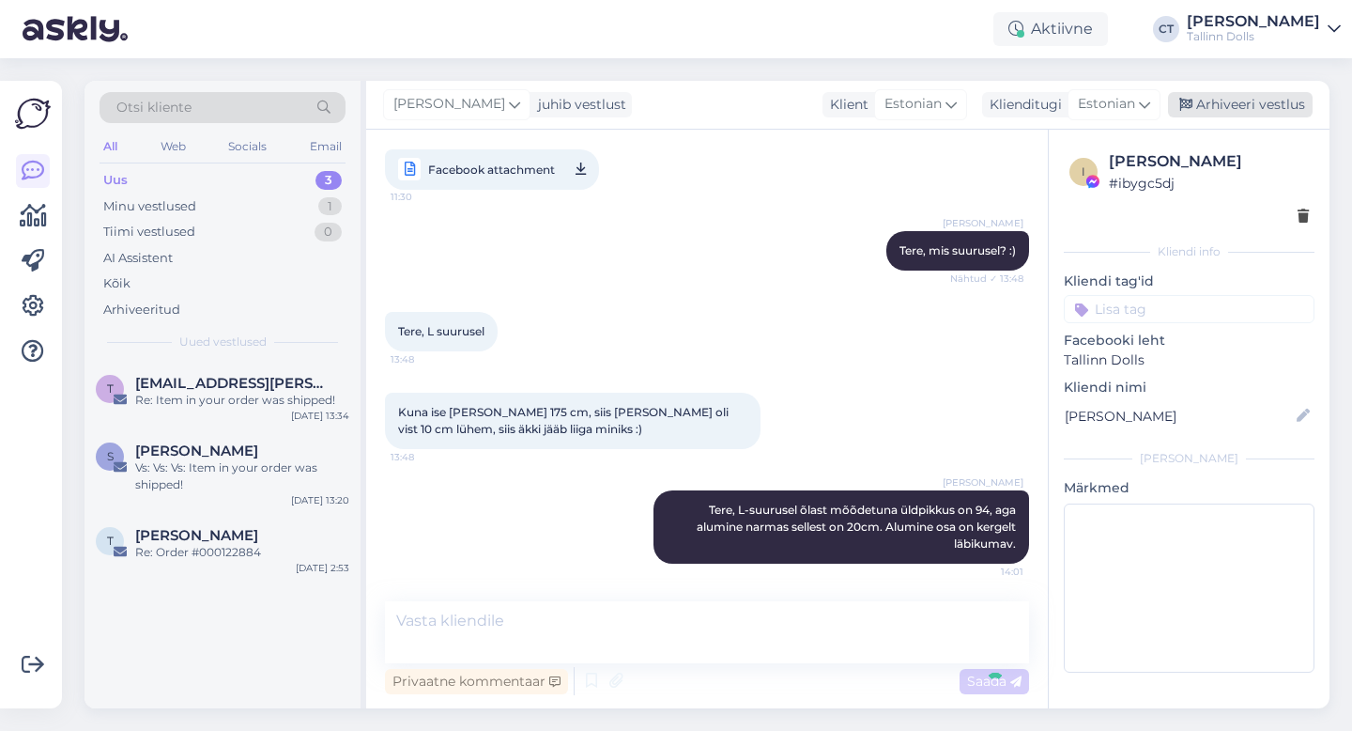
click at [1245, 100] on div "Arhiveeri vestlus" at bounding box center [1240, 104] width 145 height 25
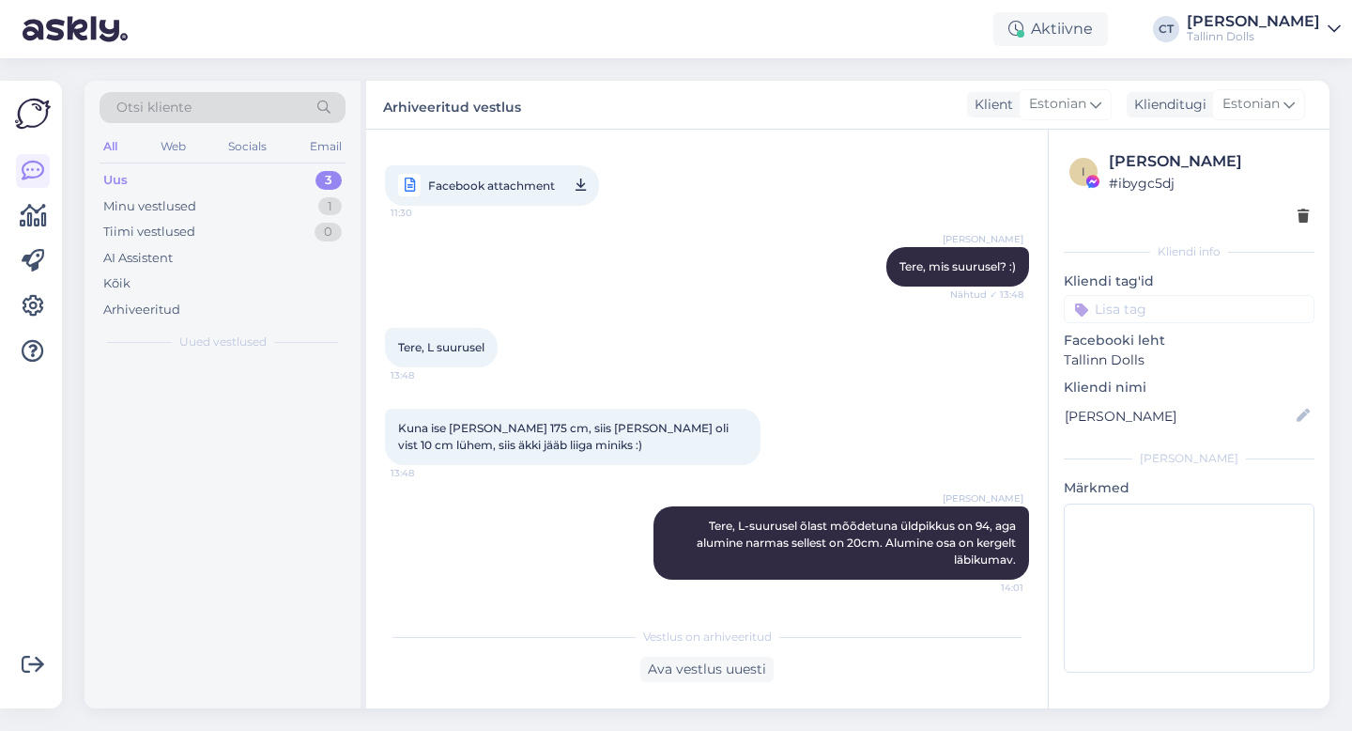
scroll to position [197, 0]
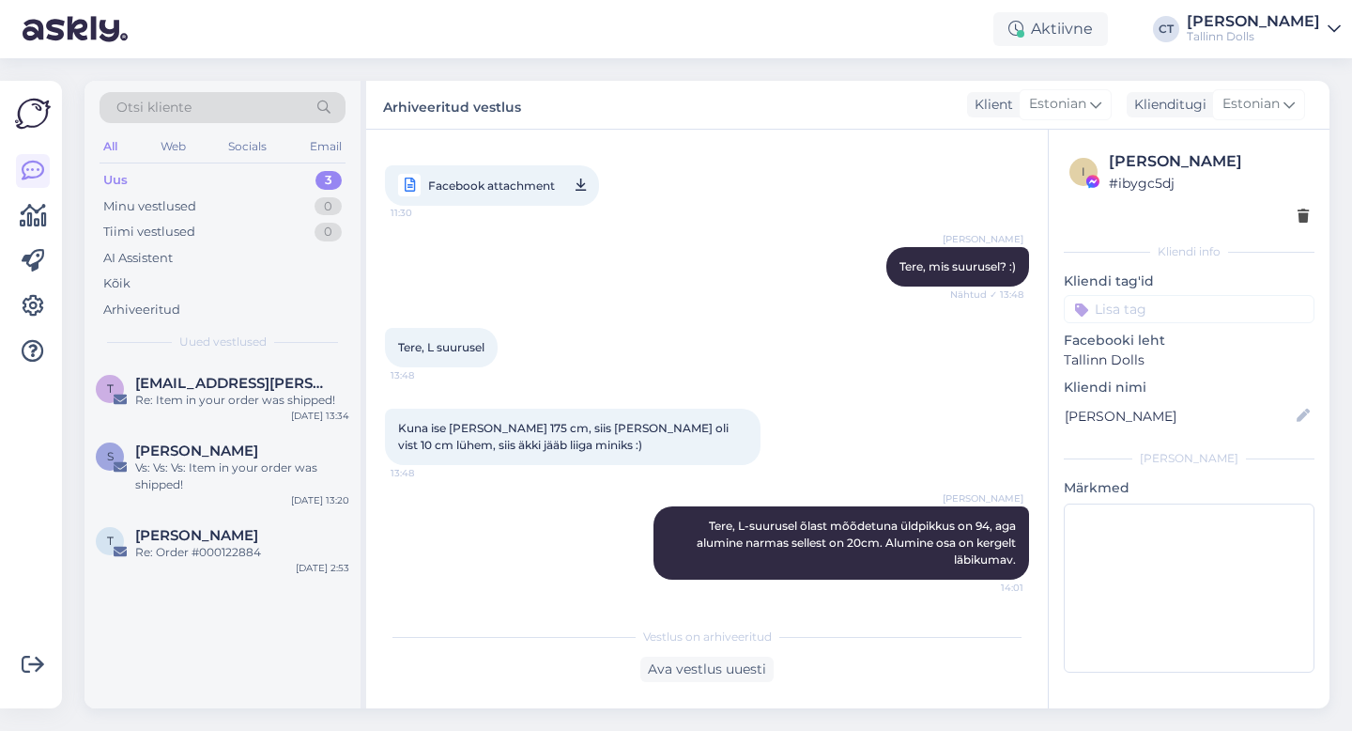
click at [768, 119] on div "Arhiveeritud vestlus Klient Estonian Klienditugi Estonian" at bounding box center [847, 105] width 963 height 49
click at [230, 429] on div "S [PERSON_NAME] Vs: Vs: Vs: Item in your order was shipped! [DATE] 13:20" at bounding box center [223, 471] width 276 height 85
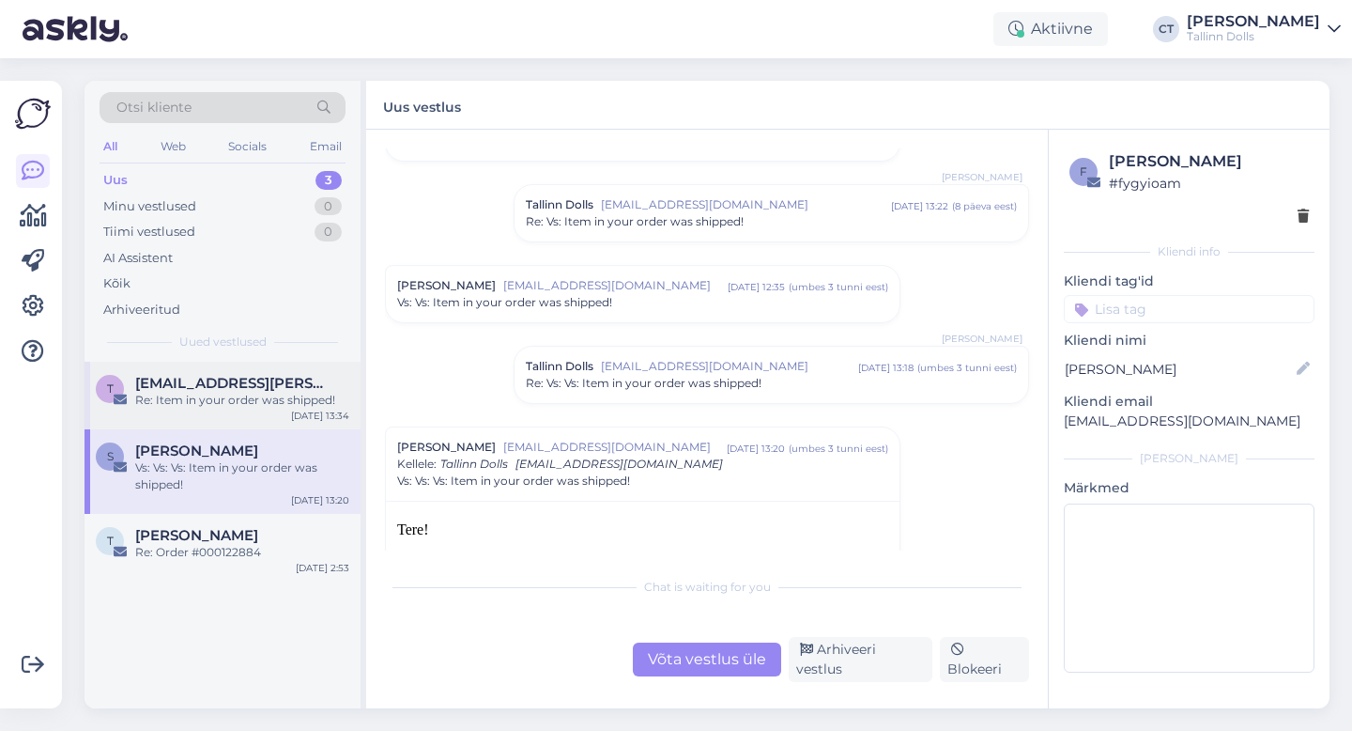
click at [203, 398] on div "Re: Item in your order was shipped!" at bounding box center [242, 400] width 214 height 17
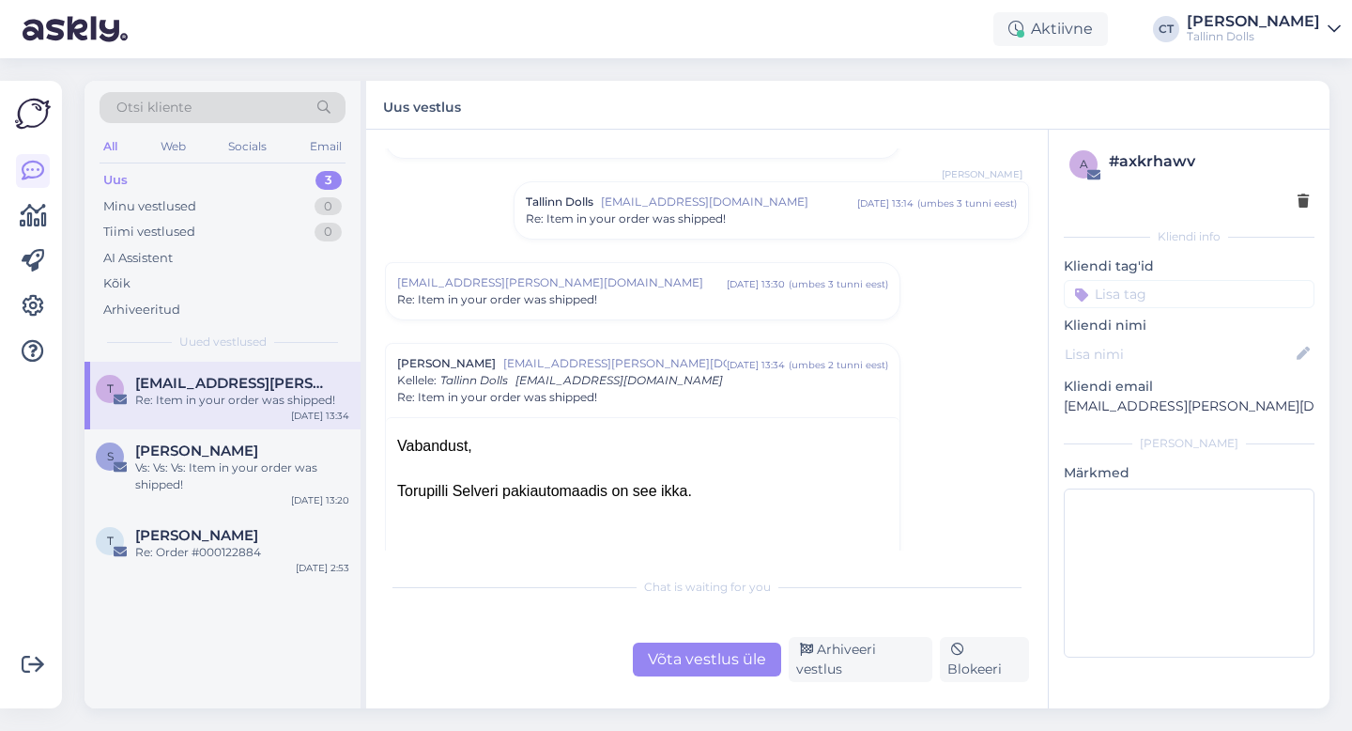
scroll to position [103, 0]
click at [582, 308] on div "[EMAIL_ADDRESS][PERSON_NAME][DOMAIN_NAME] [DATE] 13:30 ( umbes 3 tunni eest ) R…" at bounding box center [643, 286] width 514 height 56
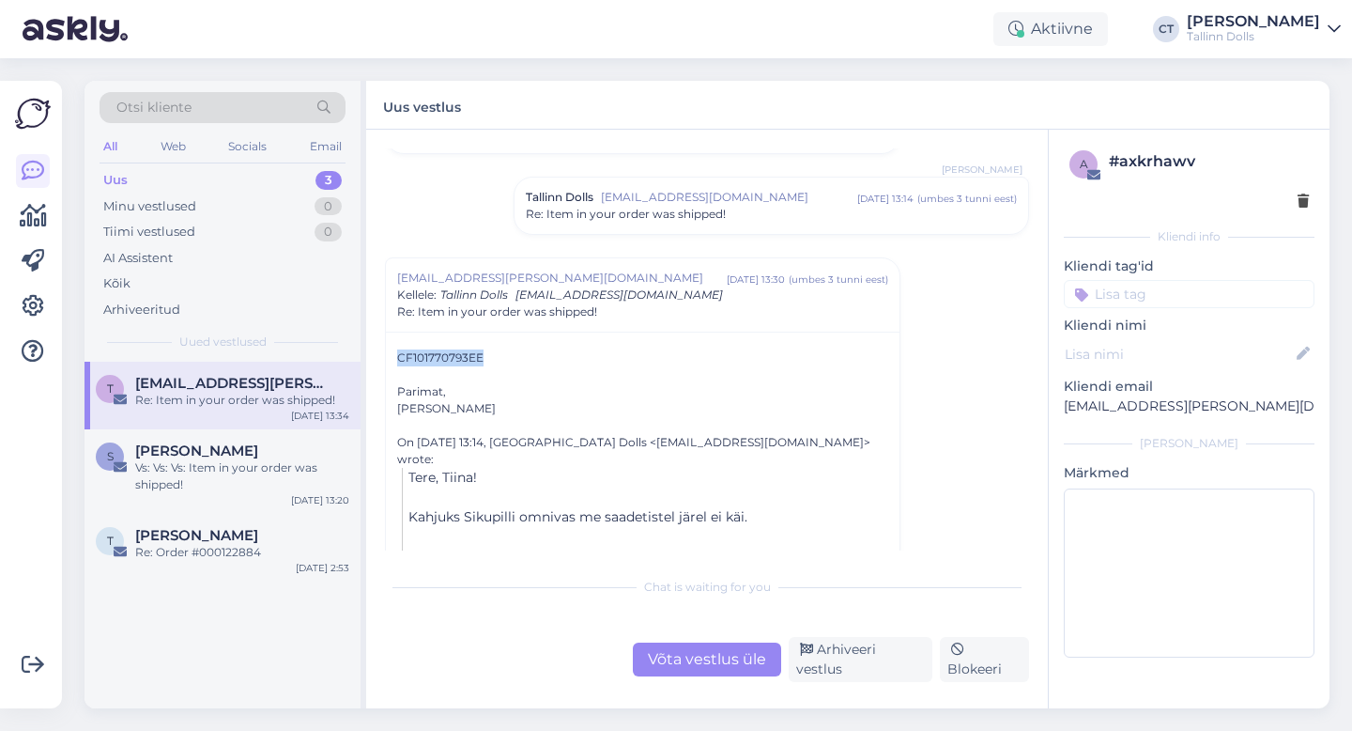
drag, startPoint x: 487, startPoint y: 361, endPoint x: 387, endPoint y: 355, distance: 100.6
click at [387, 355] on div "CF101770793EE Parimat, [PERSON_NAME] On [DATE] 13:14, Tallinn Dolls <[EMAIL_ADD…" at bounding box center [643, 502] width 514 height 342
copy div "CF101770793EE"
click at [651, 665] on div "Võta vestlus üle" at bounding box center [707, 659] width 148 height 34
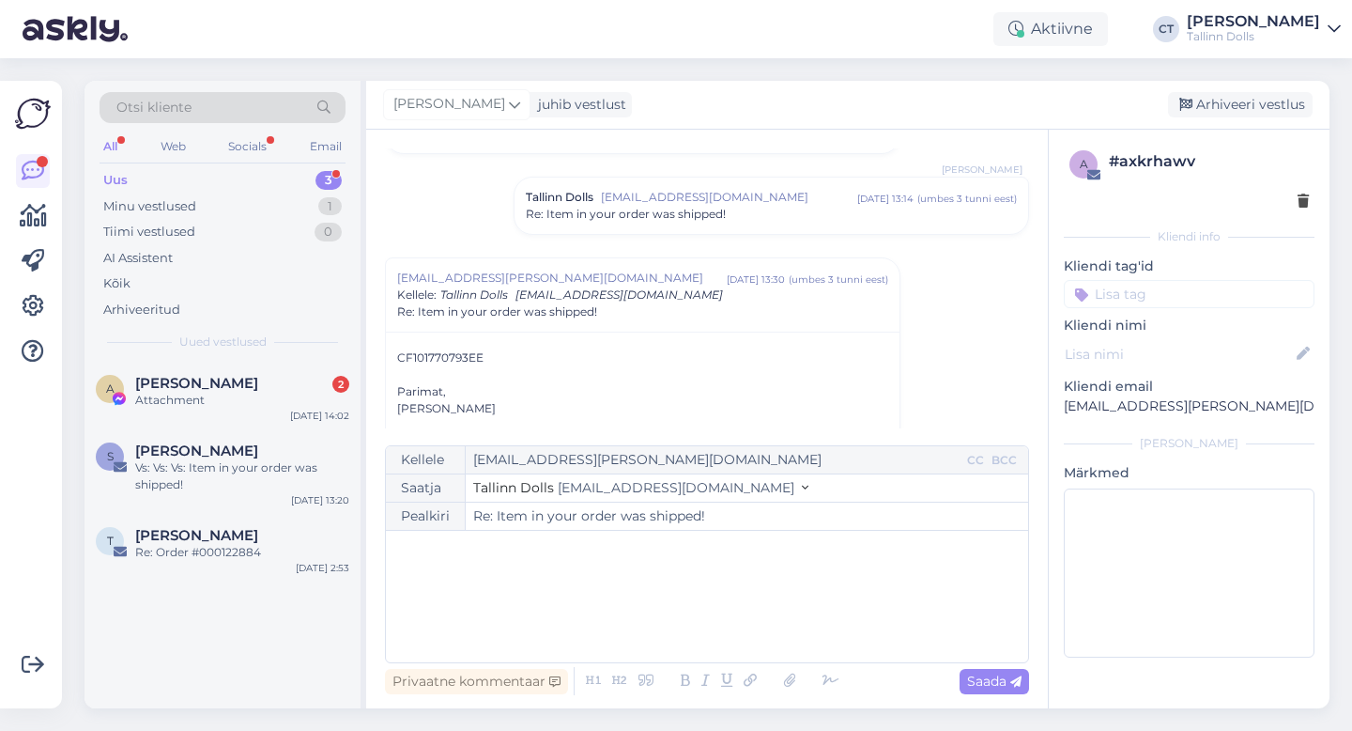
scroll to position [635, 0]
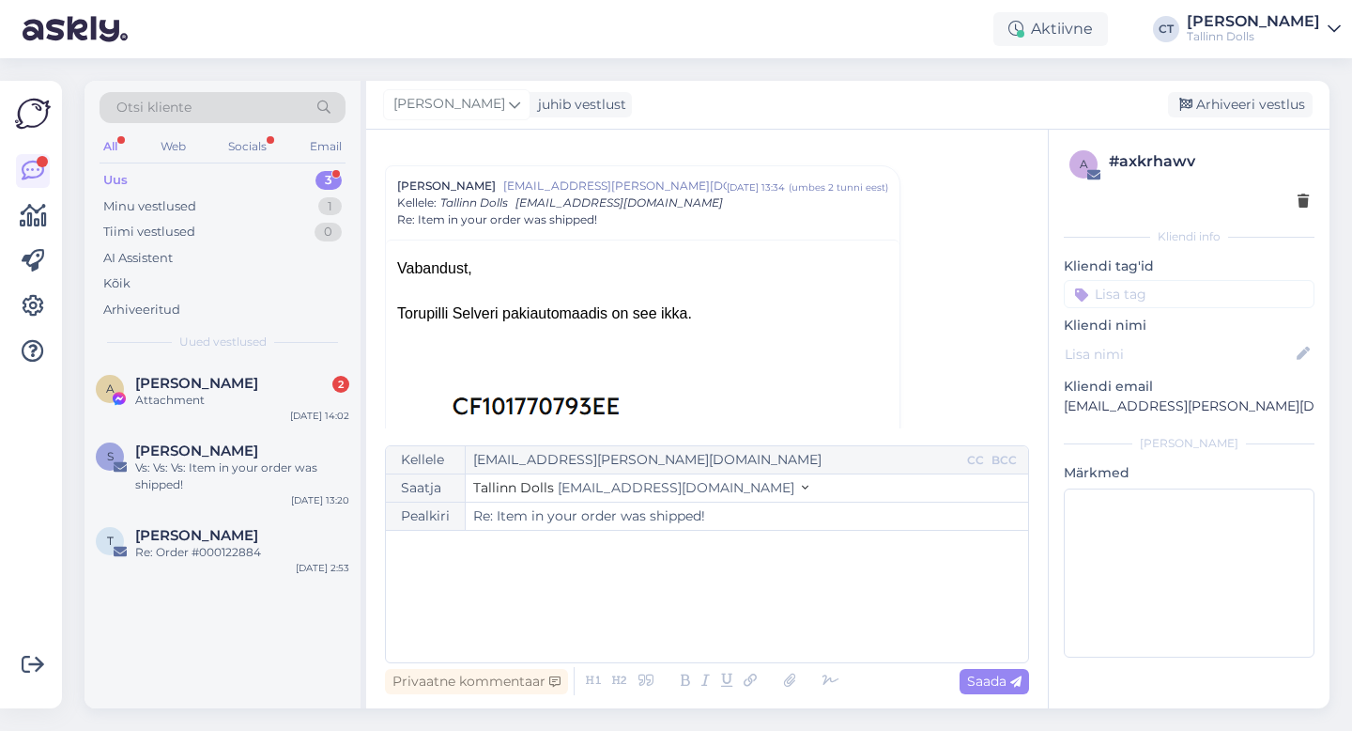
click at [679, 621] on div "﻿" at bounding box center [707, 596] width 624 height 113
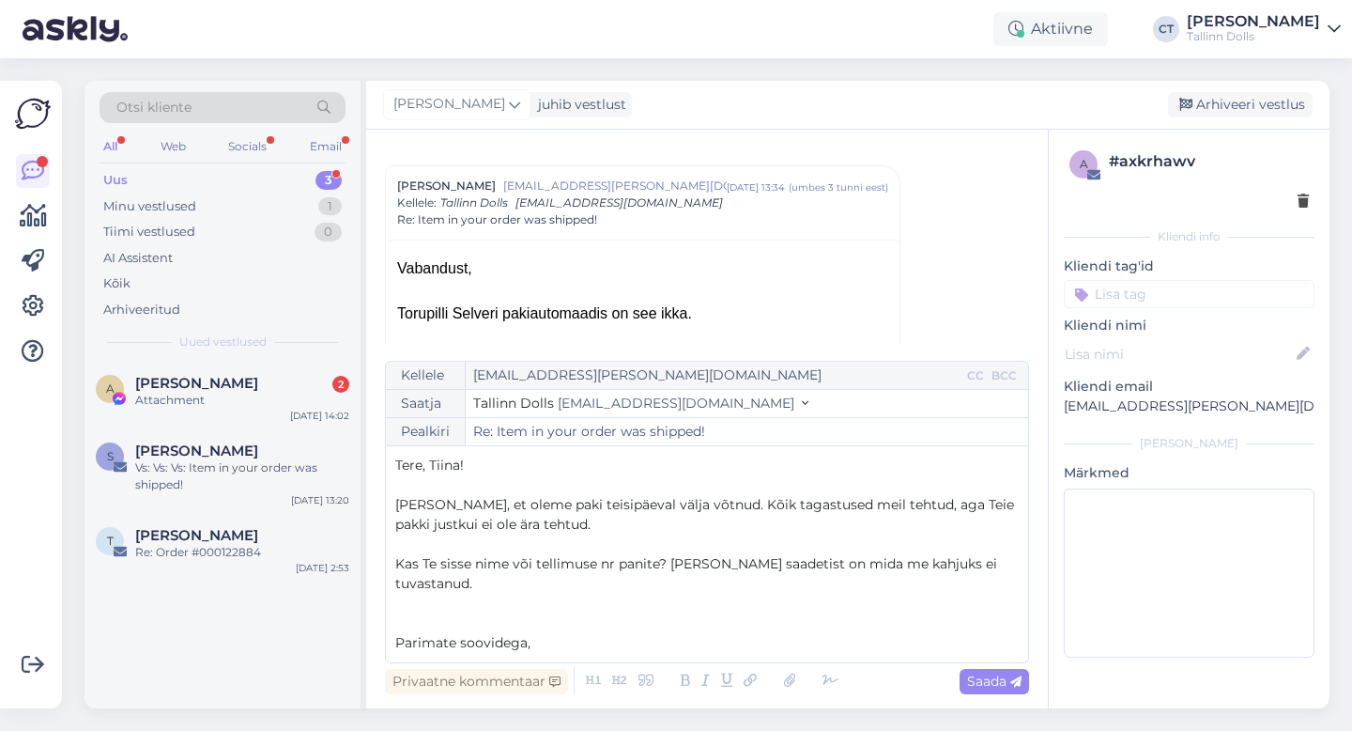
scroll to position [10, 0]
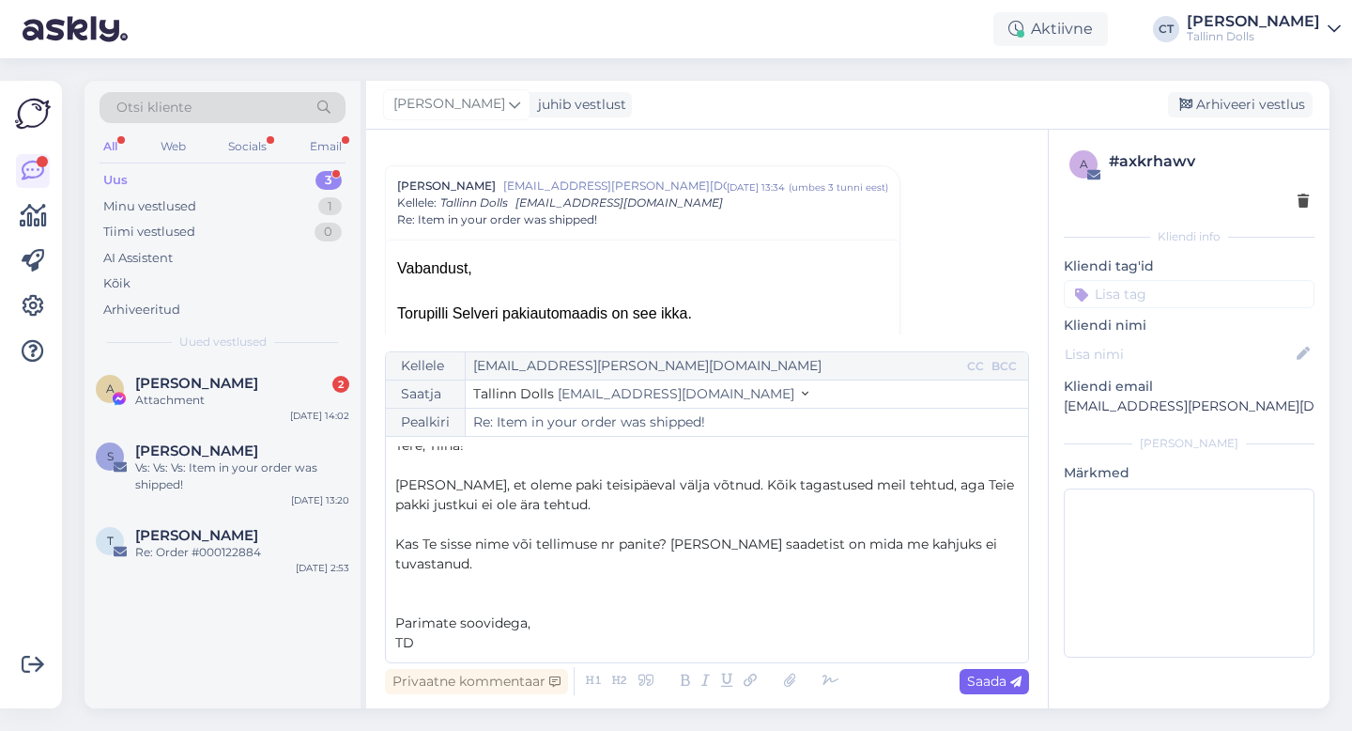
click at [992, 683] on span "Saada" at bounding box center [994, 680] width 54 height 17
type input "Re: Re: Item in your order was shipped!"
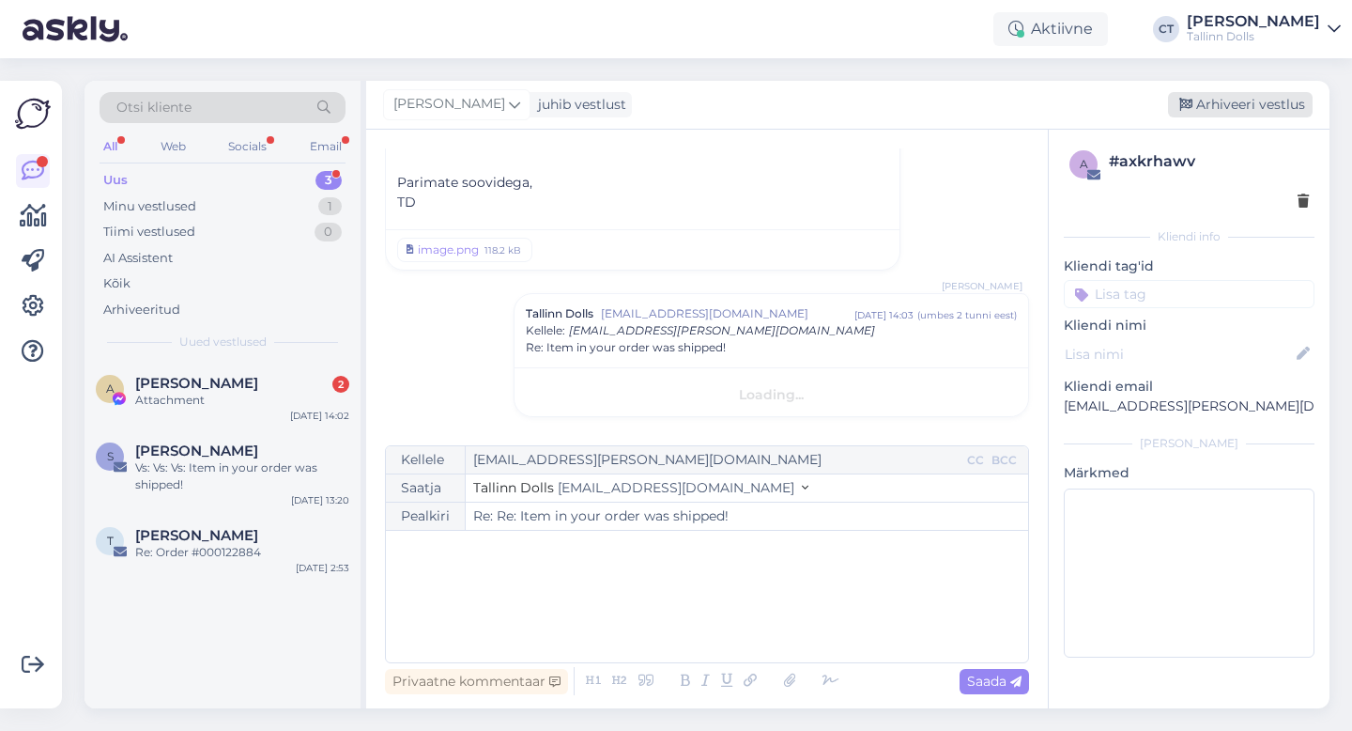
scroll to position [0, 0]
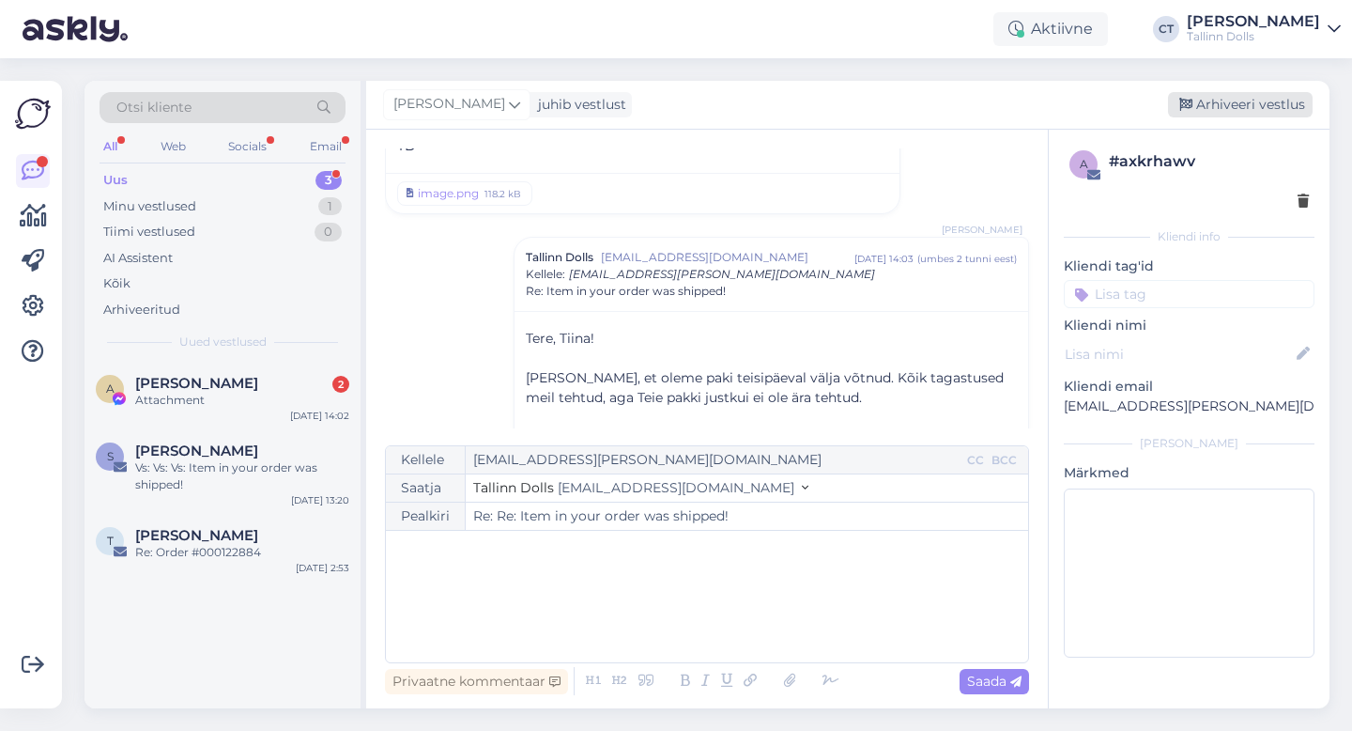
click at [1227, 105] on div "Arhiveeri vestlus" at bounding box center [1240, 104] width 145 height 25
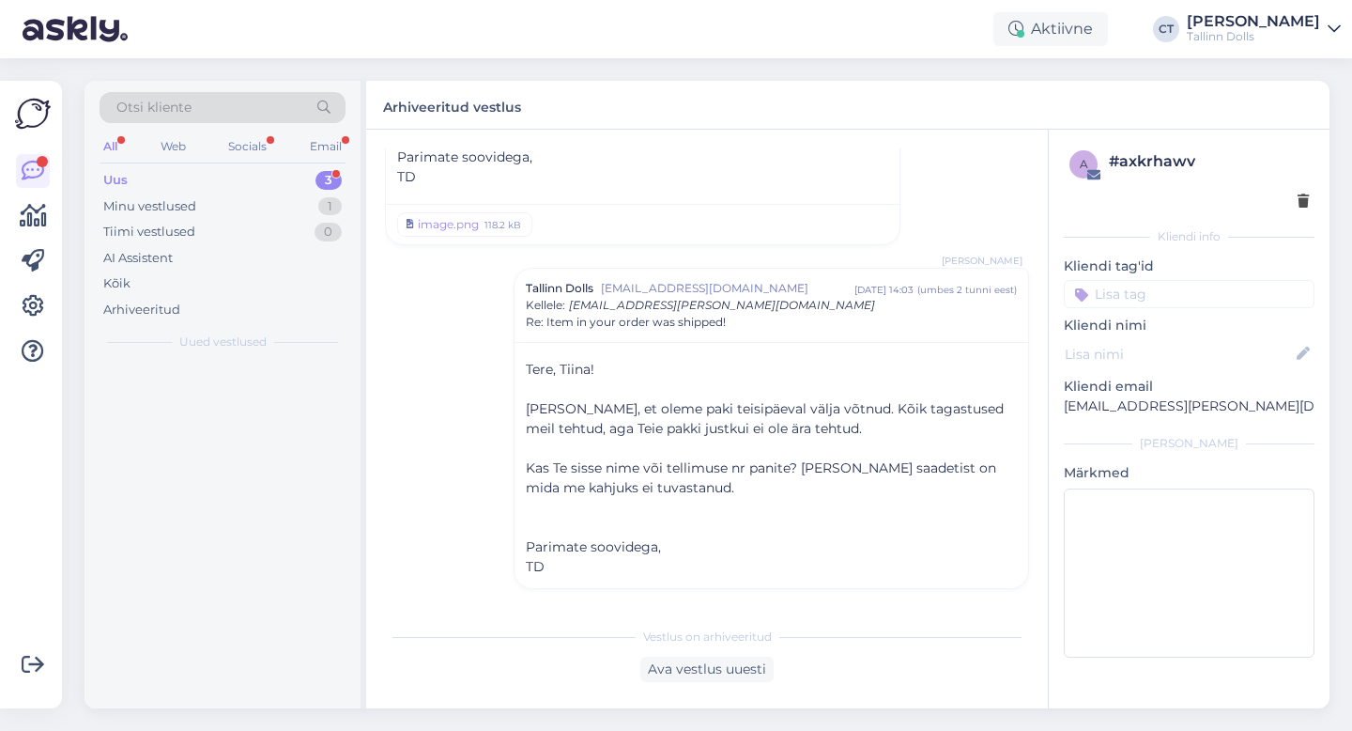
scroll to position [2139, 0]
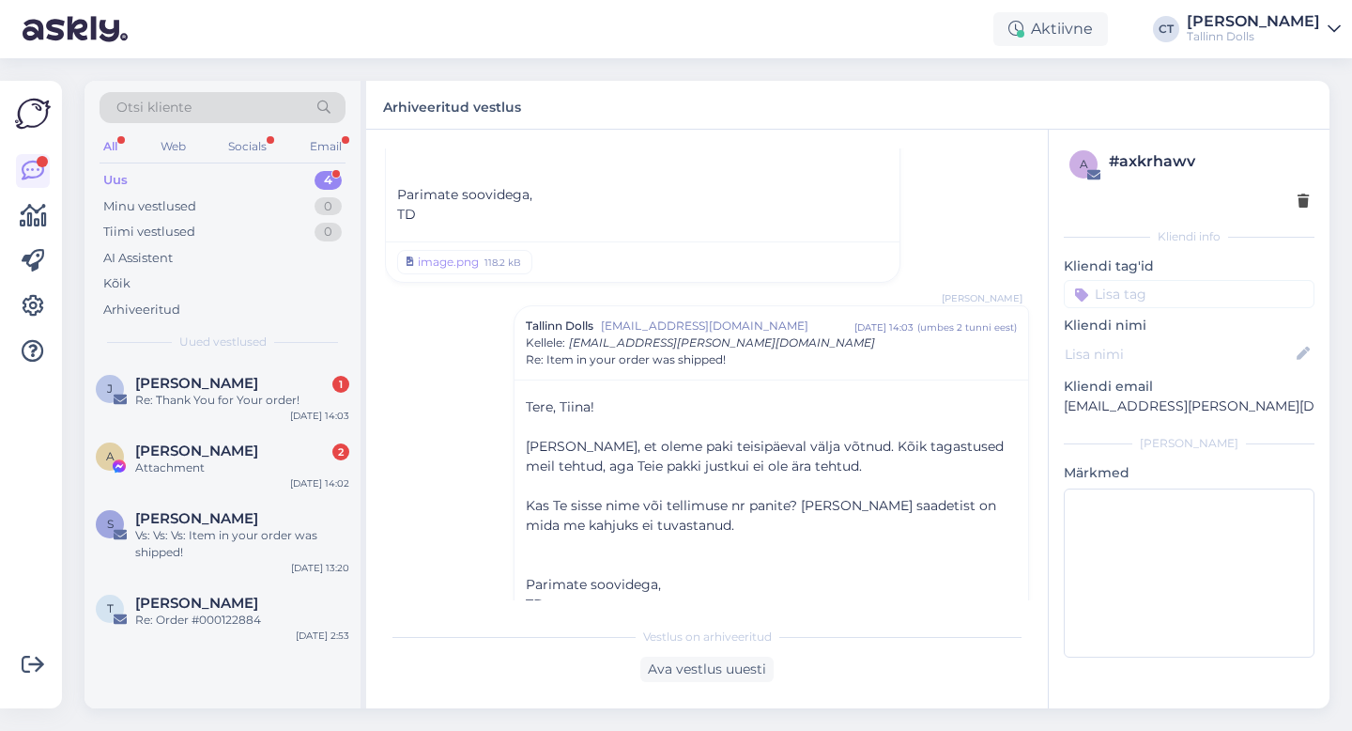
click at [151, 174] on div "Uus 4" at bounding box center [223, 180] width 246 height 26
click at [198, 368] on div "J [PERSON_NAME] 1 Re: Thank You for Your order! [DATE] 14:03" at bounding box center [223, 396] width 276 height 68
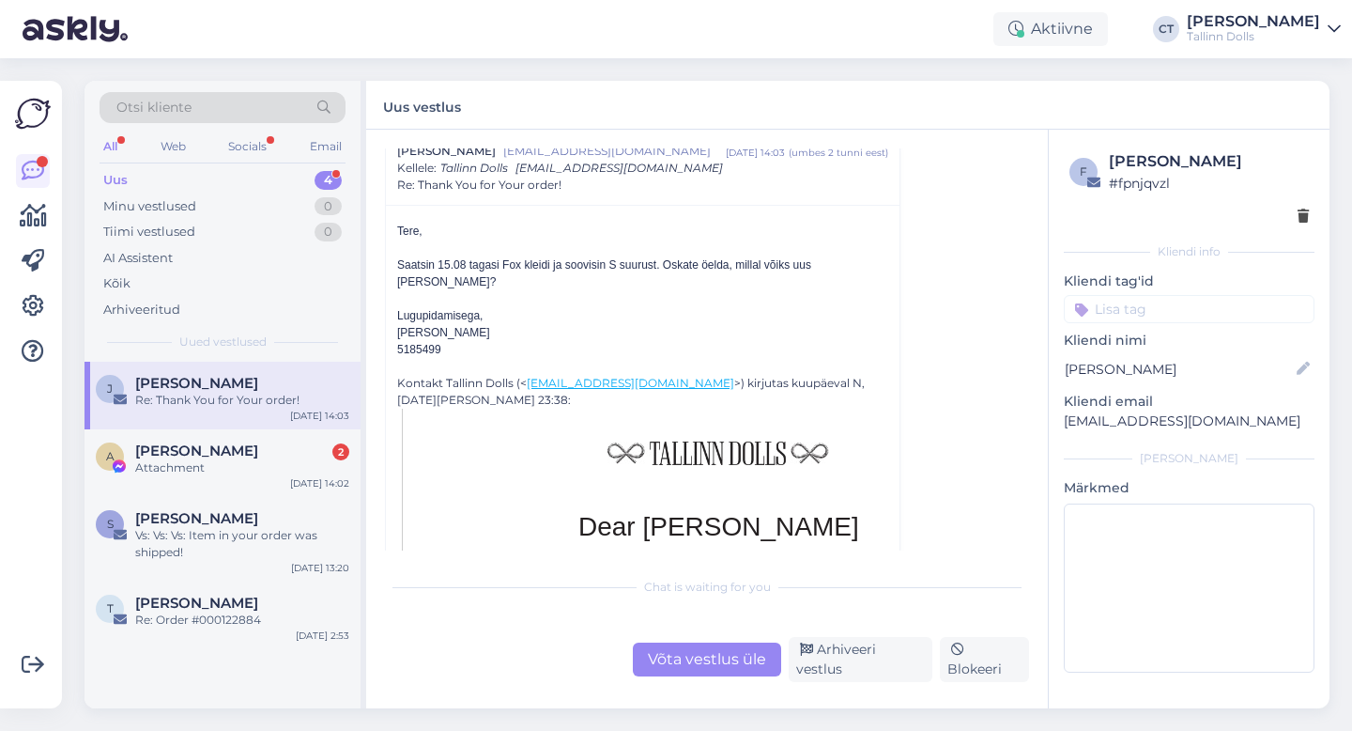
scroll to position [360, 0]
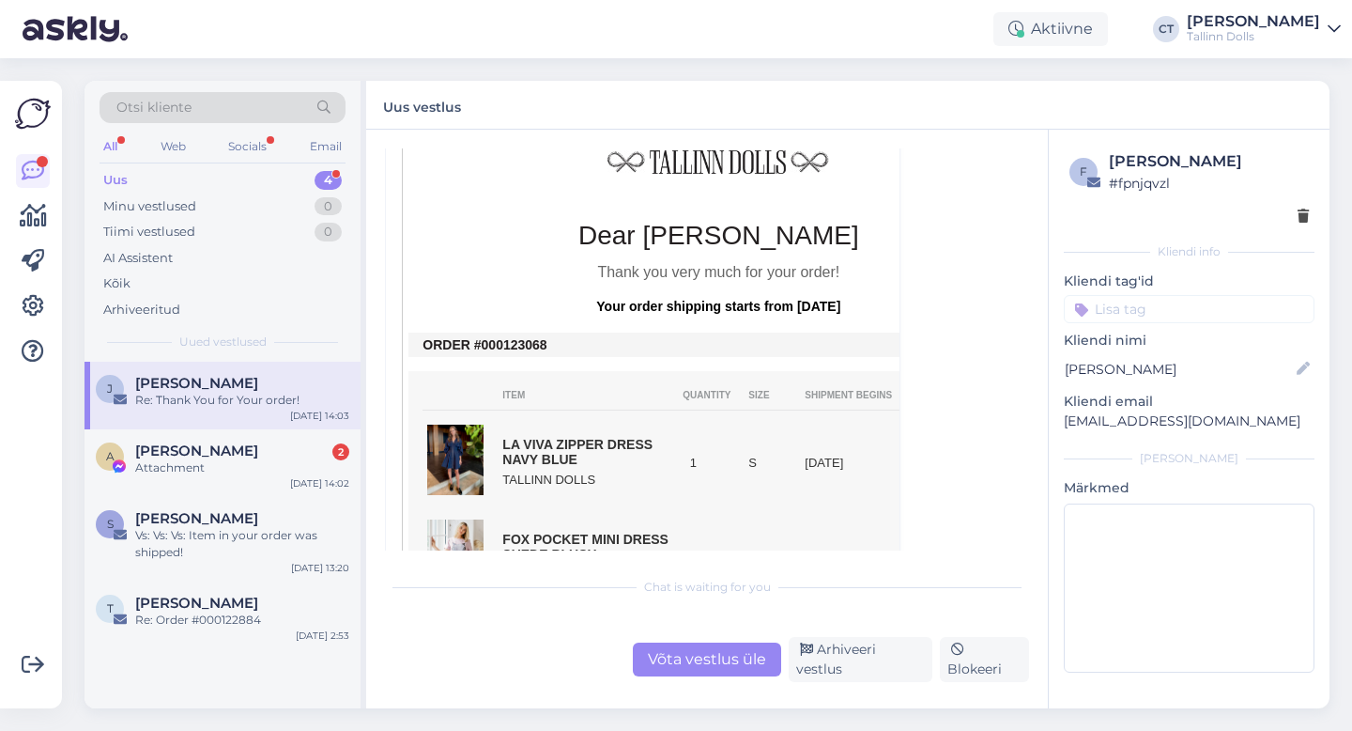
drag, startPoint x: 551, startPoint y: 350, endPoint x: 502, endPoint y: 345, distance: 49.2
click at [502, 345] on td "ORDER #000123068" at bounding box center [719, 344] width 592 height 15
click at [723, 670] on div "Võta vestlus üle" at bounding box center [707, 659] width 148 height 34
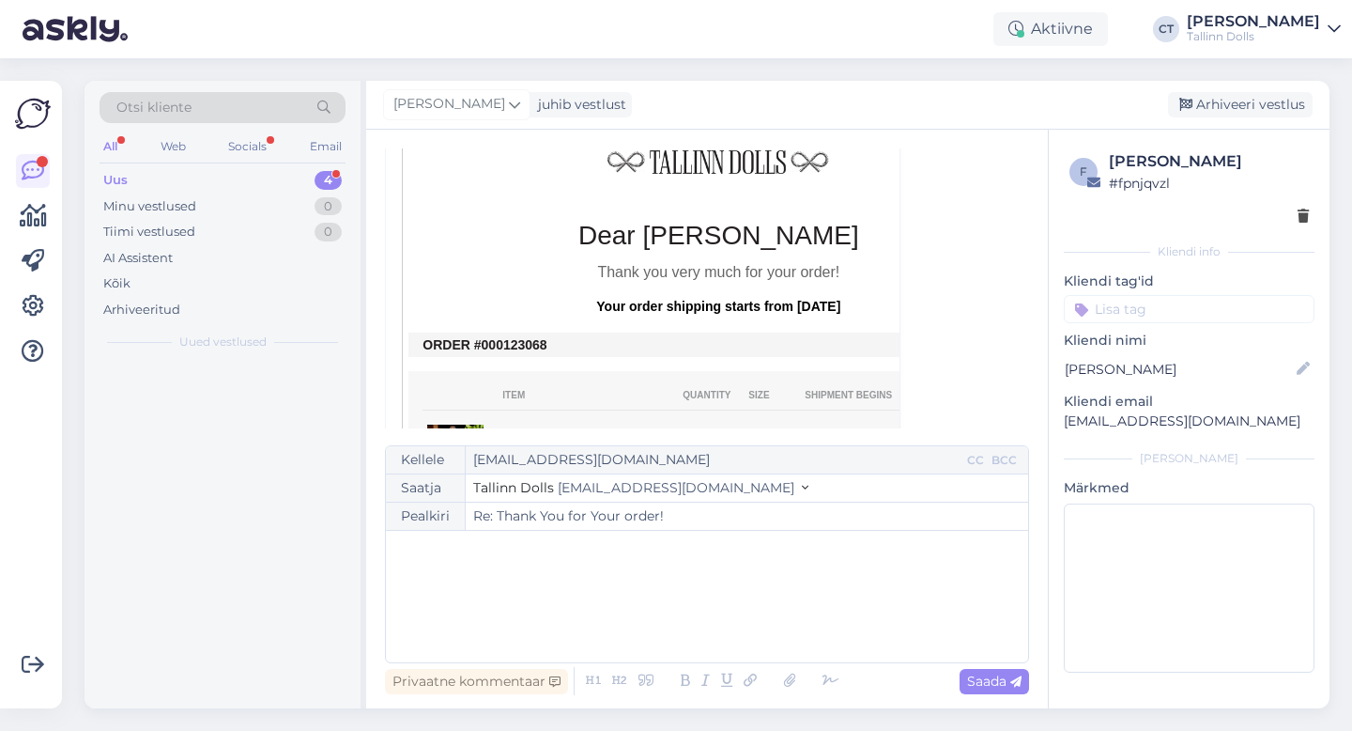
scroll to position [51, 0]
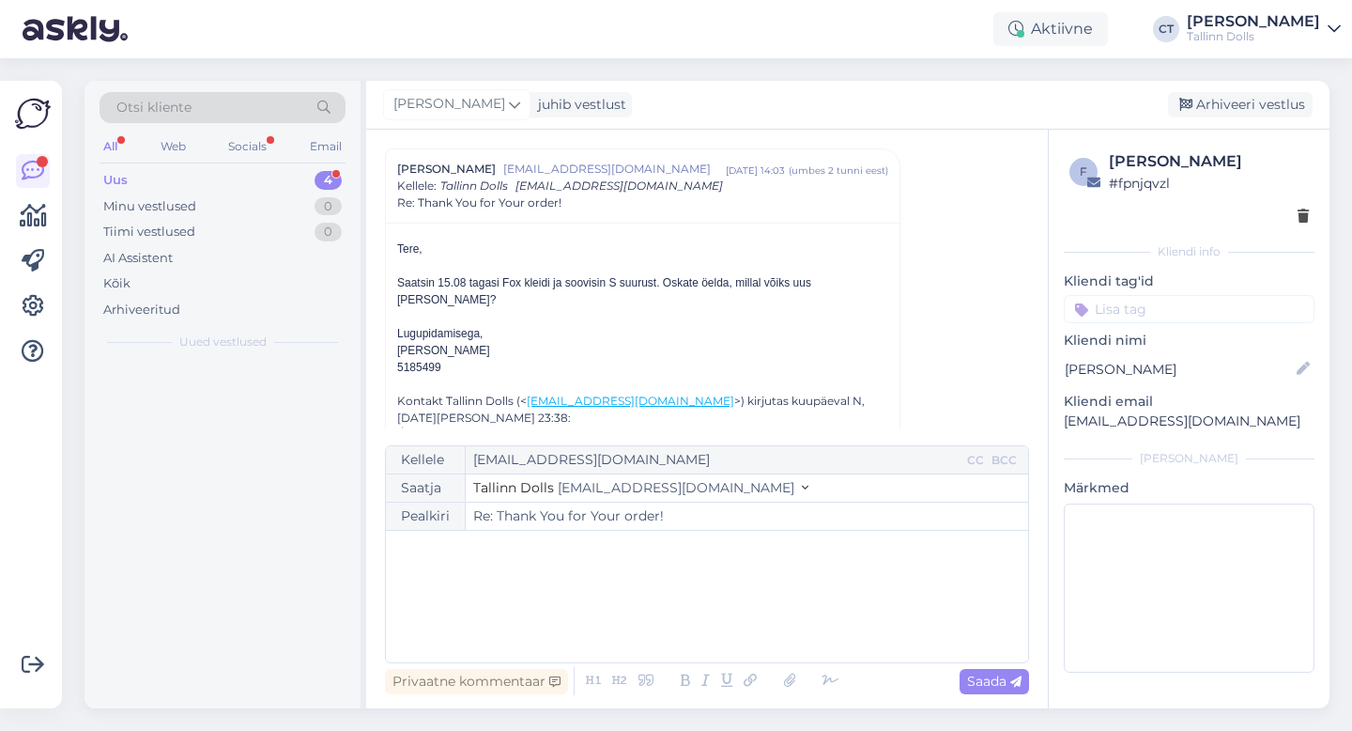
click at [751, 610] on div "﻿" at bounding box center [707, 596] width 624 height 113
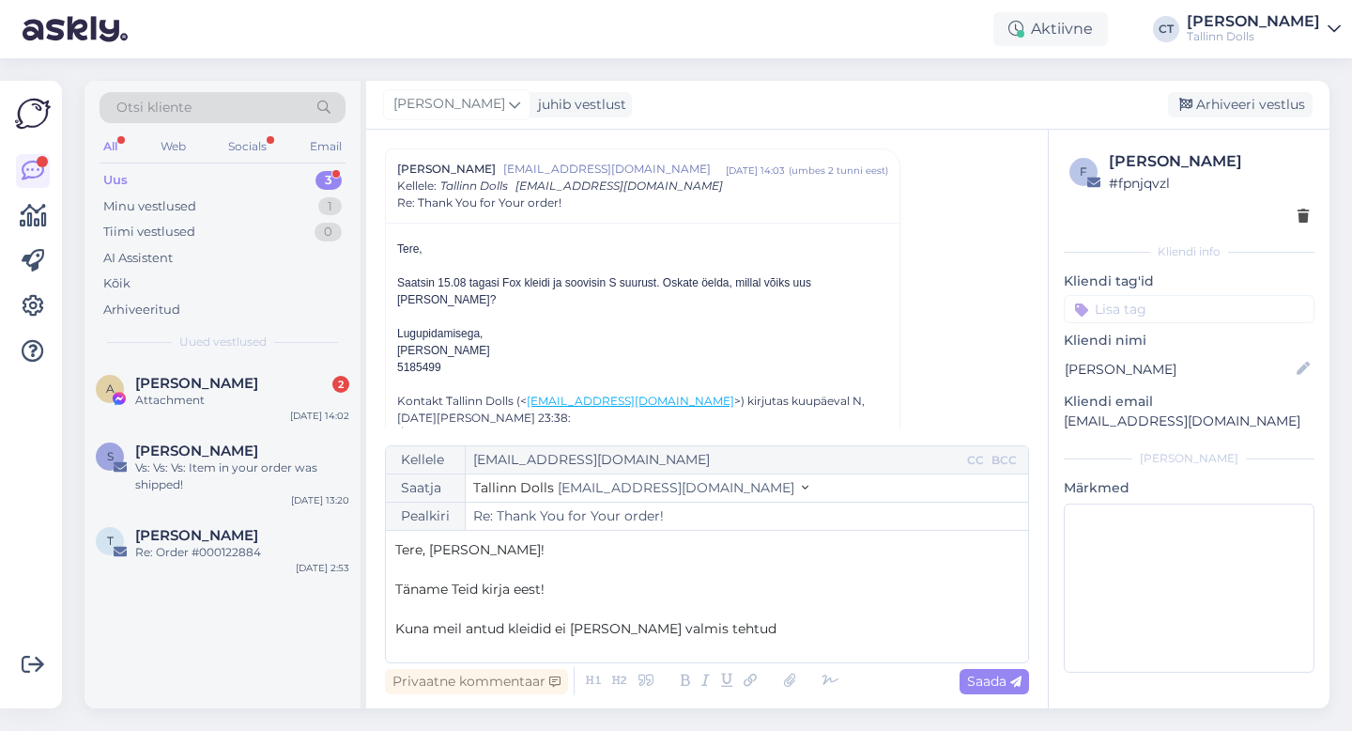
click at [399, 629] on span "Kuna meil antud kleidid ei [PERSON_NAME] valmis tehtud" at bounding box center [585, 628] width 381 height 17
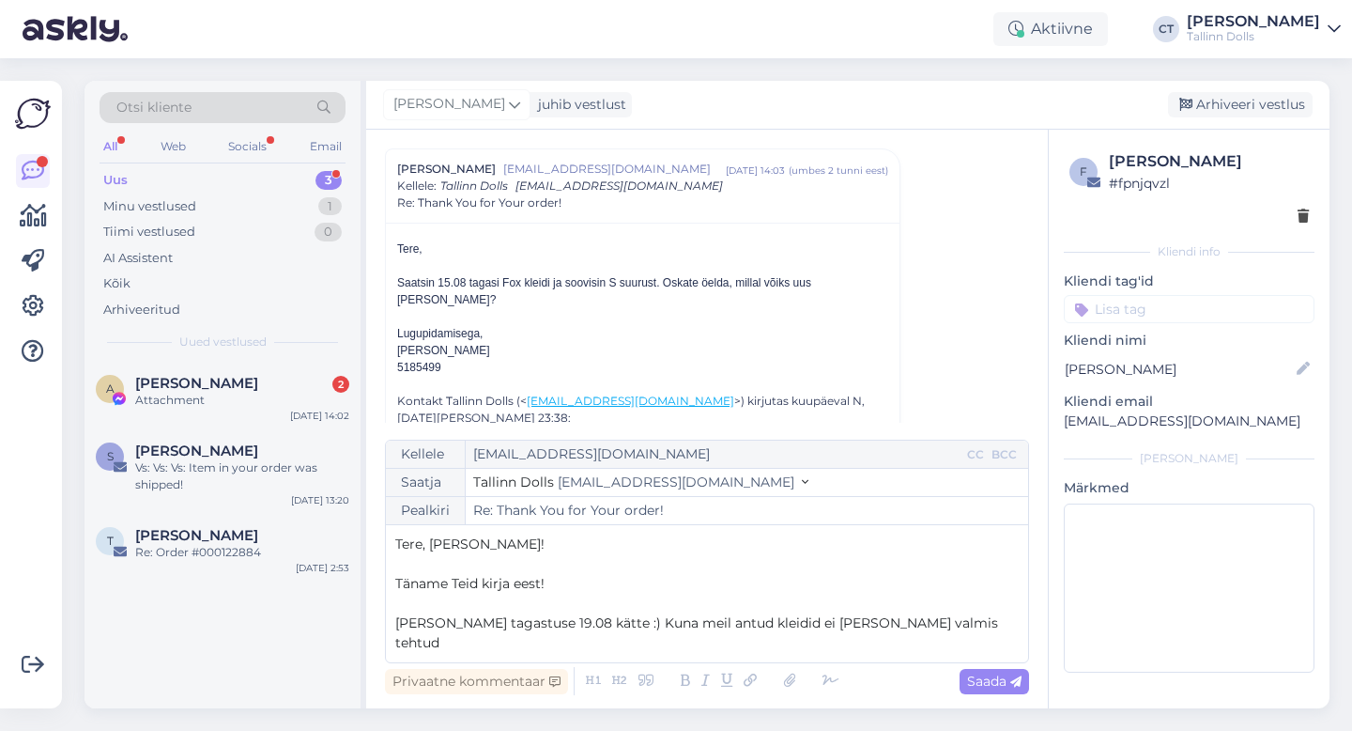
click at [977, 624] on p "[PERSON_NAME] tagastuse 19.08 kätte :) Kuna meil antud kleidid ei [PERSON_NAME]…" at bounding box center [707, 632] width 624 height 39
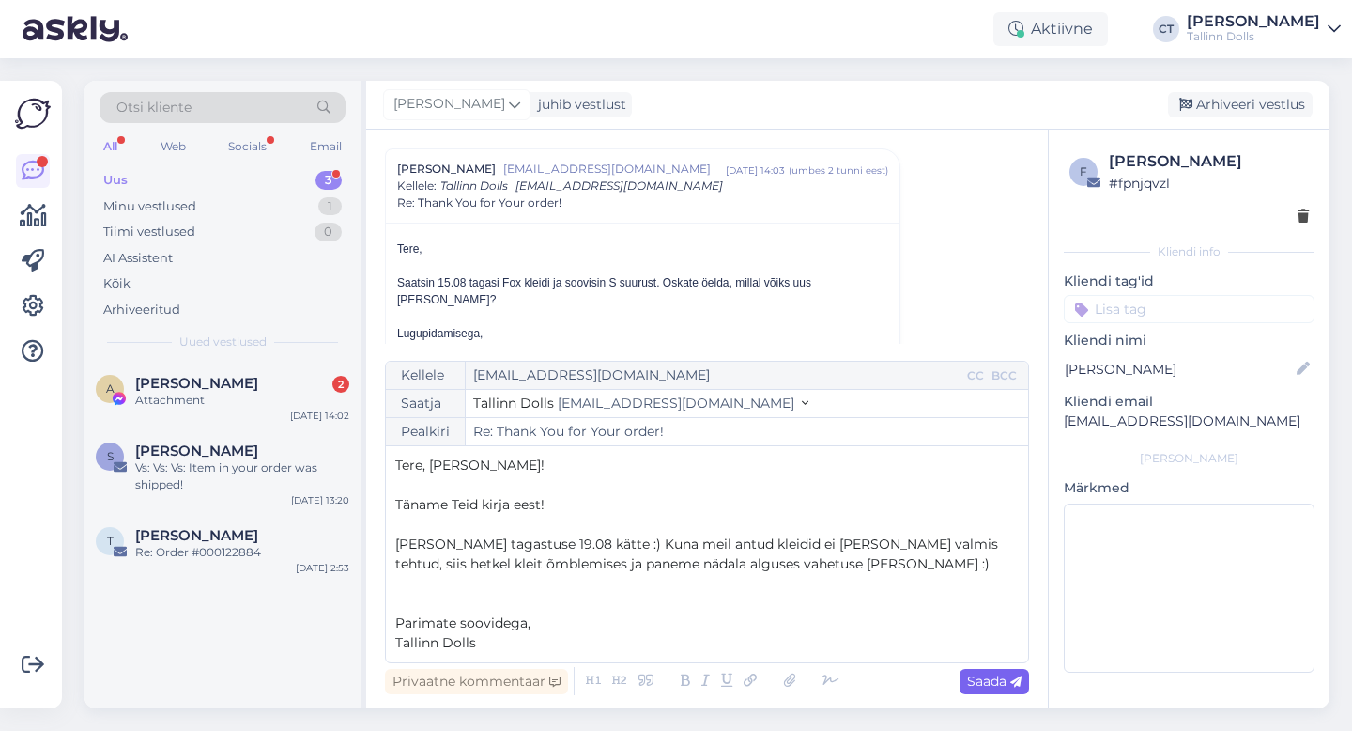
click at [977, 675] on span "Saada" at bounding box center [994, 680] width 54 height 17
type input "Re: Re: Thank You for Your order!"
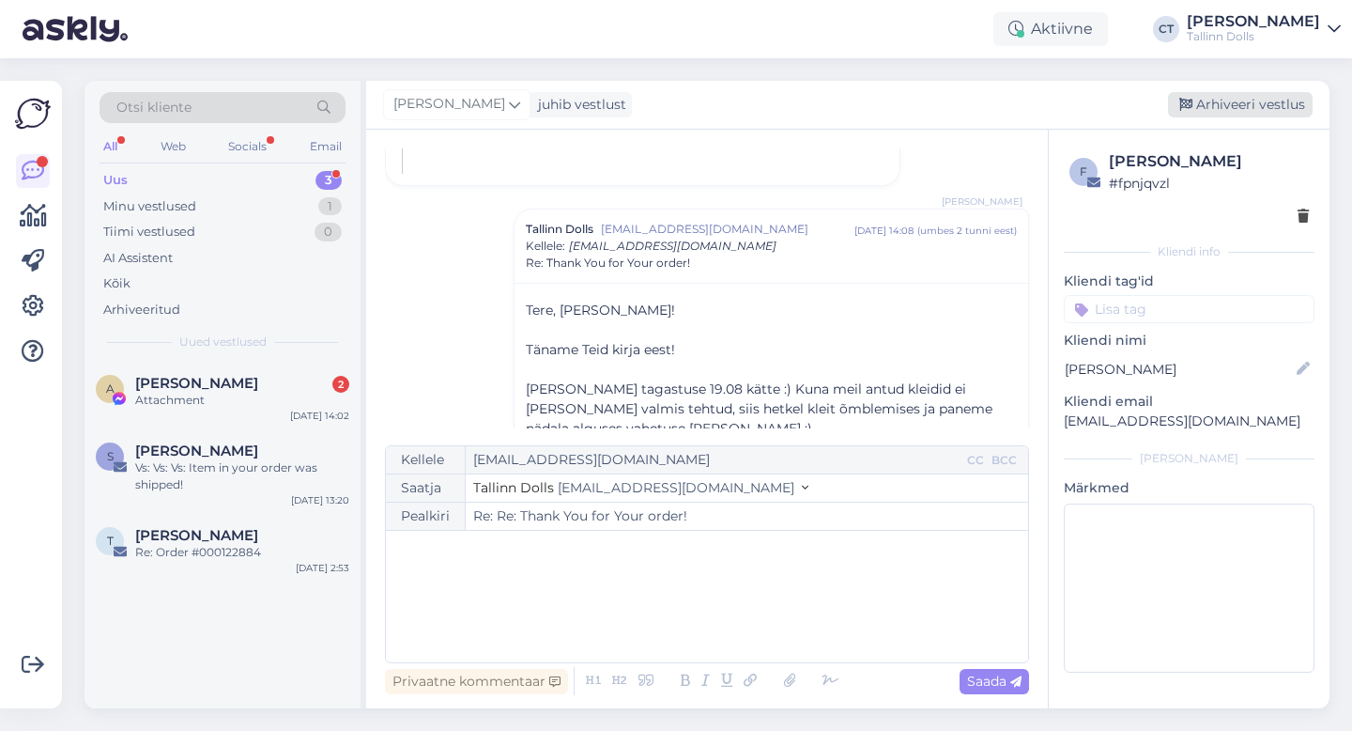
click at [1234, 107] on div "Arhiveeri vestlus" at bounding box center [1240, 104] width 145 height 25
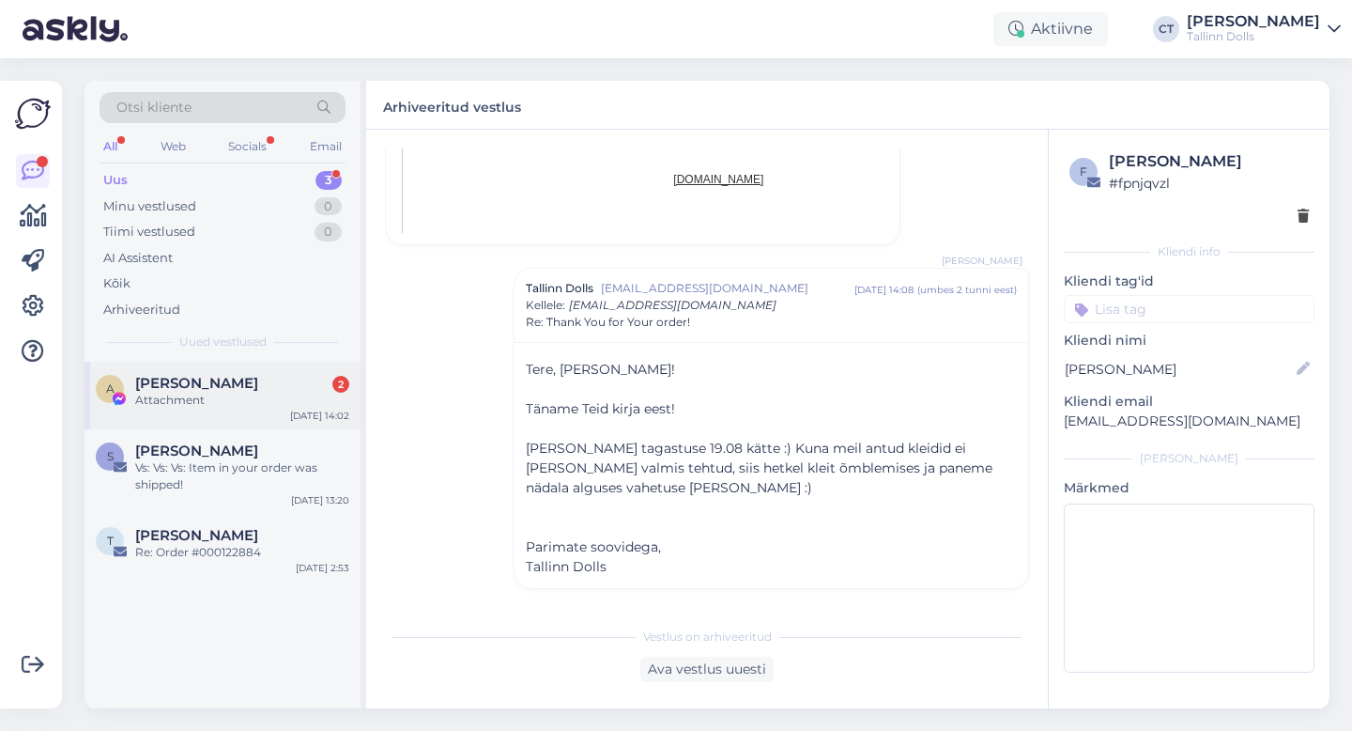
click at [242, 390] on div "[PERSON_NAME] 2" at bounding box center [242, 383] width 214 height 17
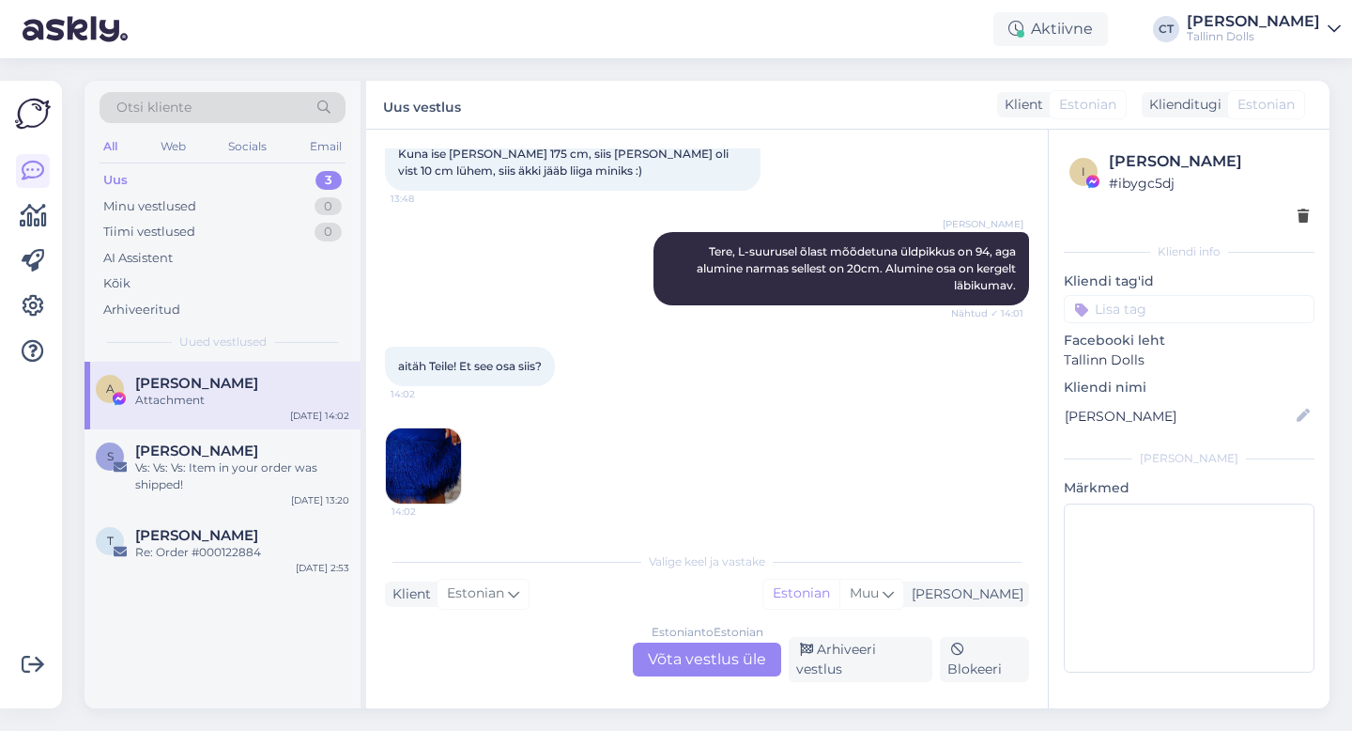
scroll to position [460, 0]
click at [424, 487] on img at bounding box center [423, 465] width 75 height 75
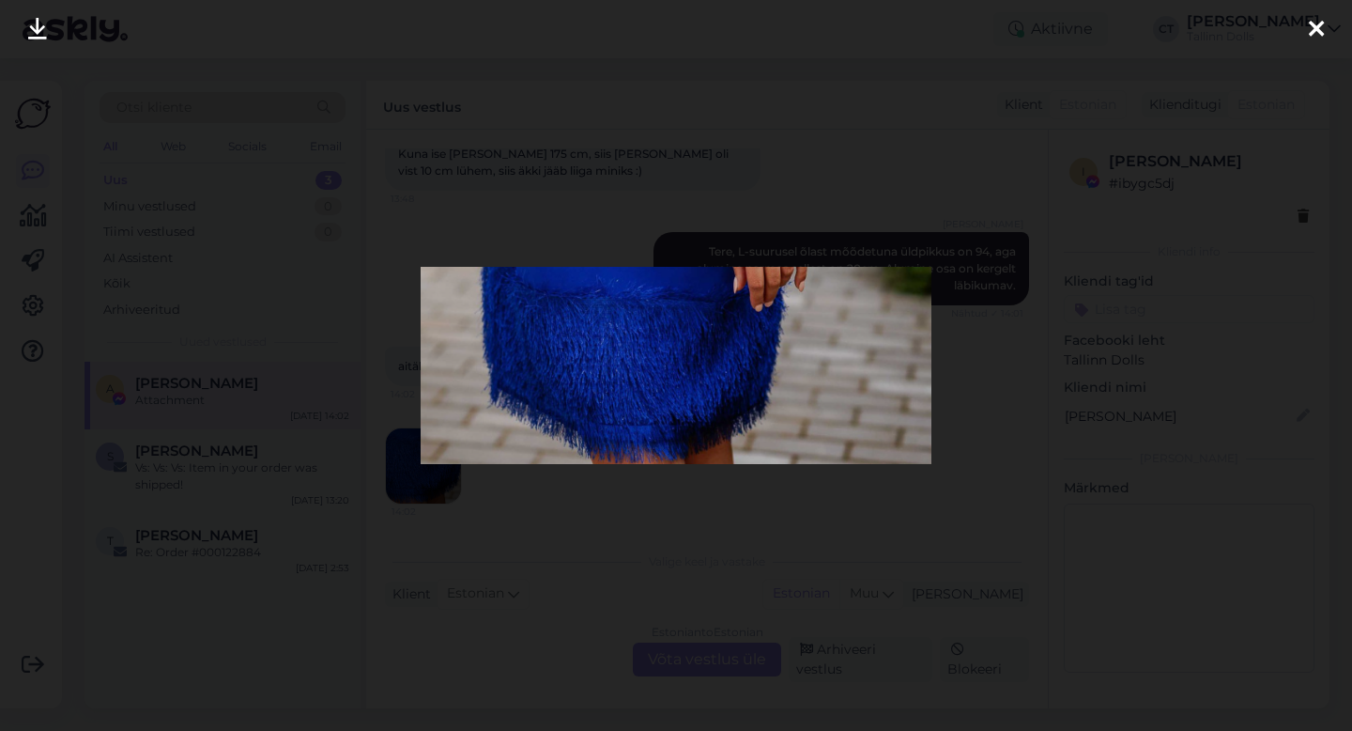
click at [1325, 26] on div at bounding box center [1317, 29] width 38 height 59
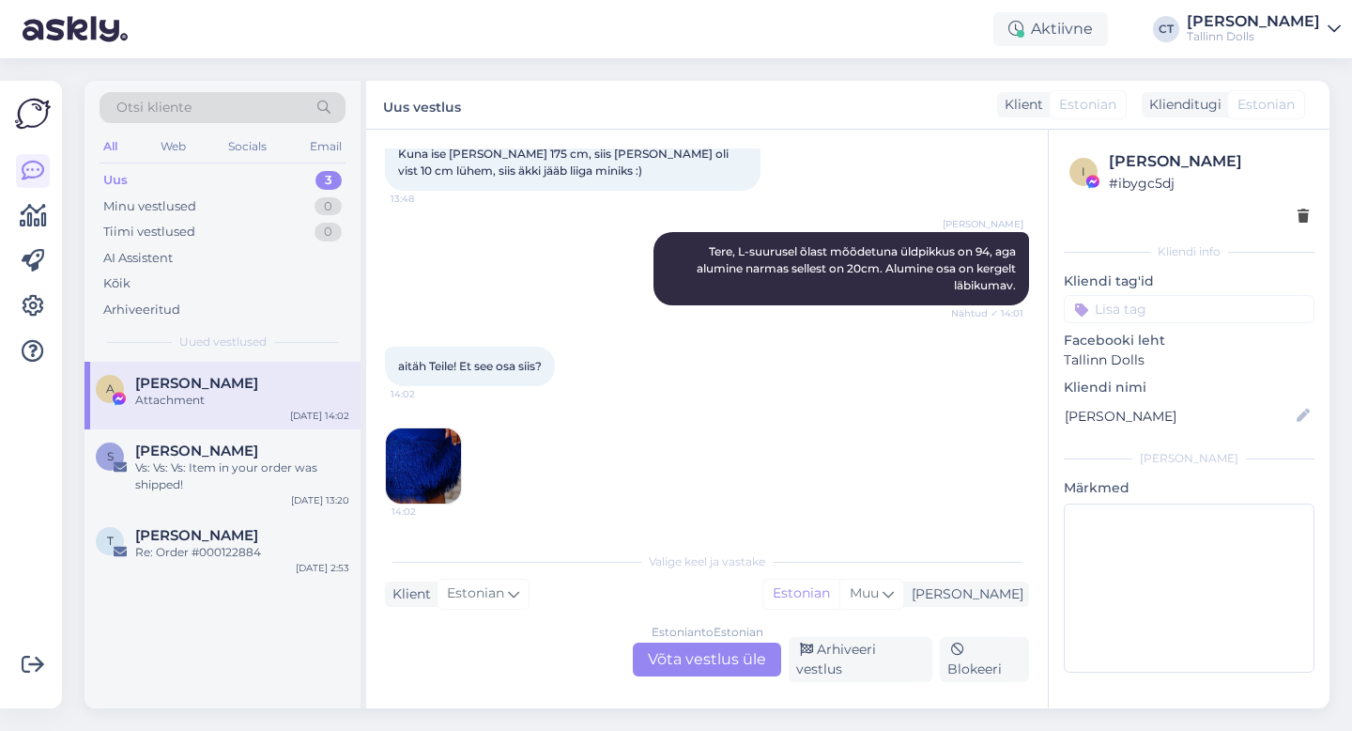
click at [750, 655] on div "Estonian to Estonian Võta vestlus üle" at bounding box center [707, 659] width 148 height 34
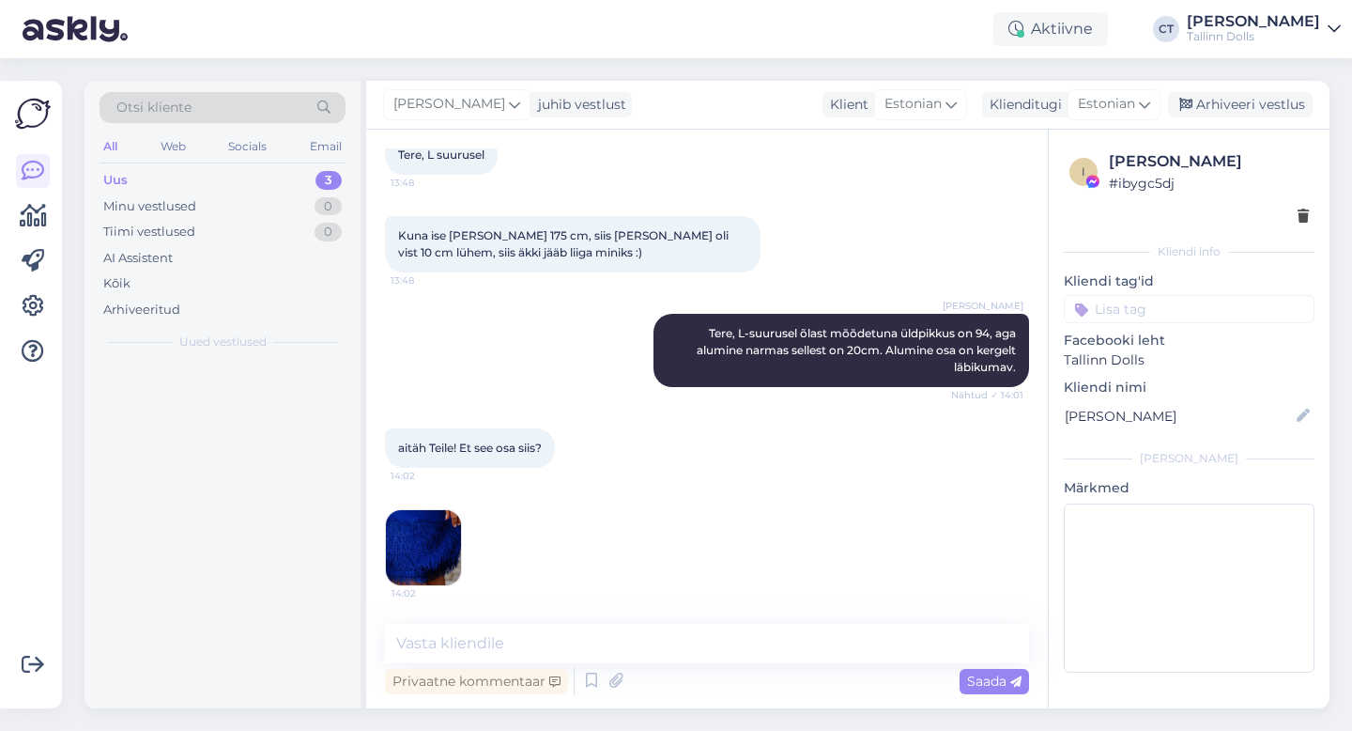
scroll to position [390, 0]
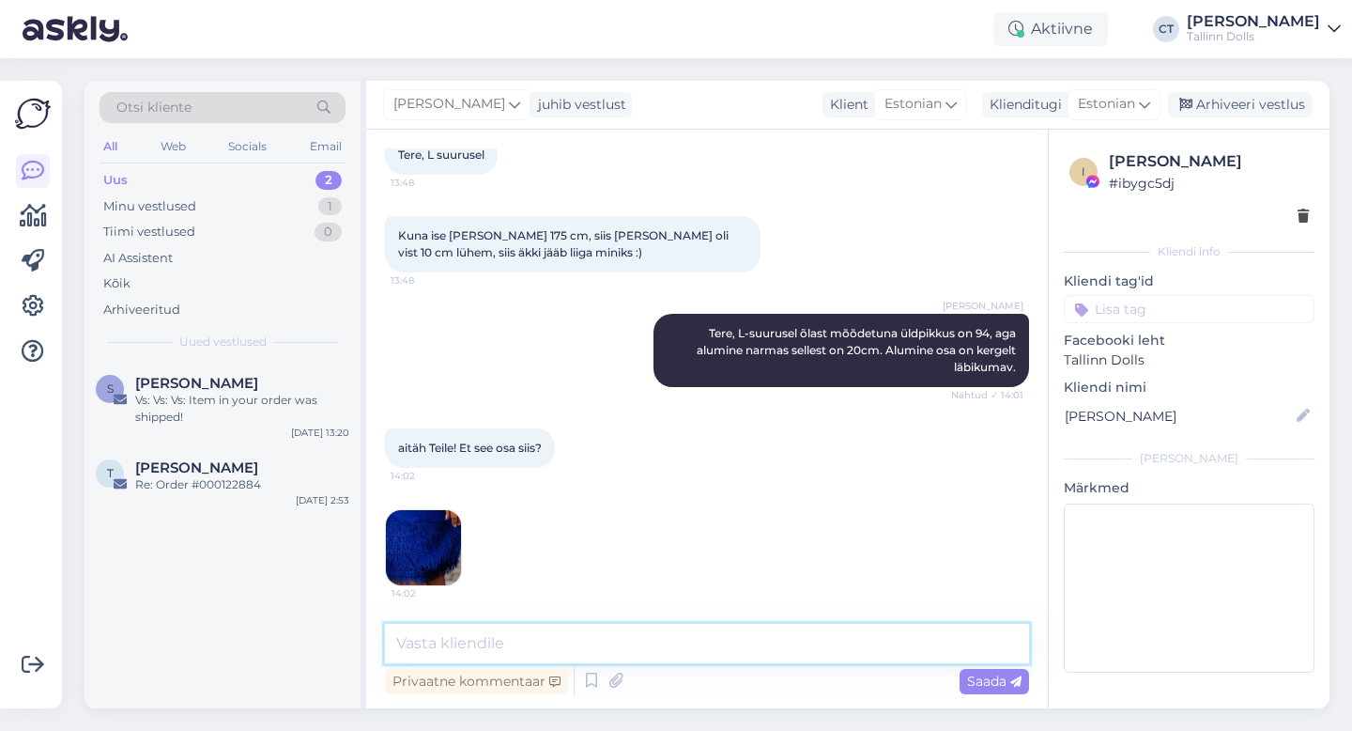
click at [760, 644] on textarea at bounding box center [707, 643] width 644 height 39
type textarea "Just :)"
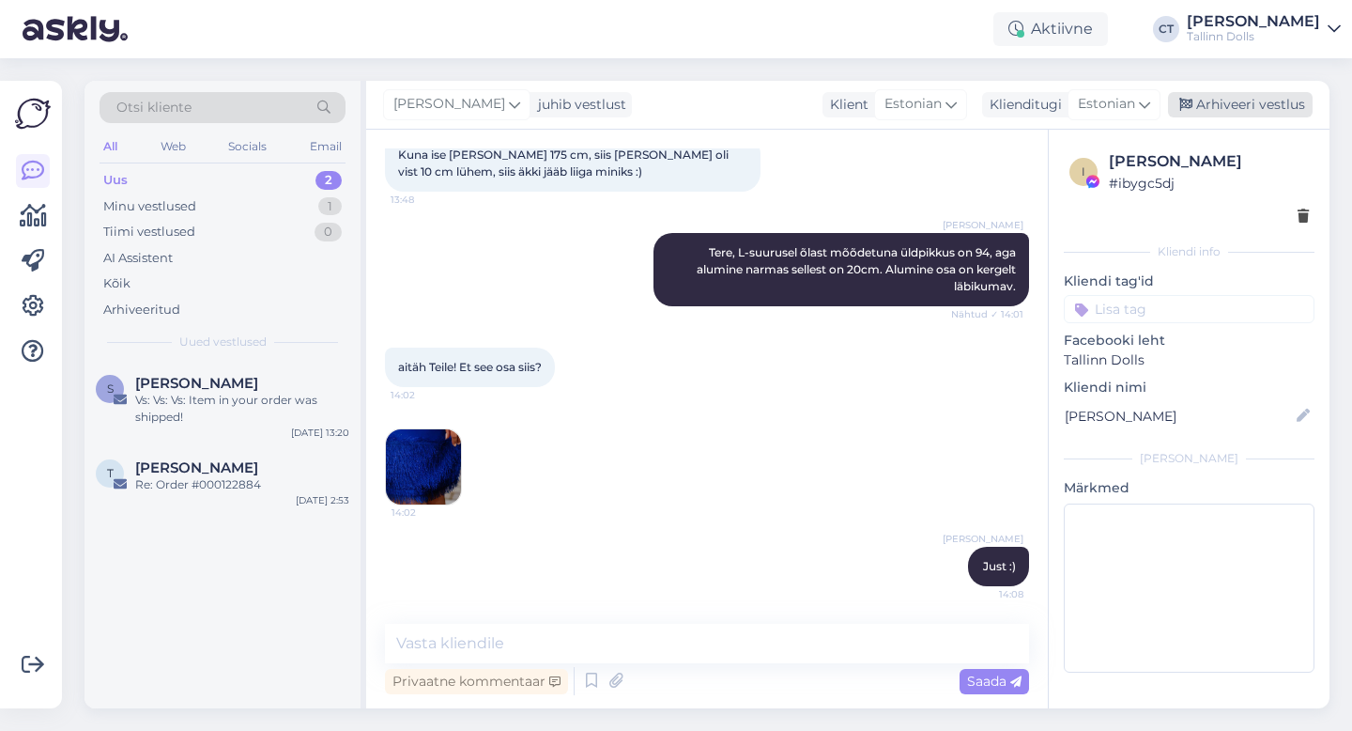
click at [1261, 96] on div "Arhiveeri vestlus" at bounding box center [1240, 104] width 145 height 25
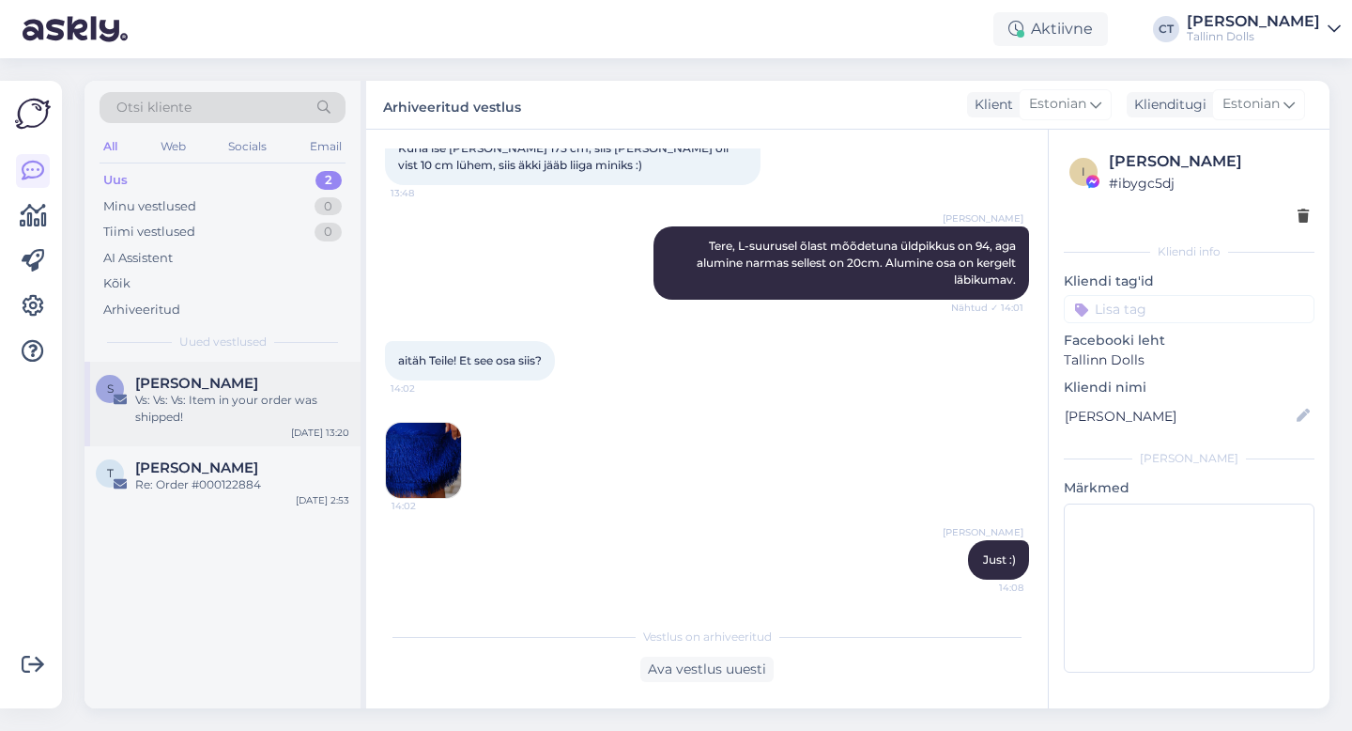
click at [239, 399] on div "Vs: Vs: Vs: Item in your order was shipped!" at bounding box center [242, 409] width 214 height 34
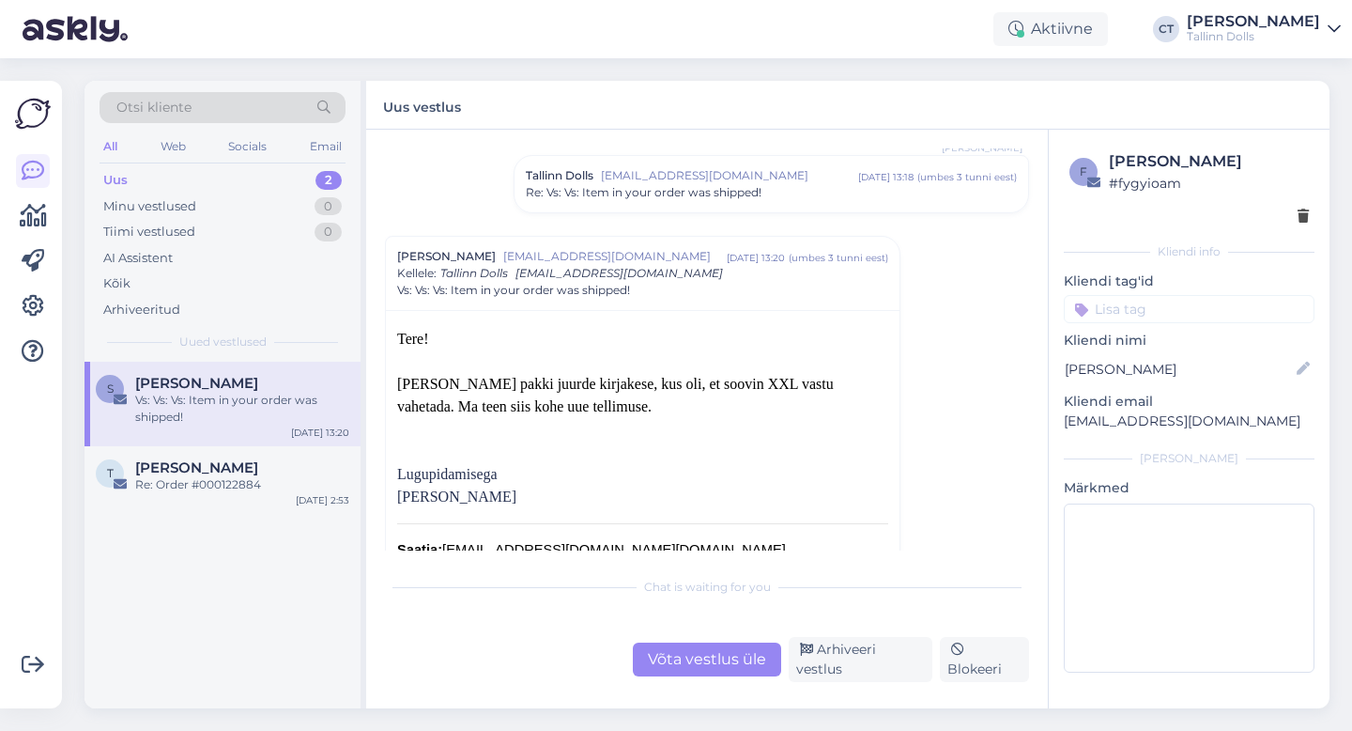
click at [731, 657] on div "Võta vestlus üle" at bounding box center [707, 659] width 148 height 34
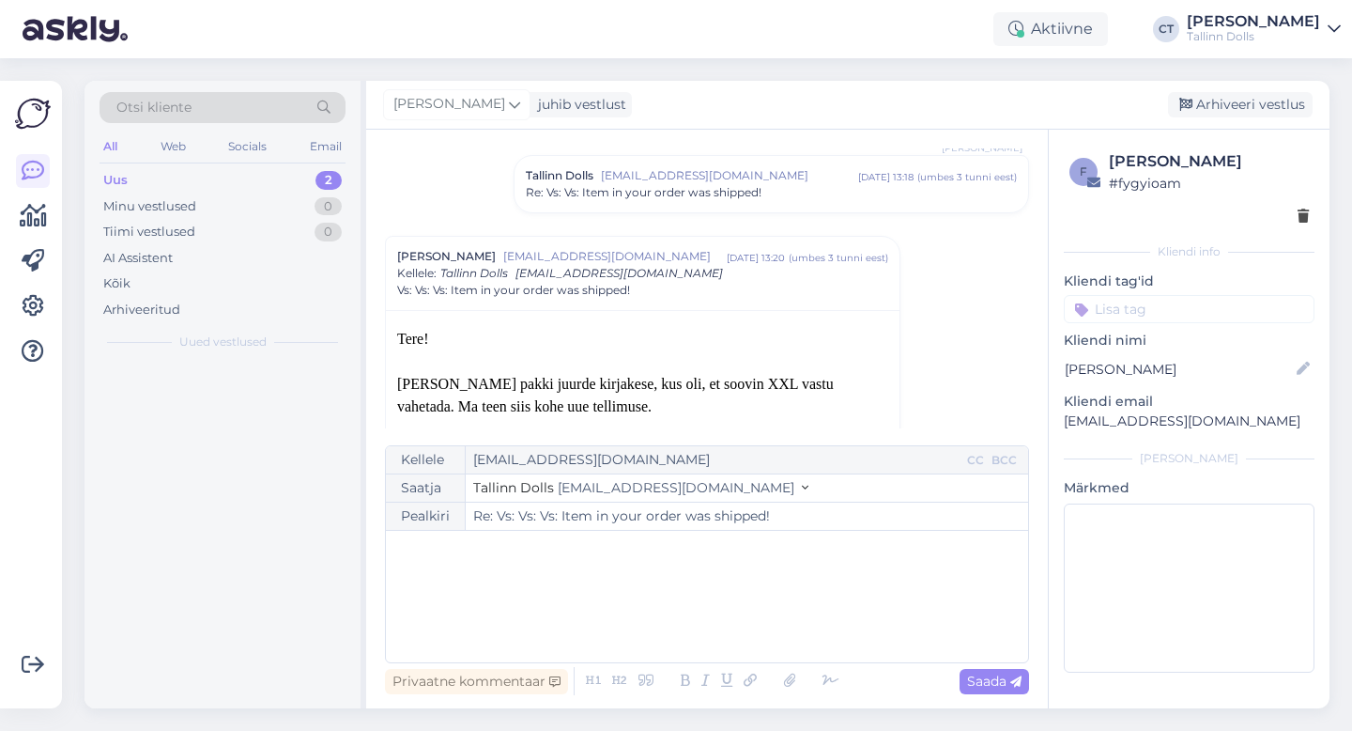
scroll to position [374, 0]
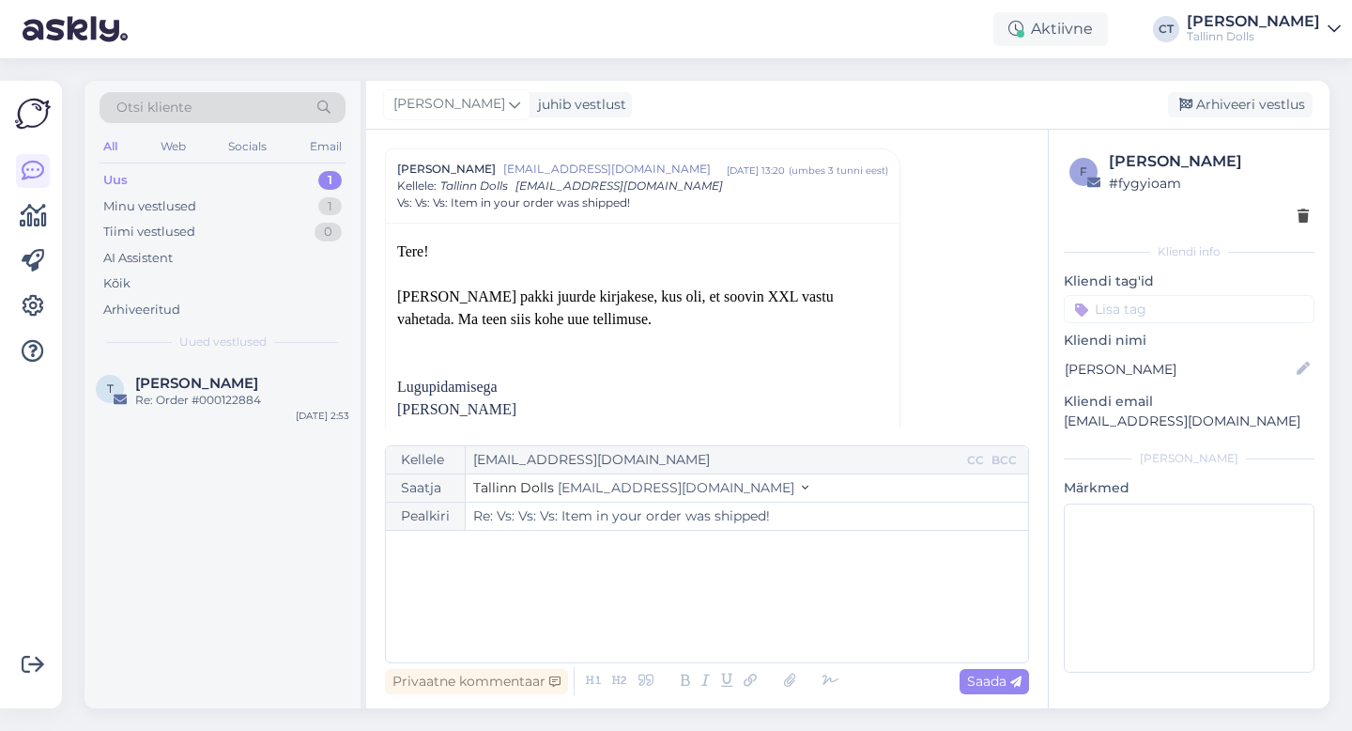
click at [755, 604] on div "﻿" at bounding box center [707, 596] width 624 height 113
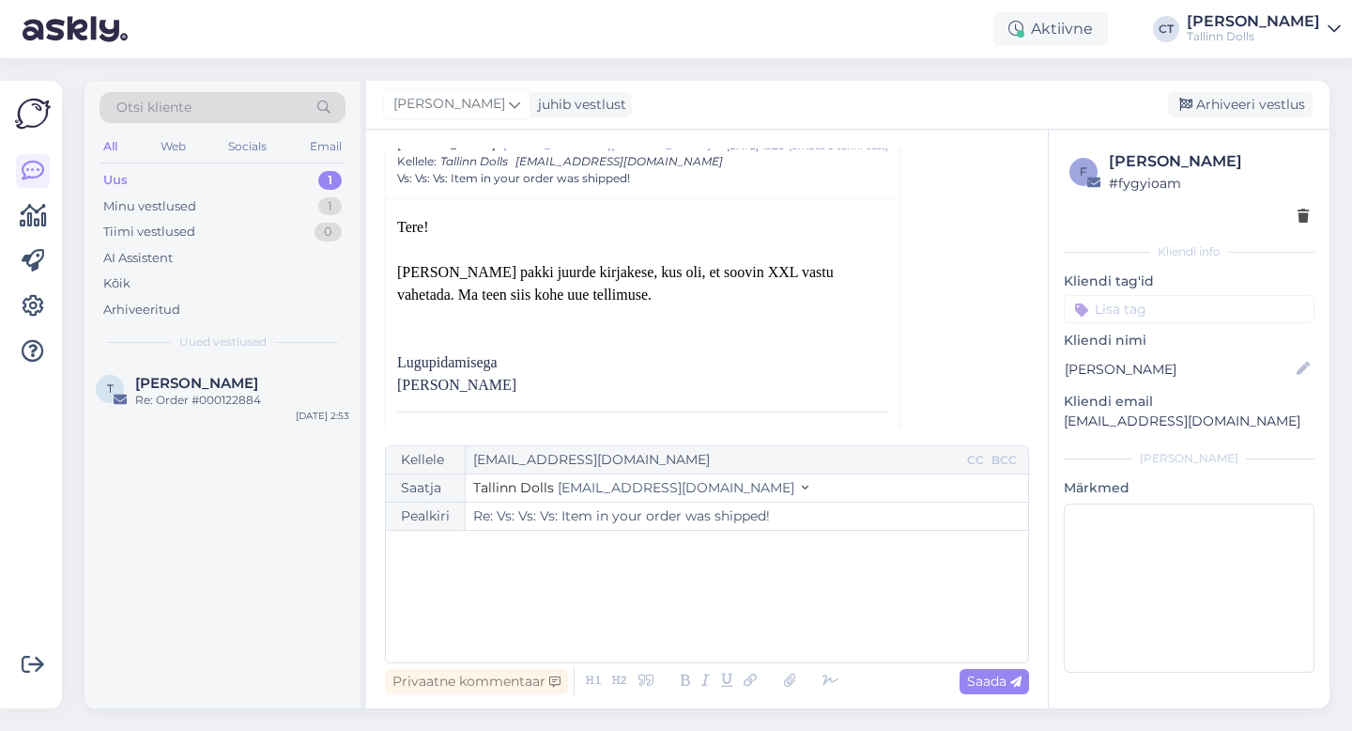
scroll to position [399, 0]
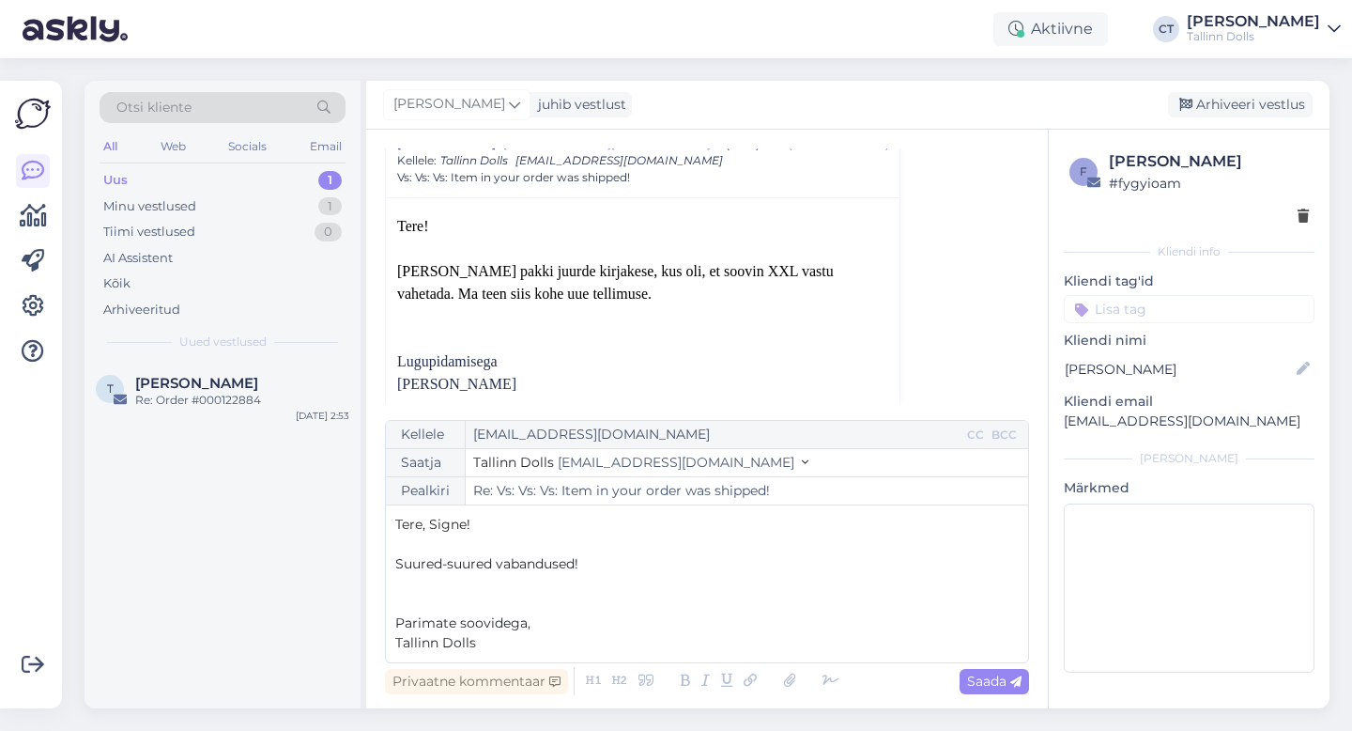
click at [625, 561] on p "Suured-suured vabandused!" at bounding box center [707, 564] width 624 height 20
click at [1000, 687] on span "Saada" at bounding box center [994, 680] width 54 height 17
type input "Re: Re: Vs: Vs: Vs: Item in your order was shipped!"
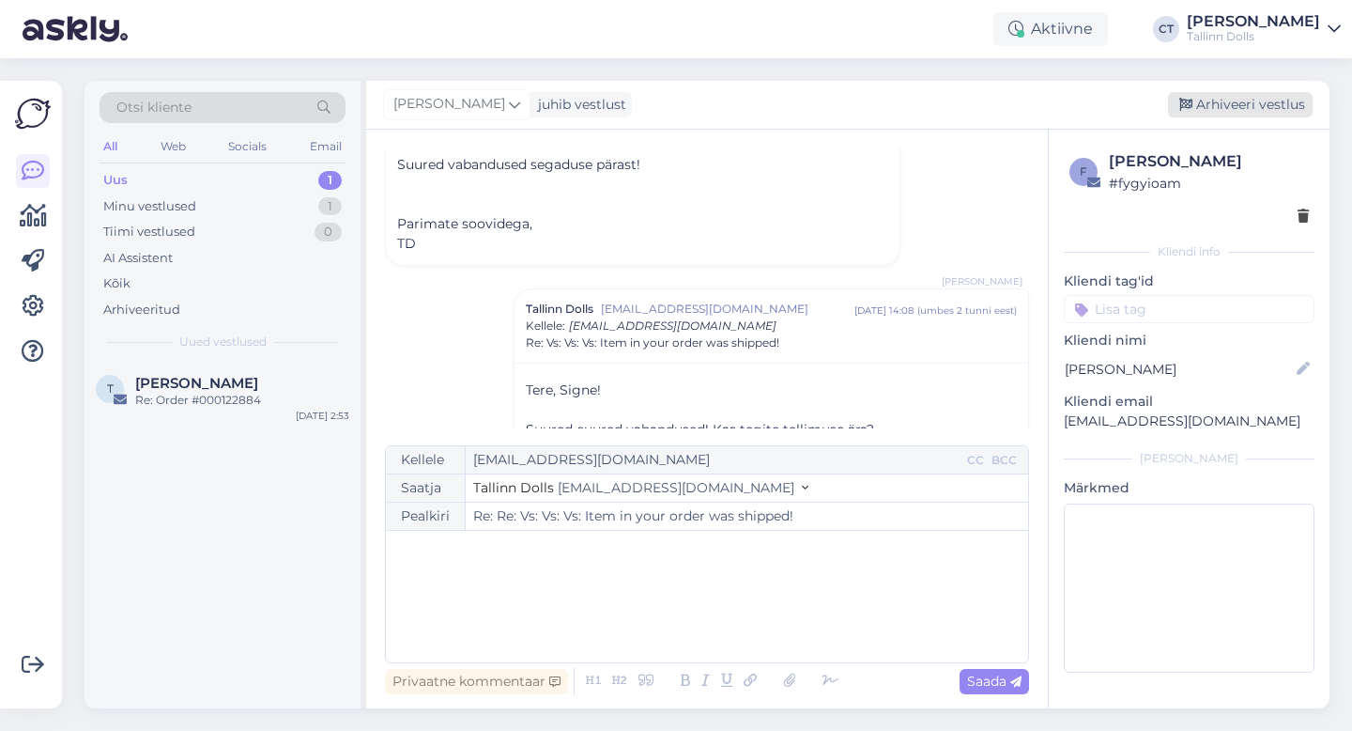
click at [1252, 106] on div "Arhiveeri vestlus" at bounding box center [1240, 104] width 145 height 25
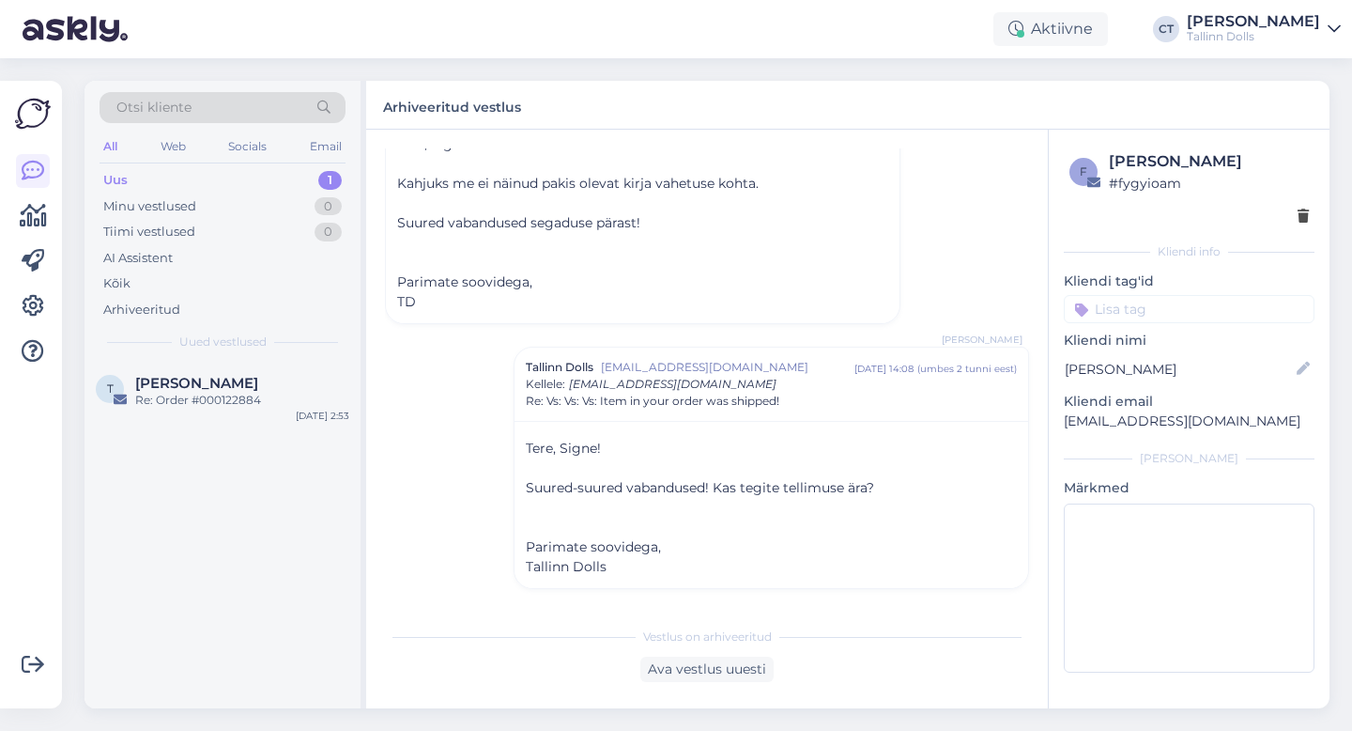
scroll to position [832, 0]
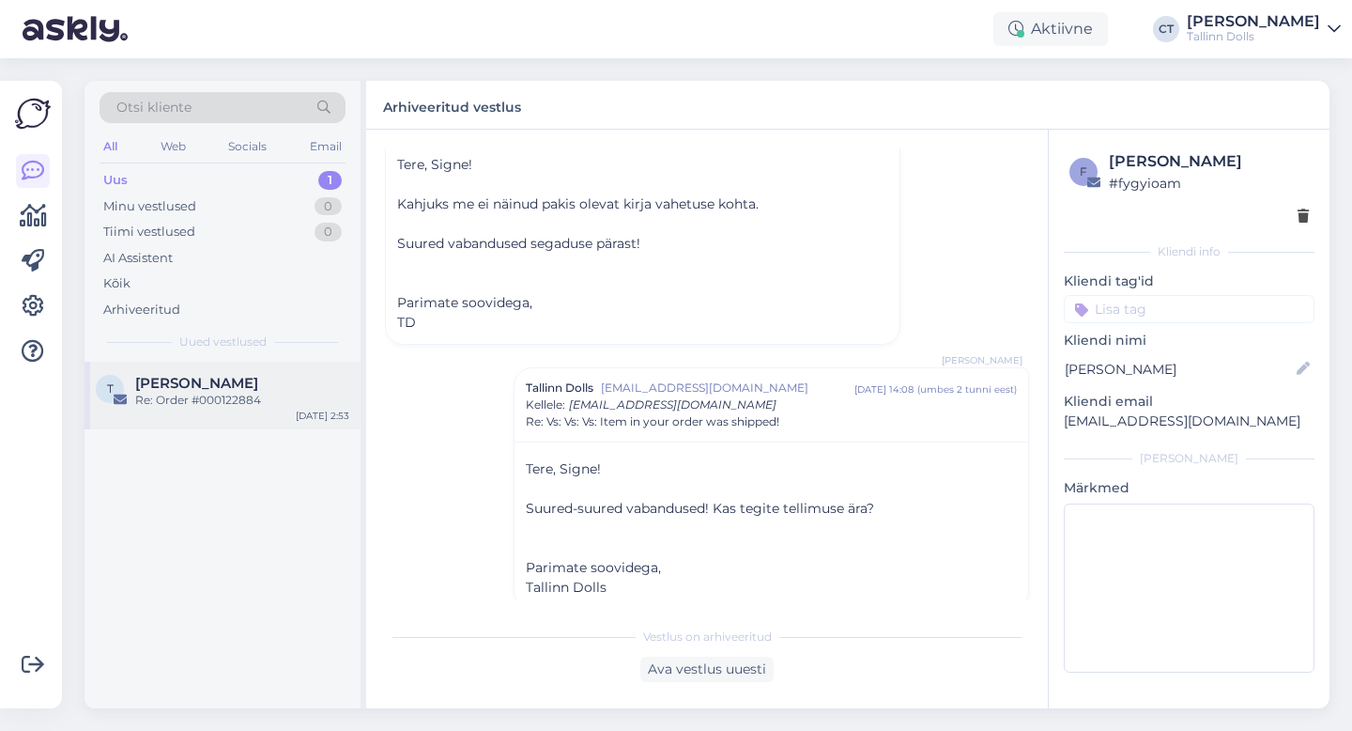
click at [193, 394] on div "Re: Order #000122884" at bounding box center [242, 400] width 214 height 17
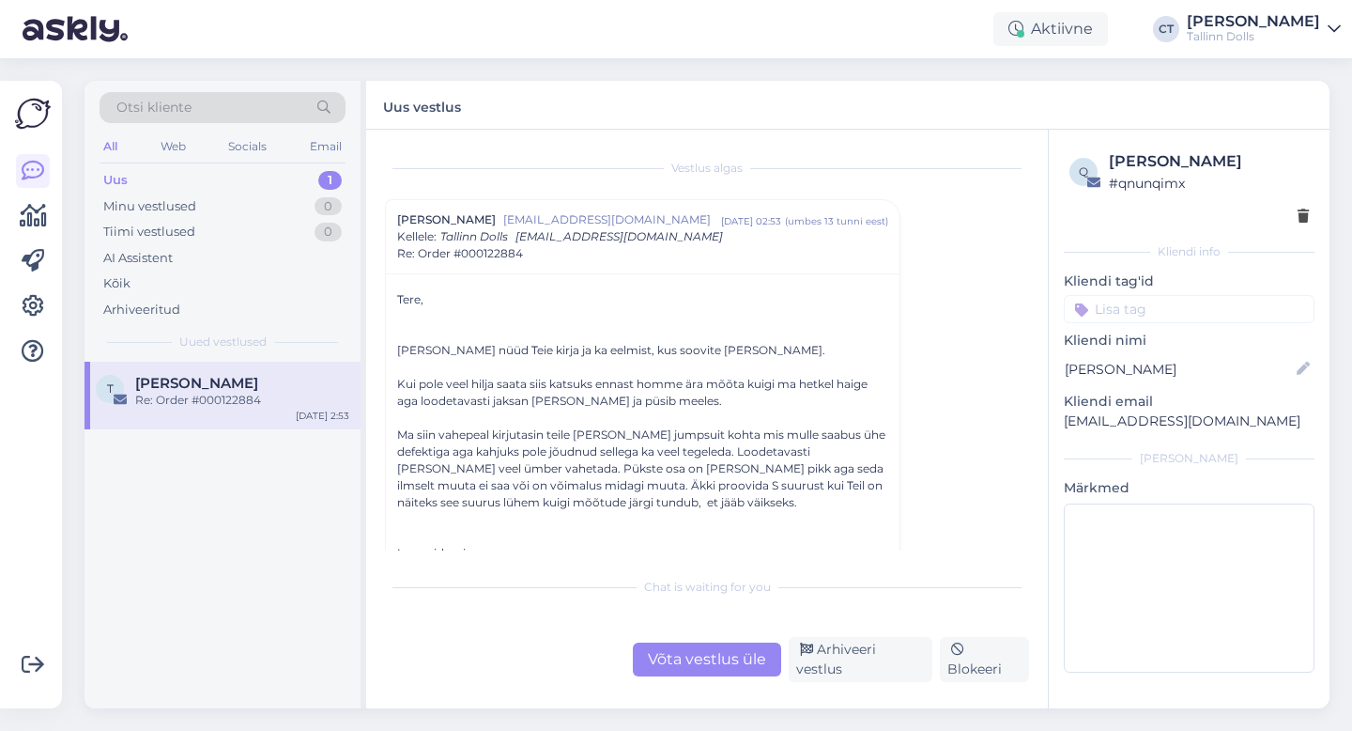
scroll to position [54, 0]
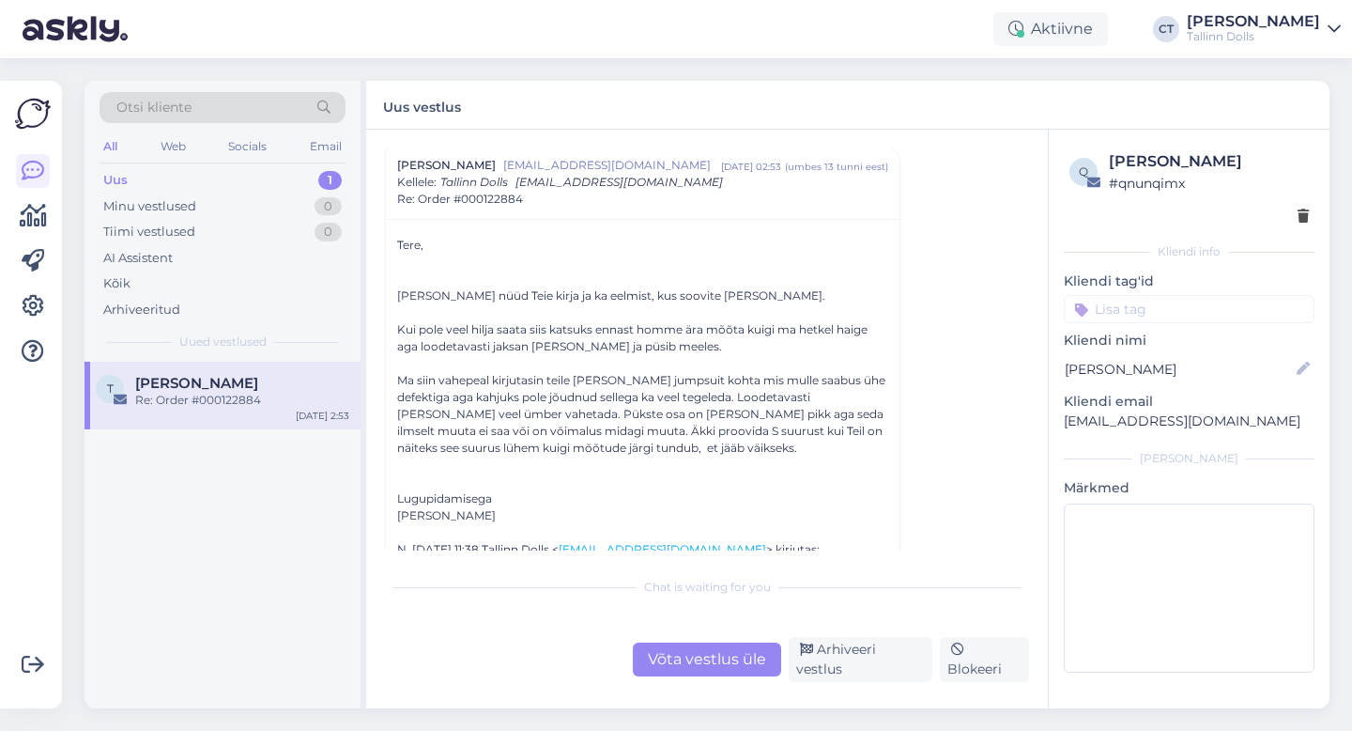
click at [724, 667] on div "Võta vestlus üle" at bounding box center [707, 659] width 148 height 34
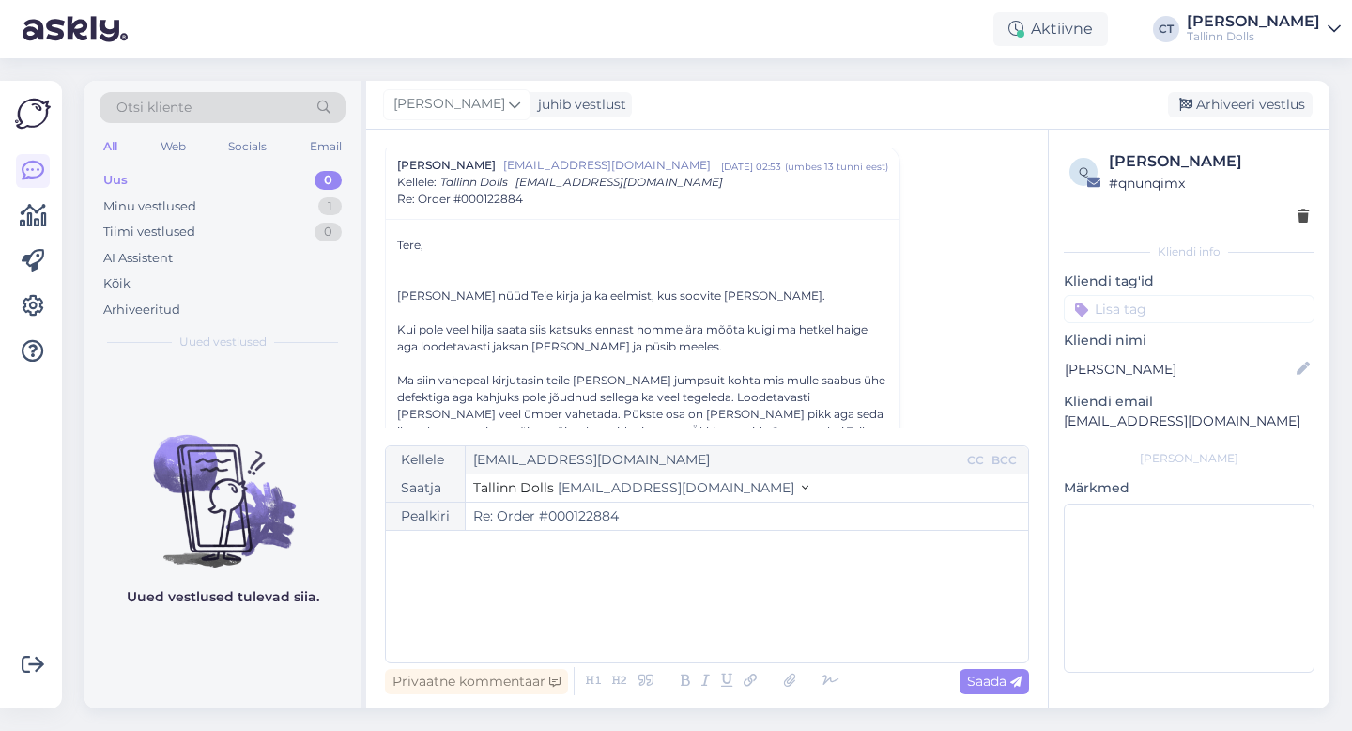
scroll to position [51, 0]
click at [747, 608] on div "﻿" at bounding box center [707, 596] width 624 height 113
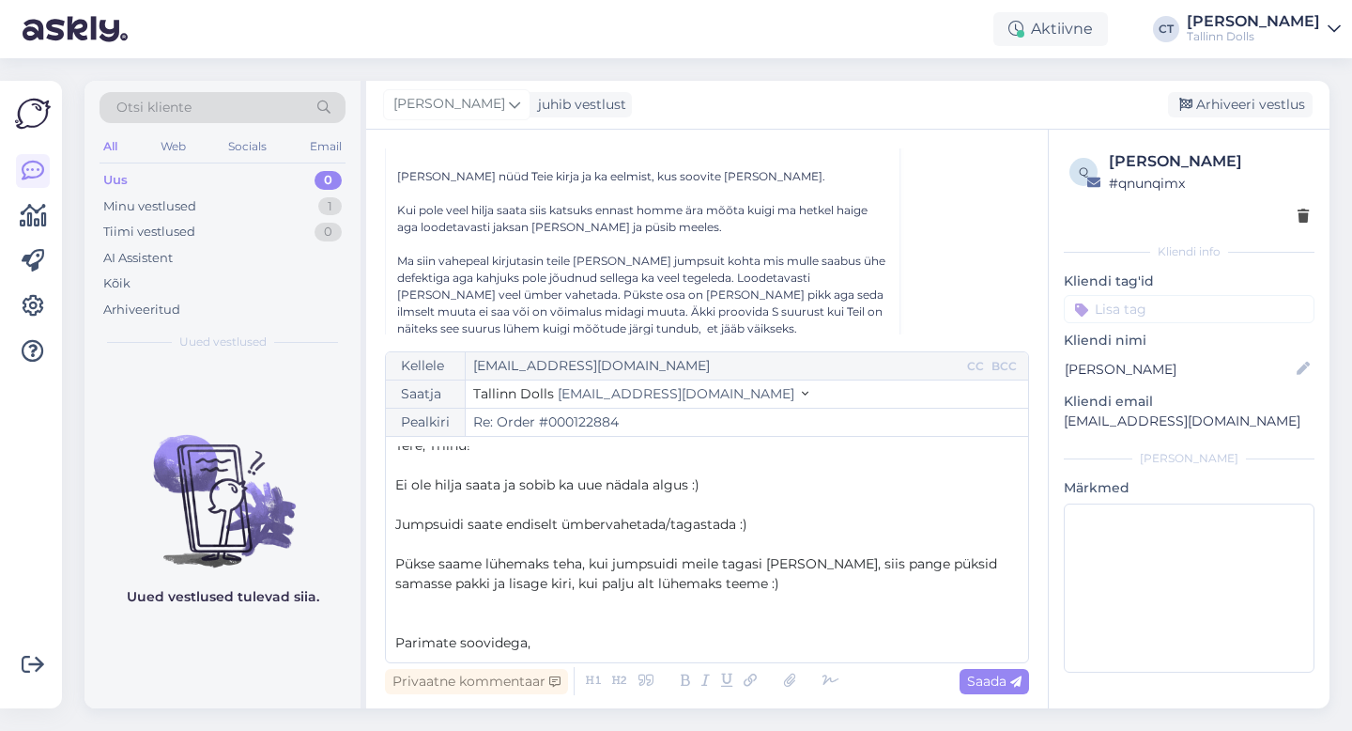
scroll to position [30, 0]
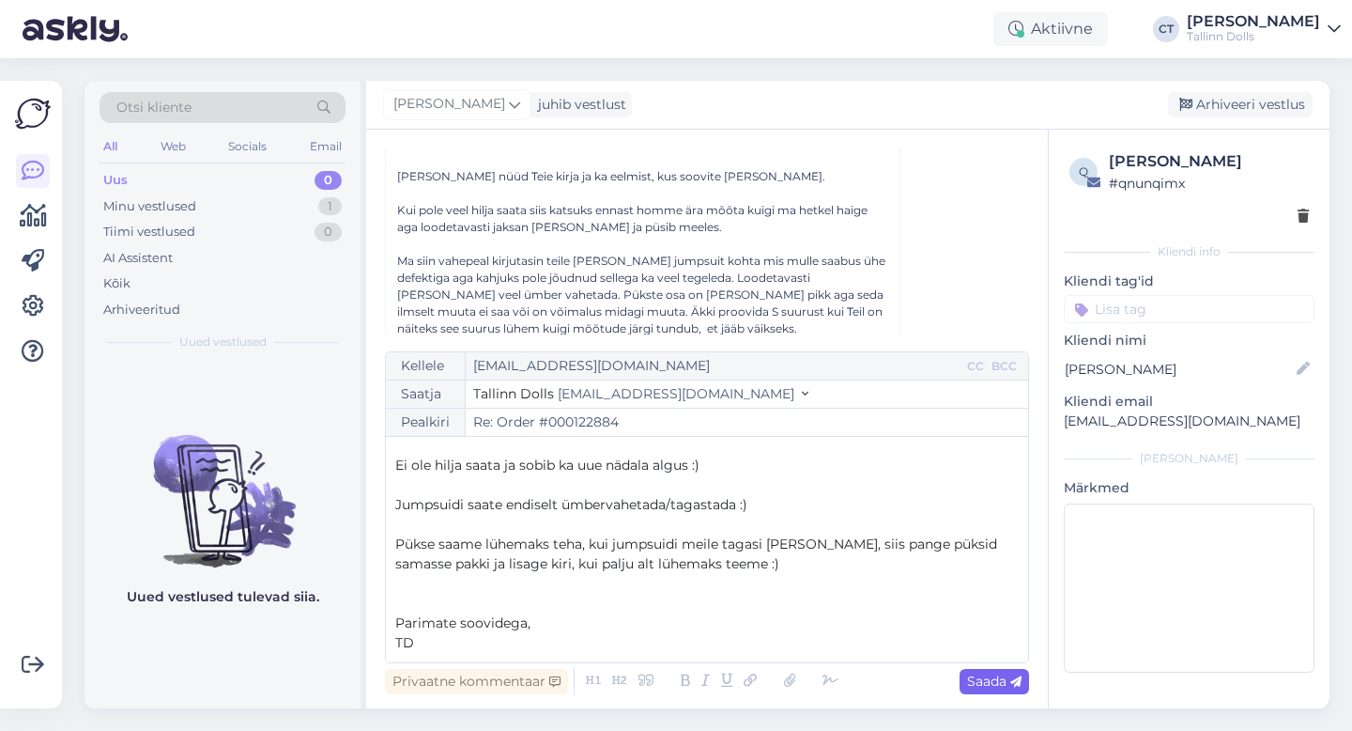
click at [992, 681] on span "Saada" at bounding box center [994, 680] width 54 height 17
type input "Re: Order #000122884"
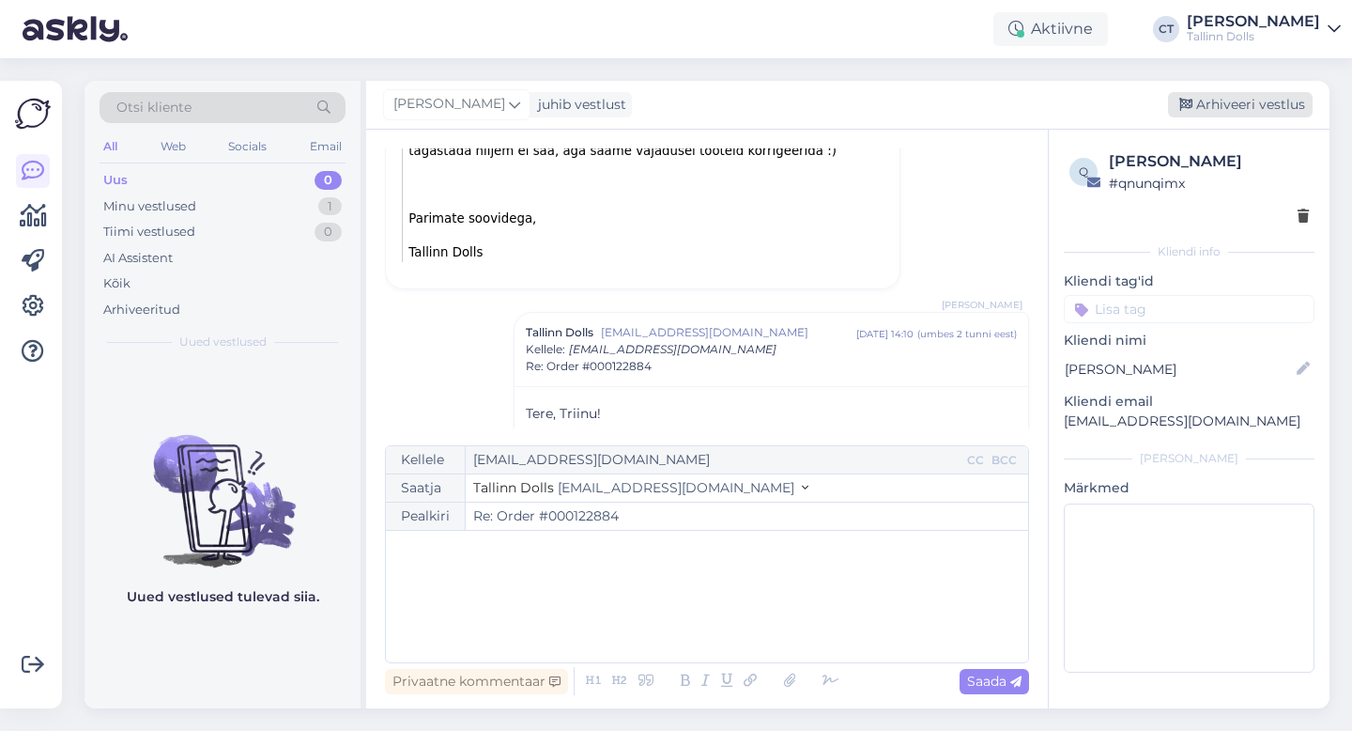
click at [1238, 100] on div "Arhiveeri vestlus" at bounding box center [1240, 104] width 145 height 25
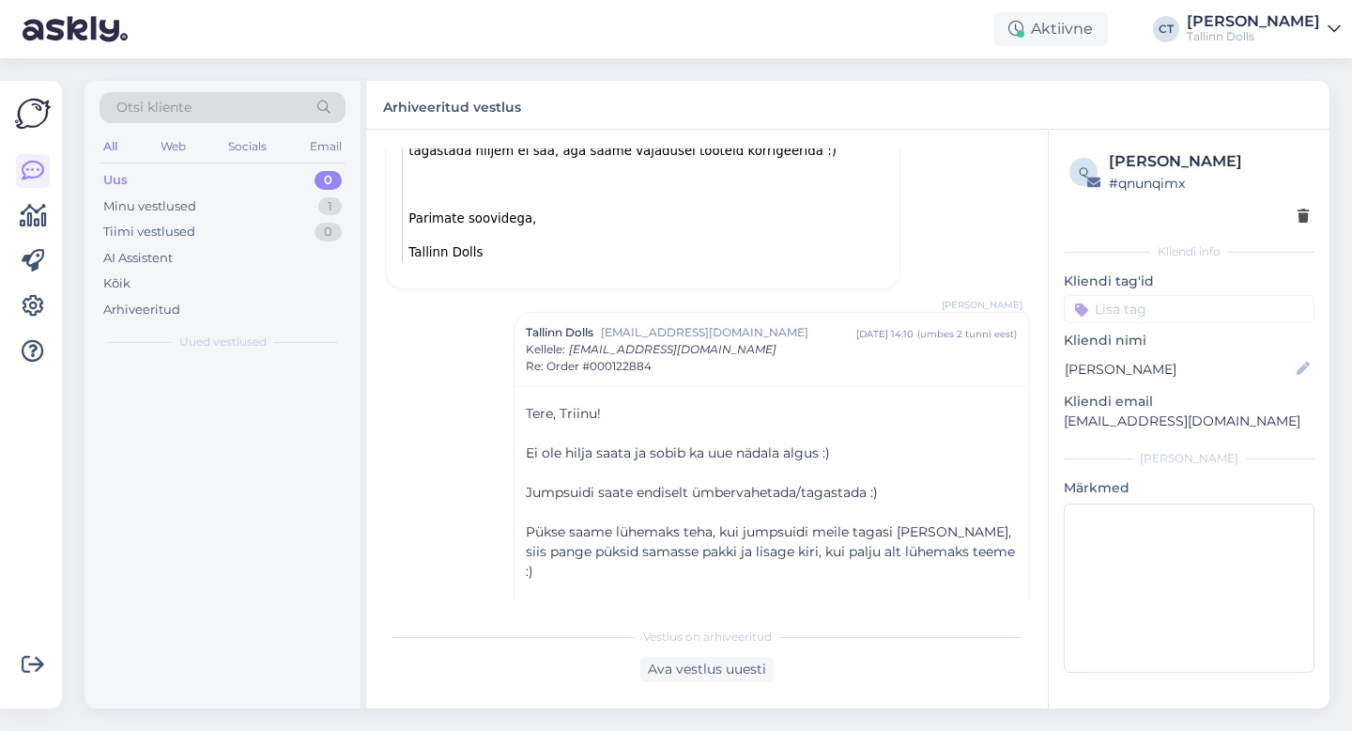
scroll to position [1135, 0]
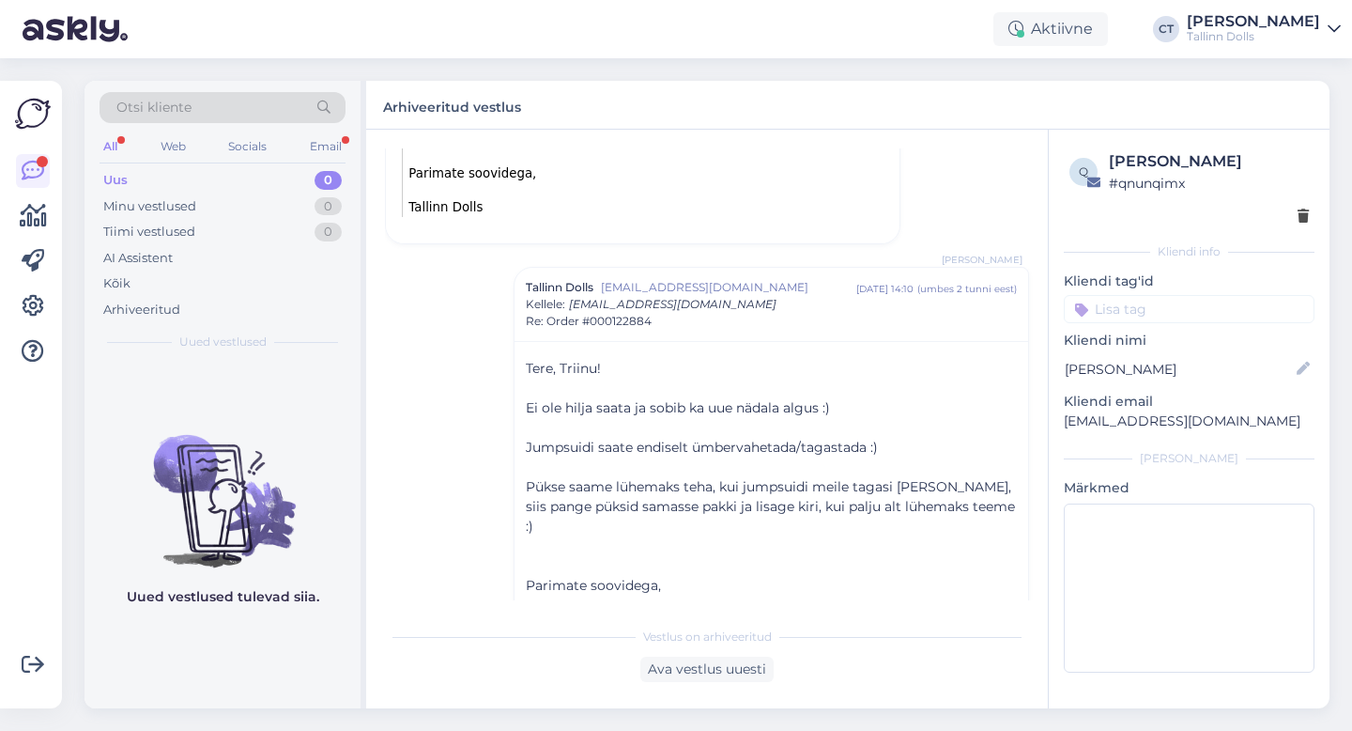
click at [131, 177] on div "Uus 0" at bounding box center [223, 180] width 246 height 26
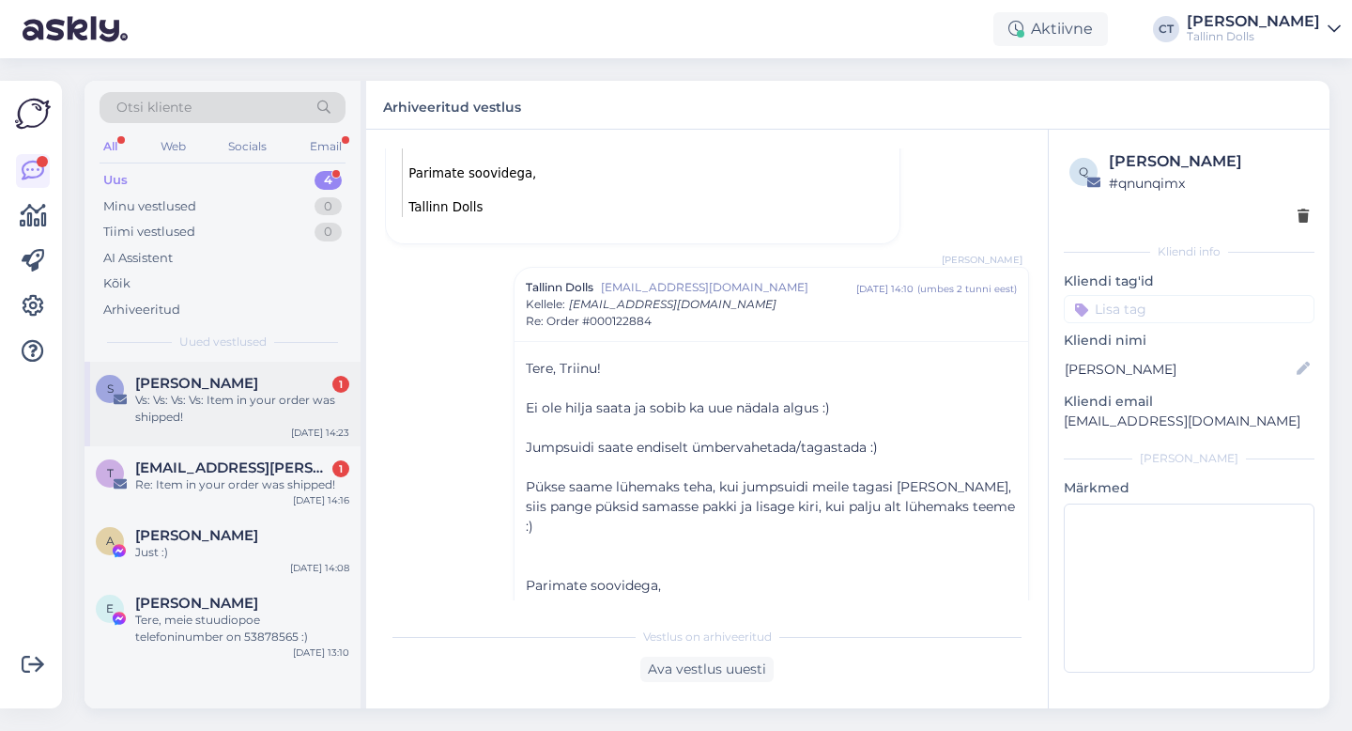
click at [223, 405] on div "Vs: Vs: Vs: Vs: Item in your order was shipped!" at bounding box center [242, 409] width 214 height 34
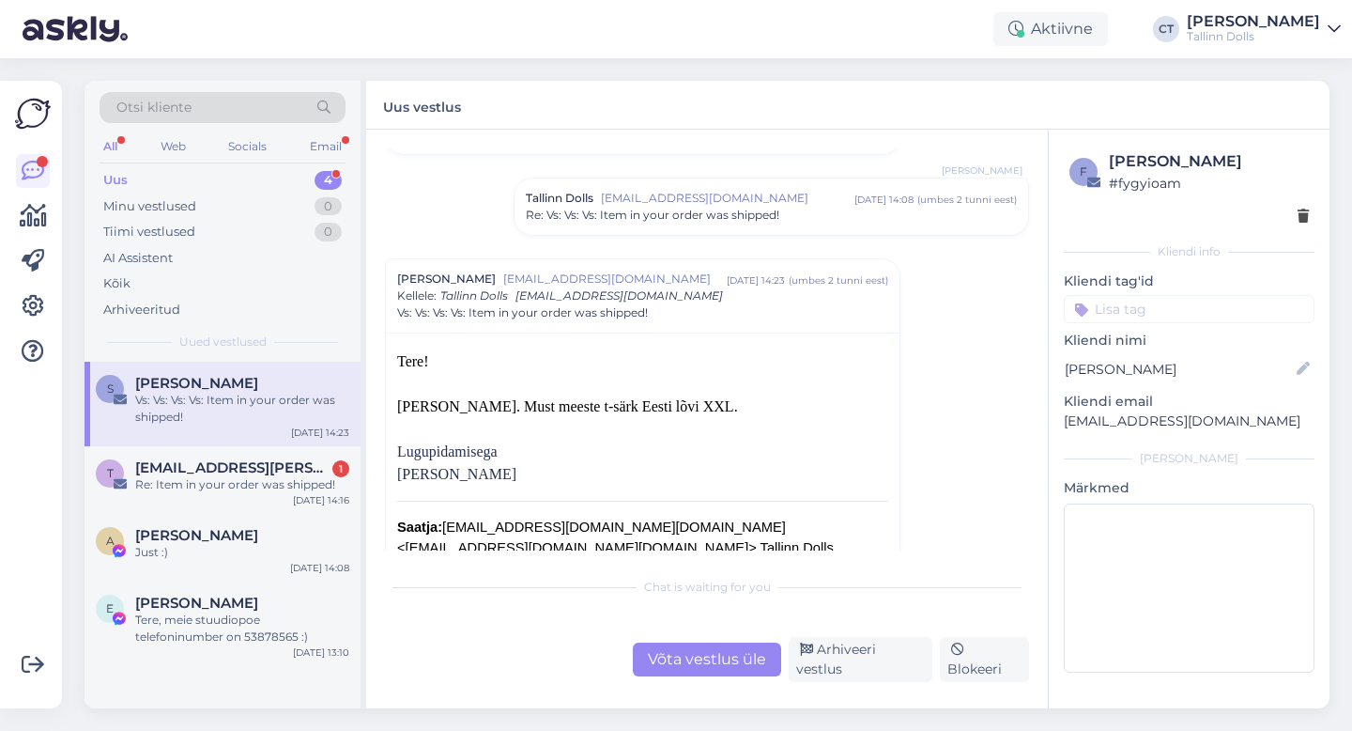
scroll to position [426, 0]
click at [269, 488] on div "Re: Item in your order was shipped!" at bounding box center [242, 484] width 214 height 17
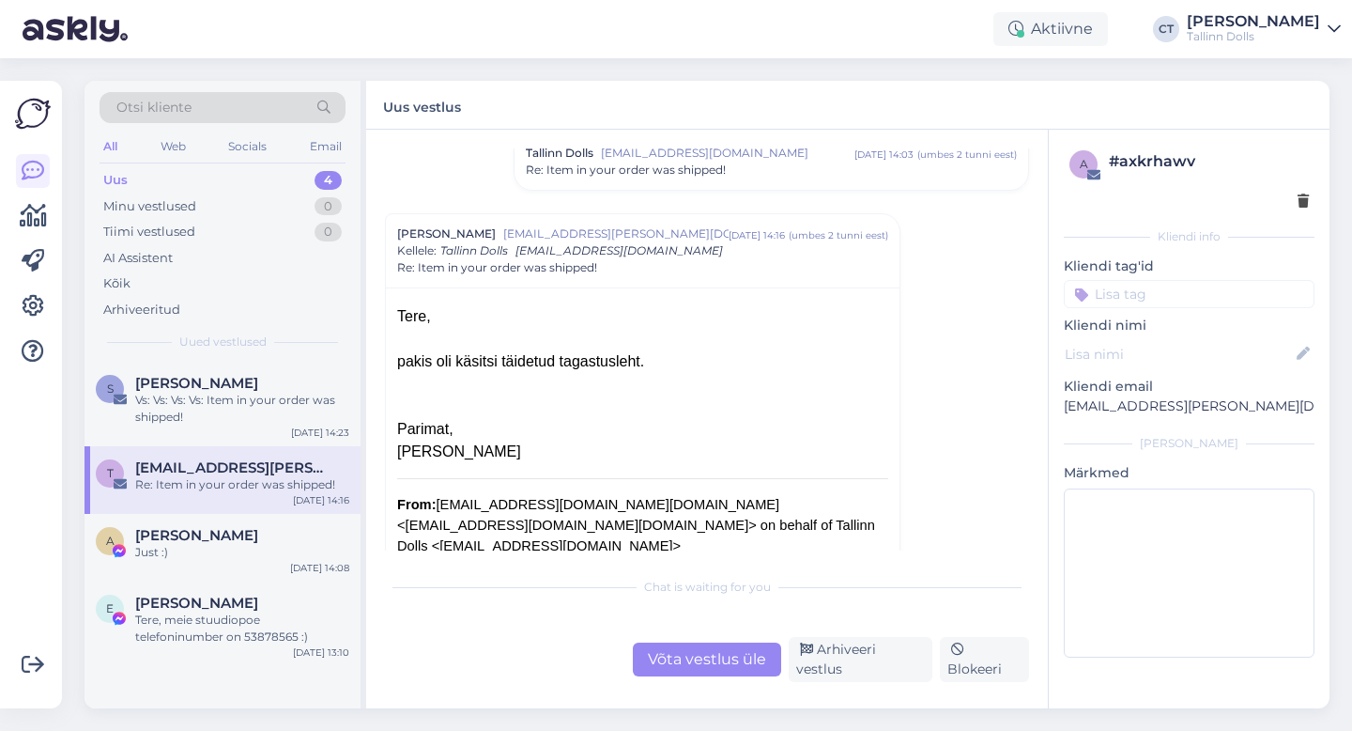
scroll to position [432, 0]
click at [262, 542] on div "[PERSON_NAME]" at bounding box center [242, 535] width 214 height 17
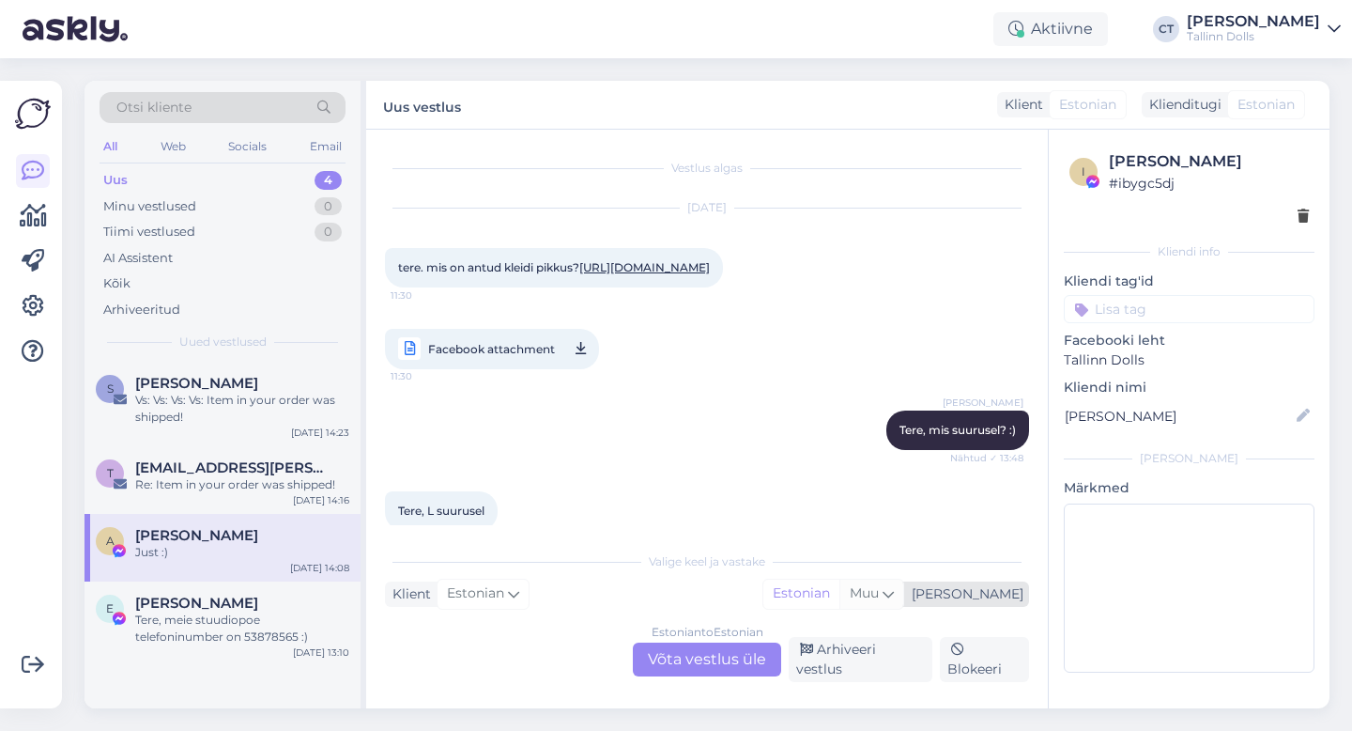
scroll to position [541, 0]
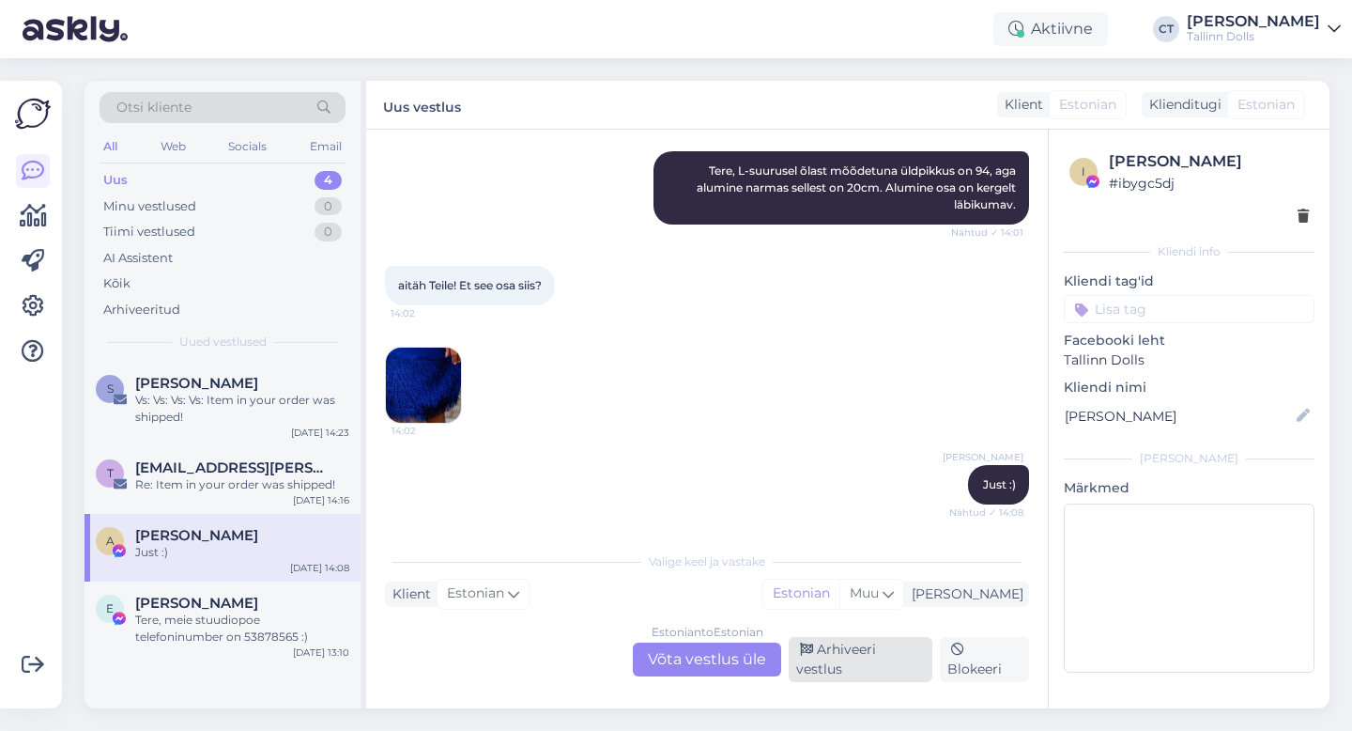
click at [892, 664] on div "Arhiveeri vestlus" at bounding box center [861, 659] width 144 height 45
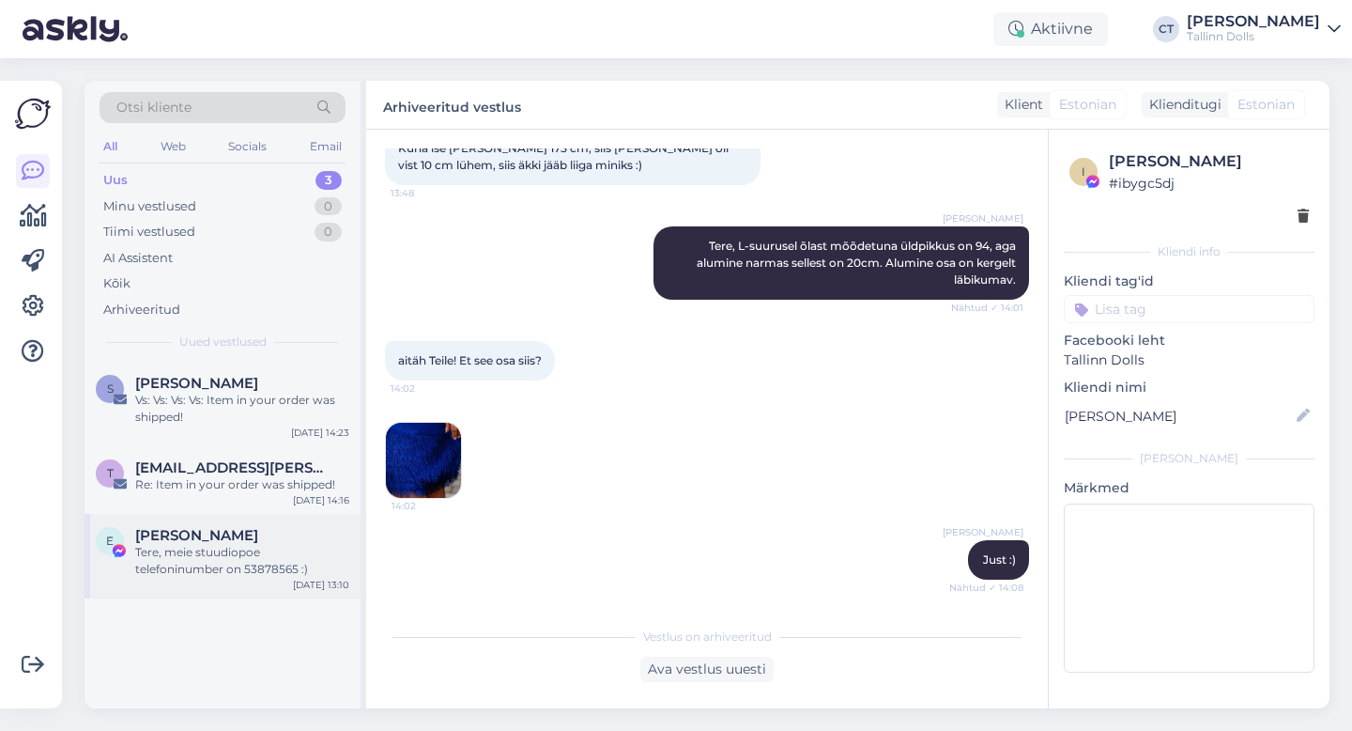
click at [295, 561] on div "Tere, meie stuudiopoe telefoninumber on 53878565 :)" at bounding box center [242, 561] width 214 height 34
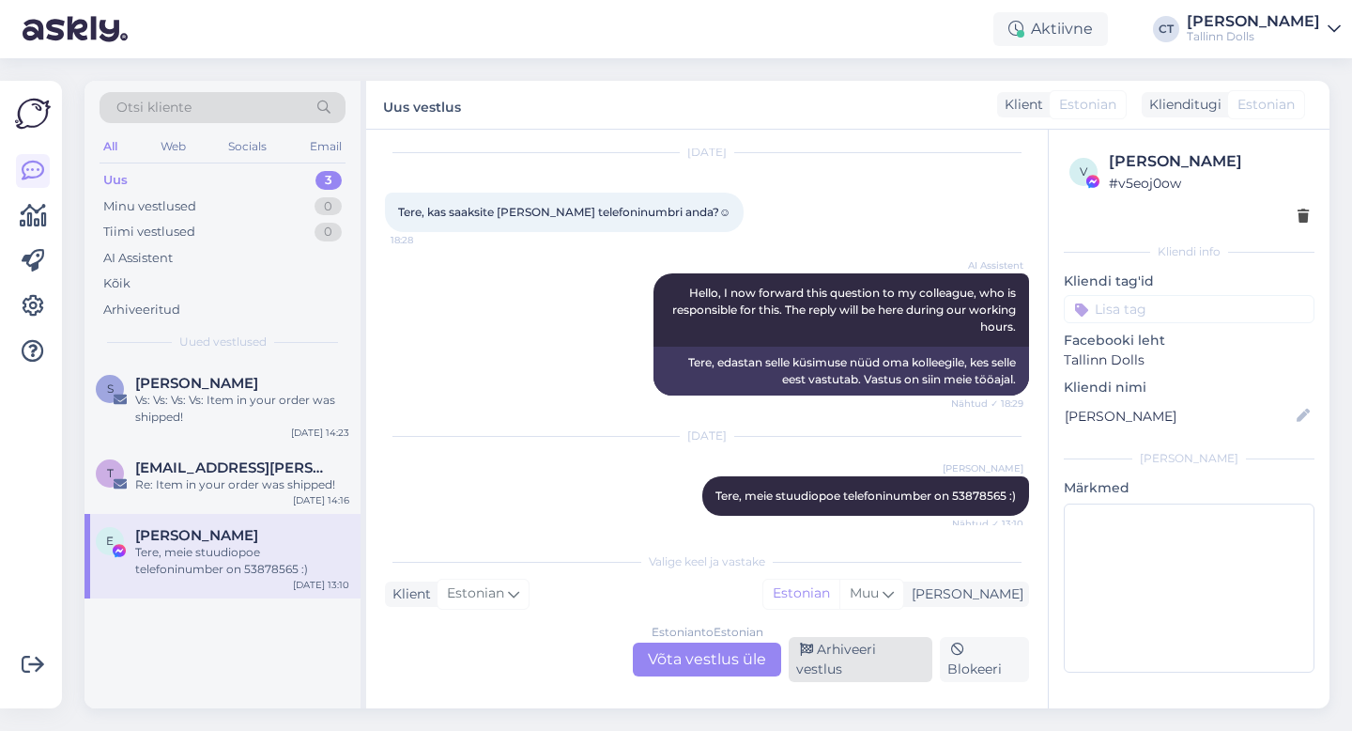
click at [850, 670] on div "Arhiveeri vestlus" at bounding box center [861, 659] width 144 height 45
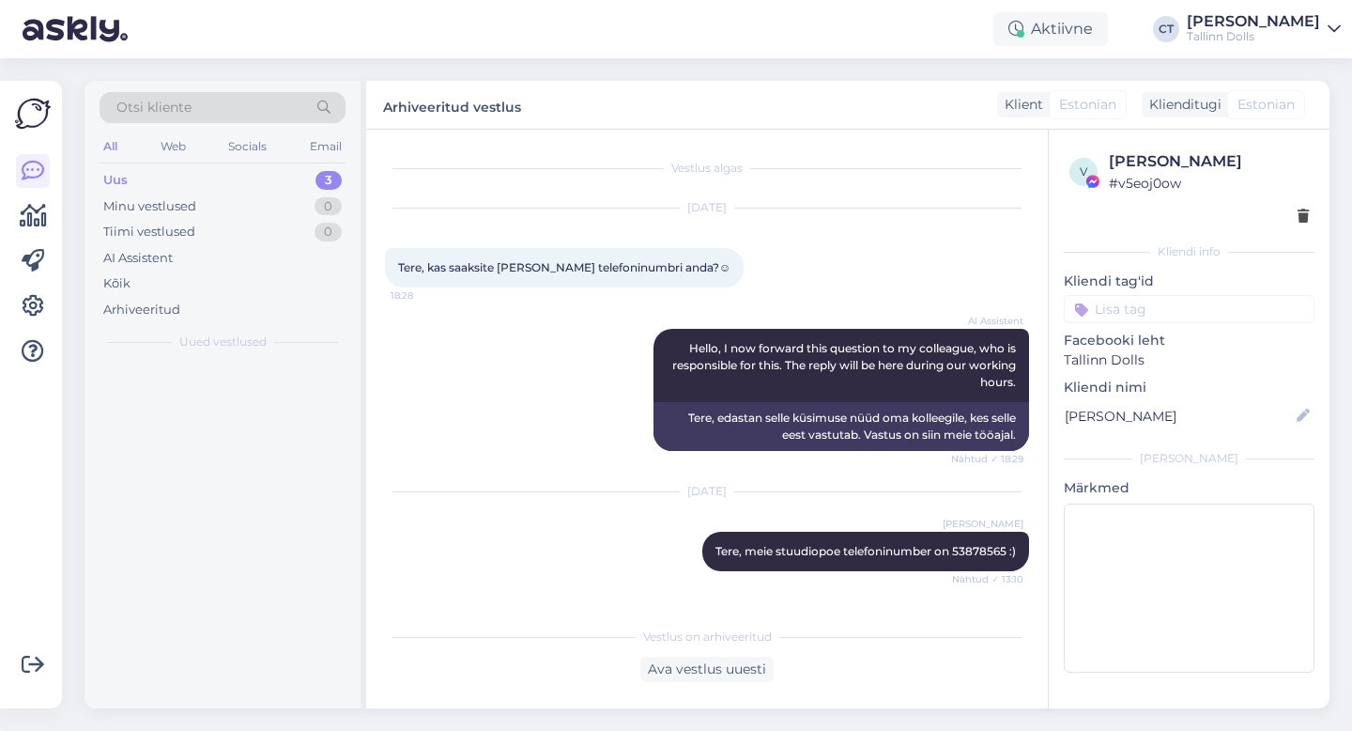
scroll to position [0, 0]
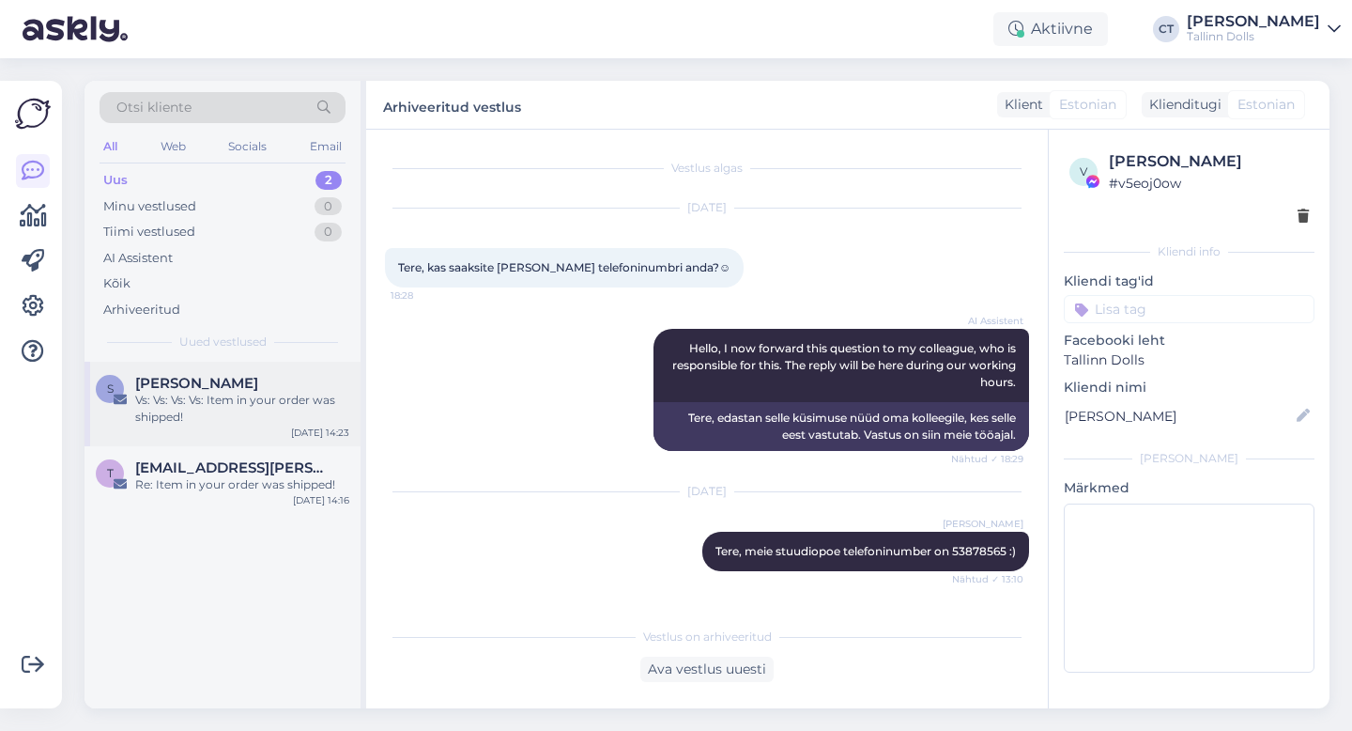
click at [166, 366] on div "S [PERSON_NAME] Vs: Vs: Vs: Vs: Item in your order was shipped! [DATE] 14:23" at bounding box center [223, 404] width 276 height 85
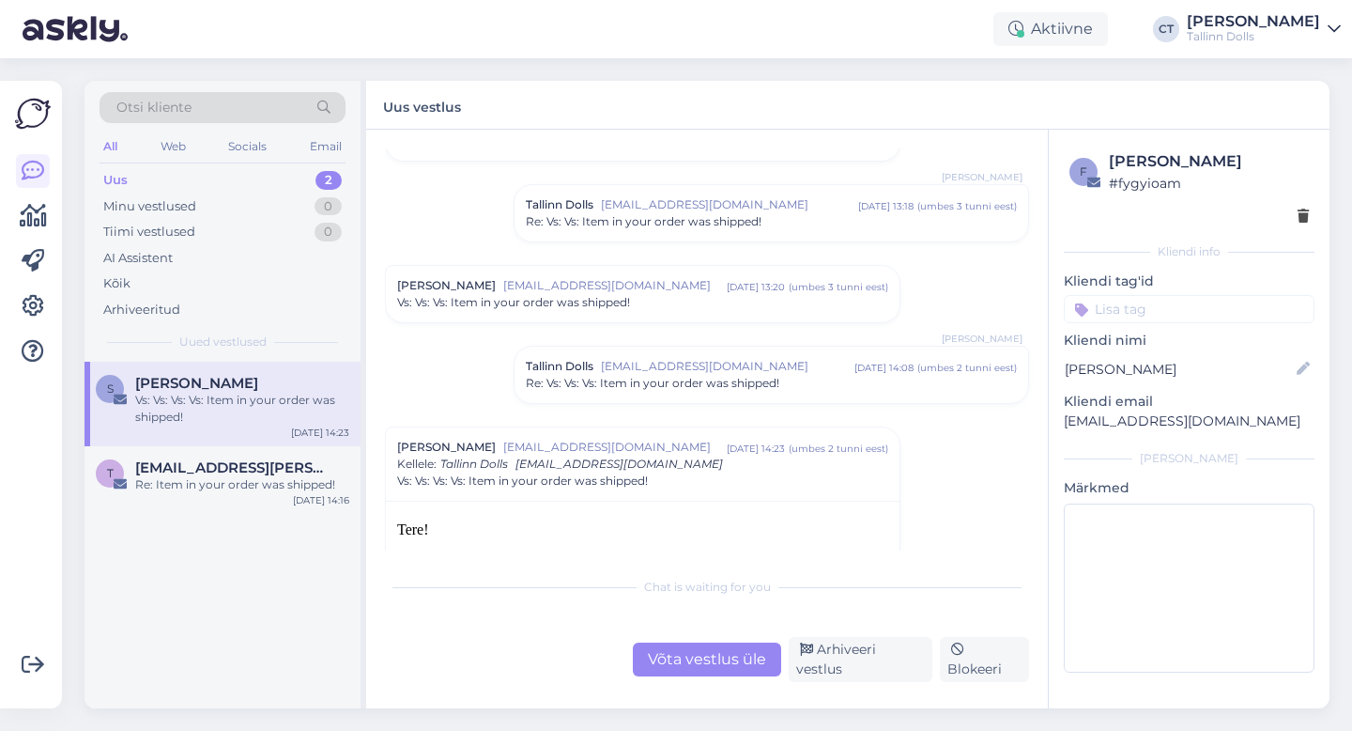
click at [688, 667] on div "Võta vestlus üle" at bounding box center [707, 659] width 148 height 34
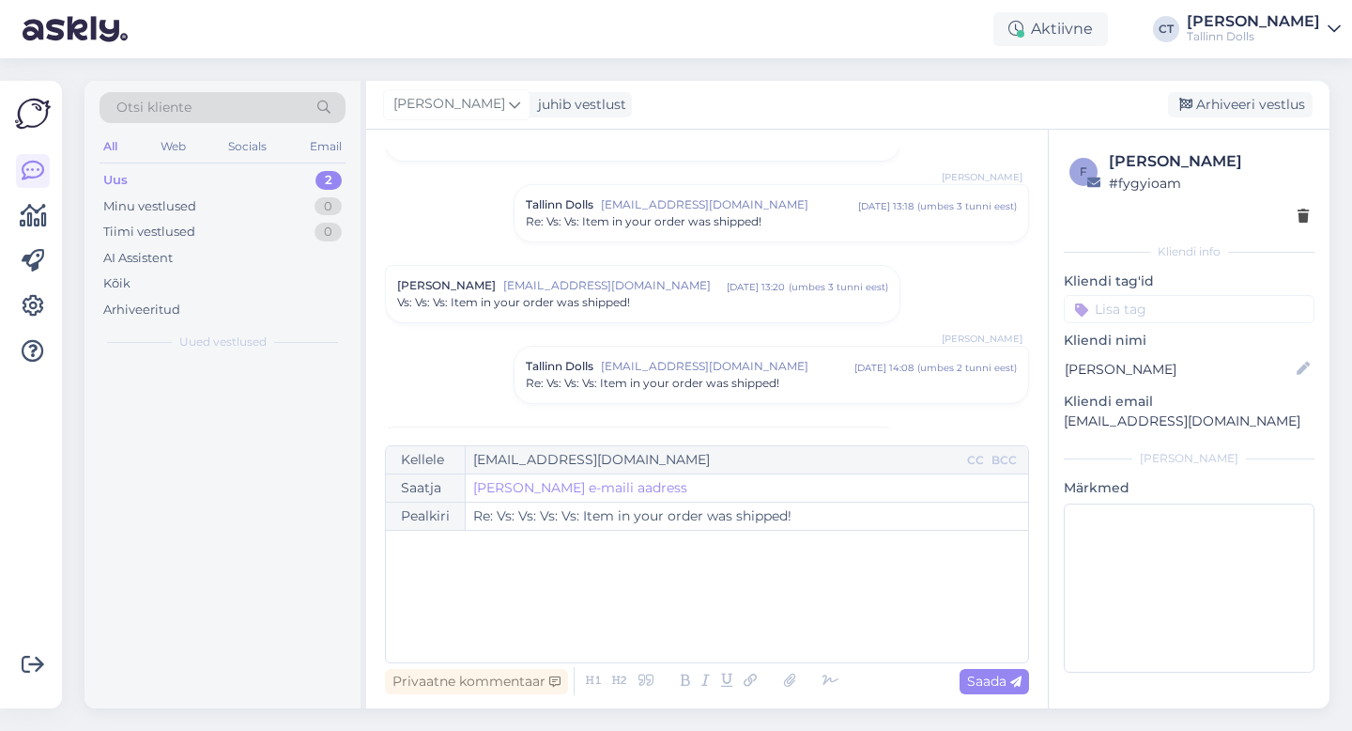
scroll to position [535, 0]
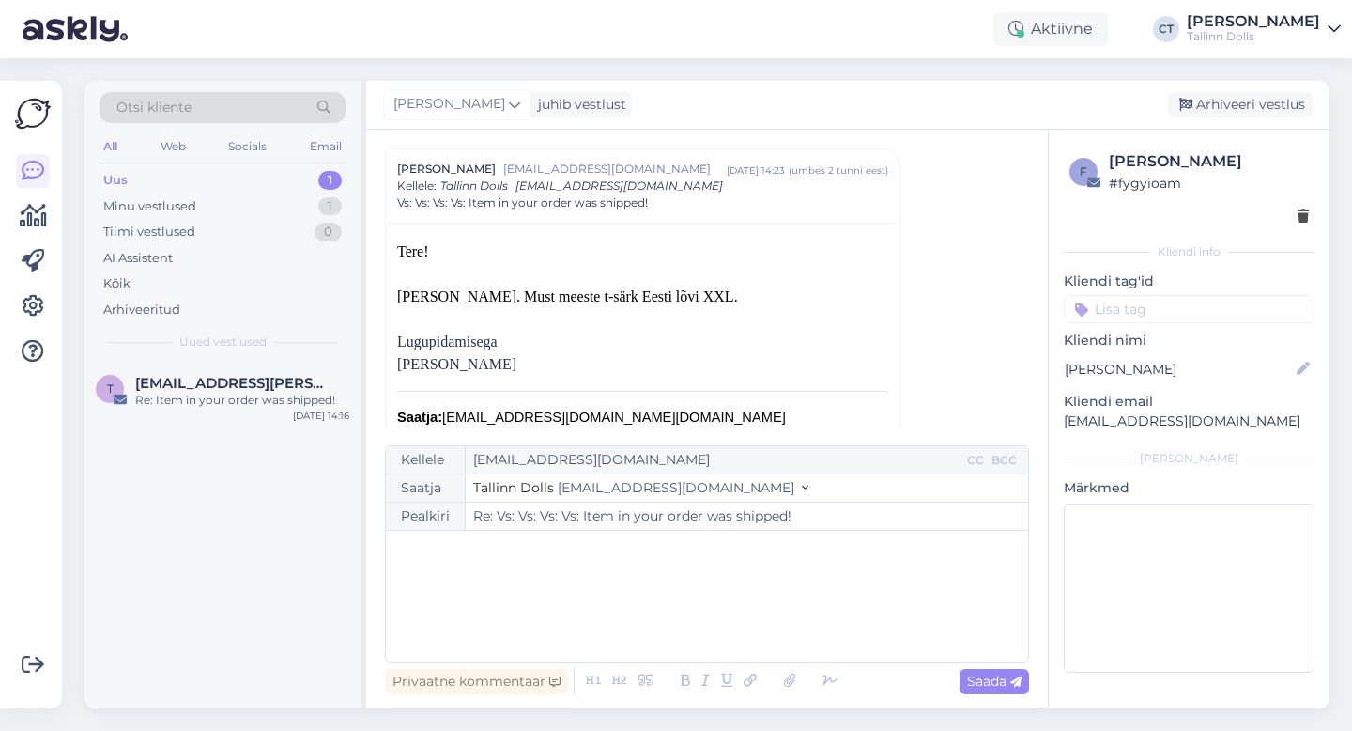
click at [697, 628] on div "﻿" at bounding box center [707, 596] width 624 height 113
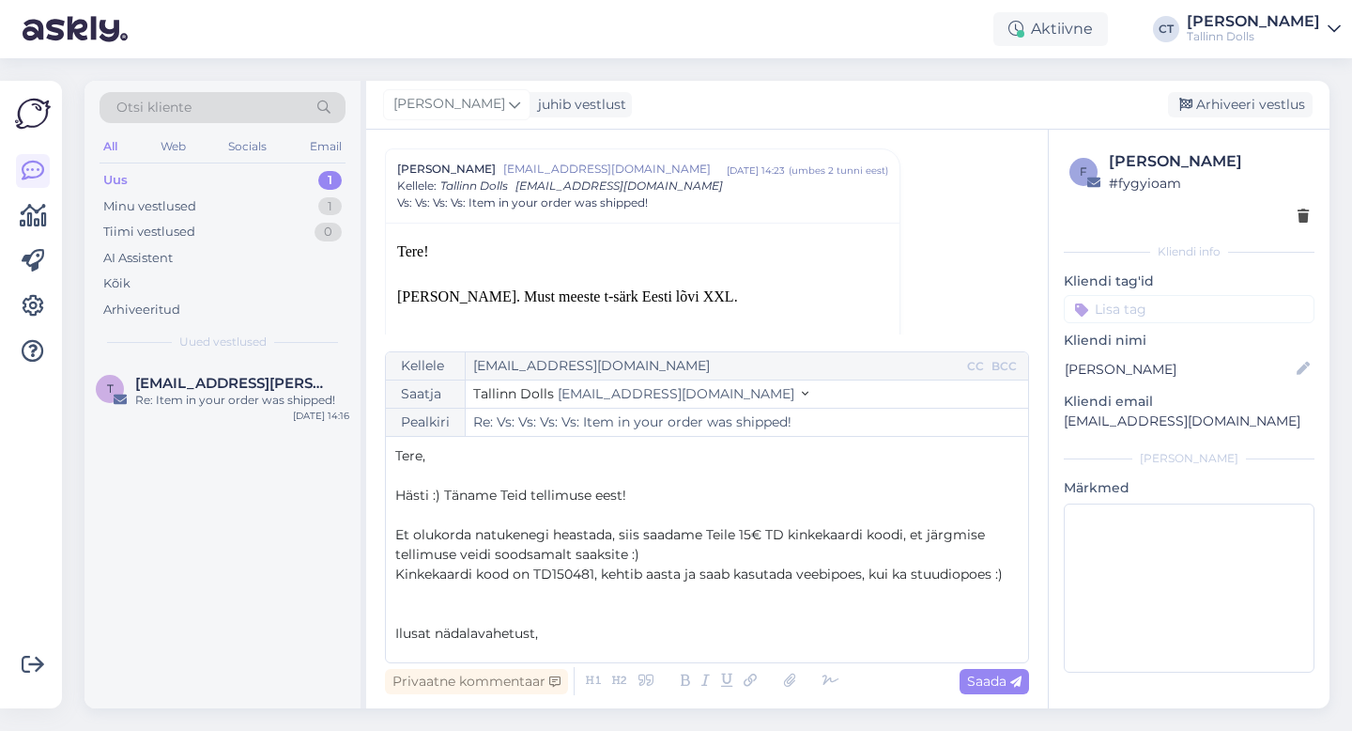
scroll to position [10, 0]
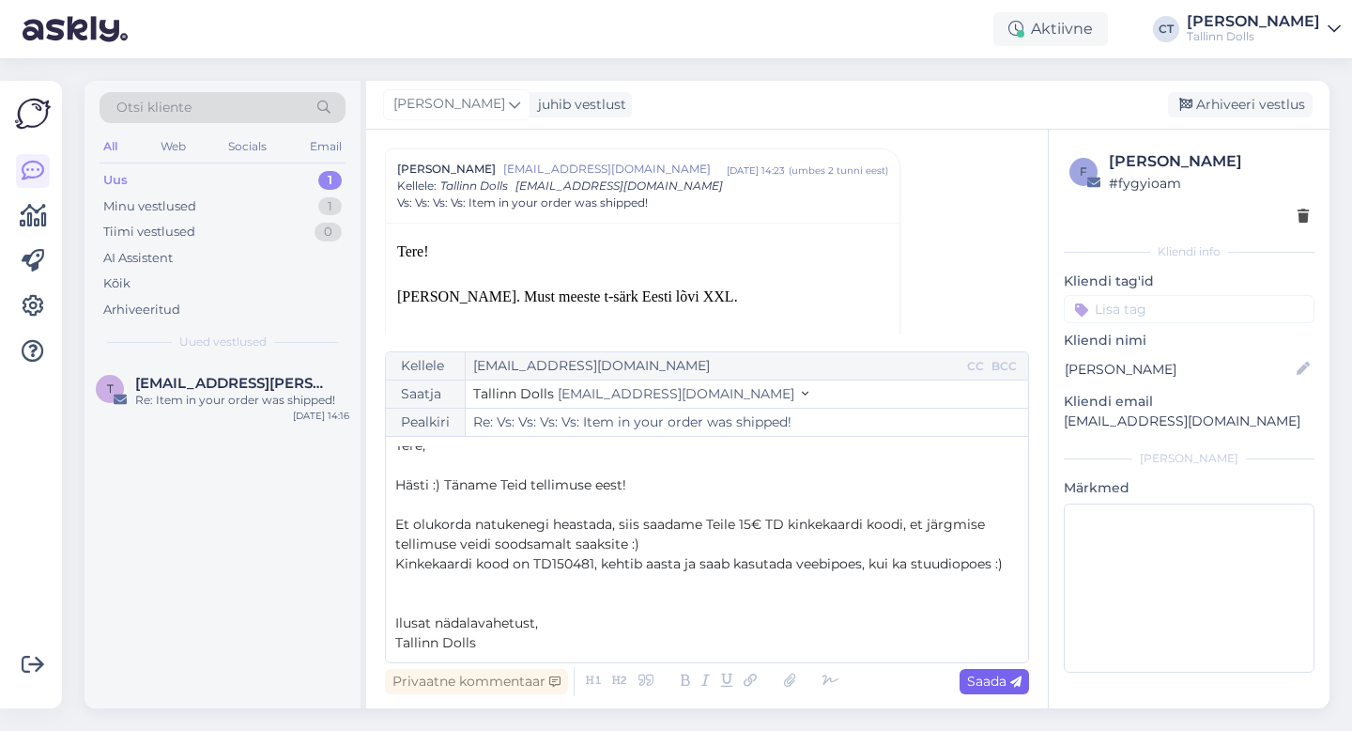
click at [998, 675] on span "Saada" at bounding box center [994, 680] width 54 height 17
type input "Re: Re: Vs: Vs: Vs: Vs: Item in your order was shipped!"
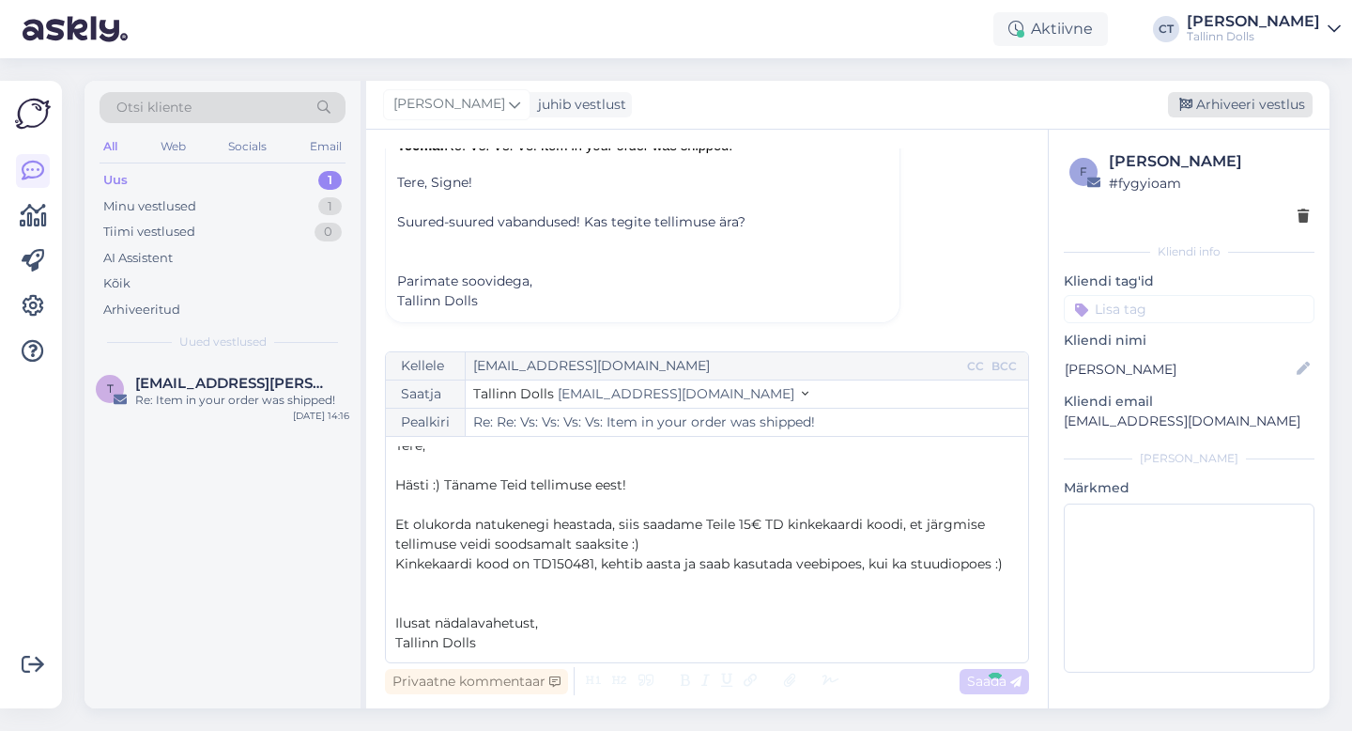
scroll to position [0, 0]
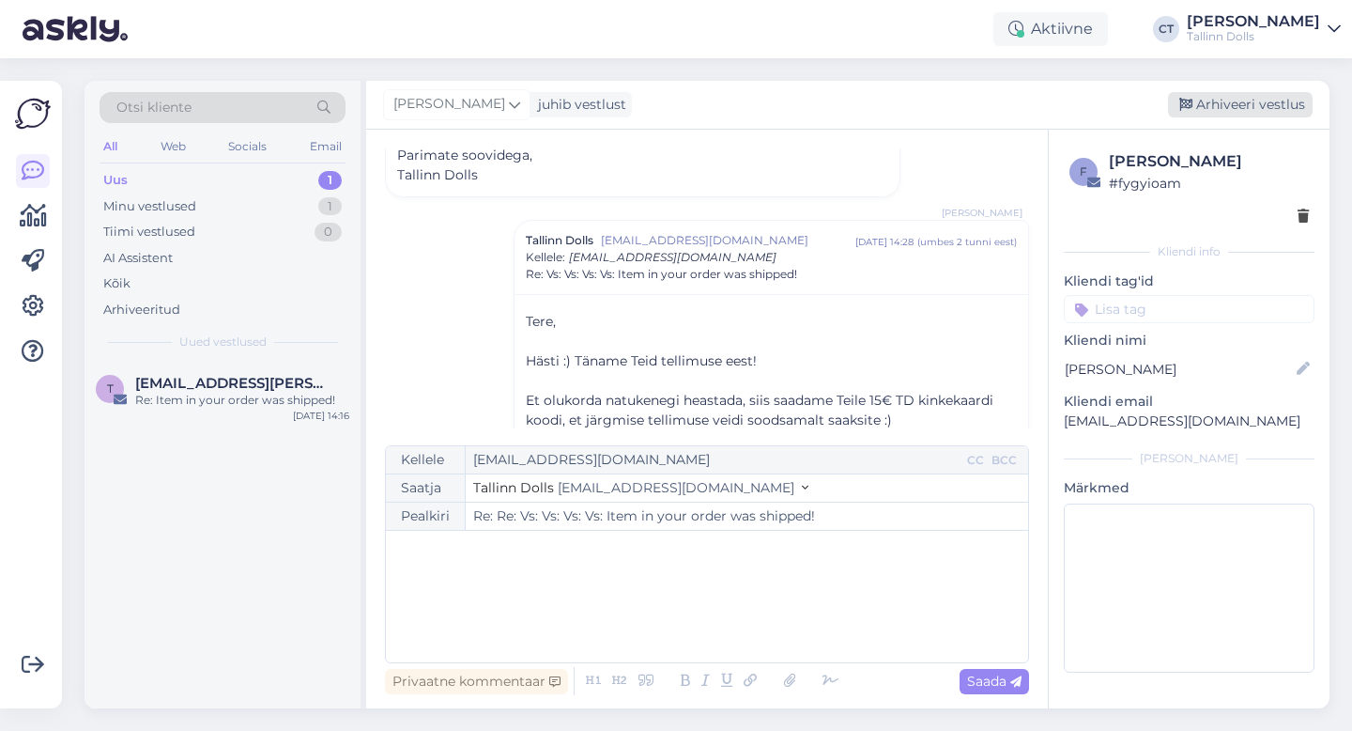
click at [1235, 103] on div "Arhiveeri vestlus" at bounding box center [1240, 104] width 145 height 25
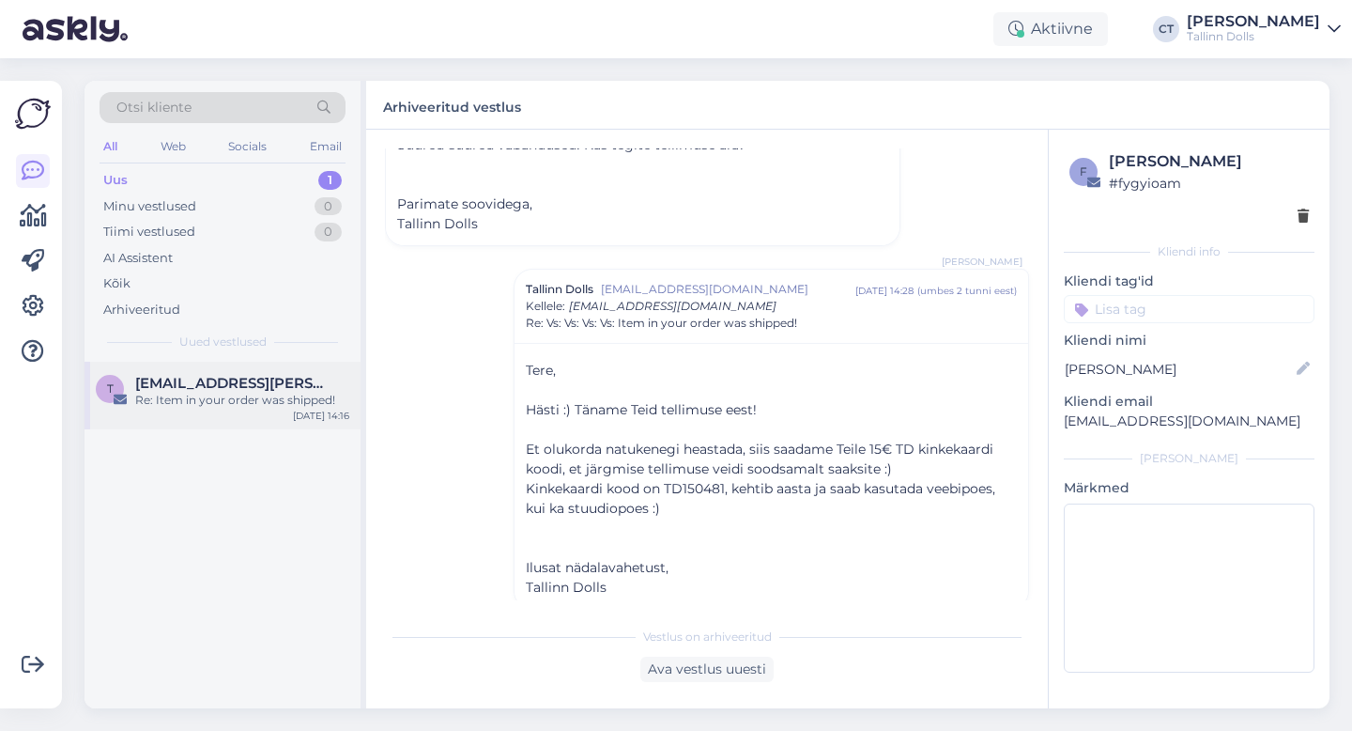
click at [254, 383] on span "[EMAIL_ADDRESS][PERSON_NAME][DOMAIN_NAME]" at bounding box center [232, 383] width 195 height 17
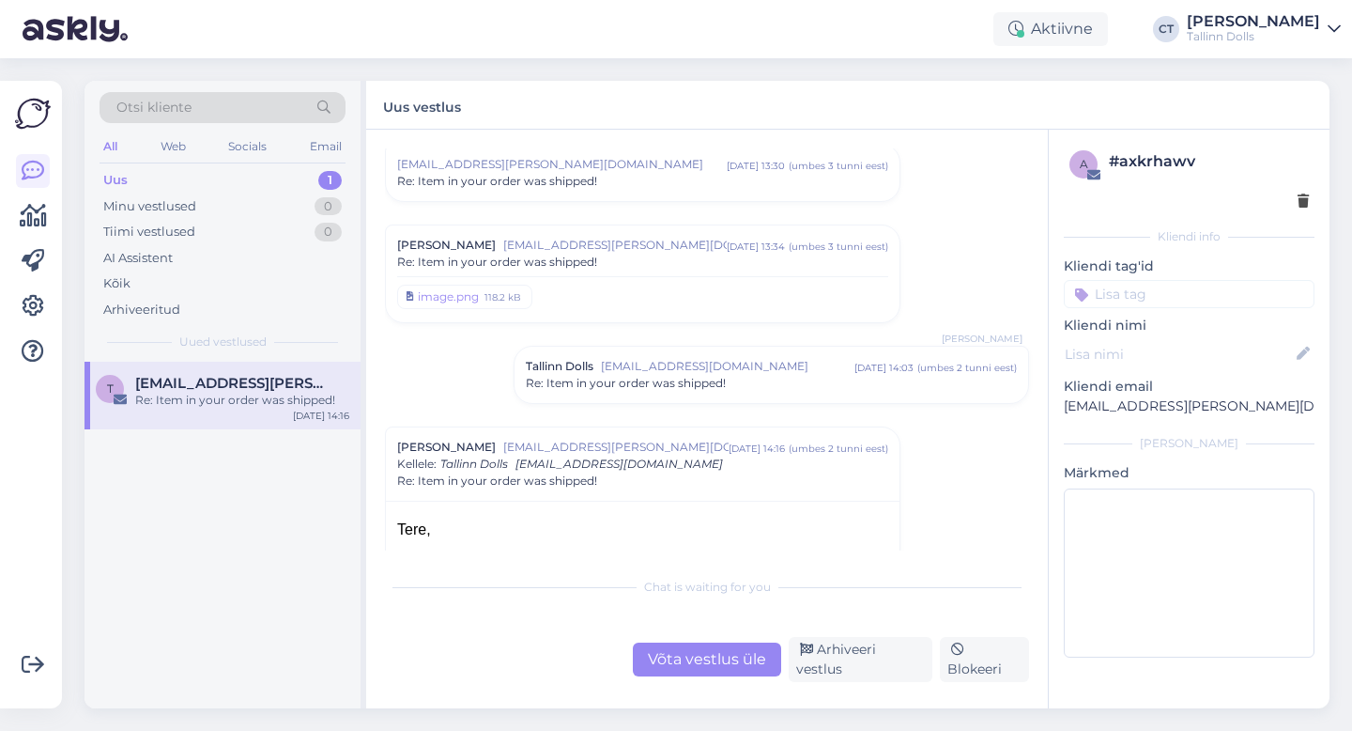
click at [736, 664] on div "Võta vestlus üle" at bounding box center [707, 659] width 148 height 34
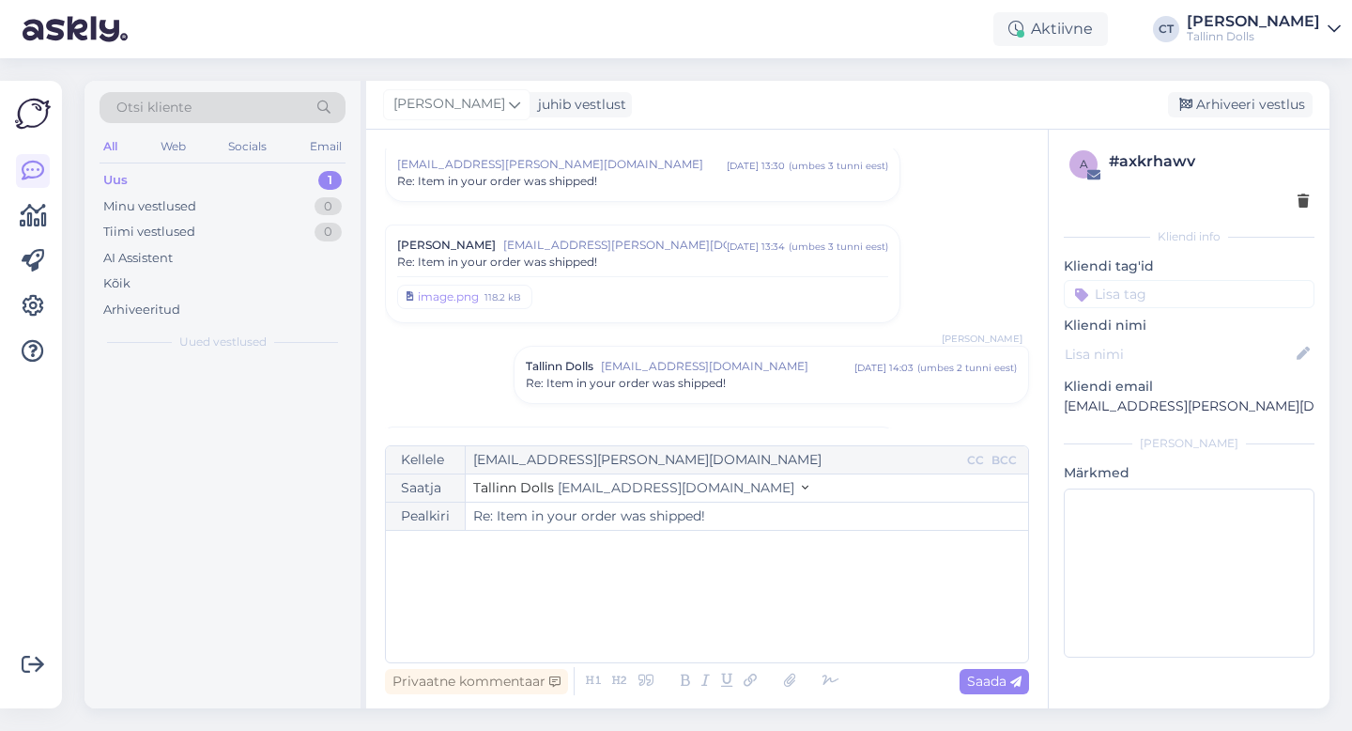
scroll to position [495, 0]
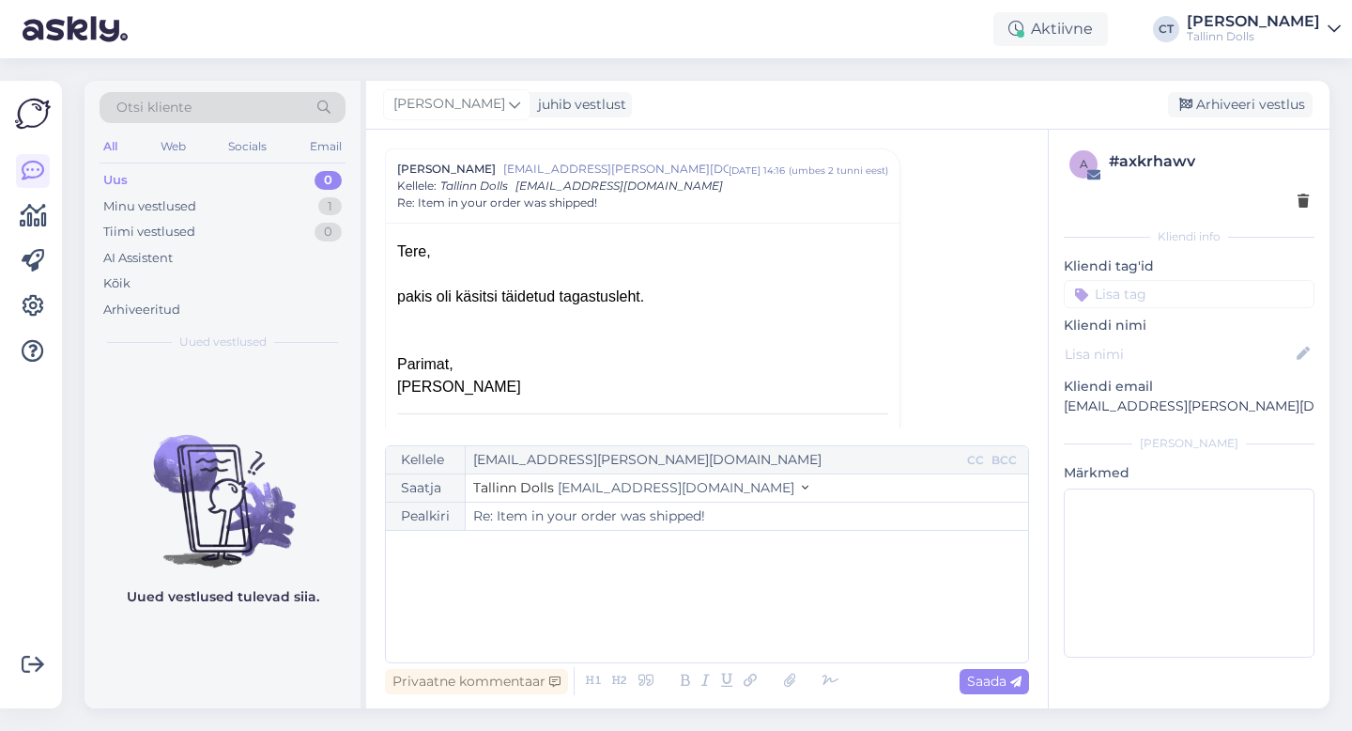
click at [746, 624] on div "﻿" at bounding box center [707, 596] width 624 height 113
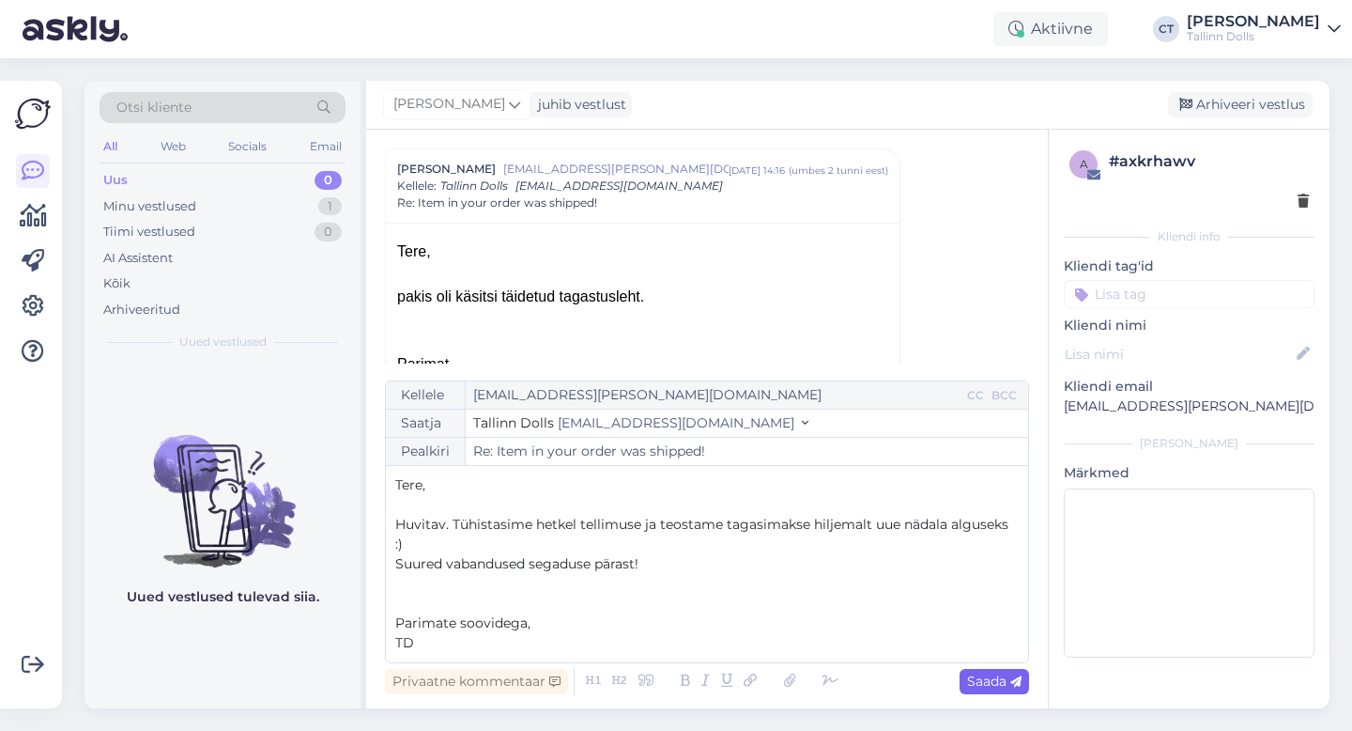
click at [982, 687] on span "Saada" at bounding box center [994, 680] width 54 height 17
type input "Re: Re: Item in your order was shipped!"
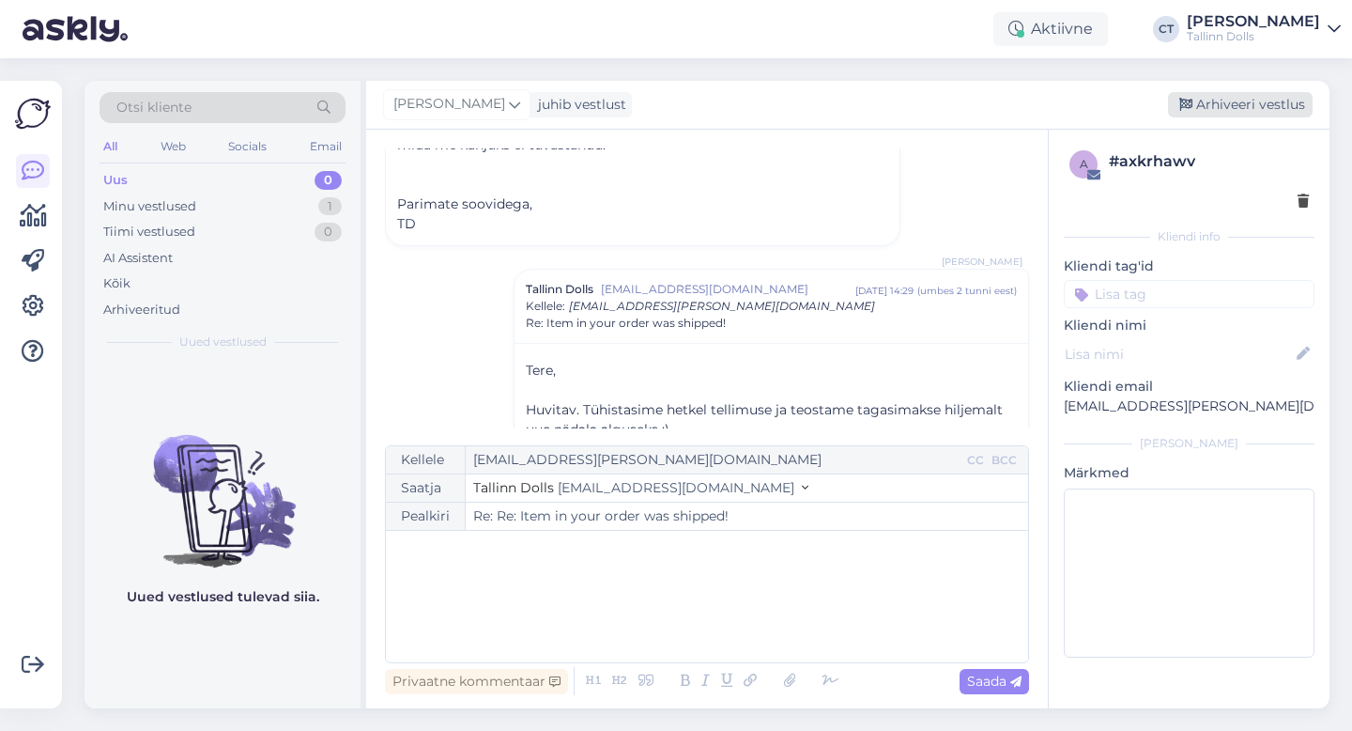
click at [1255, 101] on div "Arhiveeri vestlus" at bounding box center [1240, 104] width 145 height 25
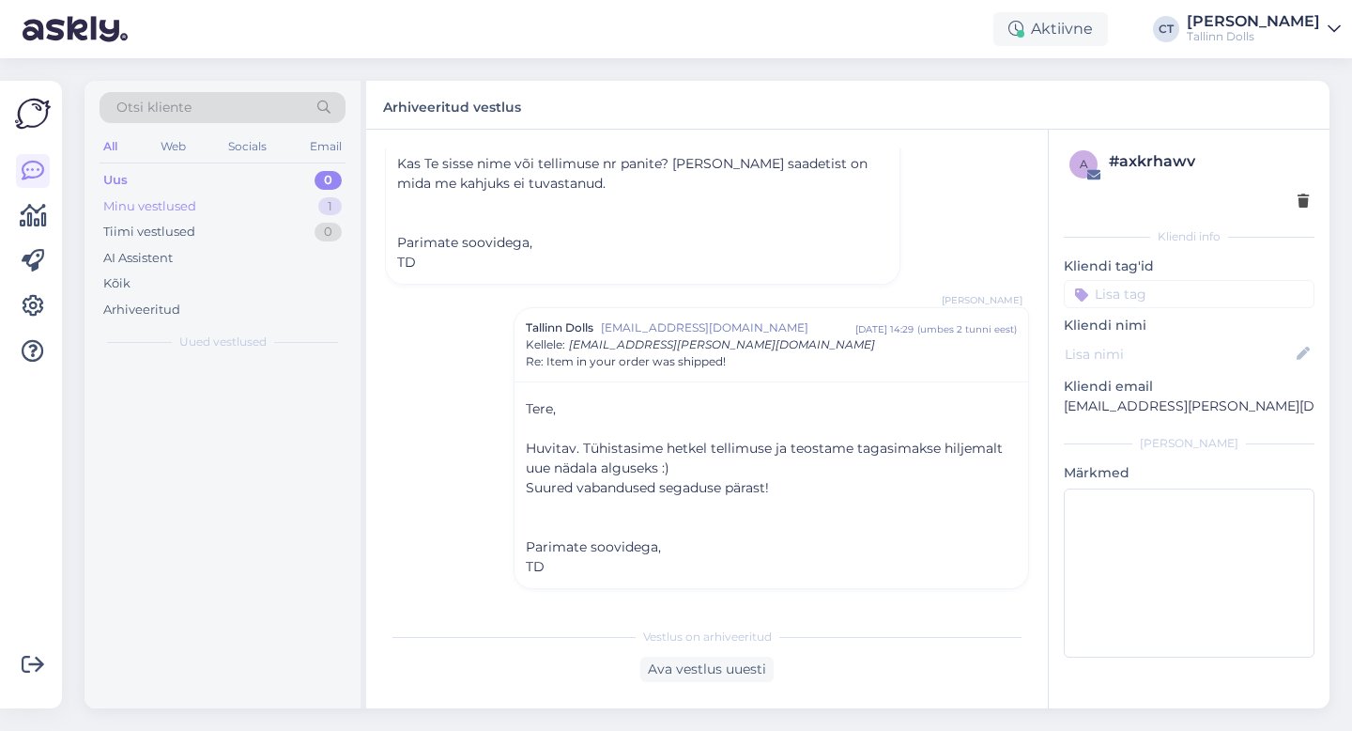
scroll to position [1009, 0]
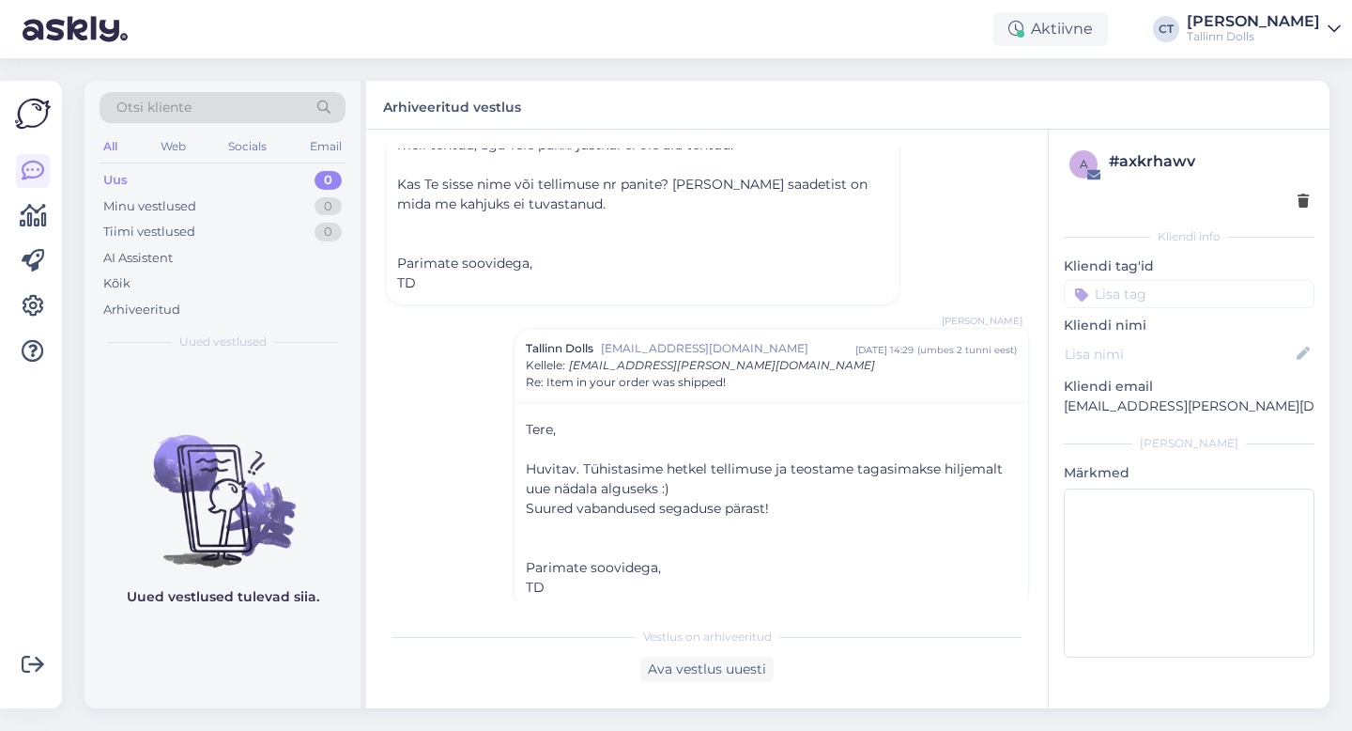
click at [127, 176] on div "Uus" at bounding box center [115, 180] width 24 height 19
click at [127, 175] on div "Uus" at bounding box center [115, 180] width 24 height 19
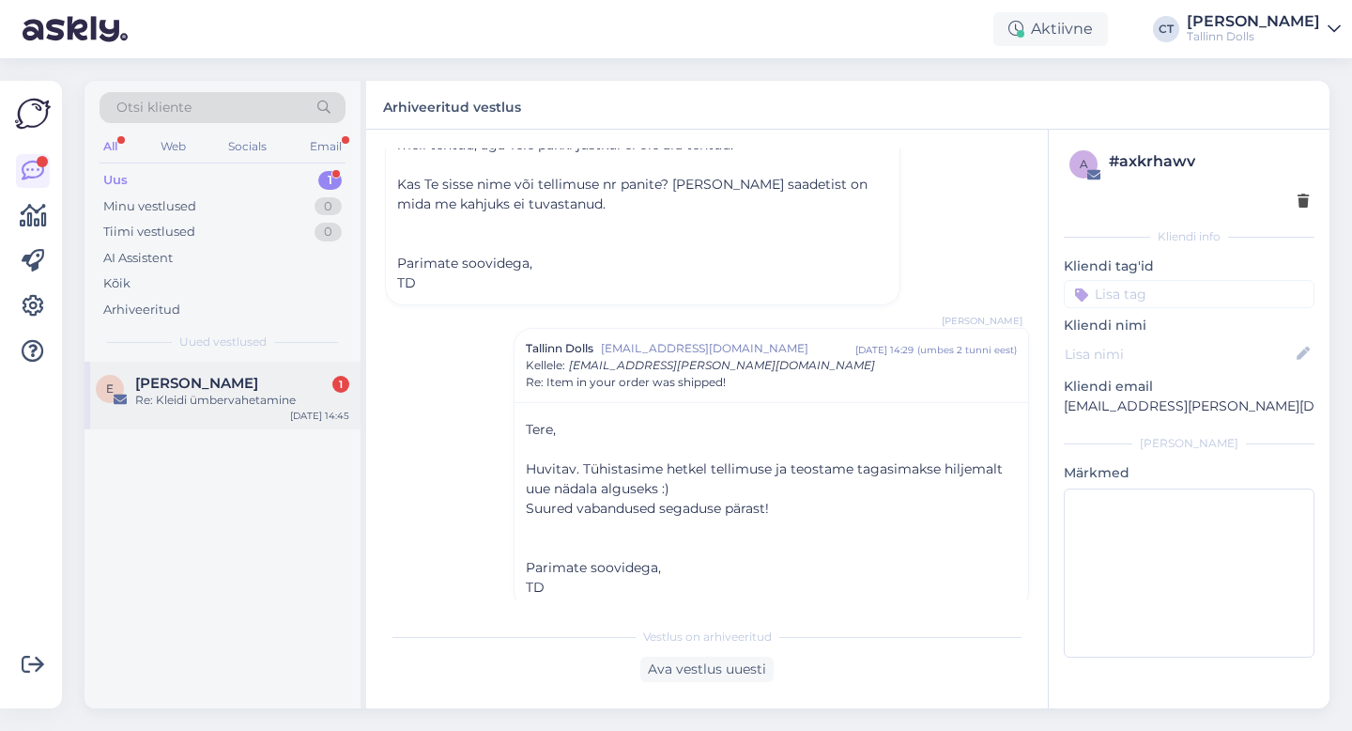
click at [171, 379] on div "Eliko 1" at bounding box center [242, 383] width 214 height 17
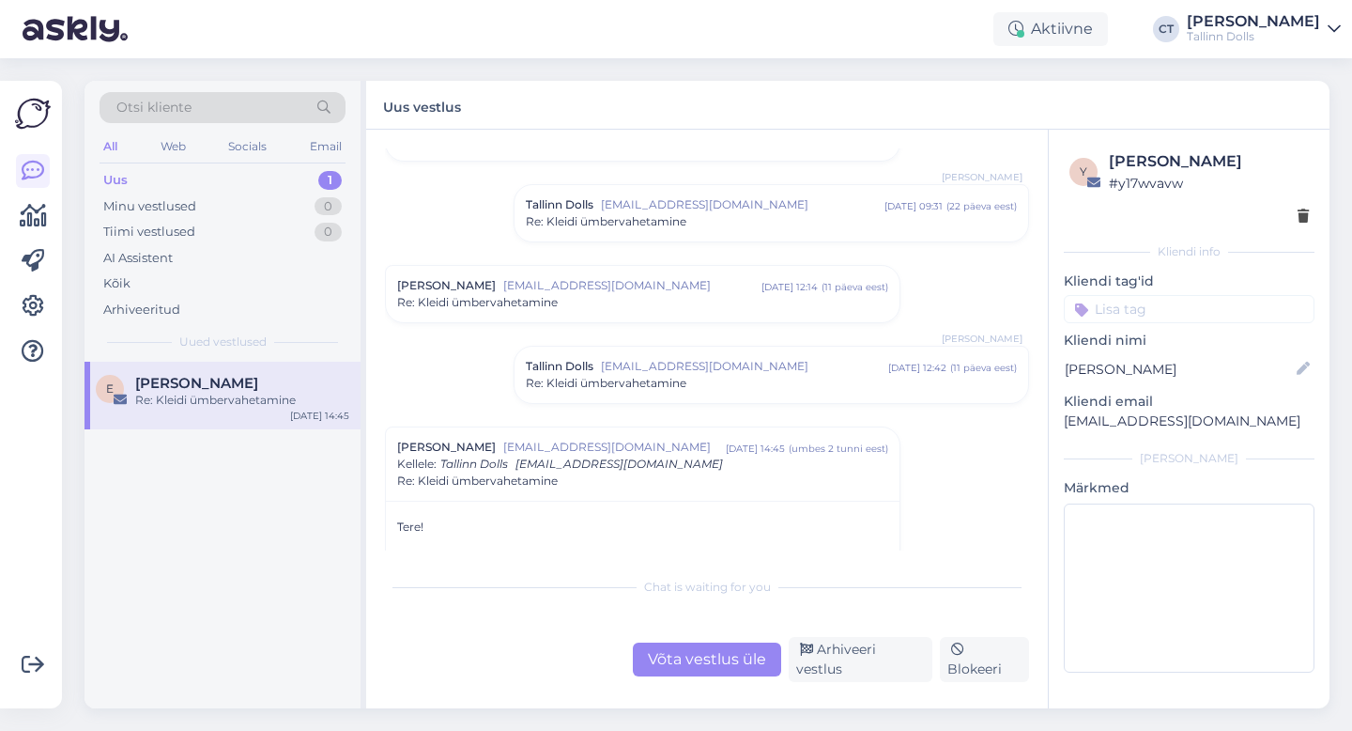
scroll to position [158, 0]
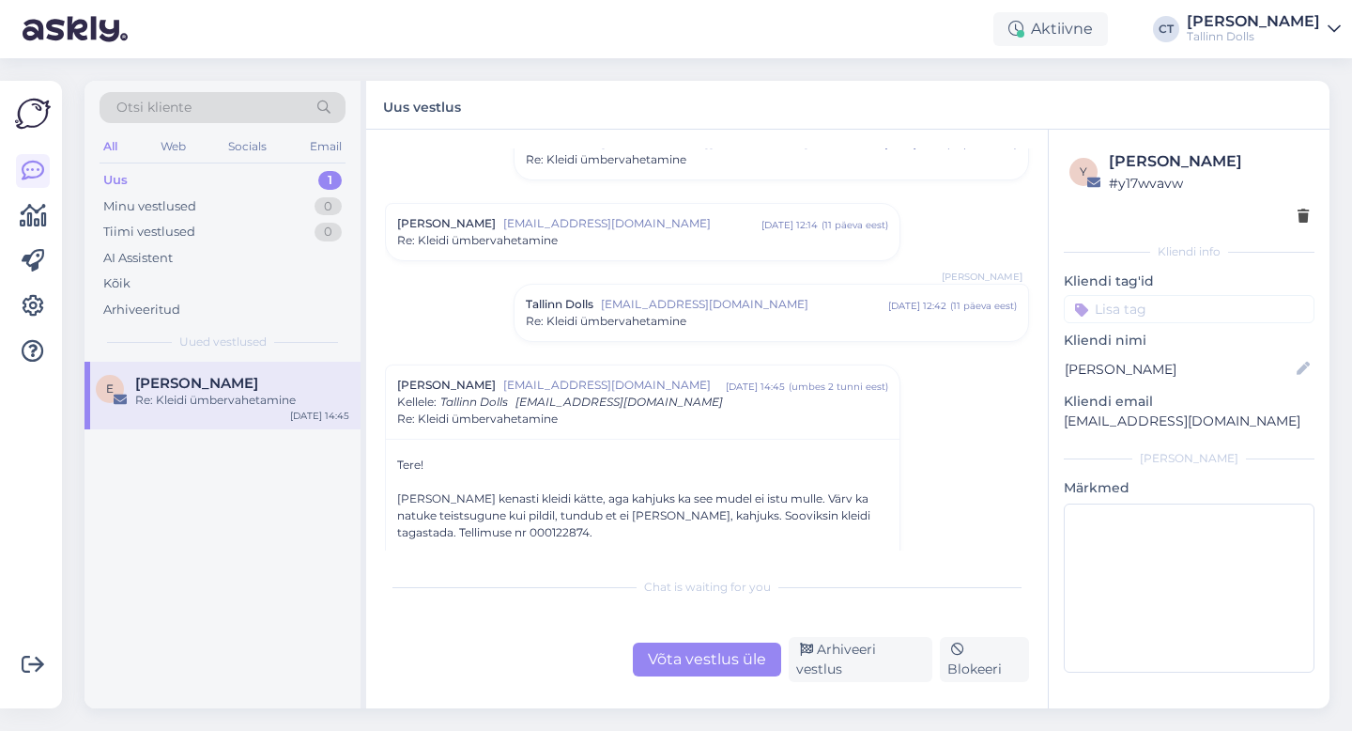
click at [436, 139] on div "Vestlus algas [PERSON_NAME] [PERSON_NAME][EMAIL_ADDRESS][DOMAIN_NAME] [DATE] 21…" at bounding box center [707, 419] width 682 height 578
click at [177, 172] on div "Uus 1" at bounding box center [223, 180] width 246 height 26
click at [493, 143] on div "Vestlus algas [PERSON_NAME] [PERSON_NAME][EMAIL_ADDRESS][DOMAIN_NAME] [DATE] 21…" at bounding box center [707, 419] width 682 height 578
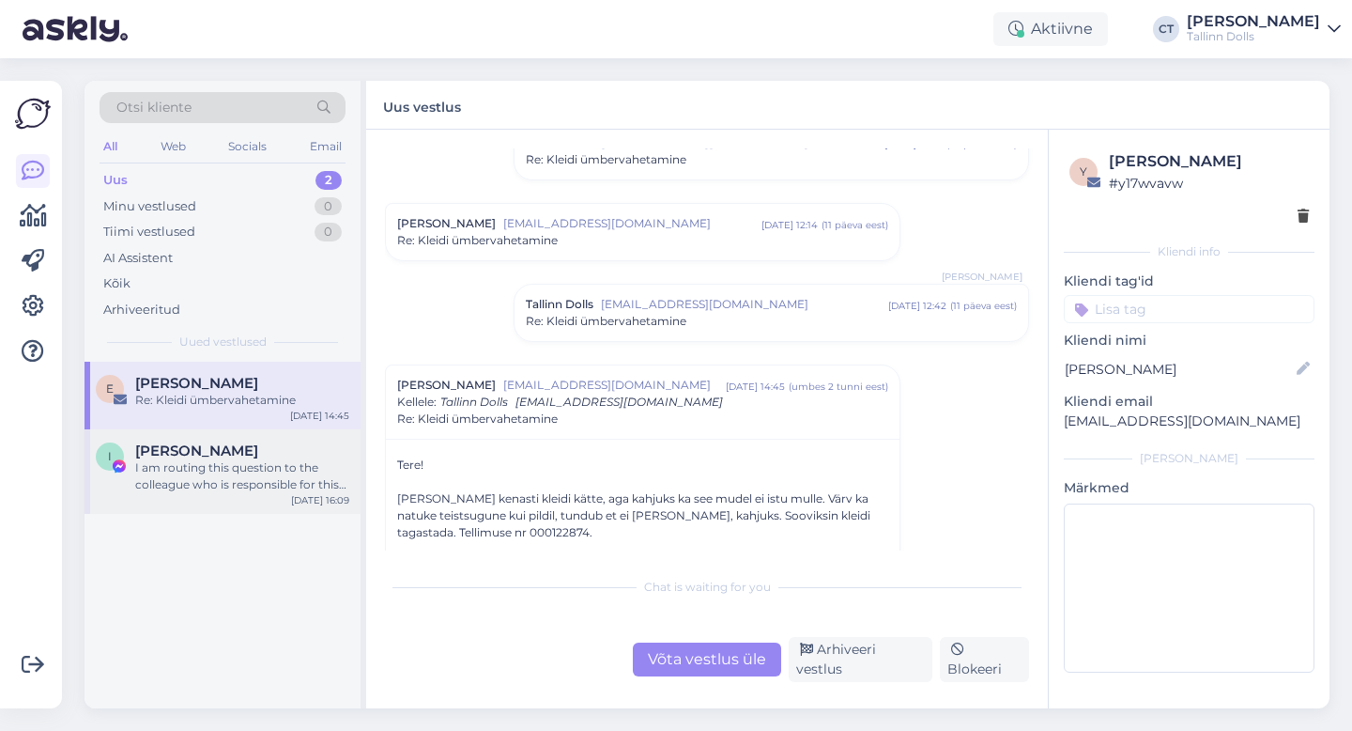
click at [267, 468] on div "I am routing this question to the colleague who is responsible for this topic. …" at bounding box center [242, 476] width 214 height 34
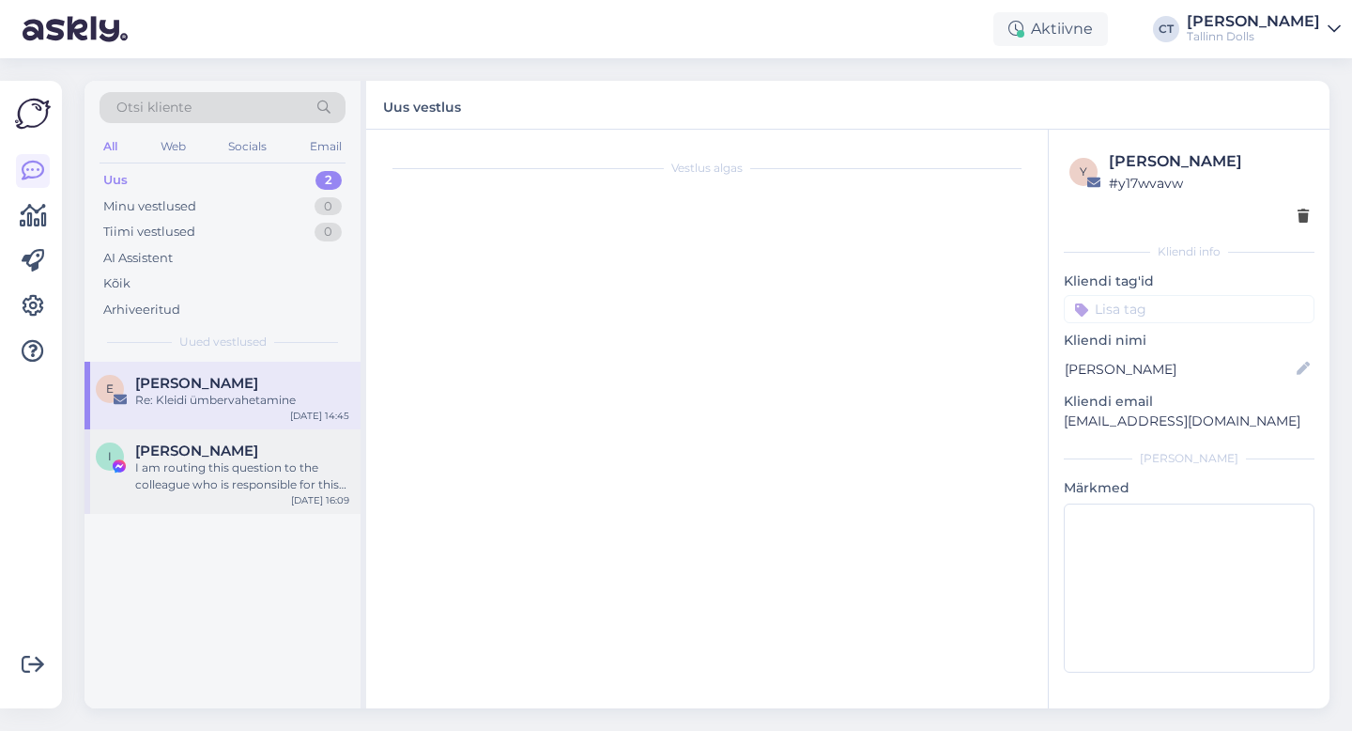
scroll to position [0, 0]
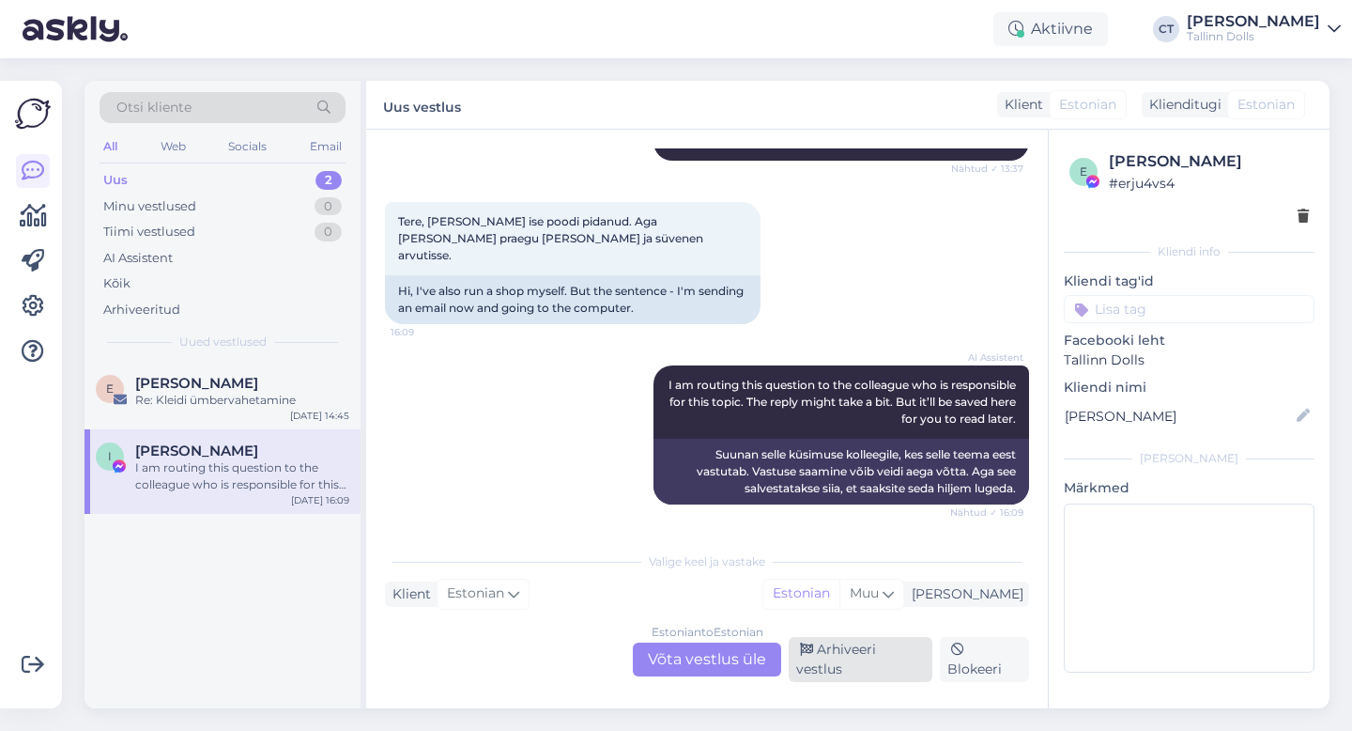
click at [845, 666] on div "Arhiveeri vestlus" at bounding box center [861, 659] width 144 height 45
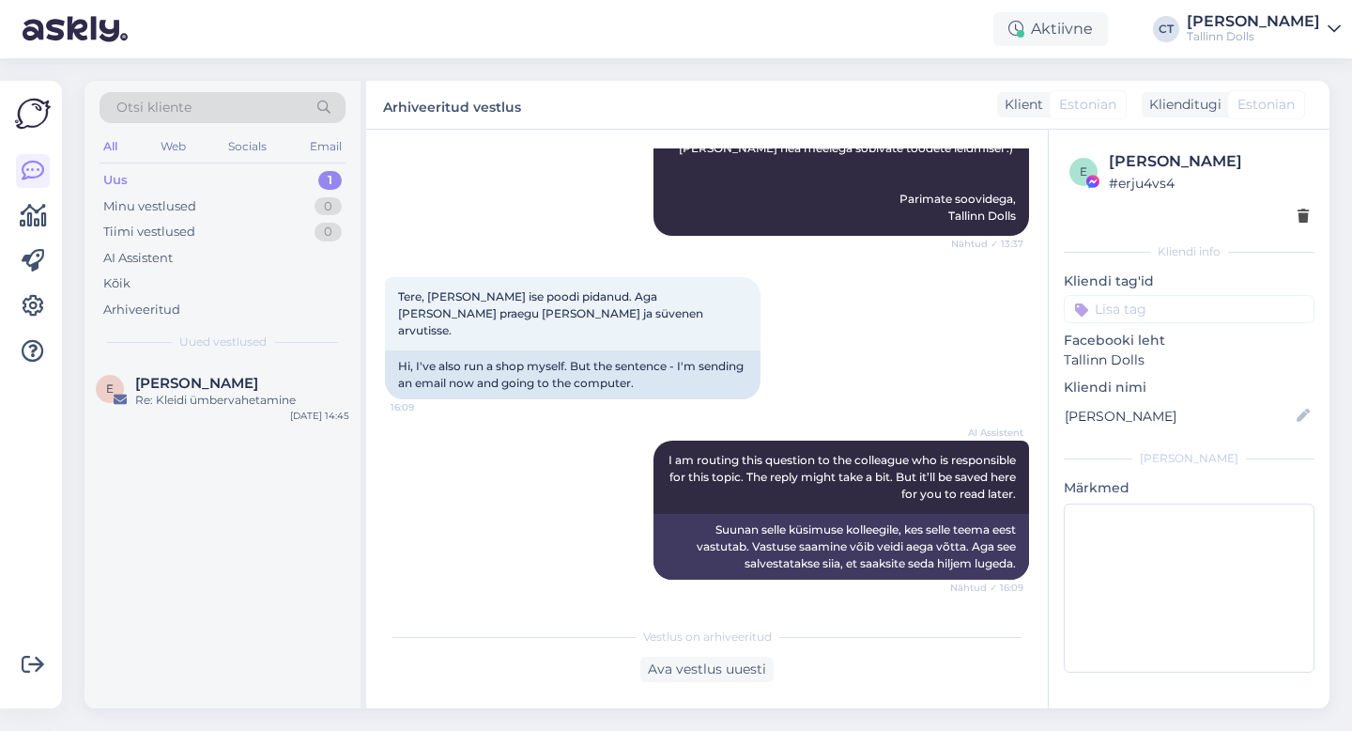
scroll to position [6083, 0]
click at [251, 387] on div "[PERSON_NAME]" at bounding box center [242, 383] width 214 height 17
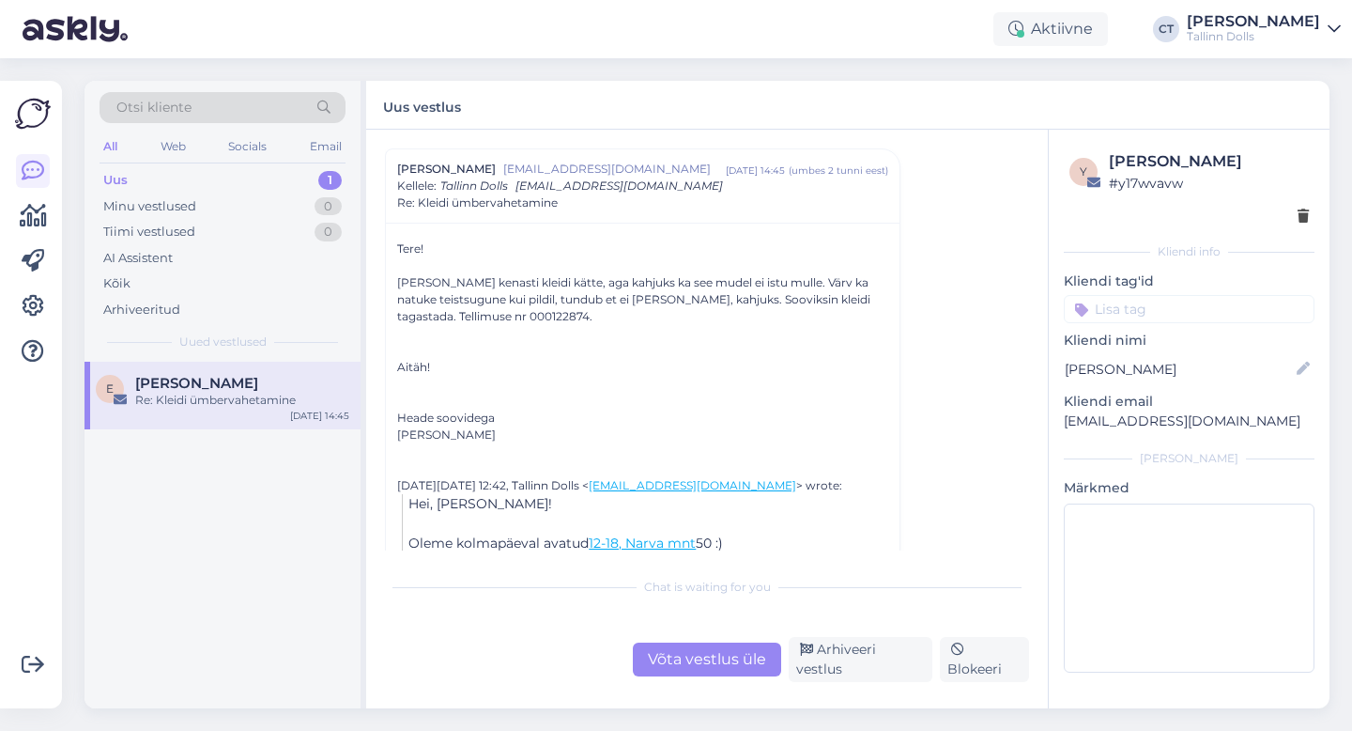
click at [943, 361] on div "Vestlus algas [PERSON_NAME] [PERSON_NAME][EMAIL_ADDRESS][DOMAIN_NAME] [DATE] 21…" at bounding box center [715, 349] width 661 height 402
click at [149, 170] on div "Uus 1" at bounding box center [223, 180] width 246 height 26
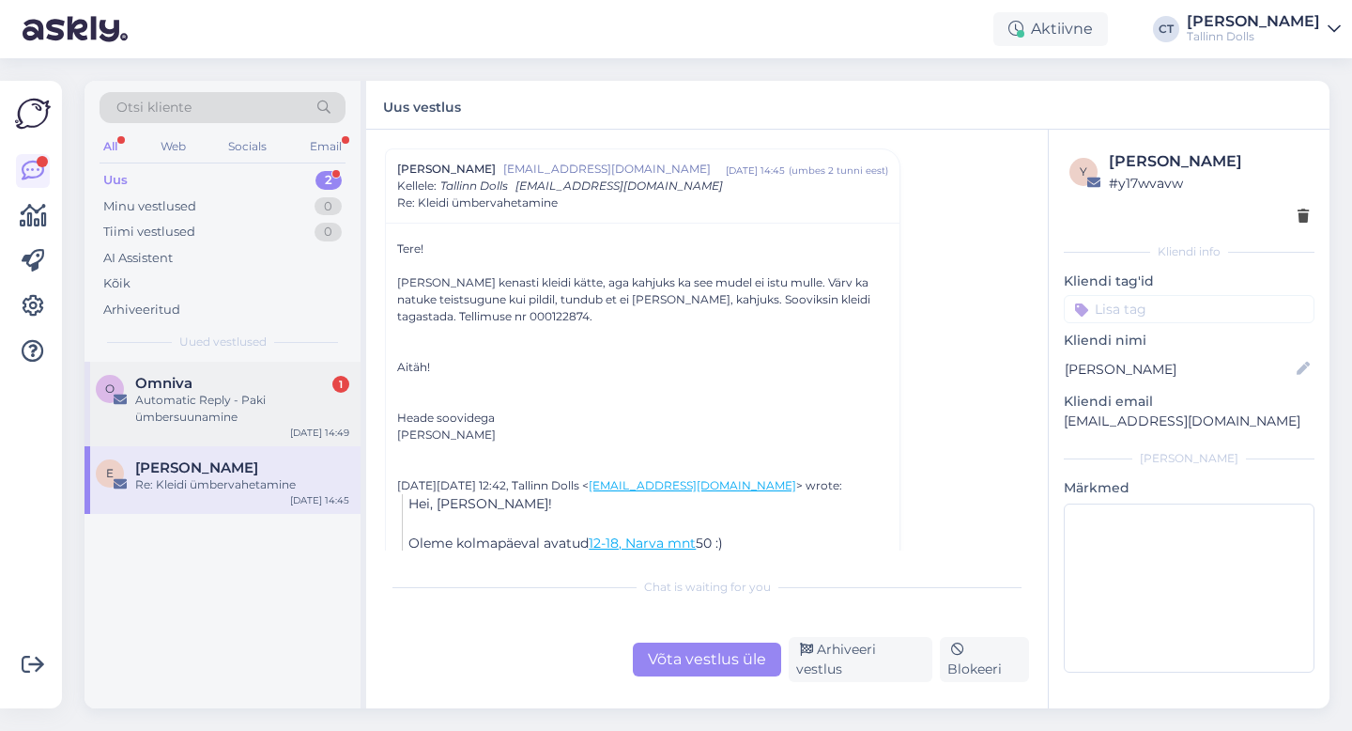
click at [290, 435] on div "[DATE] 14:49" at bounding box center [319, 432] width 59 height 14
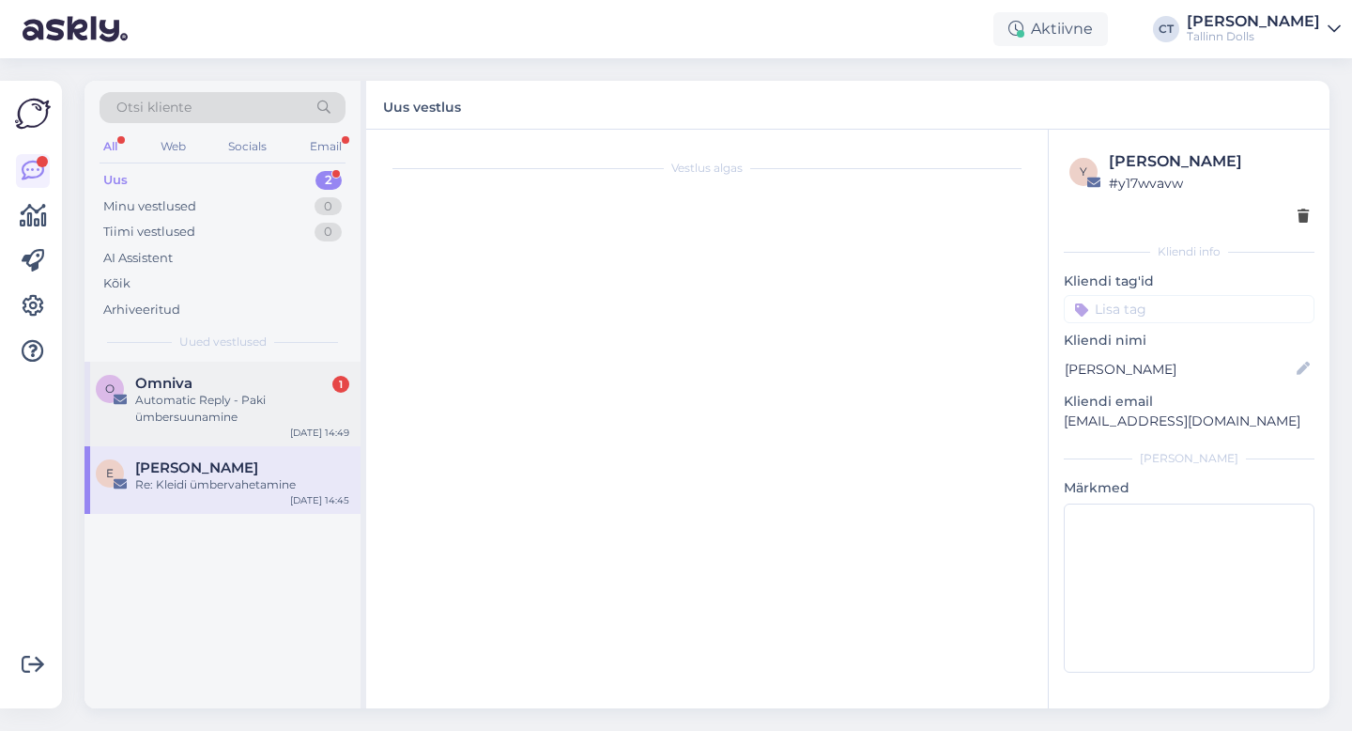
scroll to position [8050, 0]
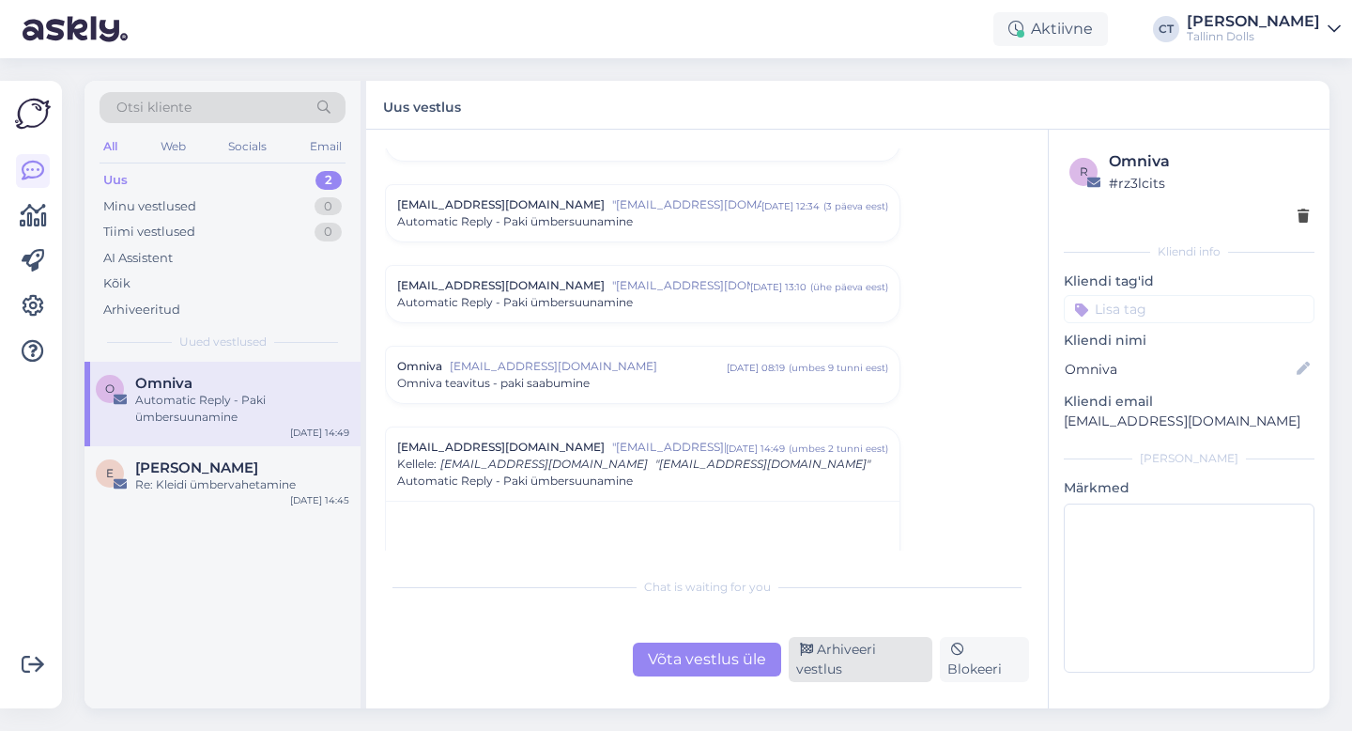
click at [874, 661] on div "Arhiveeri vestlus" at bounding box center [861, 659] width 144 height 45
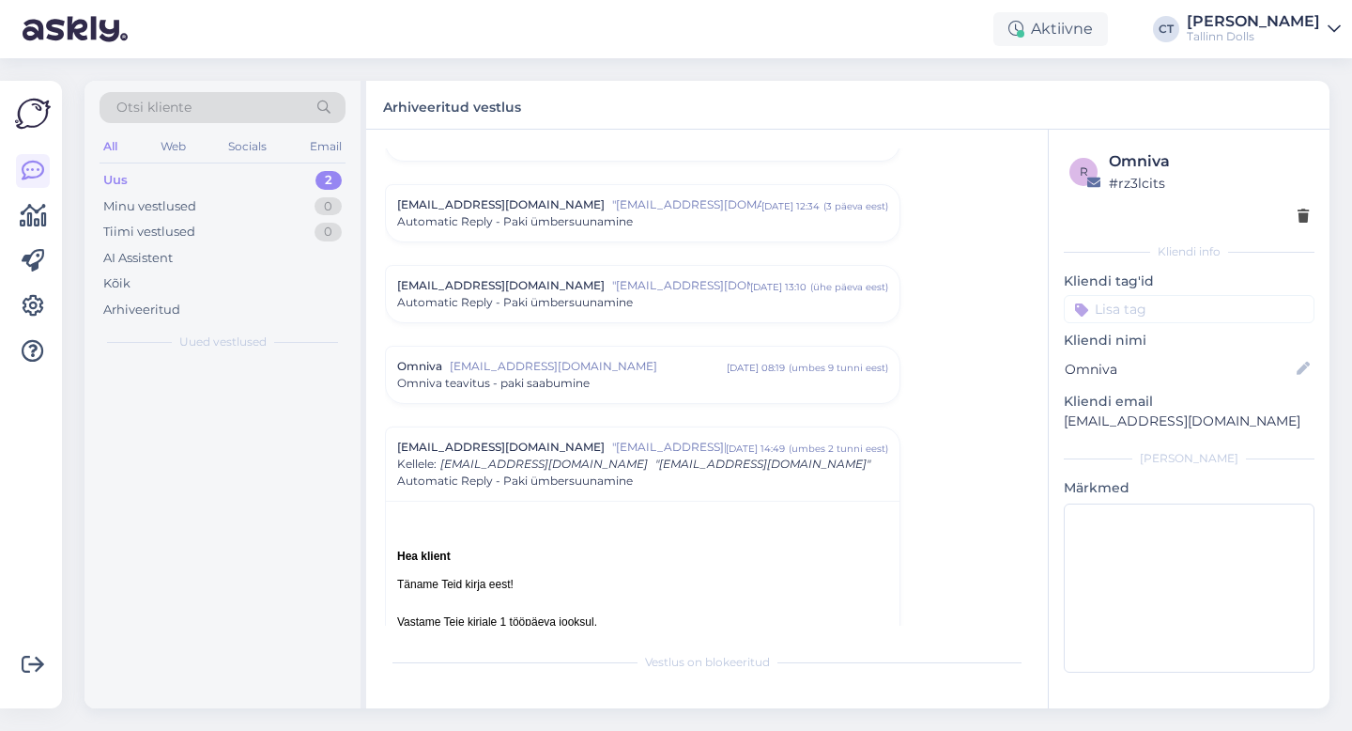
scroll to position [8328, 0]
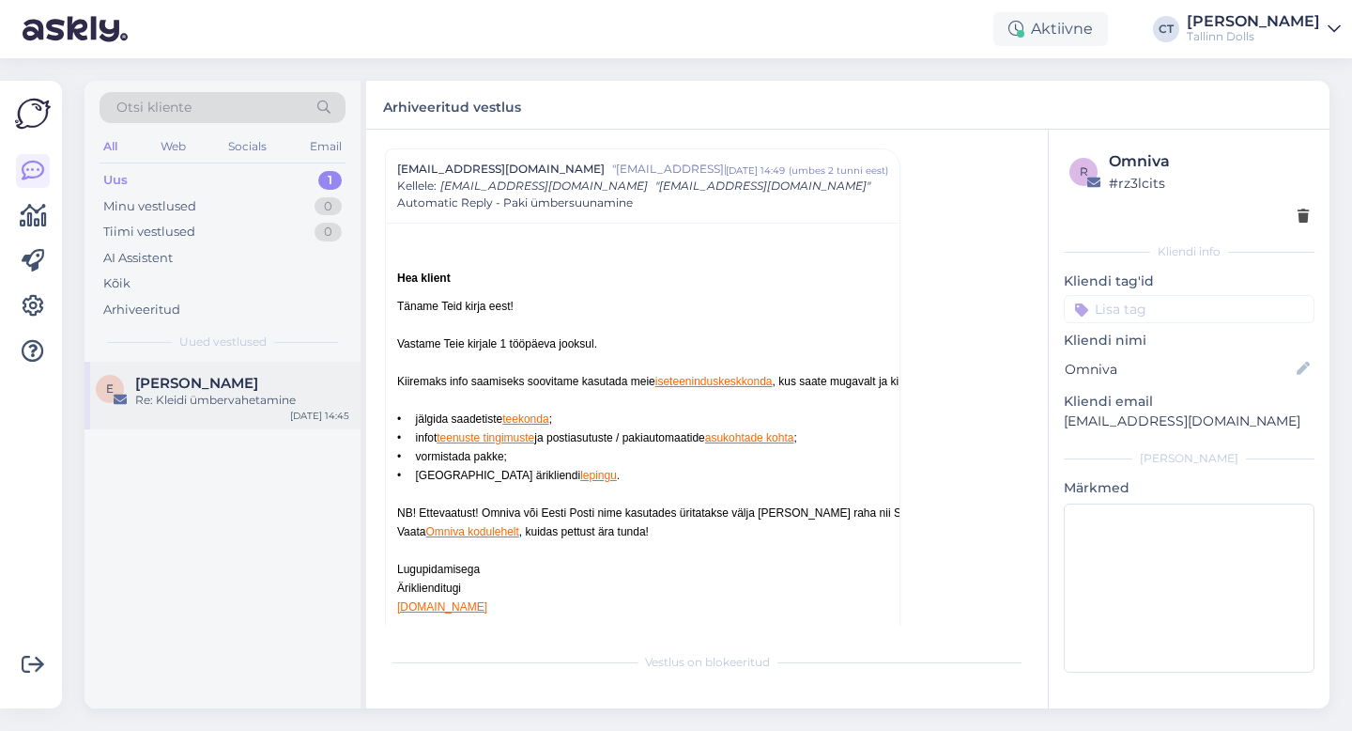
click at [192, 383] on div "[PERSON_NAME]" at bounding box center [242, 383] width 214 height 17
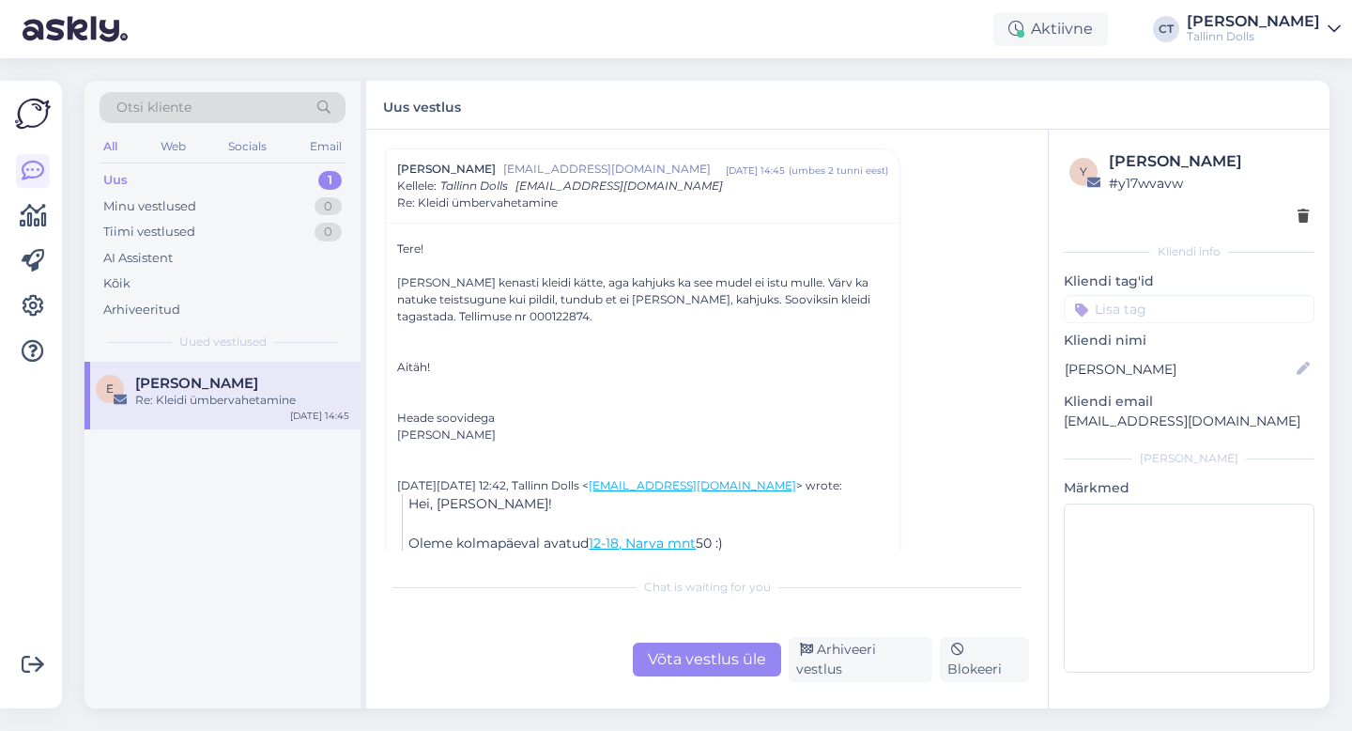
scroll to position [379, 0]
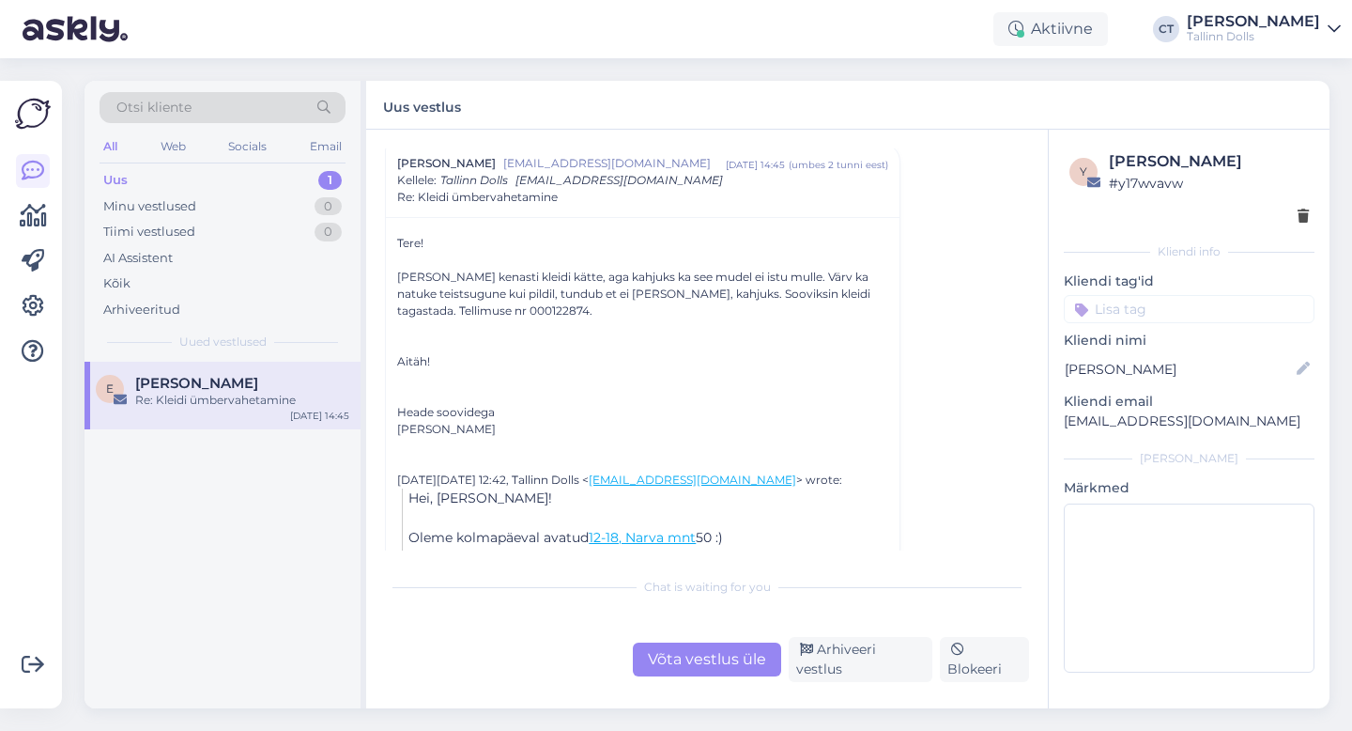
click at [1033, 201] on div "Vestlus algas [PERSON_NAME] [PERSON_NAME][EMAIL_ADDRESS][DOMAIN_NAME] [DATE] 21…" at bounding box center [715, 349] width 661 height 402
click at [696, 663] on div "Võta vestlus üle" at bounding box center [707, 659] width 148 height 34
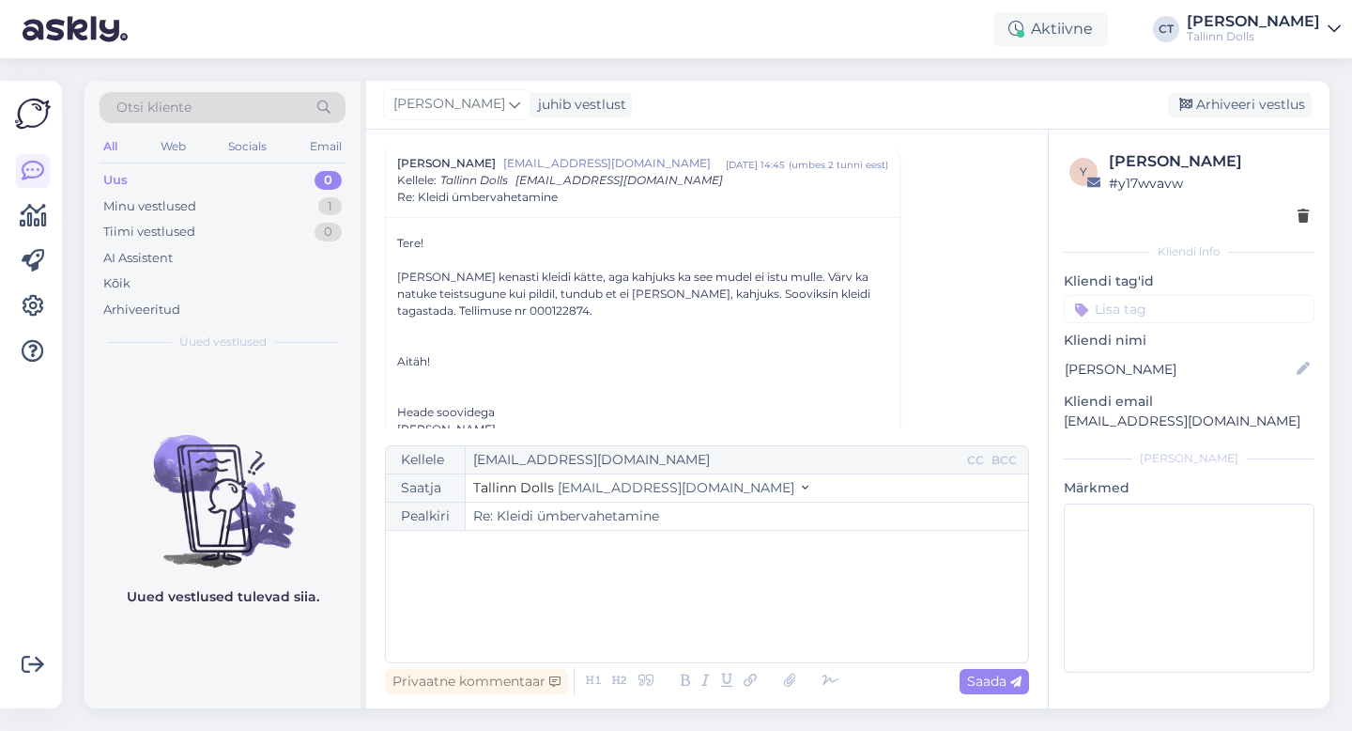
scroll to position [374, 0]
click at [702, 622] on div "﻿" at bounding box center [707, 596] width 624 height 113
click at [543, 557] on p "﻿" at bounding box center [707, 550] width 624 height 20
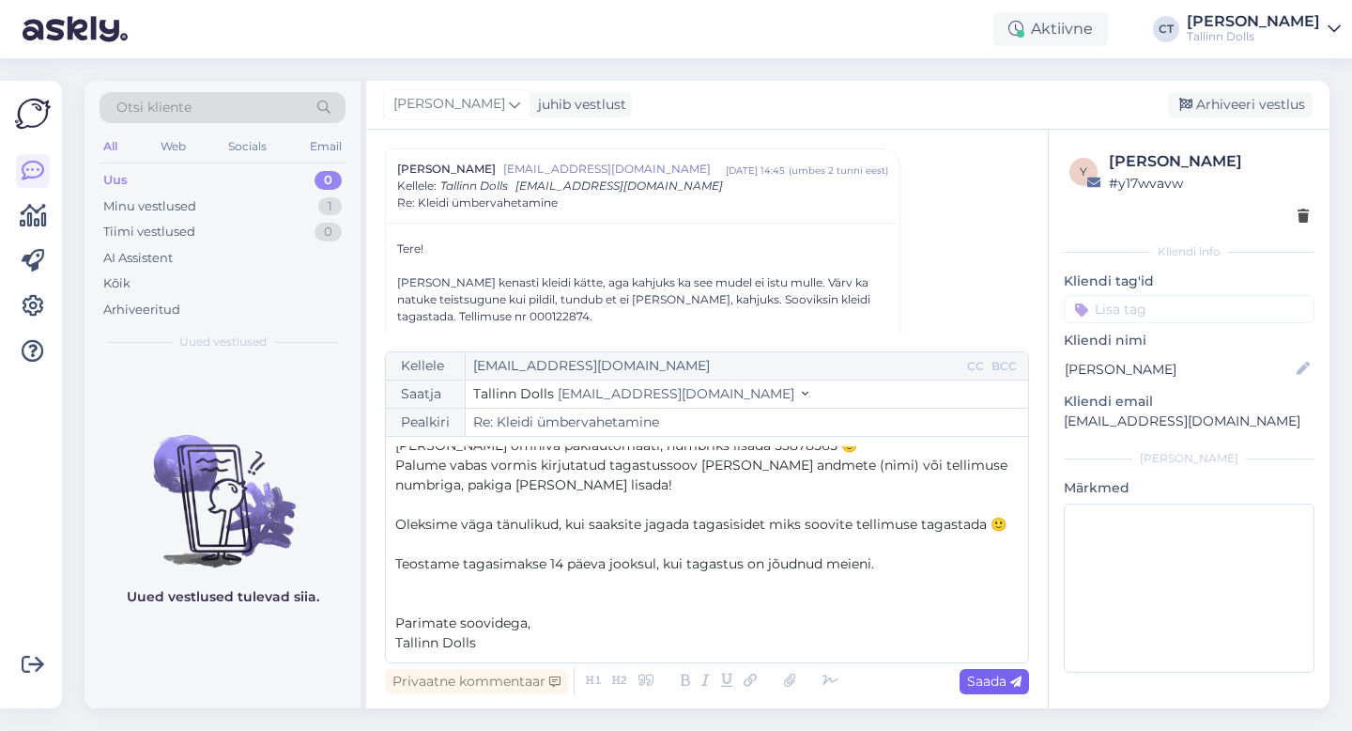
click at [979, 680] on span "Saada" at bounding box center [994, 680] width 54 height 17
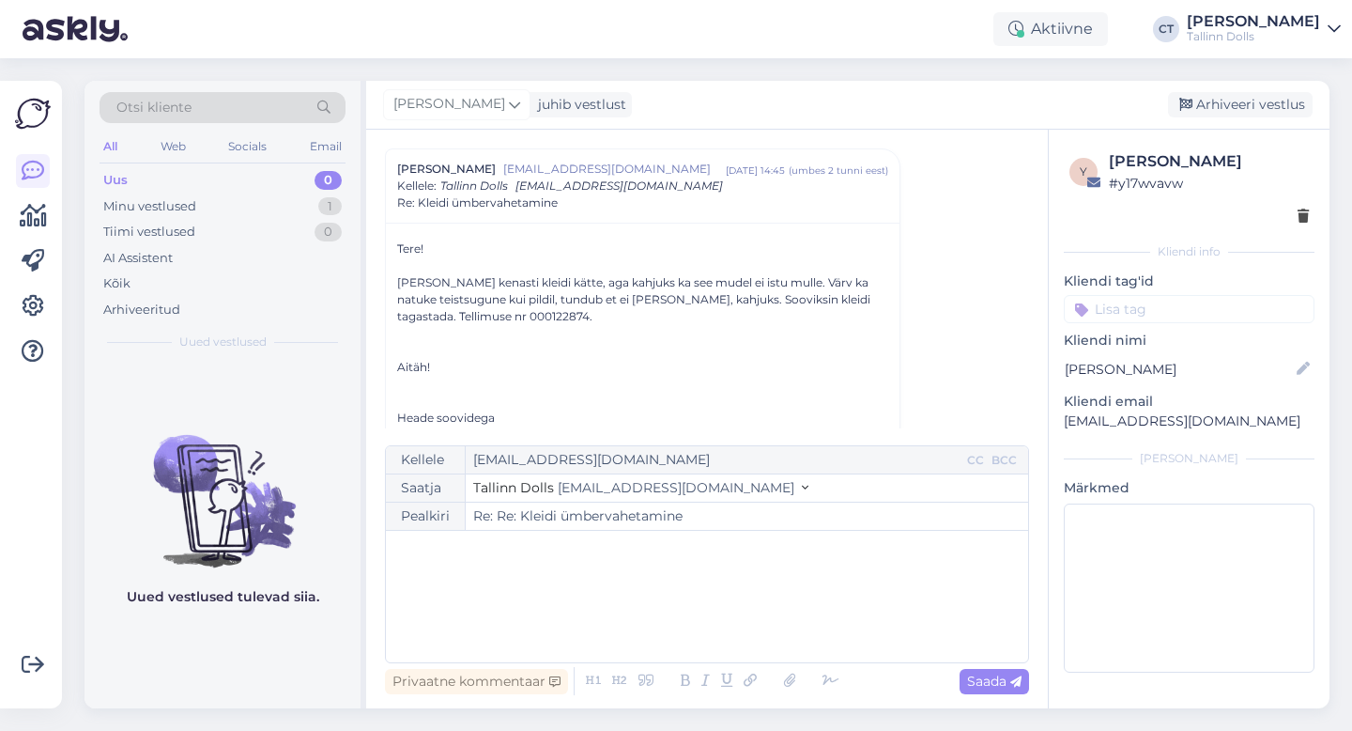
type input "Re: Kleidi ümbervahetamine"
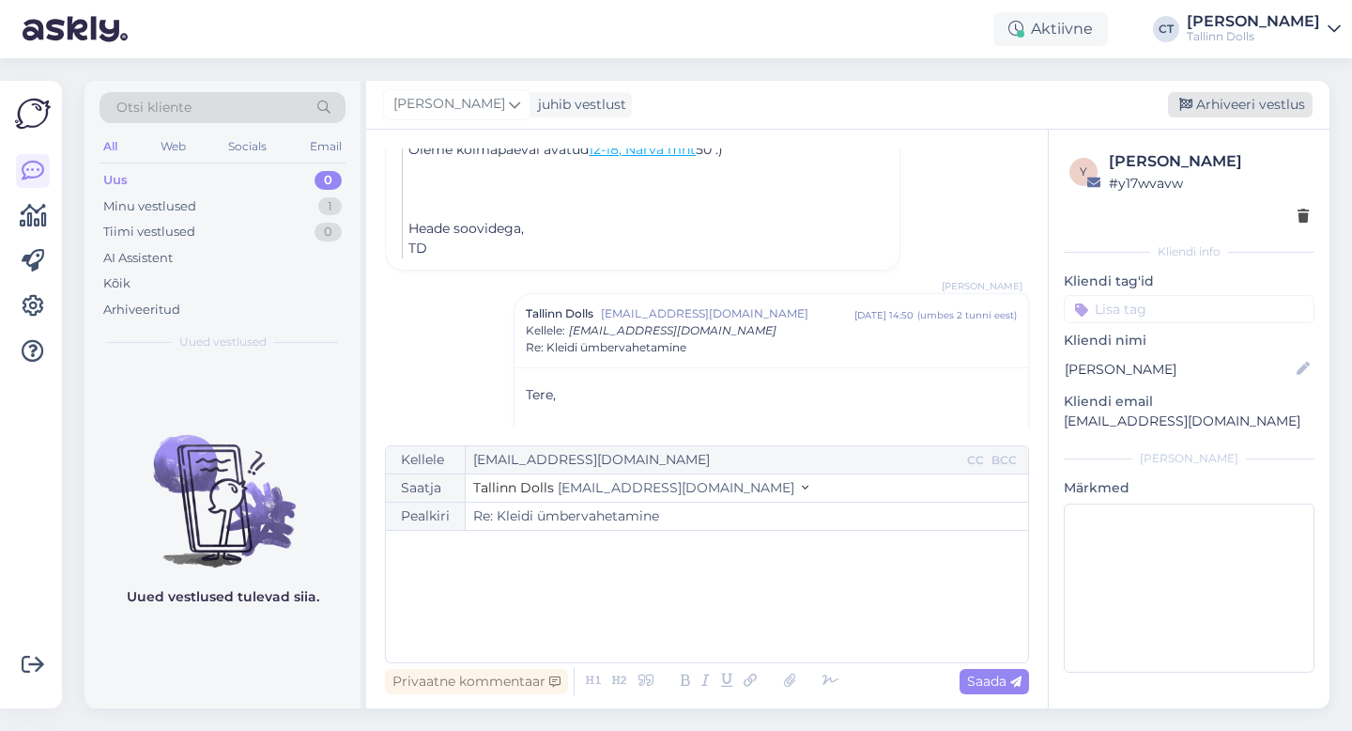
click at [1231, 97] on div "Arhiveeri vestlus" at bounding box center [1240, 104] width 145 height 25
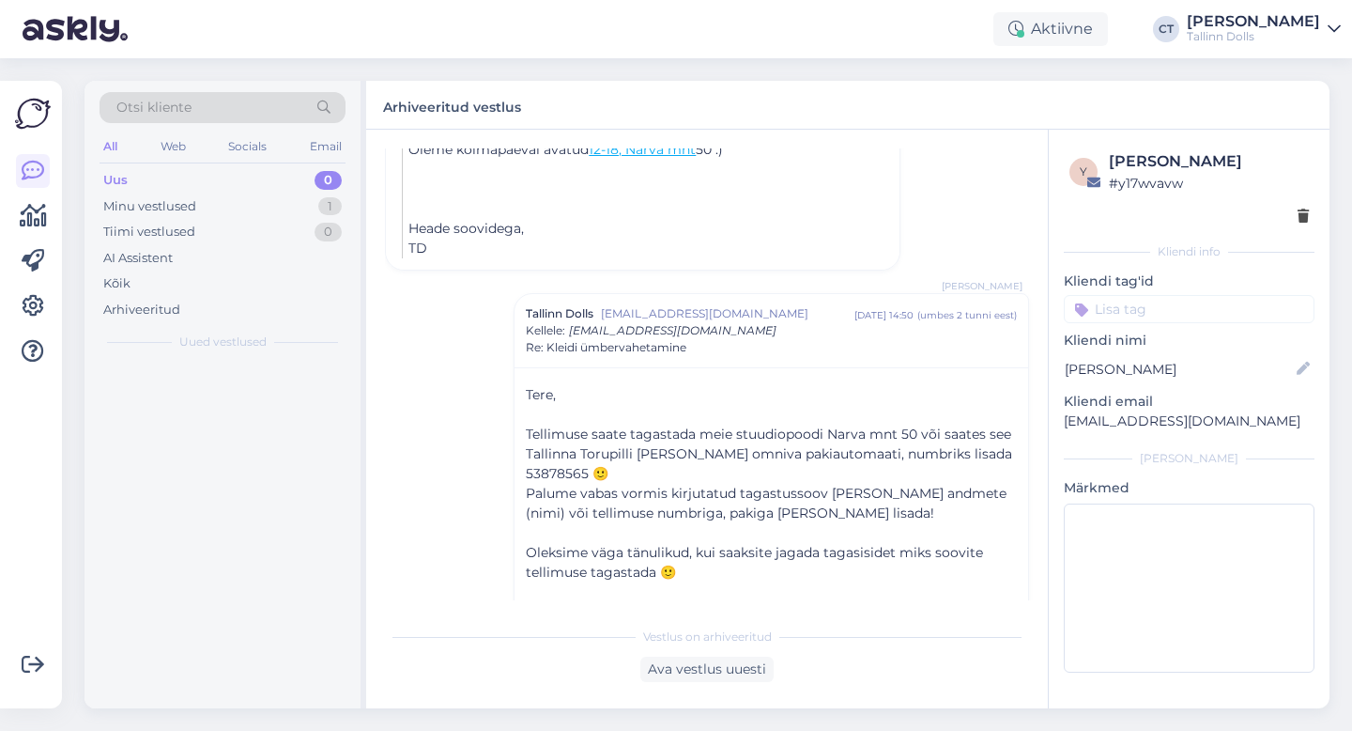
scroll to position [891, 0]
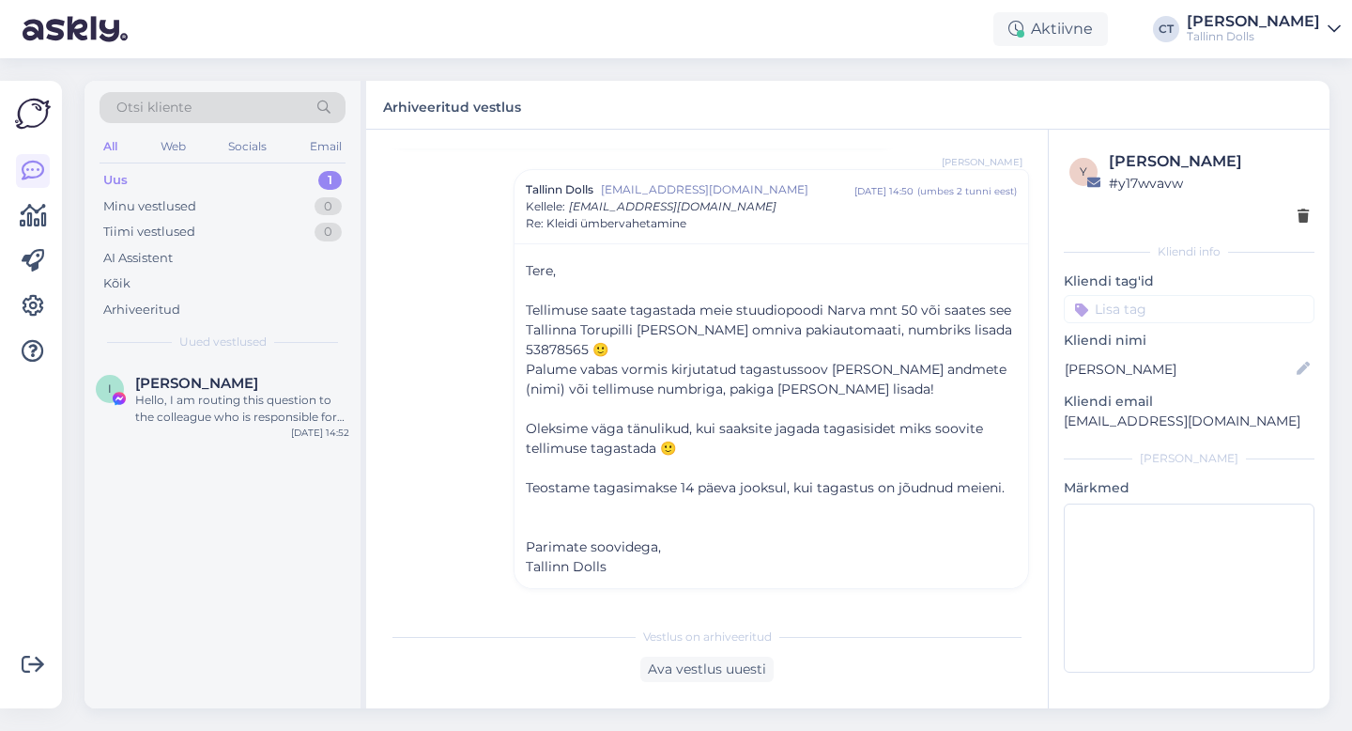
click at [167, 183] on div "Uus 1" at bounding box center [223, 180] width 246 height 26
click at [205, 377] on div at bounding box center [223, 535] width 276 height 346
click at [205, 385] on div "[PERSON_NAME]" at bounding box center [242, 383] width 214 height 17
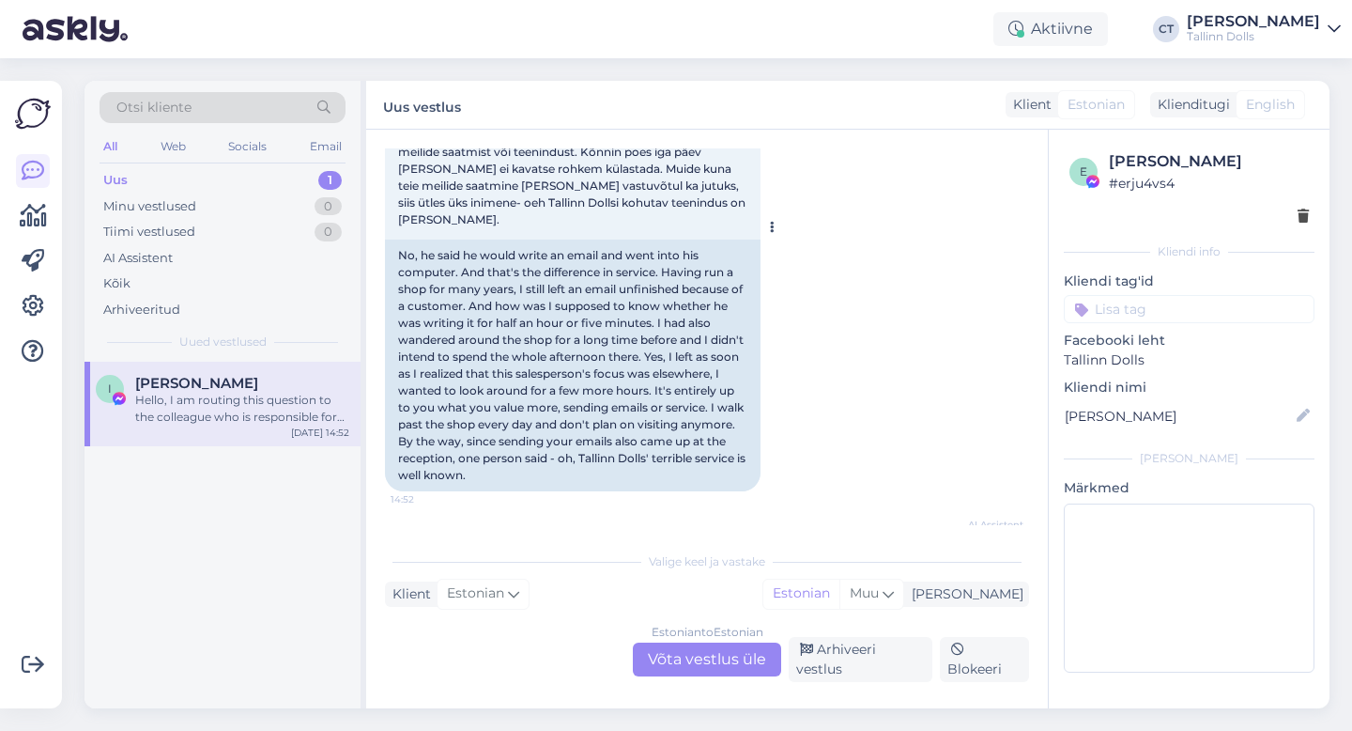
scroll to position [6560, 0]
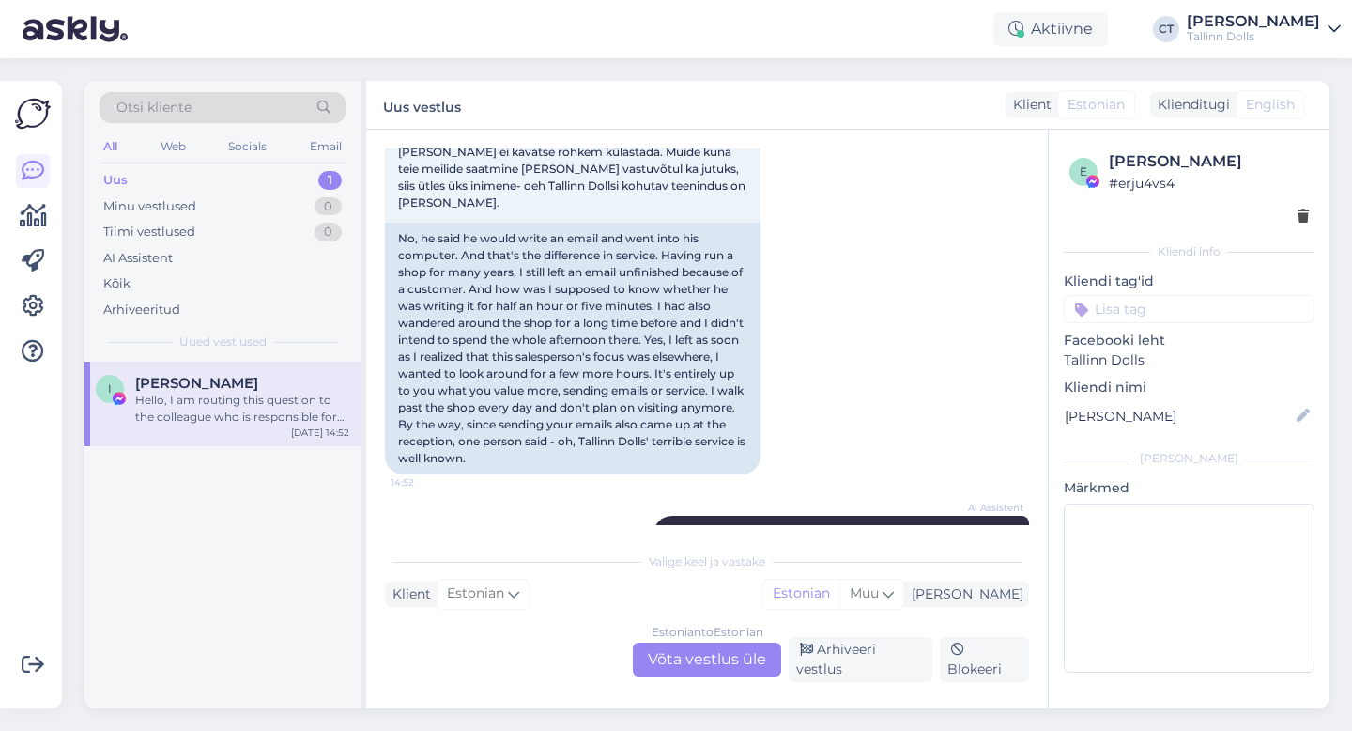
click at [685, 662] on div "Estonian to Estonian Võta vestlus üle" at bounding box center [707, 659] width 148 height 34
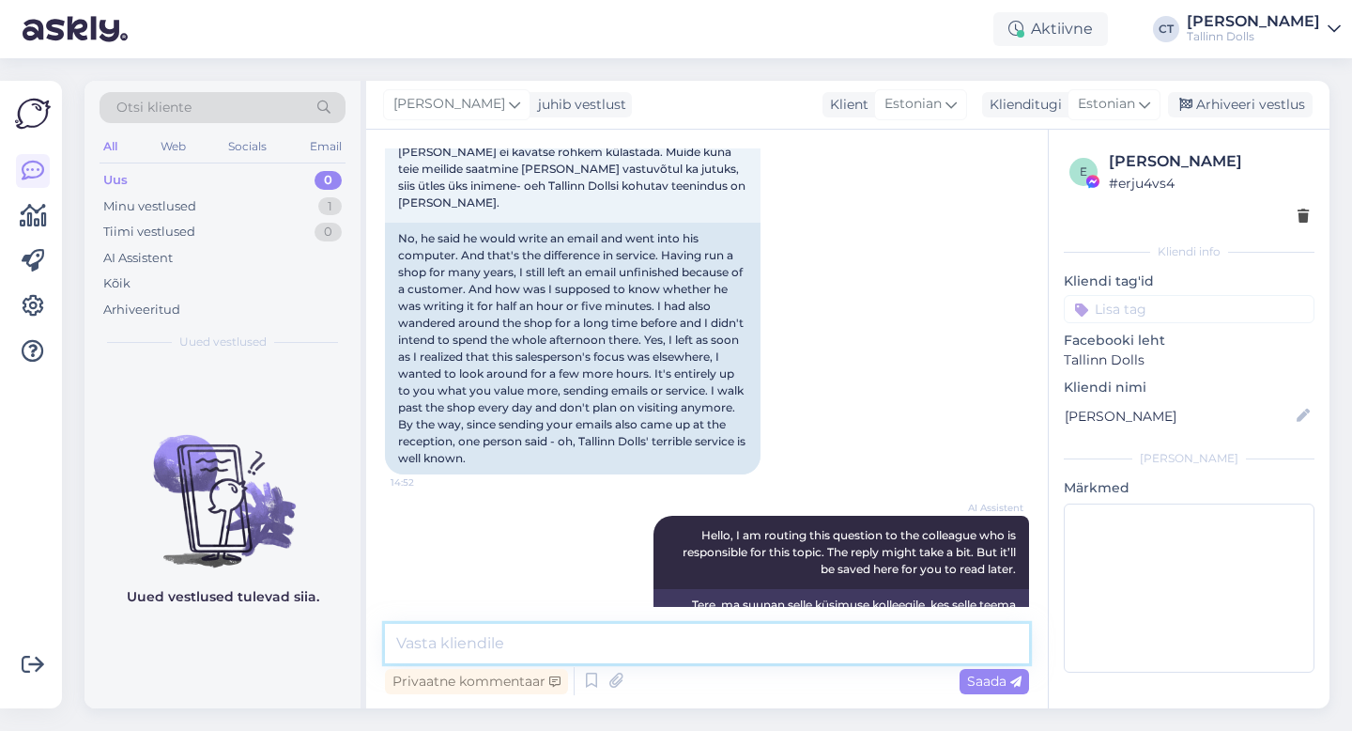
click at [688, 647] on textarea at bounding box center [707, 643] width 644 height 39
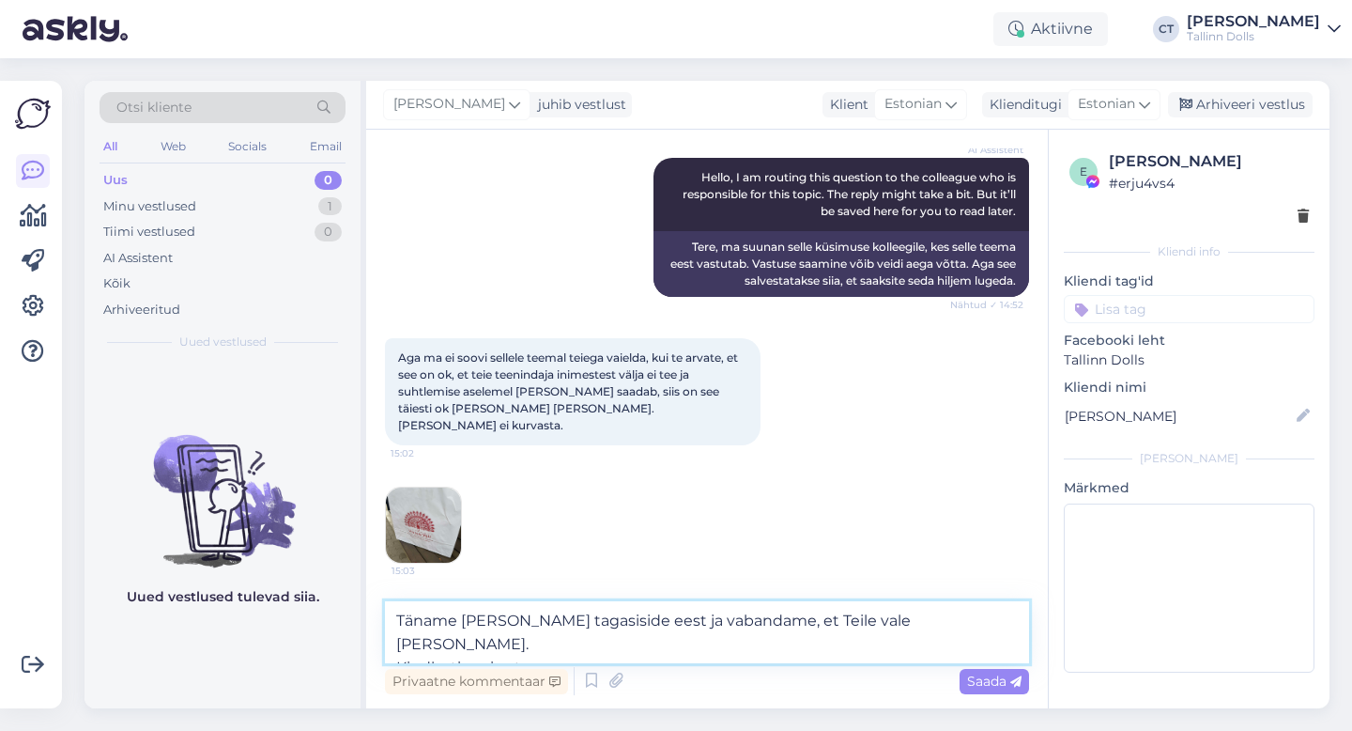
scroll to position [7218, 0]
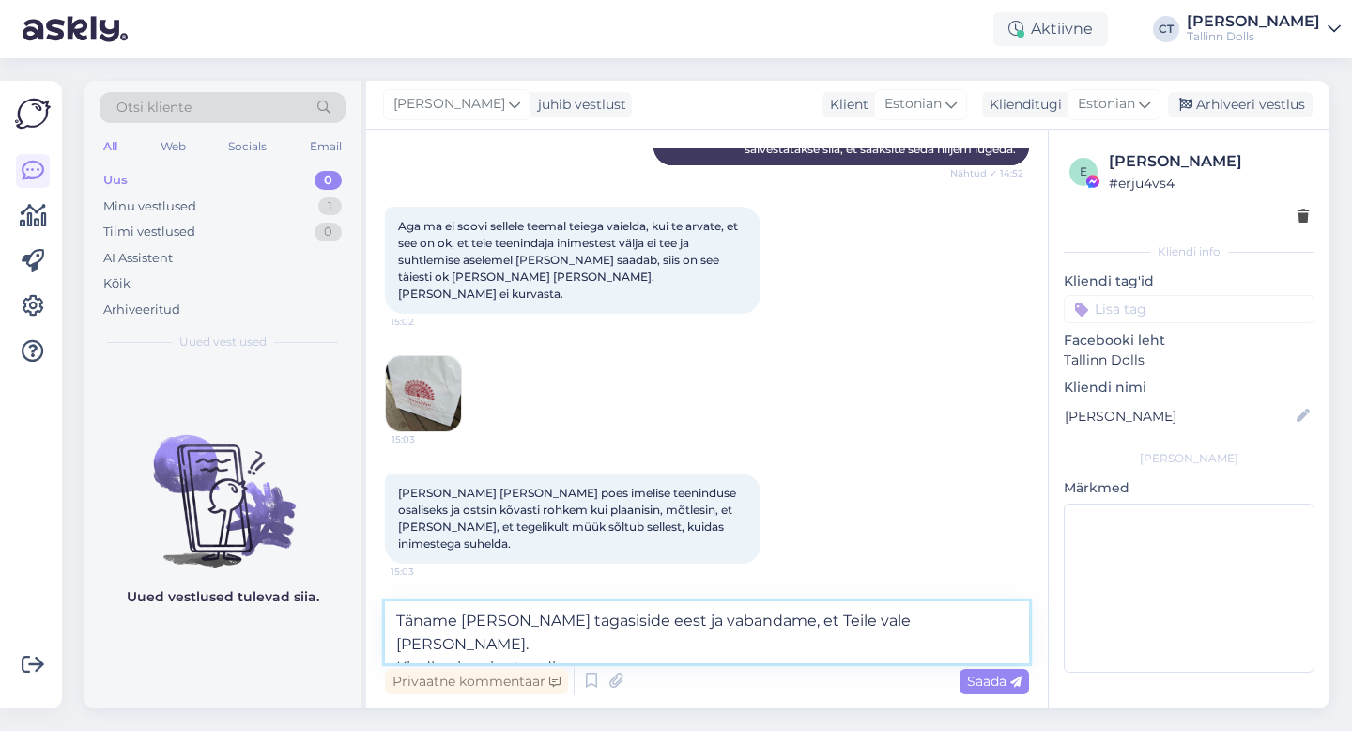
drag, startPoint x: 648, startPoint y: 658, endPoint x: 391, endPoint y: 653, distance: 257.3
click at [391, 653] on textarea "Täname [PERSON_NAME] tagasiside eest ja vabandame, et Teile vale [PERSON_NAME].…" at bounding box center [707, 632] width 644 height 62
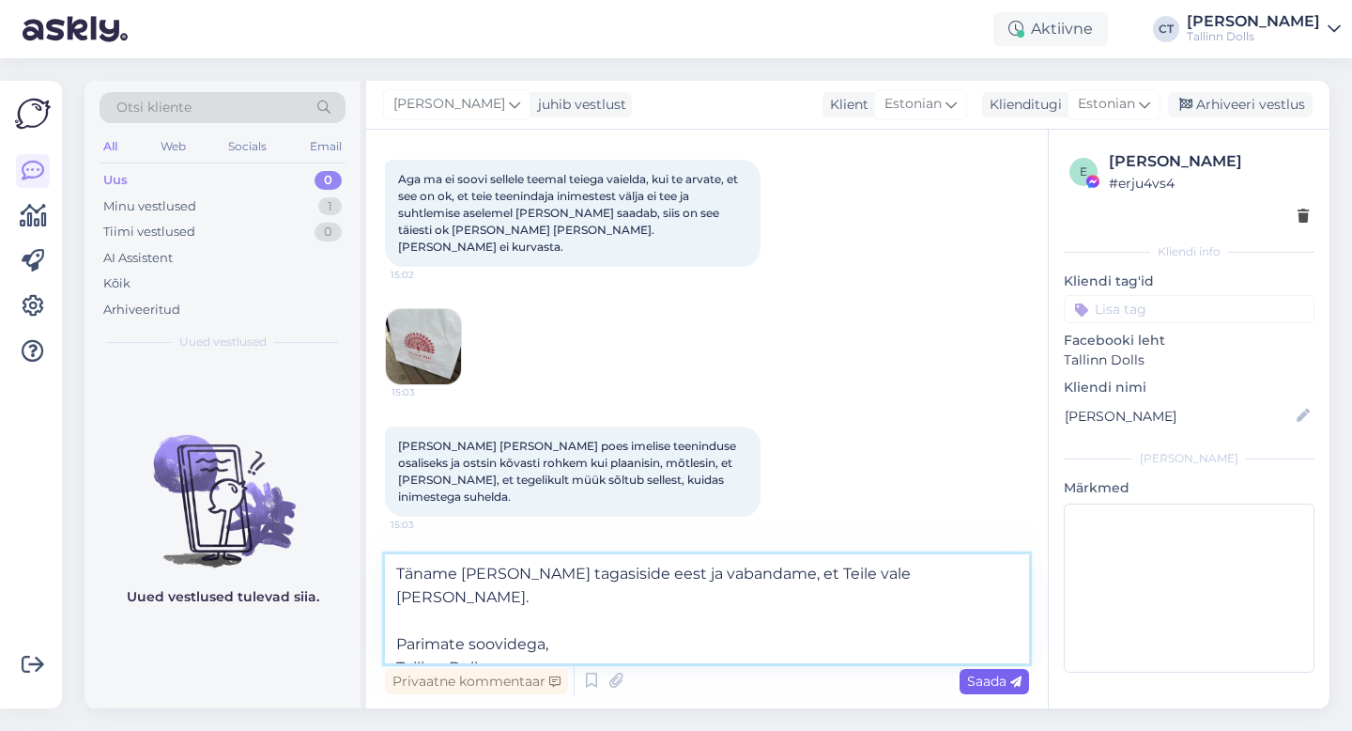
type textarea "Täname [PERSON_NAME] tagasiside eest ja vabandame, et Teile vale [PERSON_NAME].…"
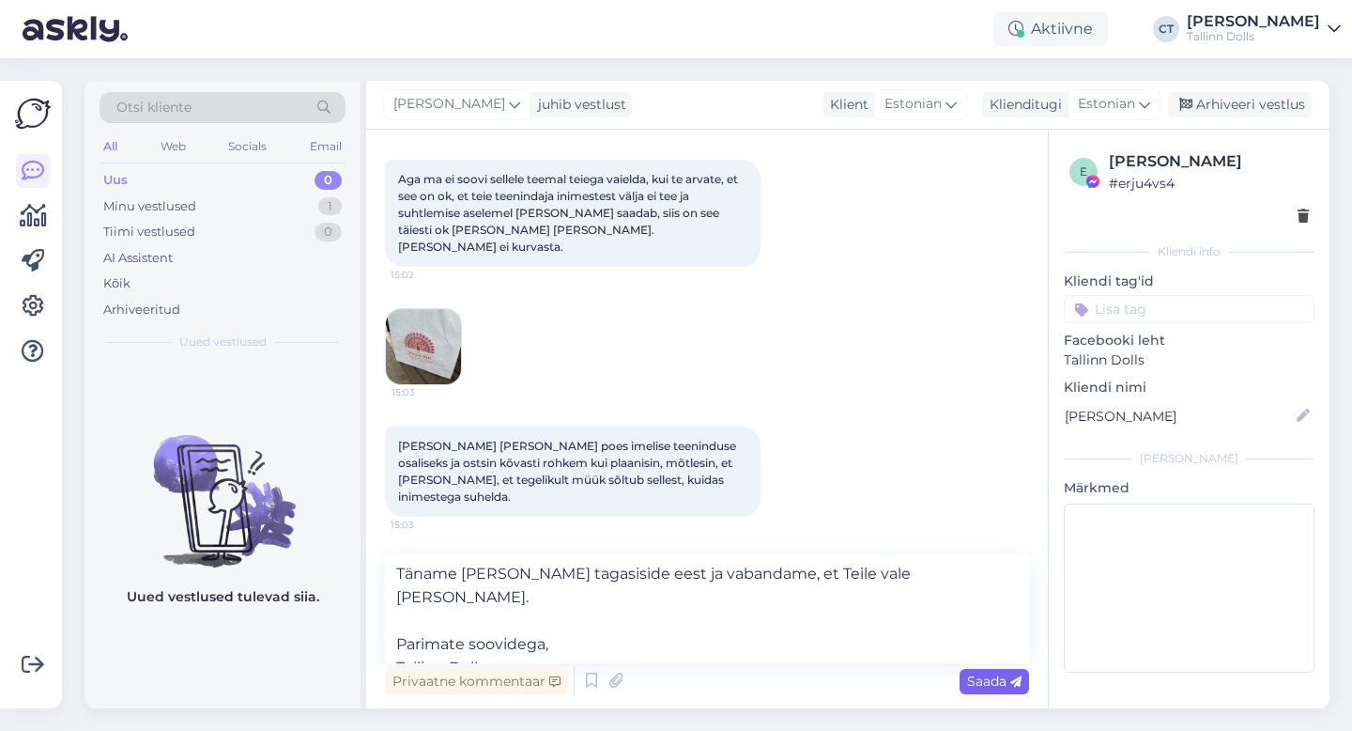
click at [1005, 685] on span "Saada" at bounding box center [994, 680] width 54 height 17
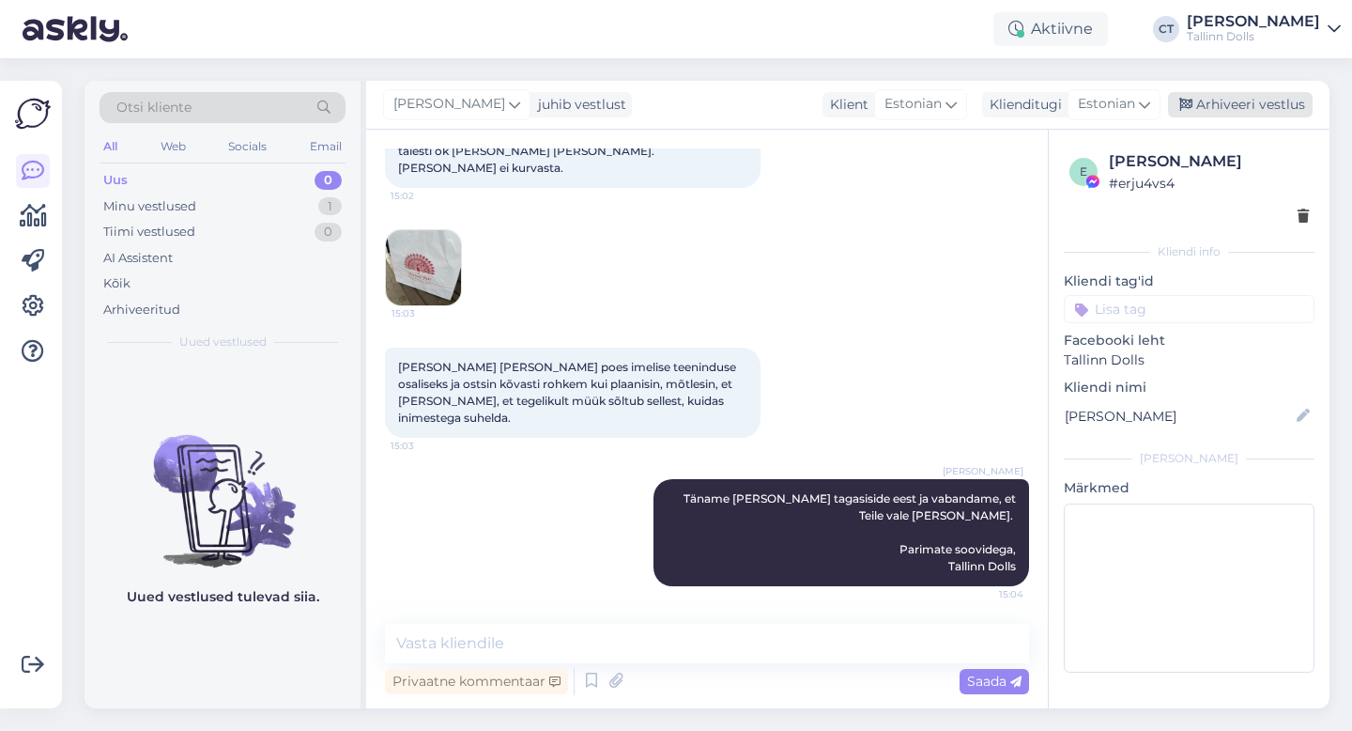
click at [1268, 111] on div "Arhiveeri vestlus" at bounding box center [1240, 104] width 145 height 25
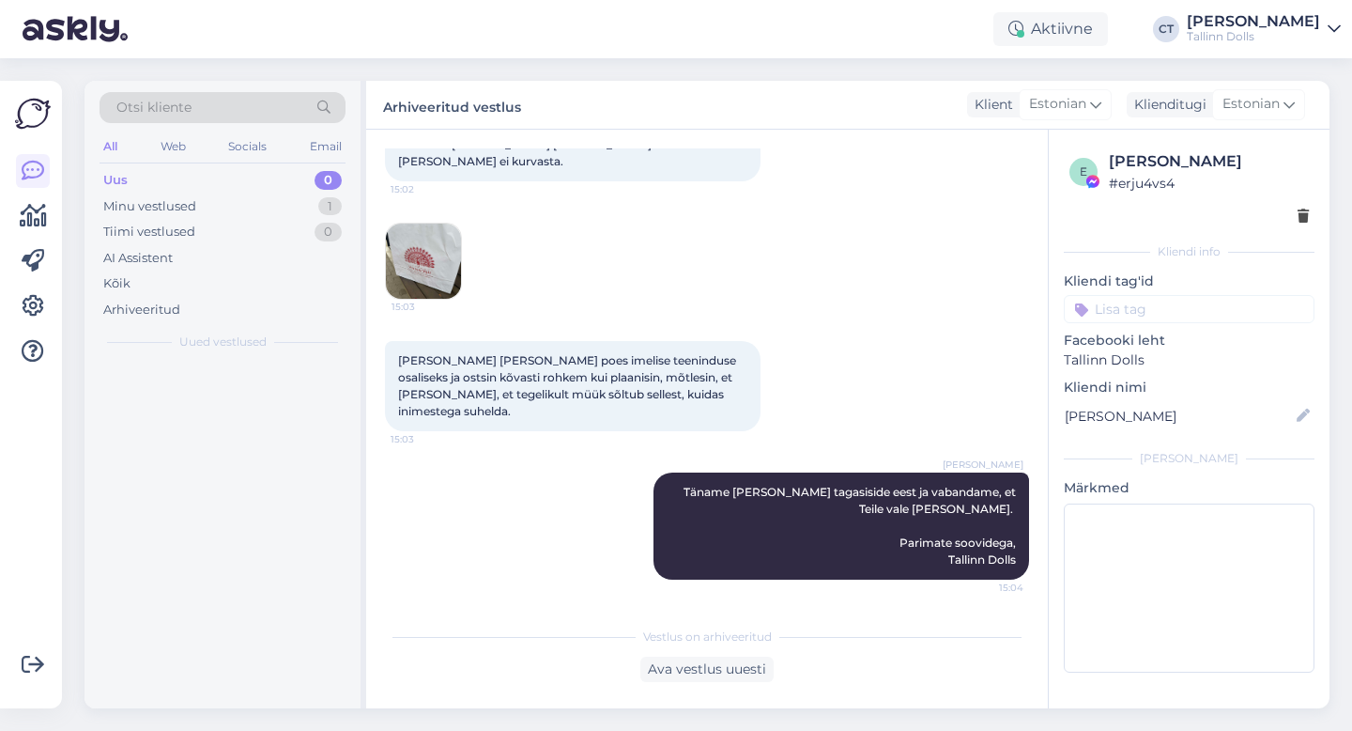
scroll to position [7351, 0]
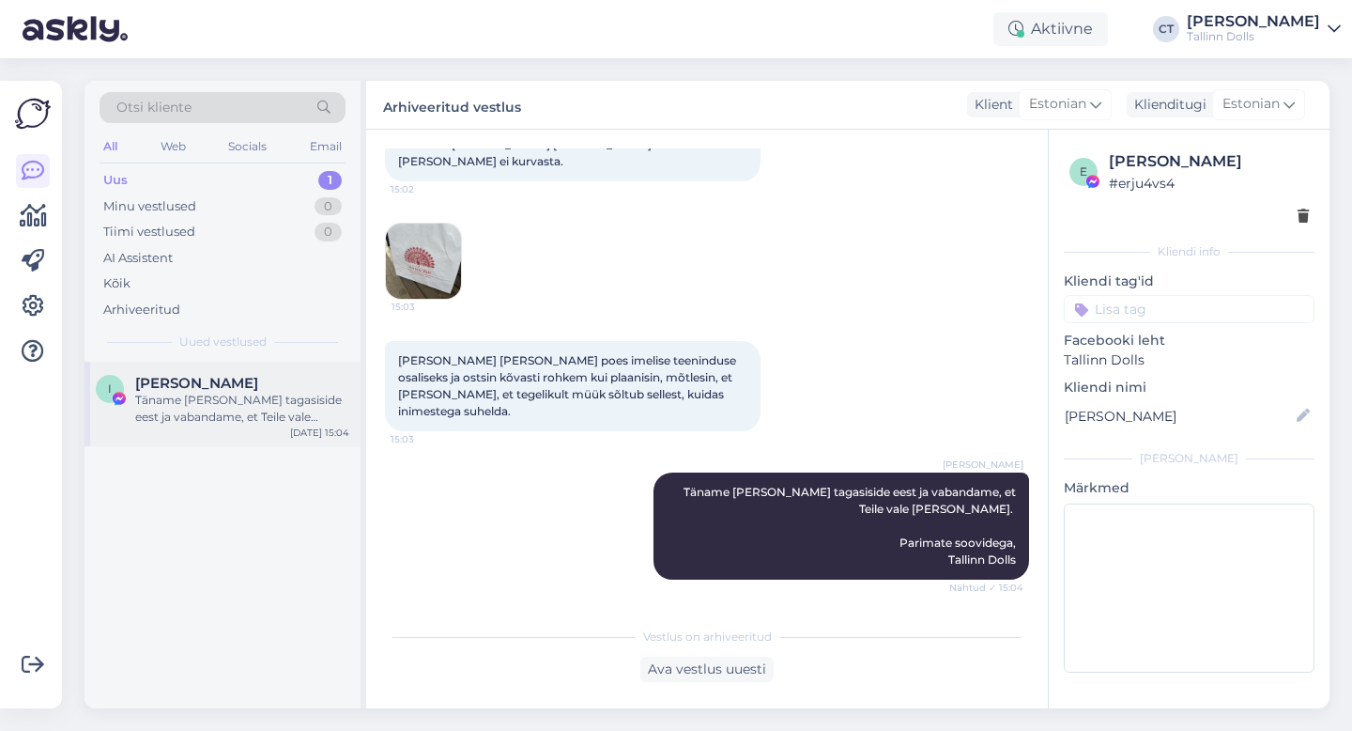
click at [214, 378] on div "[PERSON_NAME]" at bounding box center [242, 383] width 214 height 17
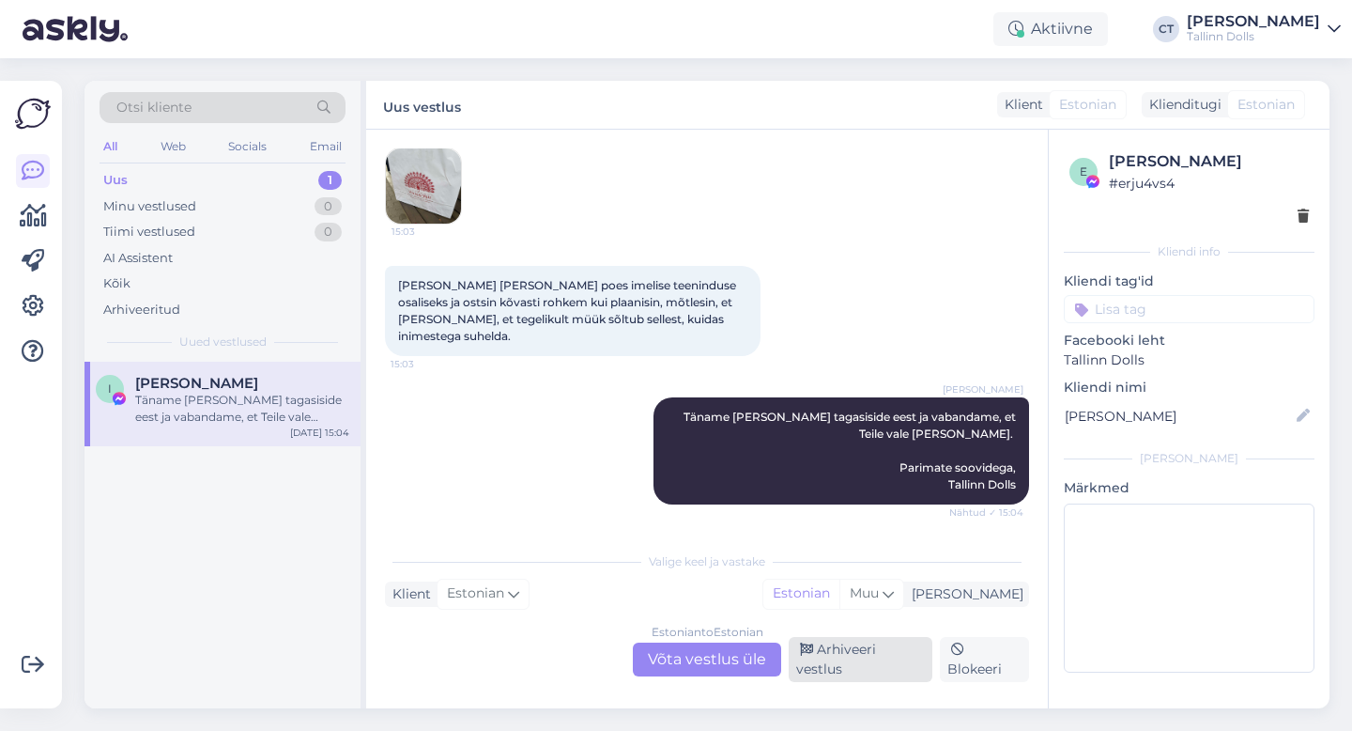
click at [821, 665] on div "Arhiveeri vestlus" at bounding box center [861, 659] width 144 height 45
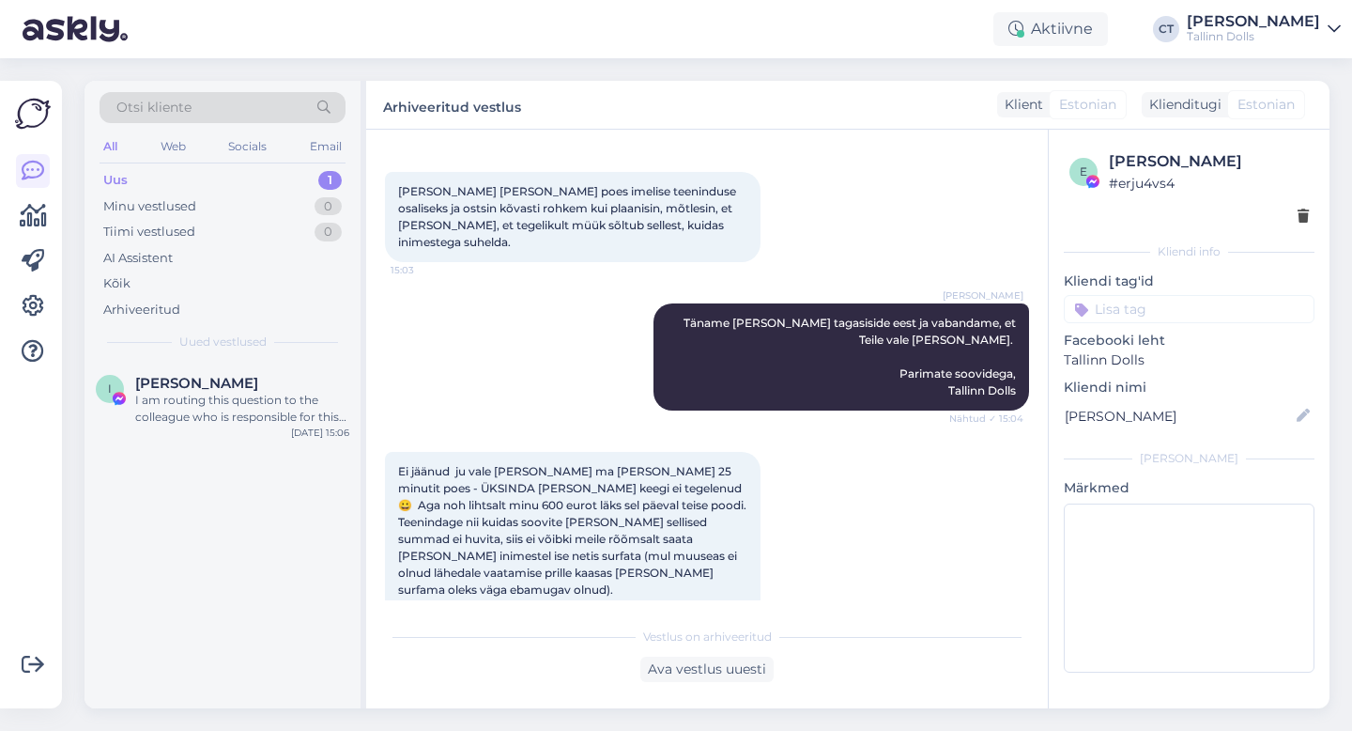
scroll to position [7863, 0]
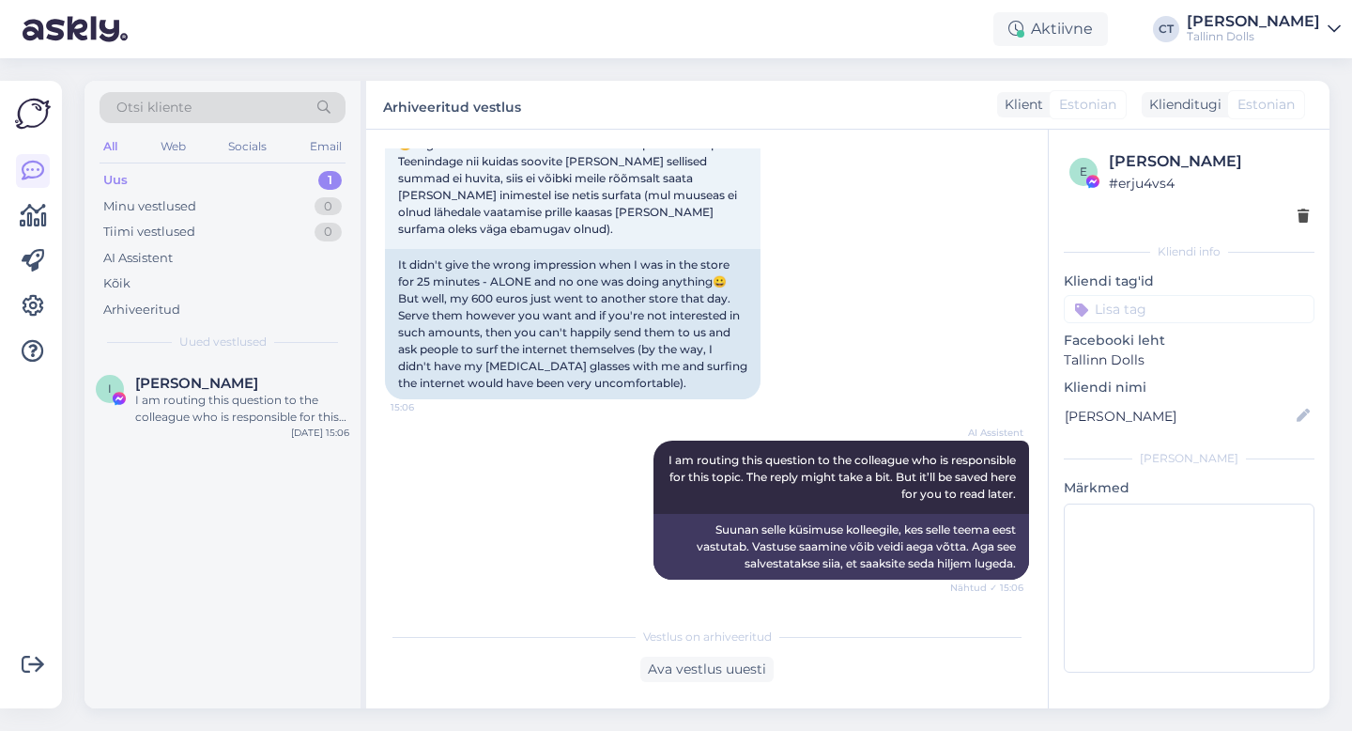
click at [140, 170] on div "Uus 1" at bounding box center [223, 180] width 246 height 26
click at [176, 385] on span "[PERSON_NAME]" at bounding box center [196, 383] width 123 height 17
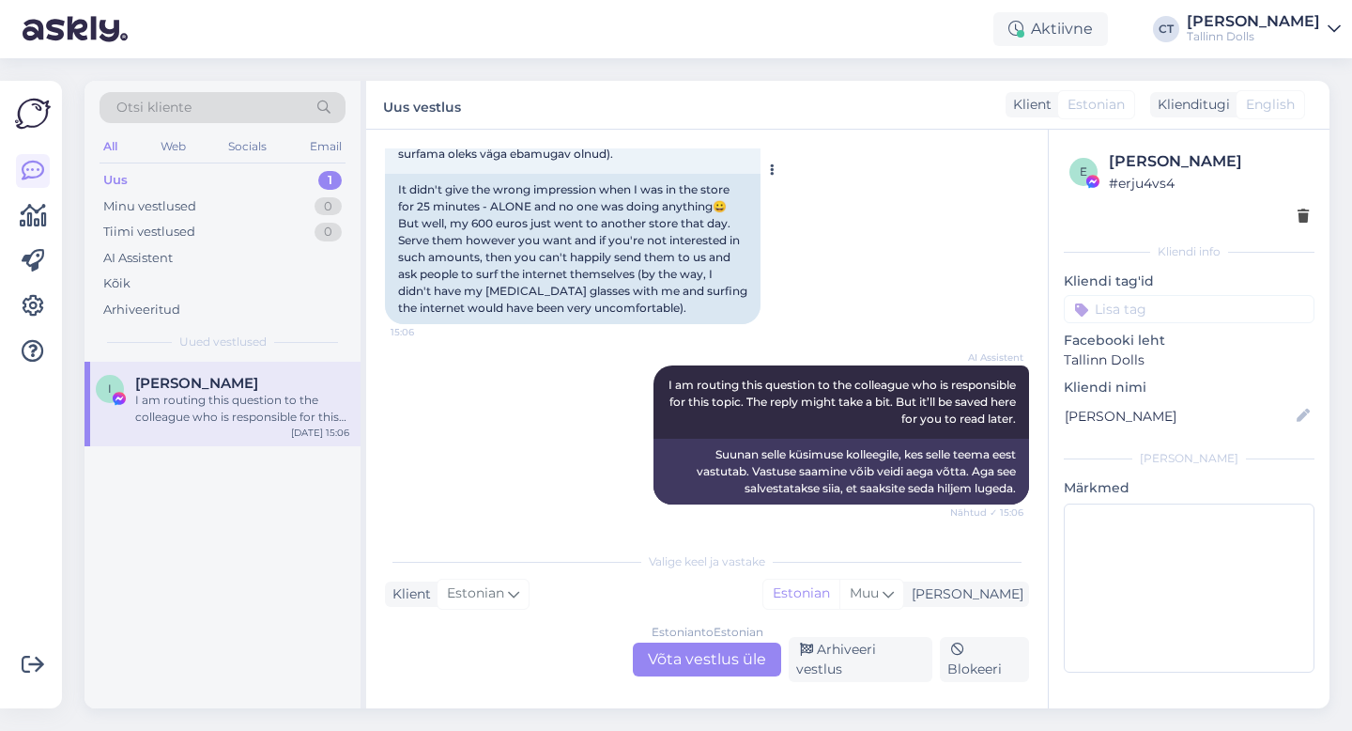
scroll to position [7890, 0]
click at [849, 664] on div "Arhiveeri vestlus" at bounding box center [861, 659] width 144 height 45
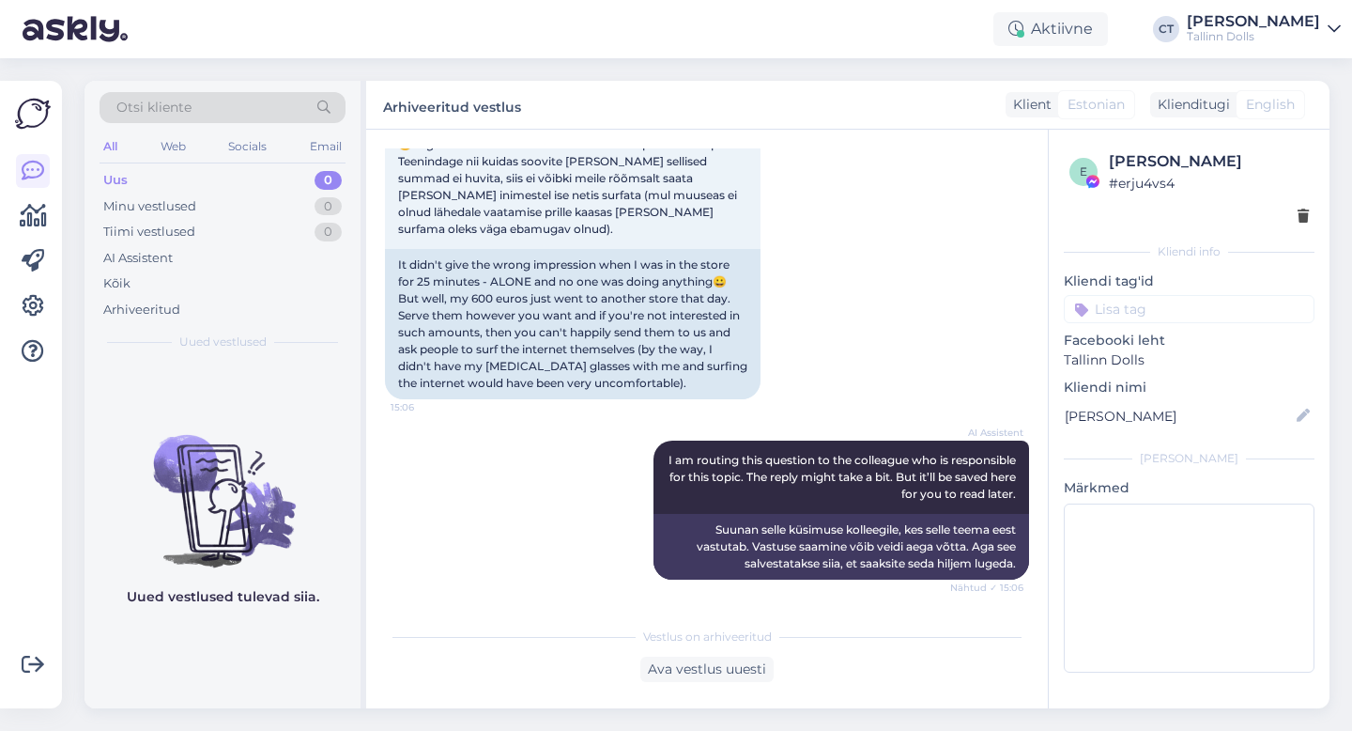
scroll to position [7863, 0]
click at [145, 181] on div "Uus 0" at bounding box center [223, 180] width 246 height 26
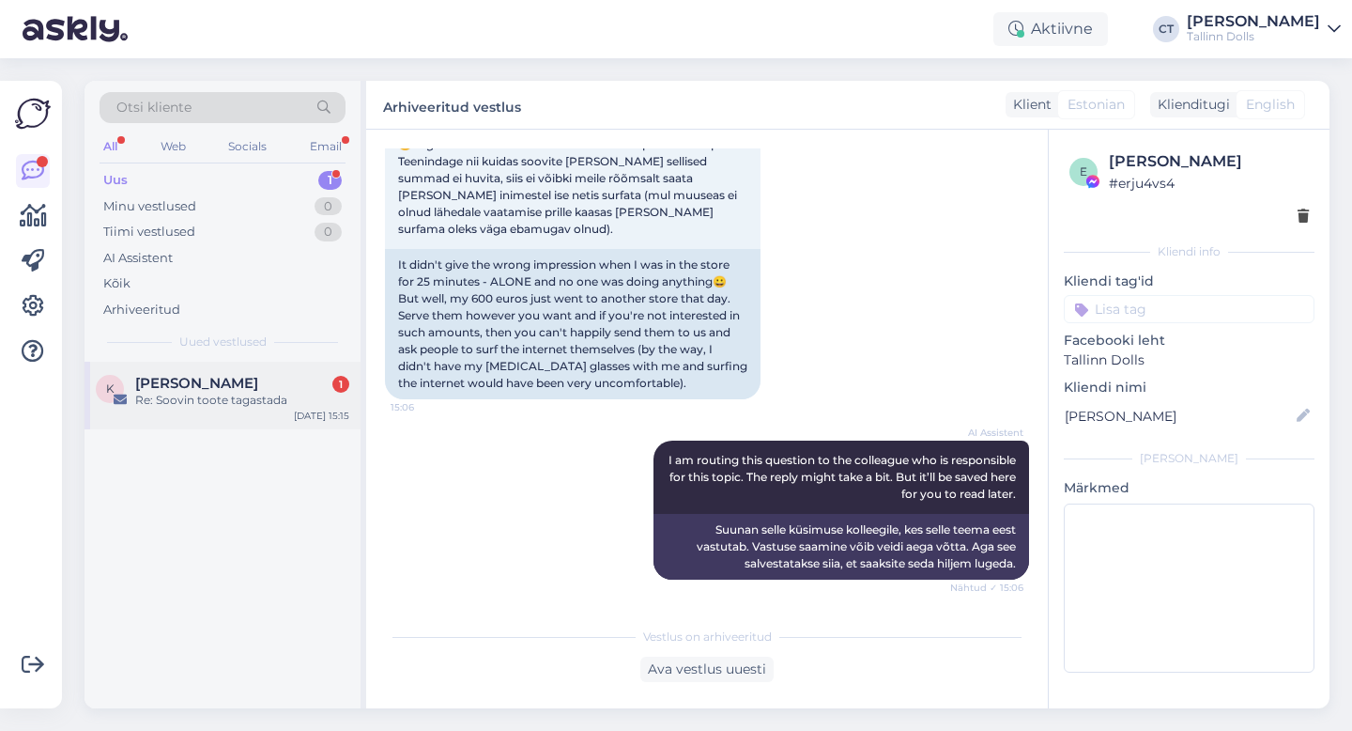
click at [225, 399] on div "Re: Soovin toote tagastada" at bounding box center [242, 400] width 214 height 17
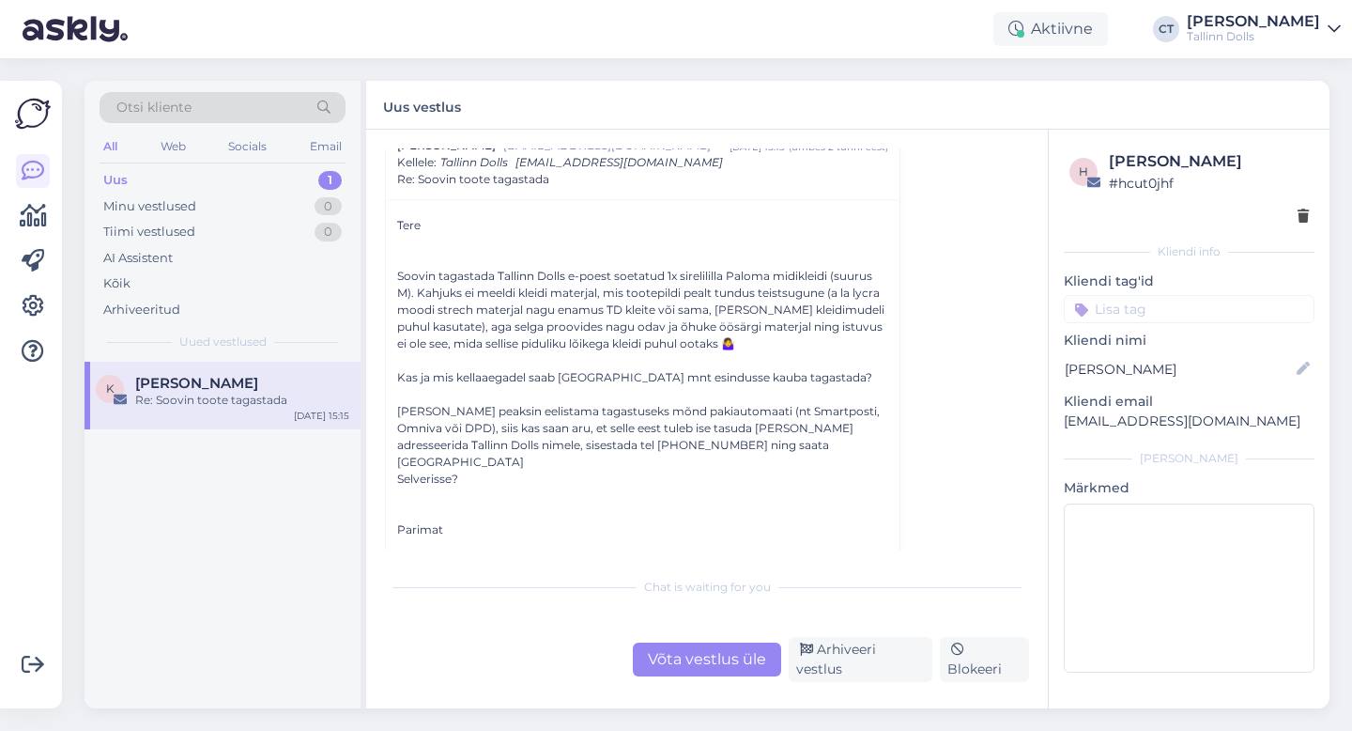
scroll to position [91, 0]
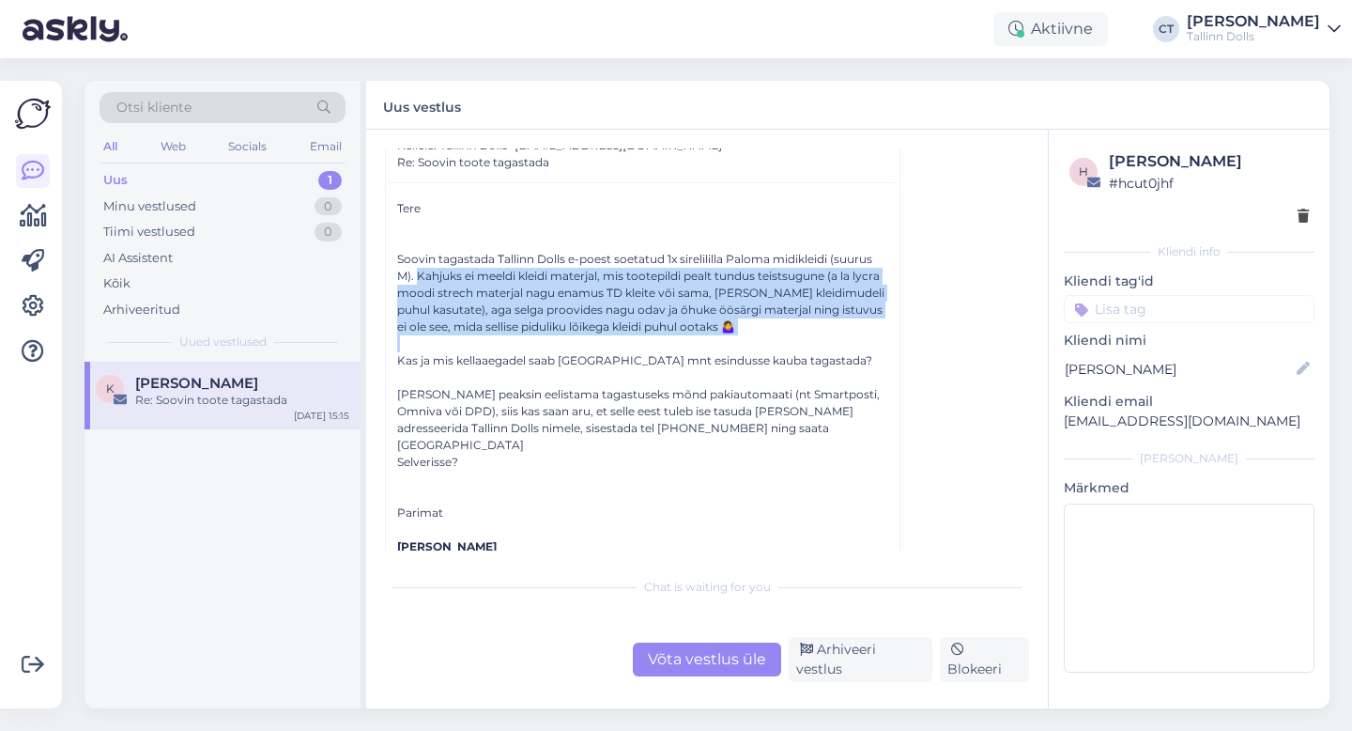
drag, startPoint x: 417, startPoint y: 275, endPoint x: 765, endPoint y: 340, distance: 354.3
copy div "Kahjuks ei meeldi kleidi materjal, mis tootepildi pealt tundus teistsugune (a l…"
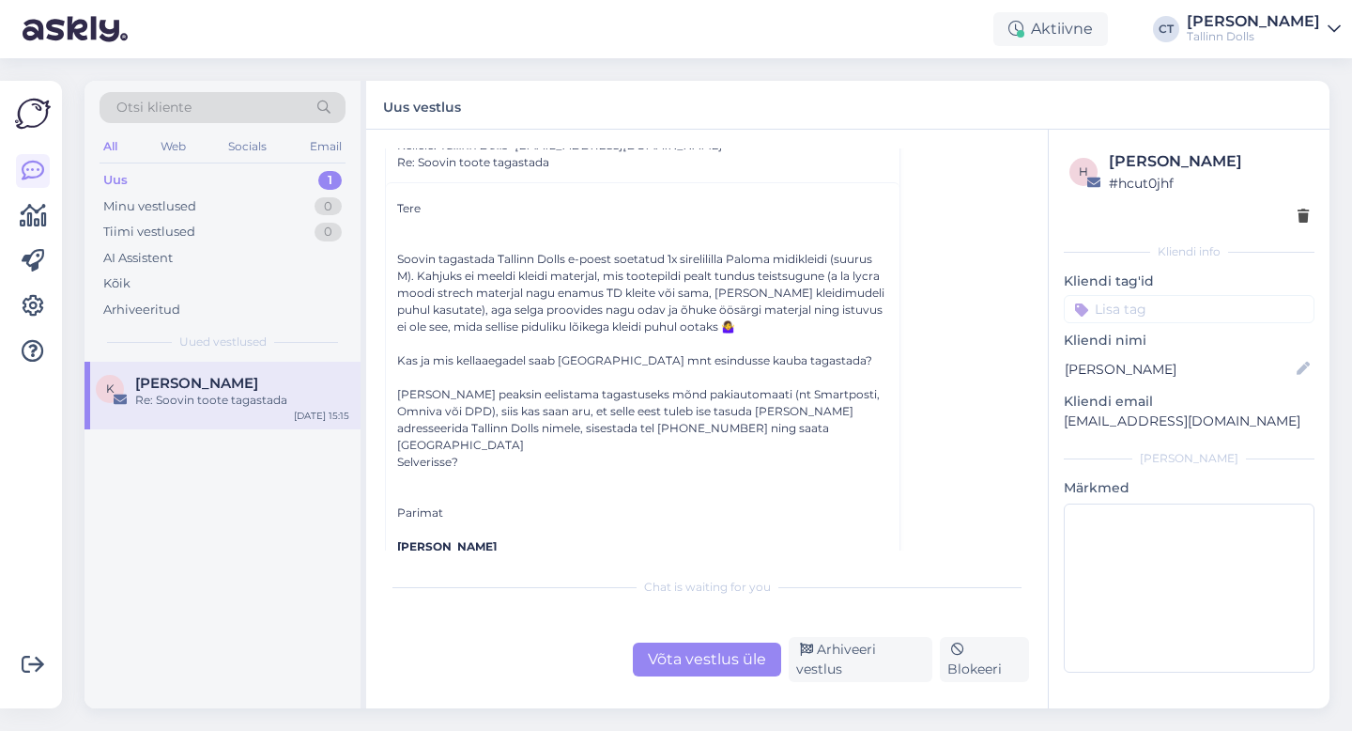
click at [617, 531] on div "[PERSON_NAME] tel: [PHONE_NUMBER] e-post: [EMAIL_ADDRESS][DOMAIN_NAME]" at bounding box center [642, 563] width 491 height 85
click at [686, 670] on div "Võta vestlus üle" at bounding box center [707, 659] width 148 height 34
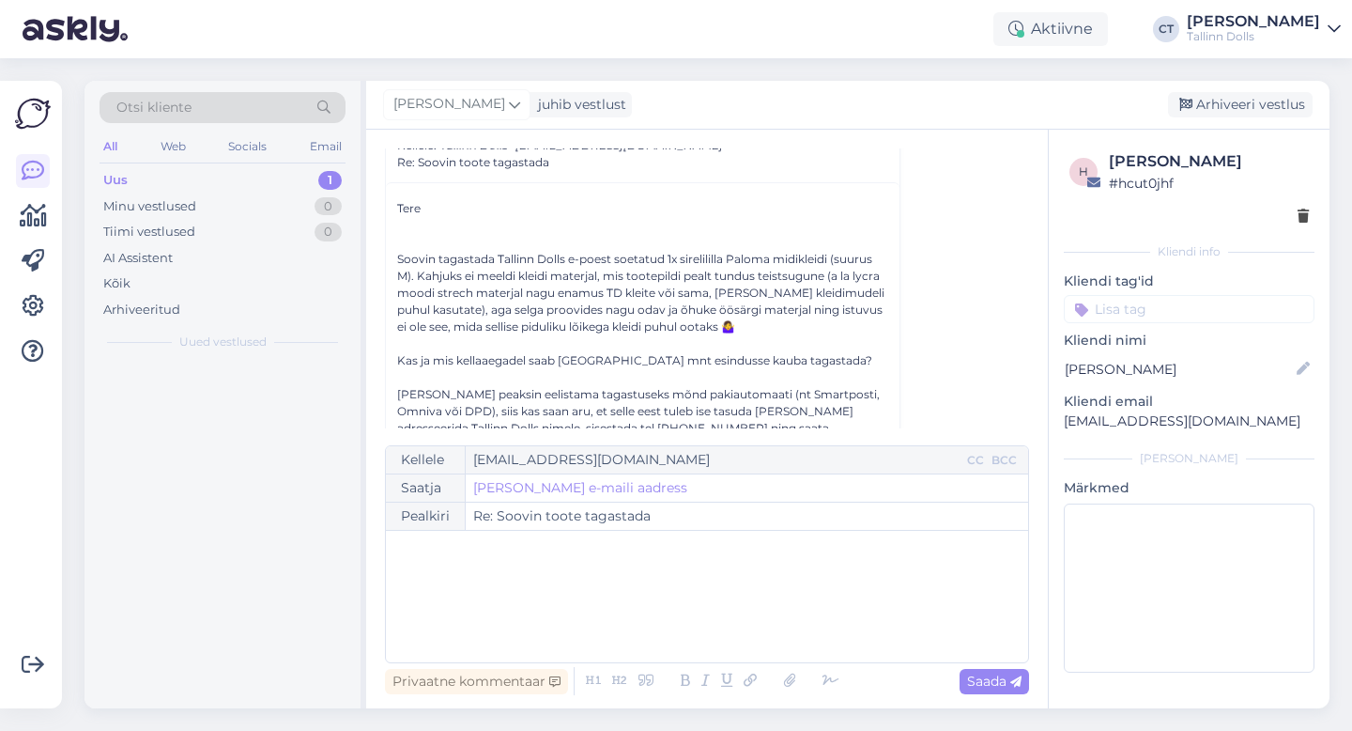
scroll to position [51, 0]
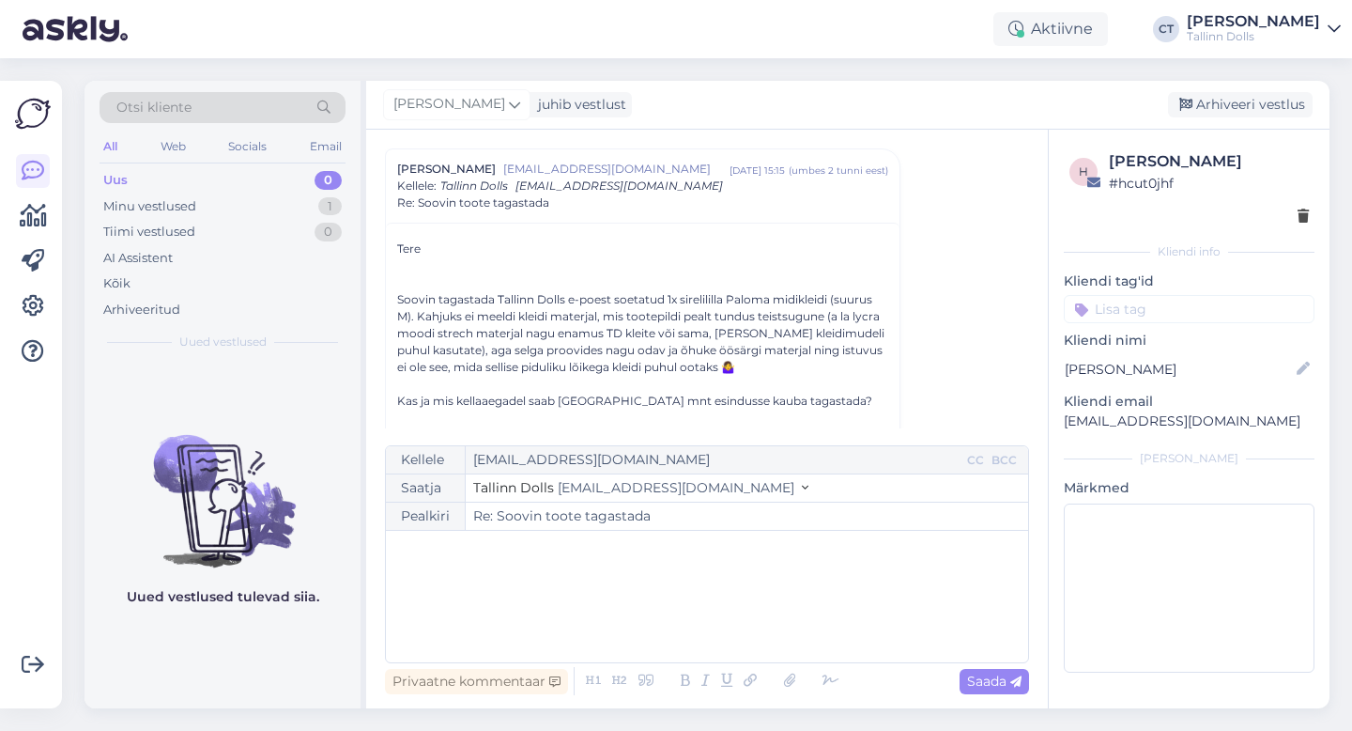
click at [685, 627] on div "﻿" at bounding box center [707, 596] width 624 height 113
paste div
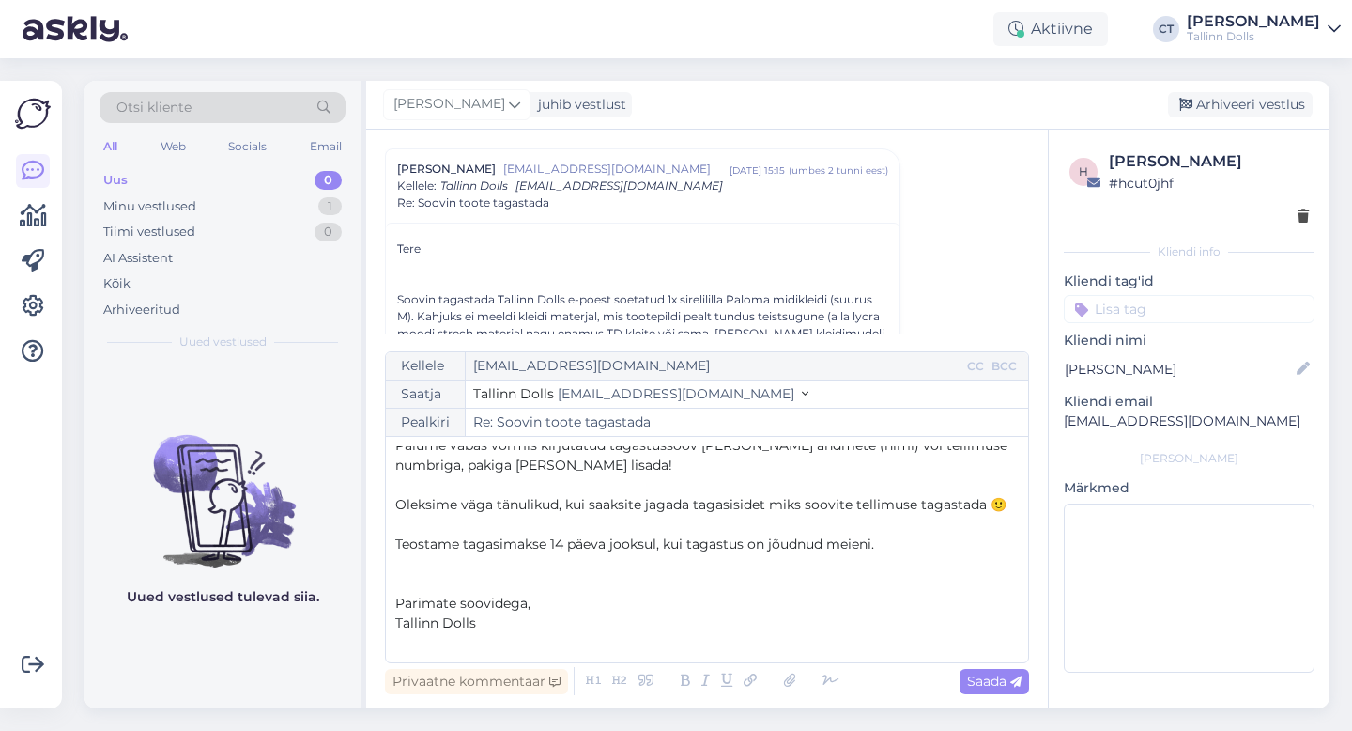
scroll to position [0, 0]
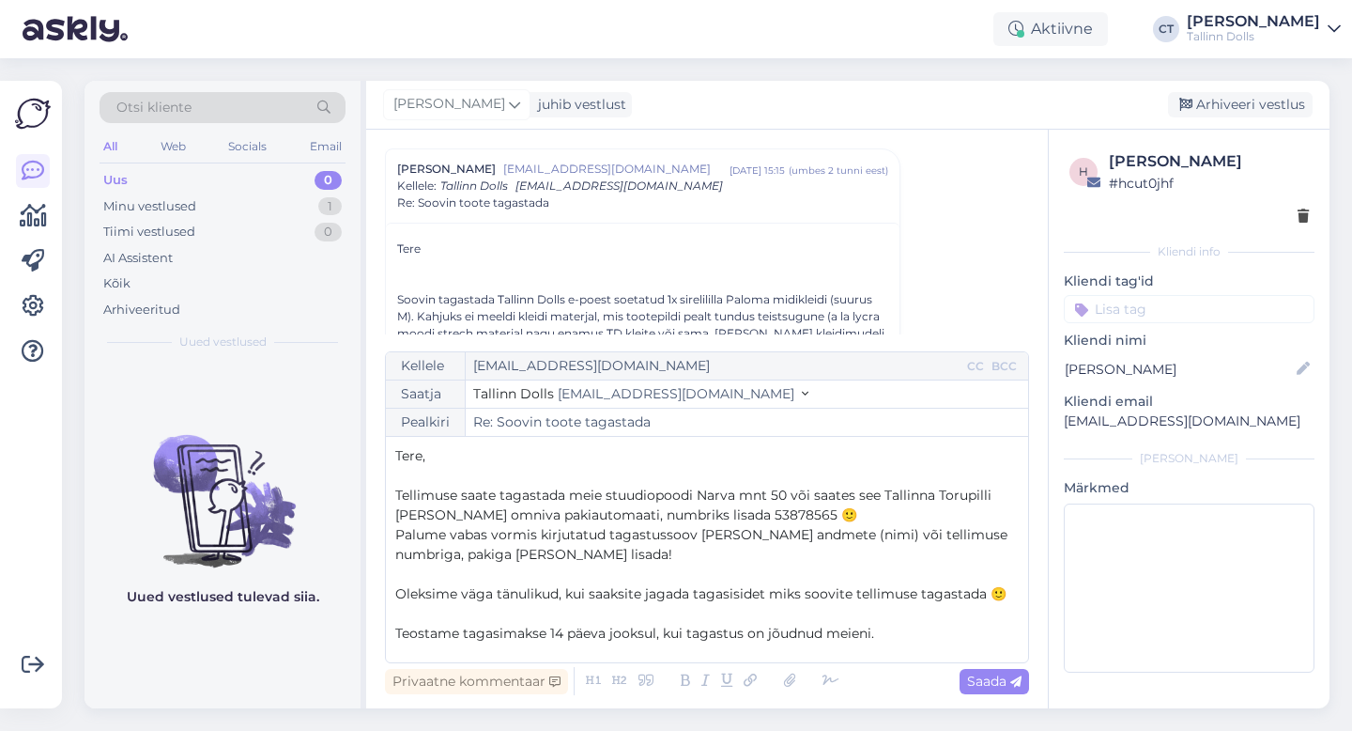
click at [499, 472] on p "﻿" at bounding box center [707, 476] width 624 height 20
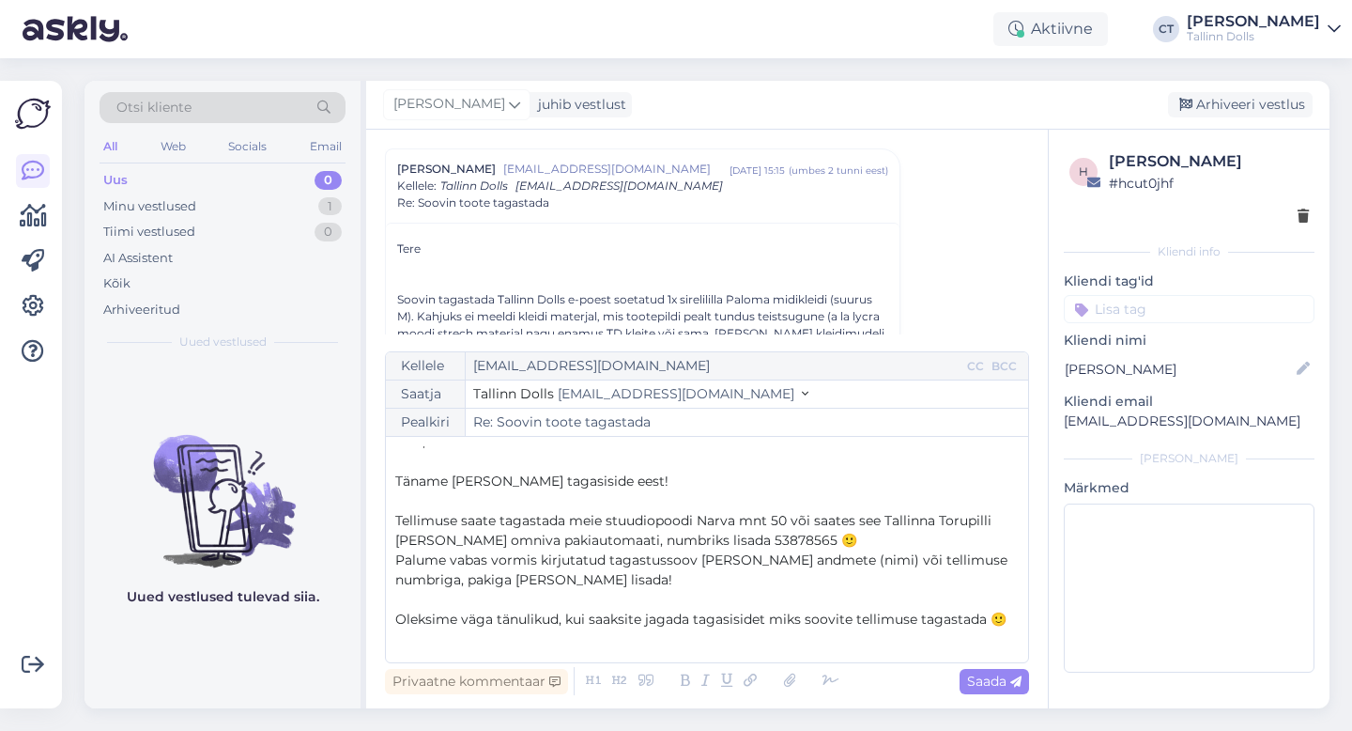
scroll to position [15, 0]
click at [786, 518] on span "Tellimuse saate tagastada meie stuudiopoodi Narva mnt 50 või saates see Tallinn…" at bounding box center [695, 529] width 600 height 37
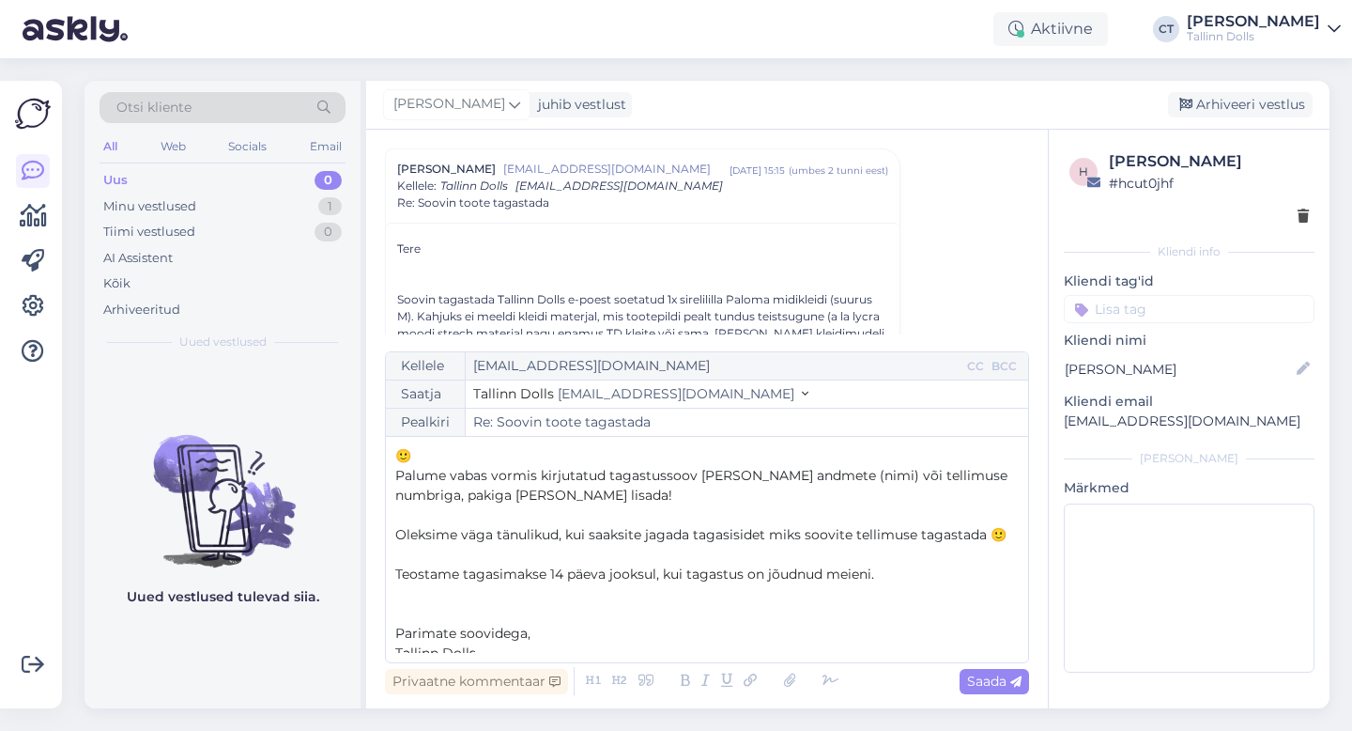
scroll to position [119, 0]
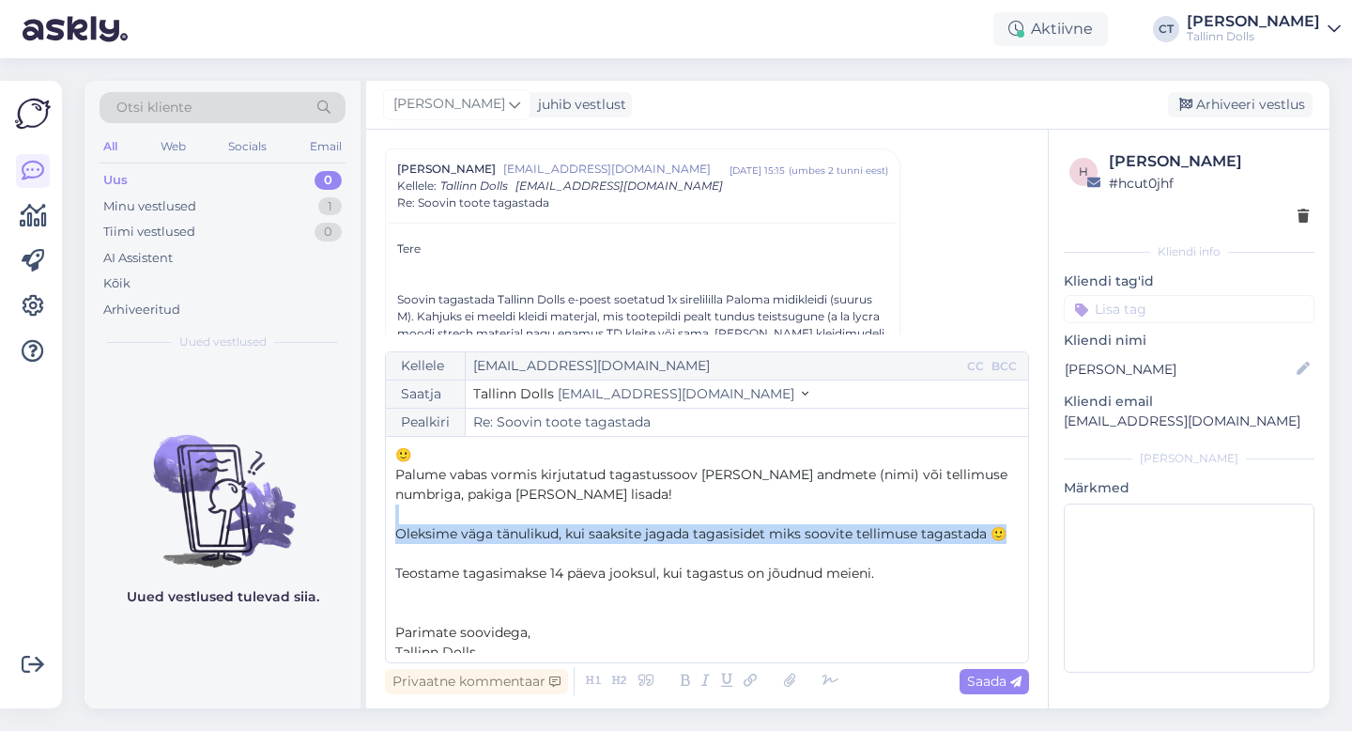
drag, startPoint x: 1006, startPoint y: 510, endPoint x: 392, endPoint y: 496, distance: 614.3
click at [392, 496] on div "Kellele [EMAIL_ADDRESS][DOMAIN_NAME] CC BCC Saatja Tallinn Dolls [EMAIL_ADDRESS…" at bounding box center [707, 507] width 644 height 312
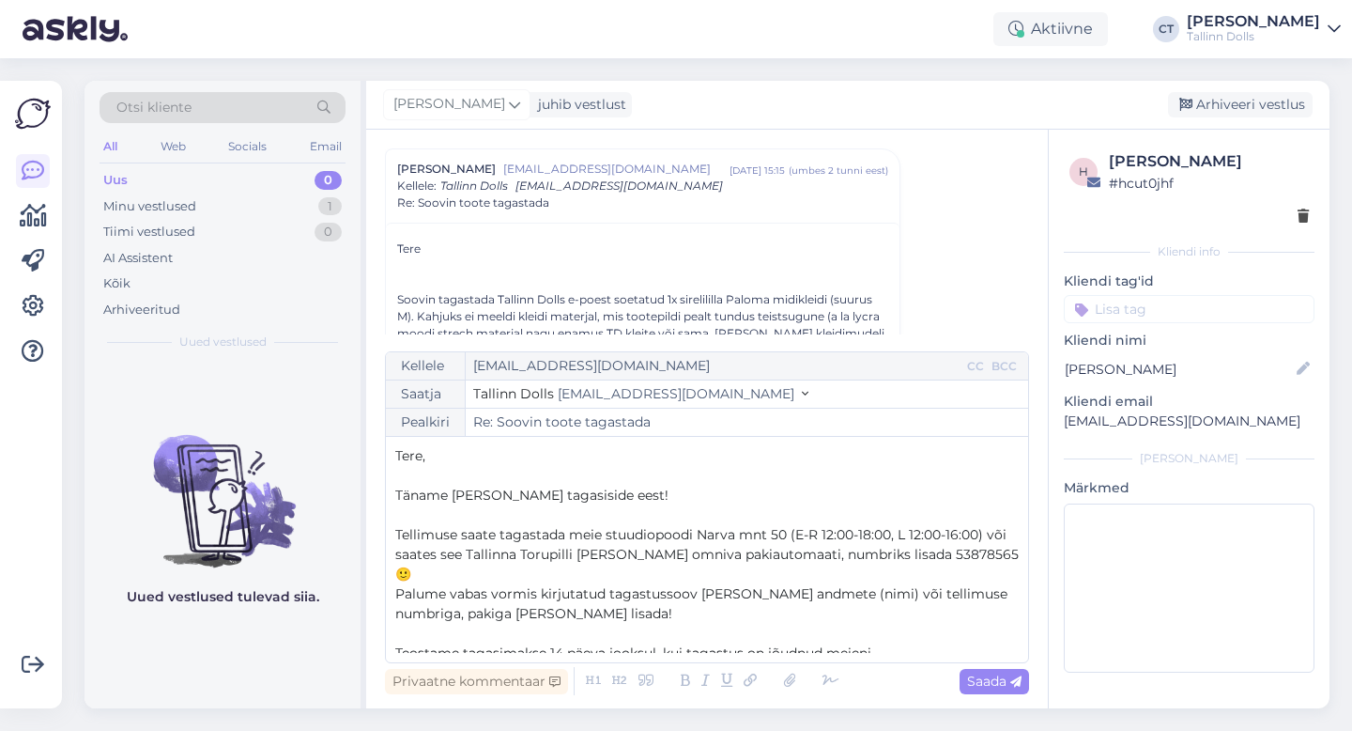
scroll to position [89, 0]
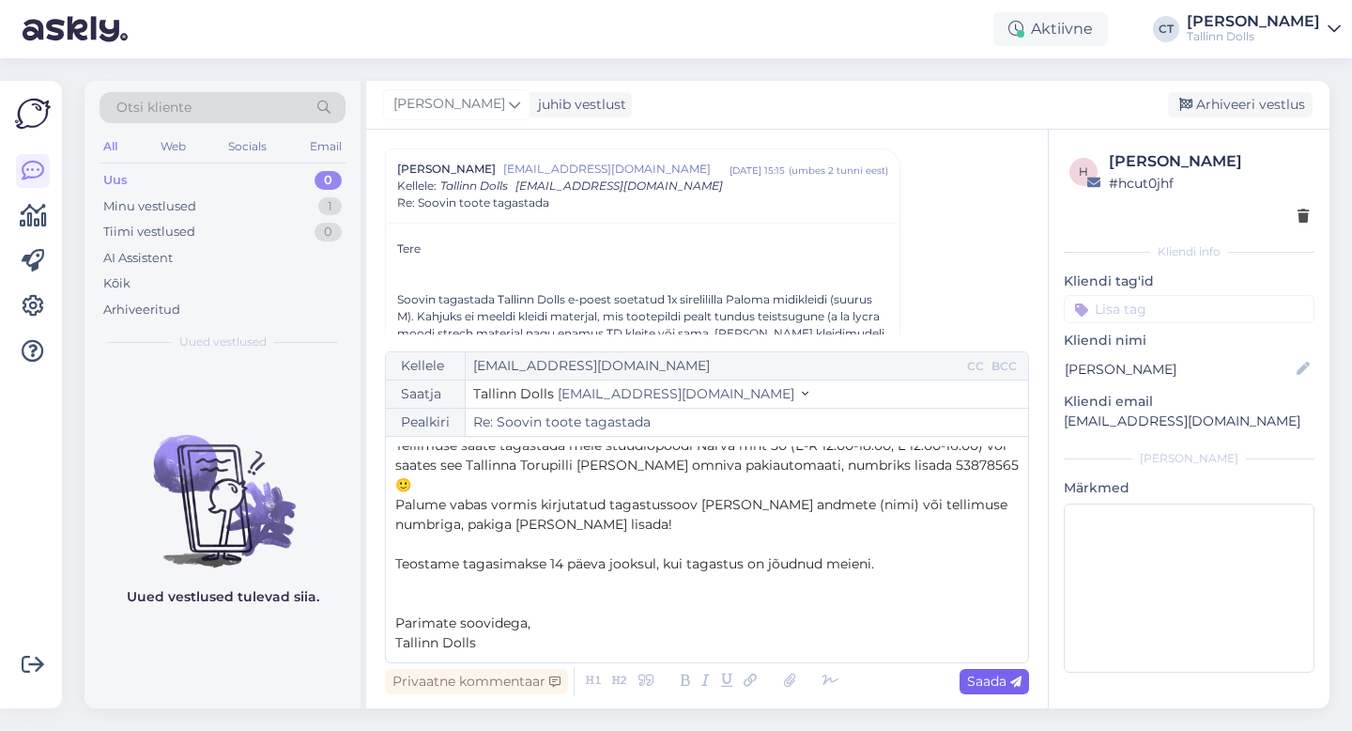
click at [993, 681] on span "Saada" at bounding box center [994, 680] width 54 height 17
type input "Re: Re: Soovin toote tagastada"
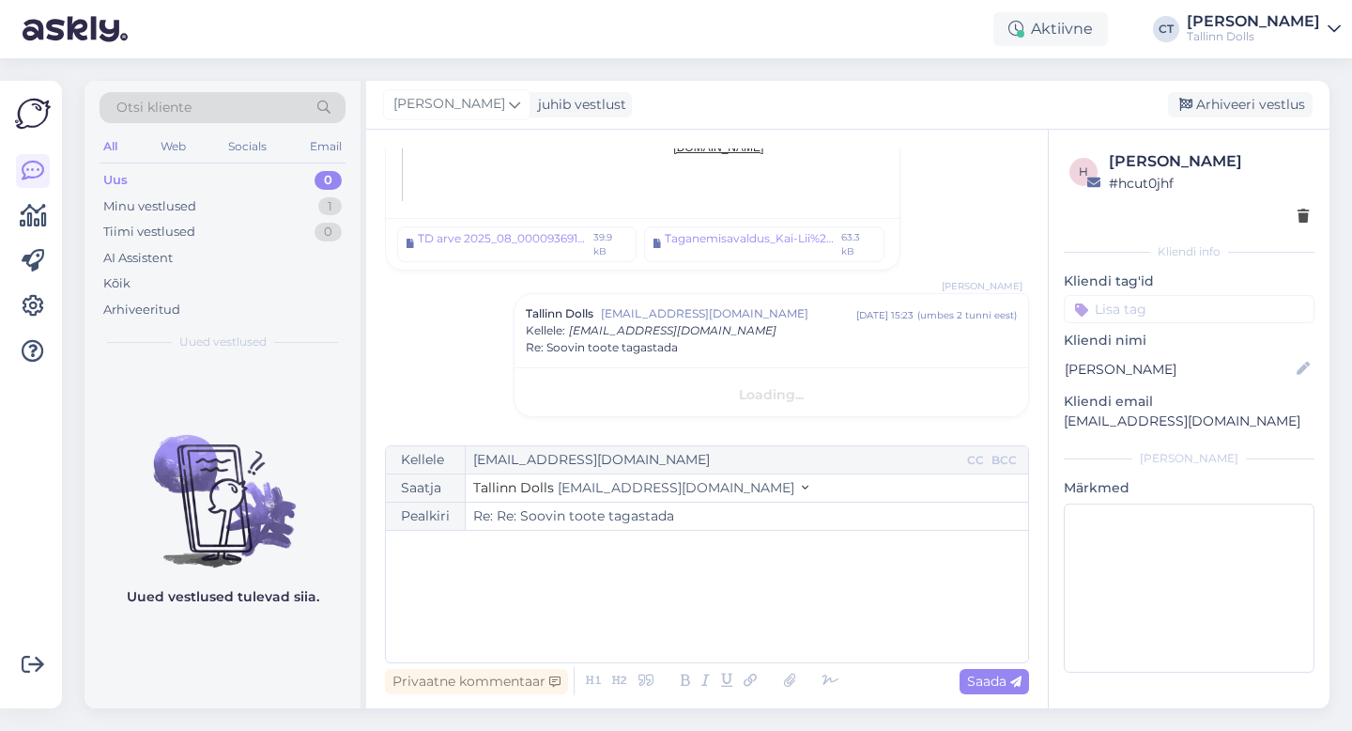
scroll to position [0, 0]
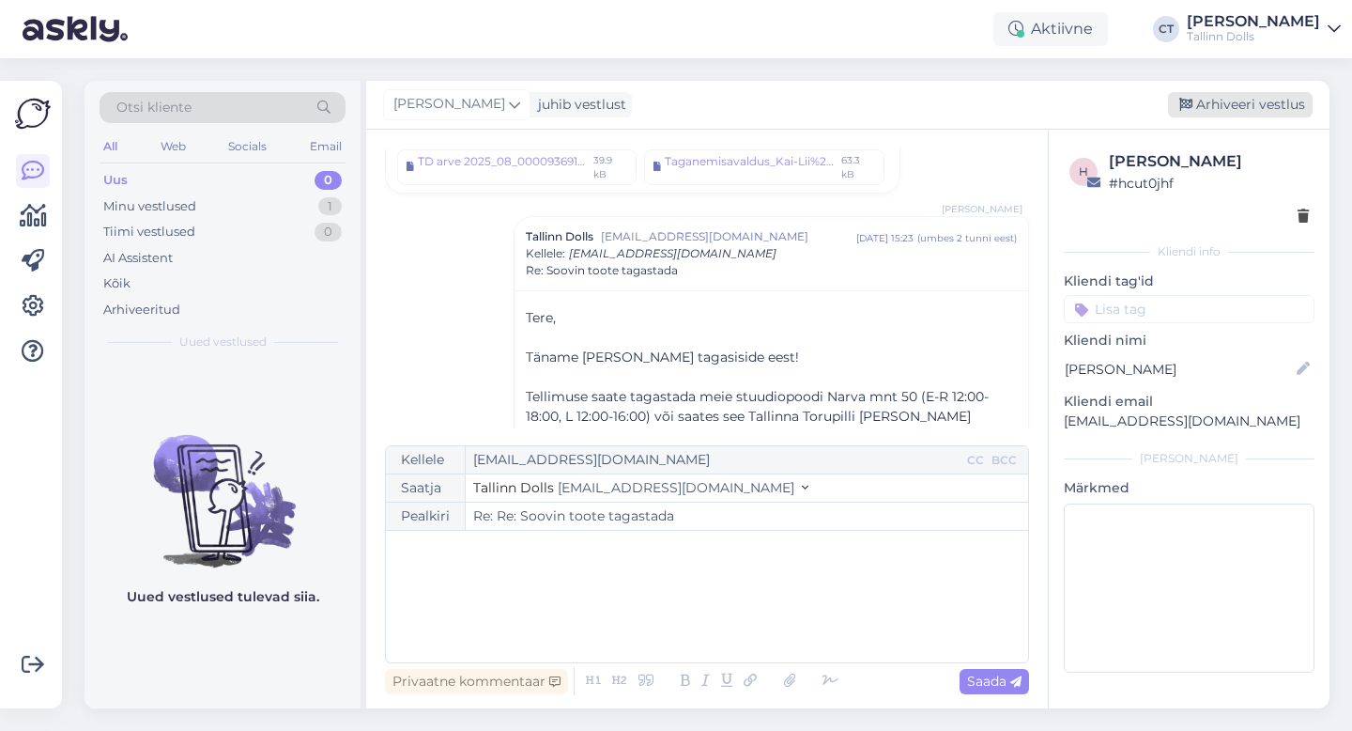
click at [1286, 98] on div "Arhiveeri vestlus" at bounding box center [1240, 104] width 145 height 25
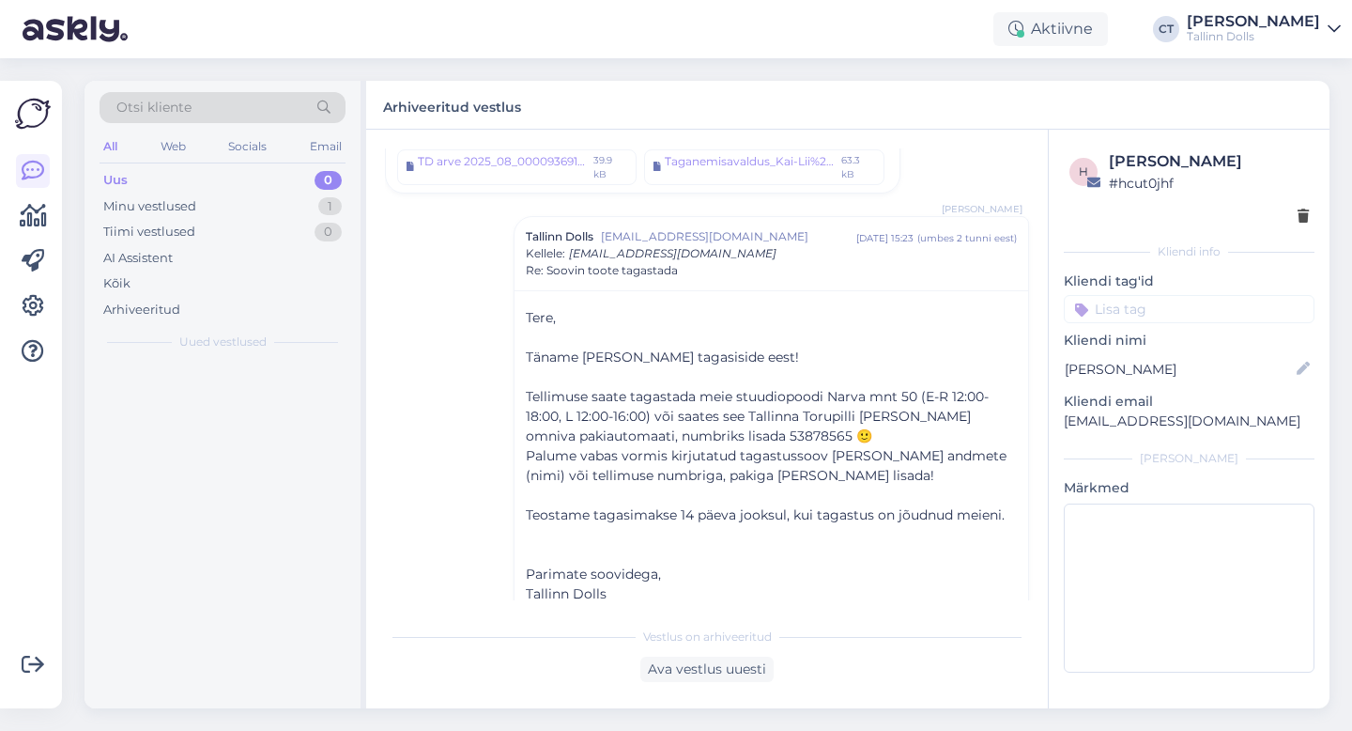
scroll to position [1576, 0]
